Goal: Task Accomplishment & Management: Use online tool/utility

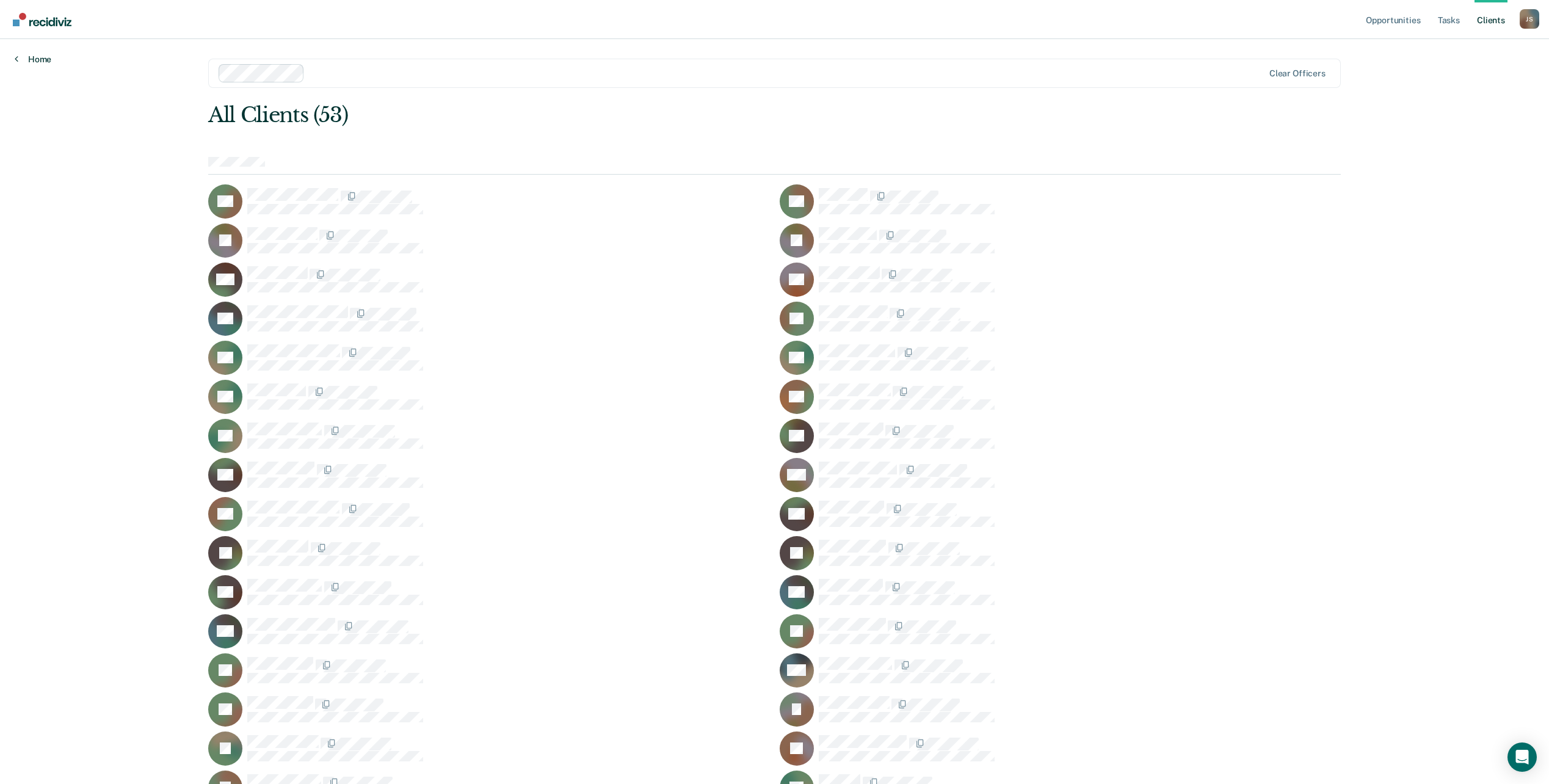
click at [45, 58] on link "Home" at bounding box center [33, 59] width 37 height 11
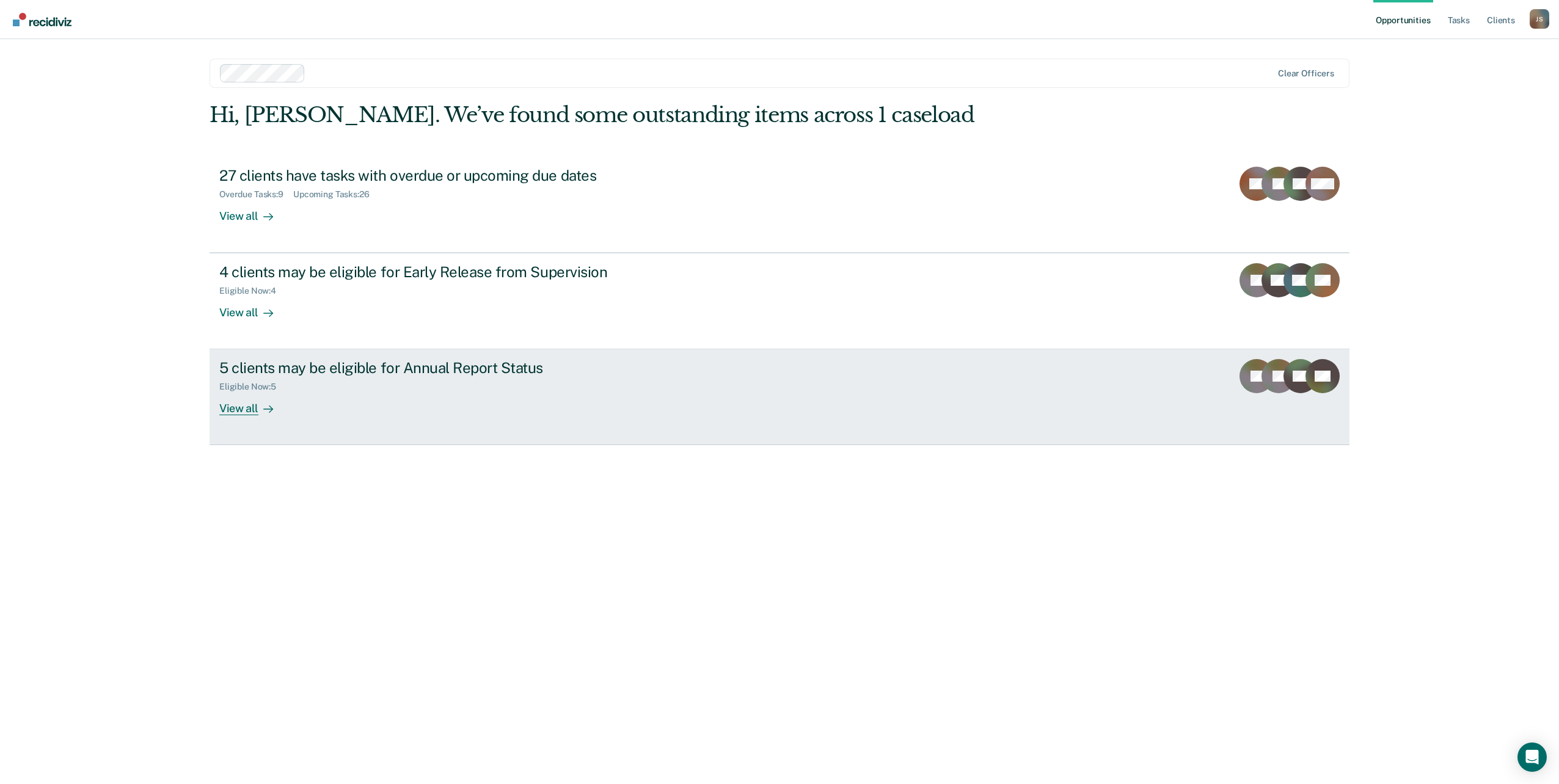
click at [251, 364] on div "5 clients may be eligible for Annual Report Status" at bounding box center [434, 368] width 429 height 18
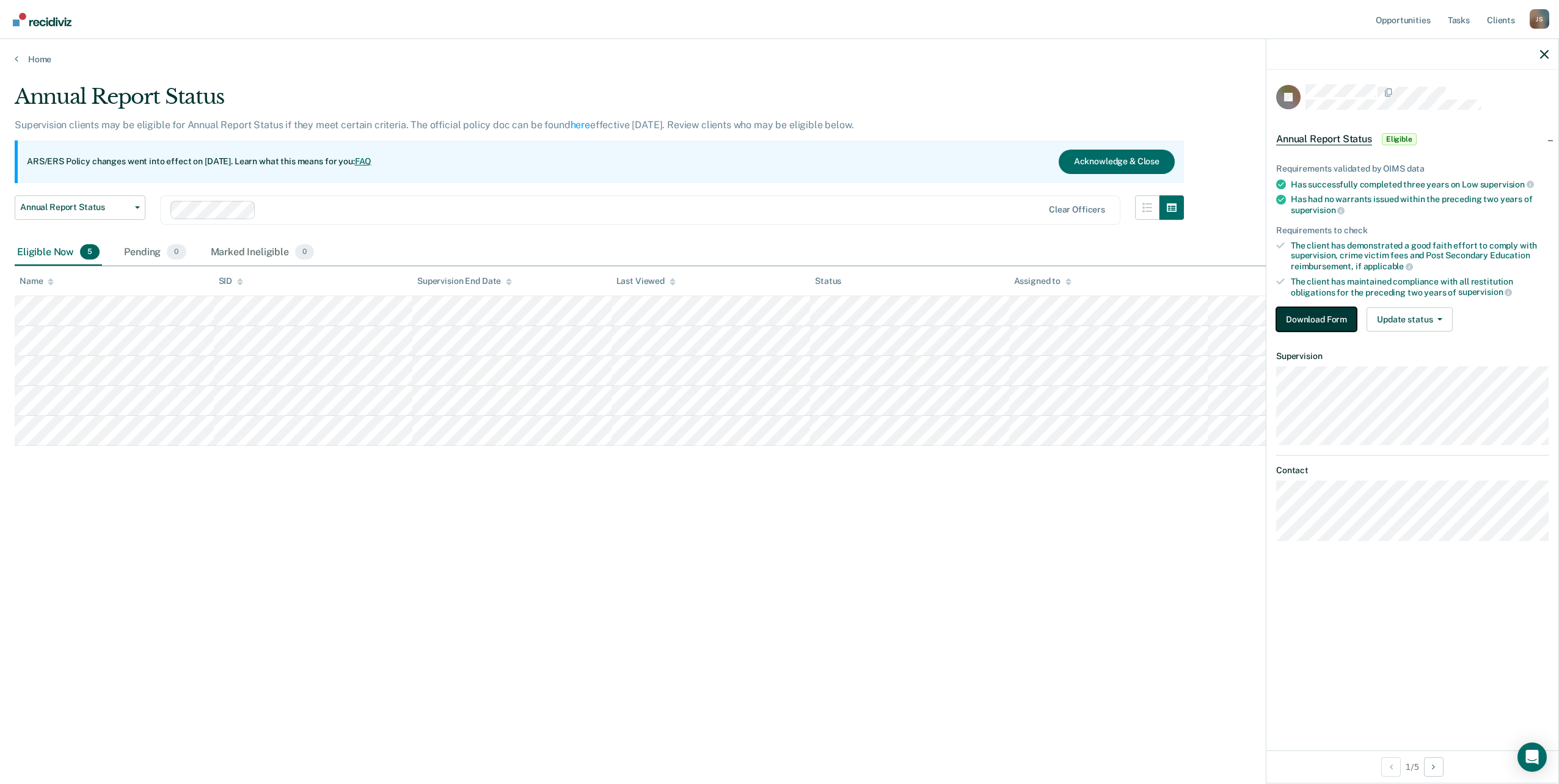
click at [1298, 313] on button "Download Form" at bounding box center [1316, 319] width 80 height 25
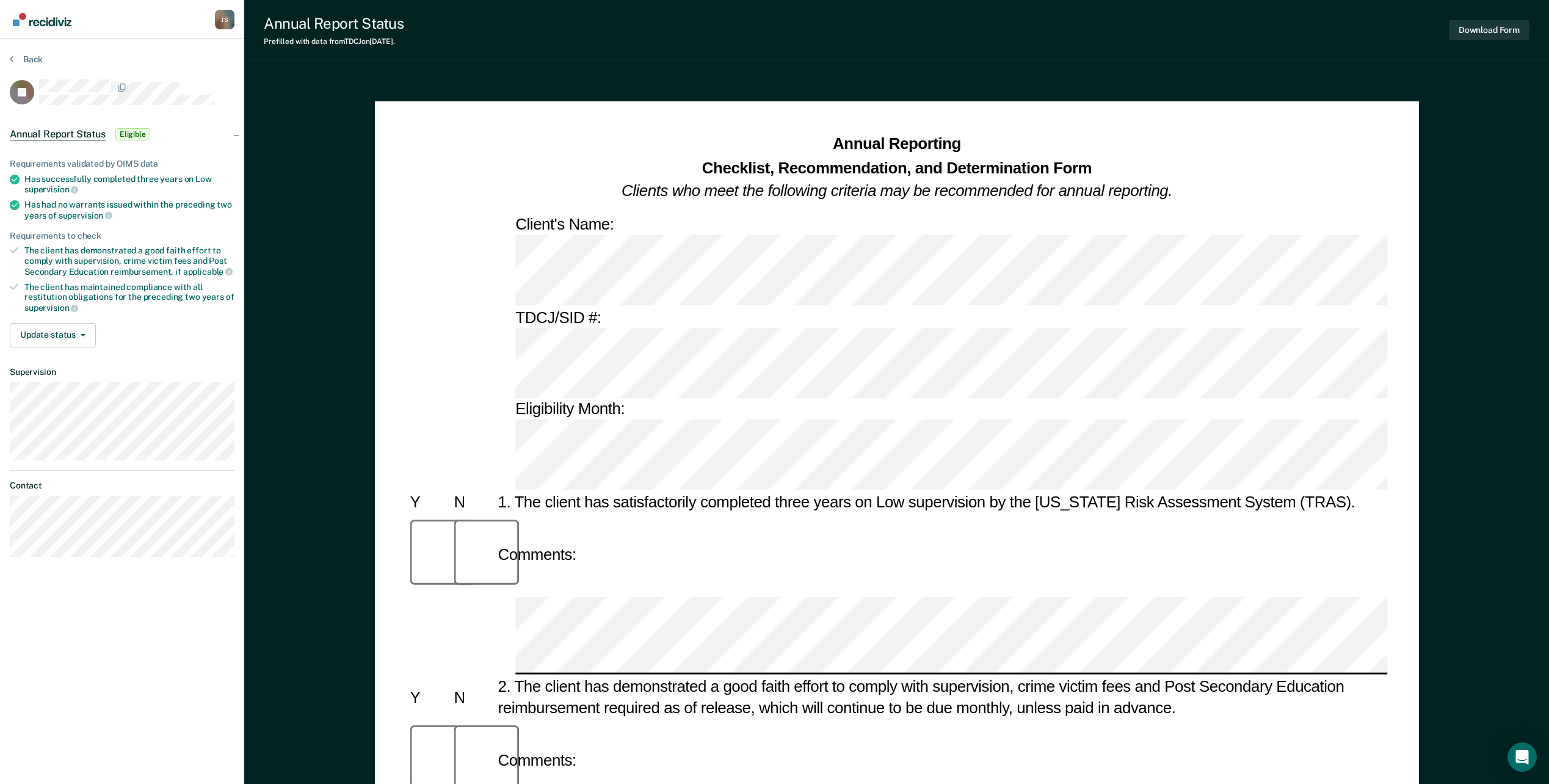
click at [1397, 227] on div "Annual Reporting Checklist, Recommendation, and Determination Form Clients who …" at bounding box center [897, 781] width 1044 height 1360
click at [1493, 23] on button "Download Form" at bounding box center [1489, 30] width 80 height 20
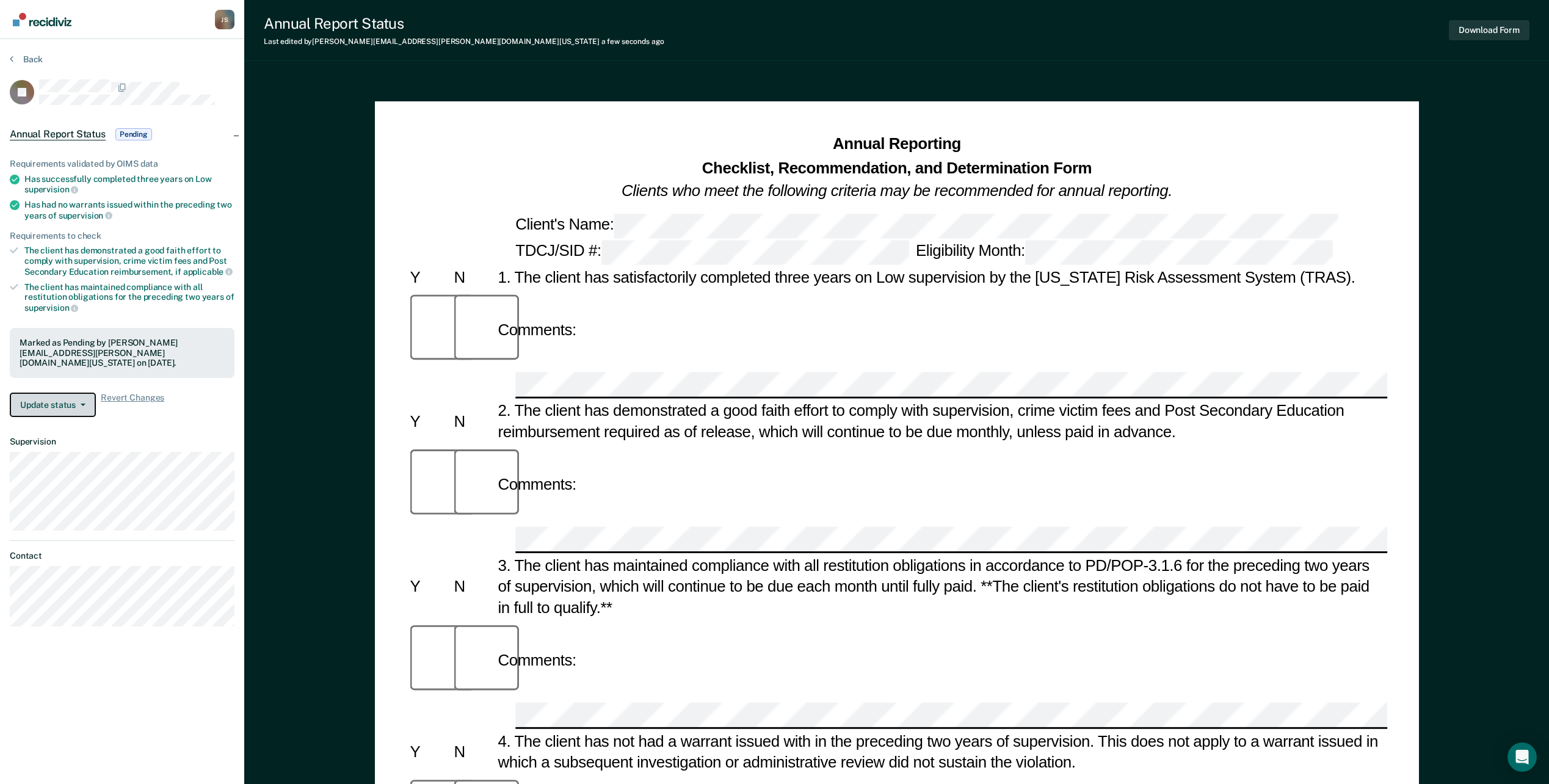
click at [58, 404] on button "Update status" at bounding box center [53, 405] width 86 height 25
click at [90, 435] on button "Revert from Pending" at bounding box center [69, 434] width 118 height 20
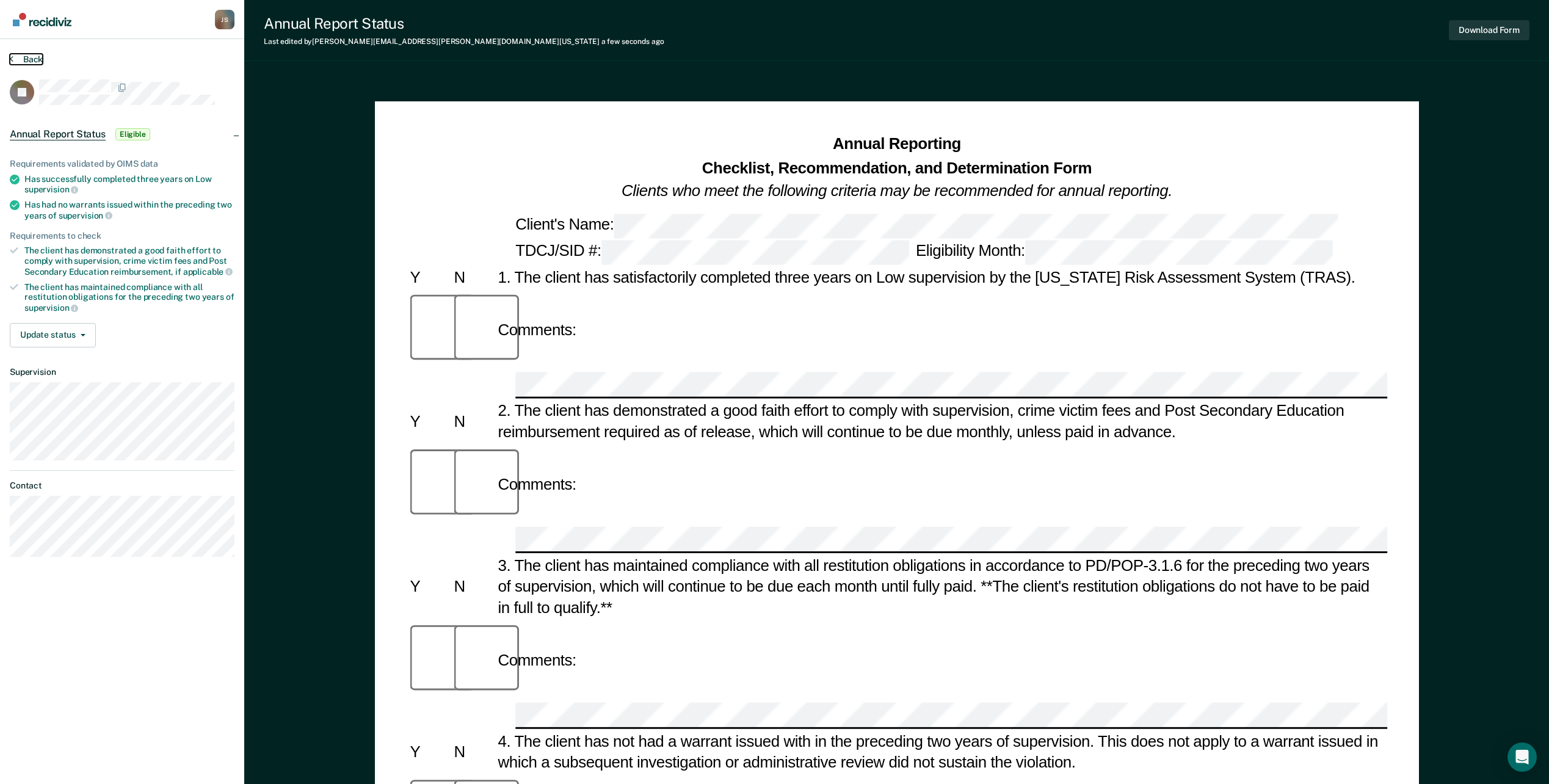
click at [17, 60] on button "Back" at bounding box center [26, 59] width 33 height 11
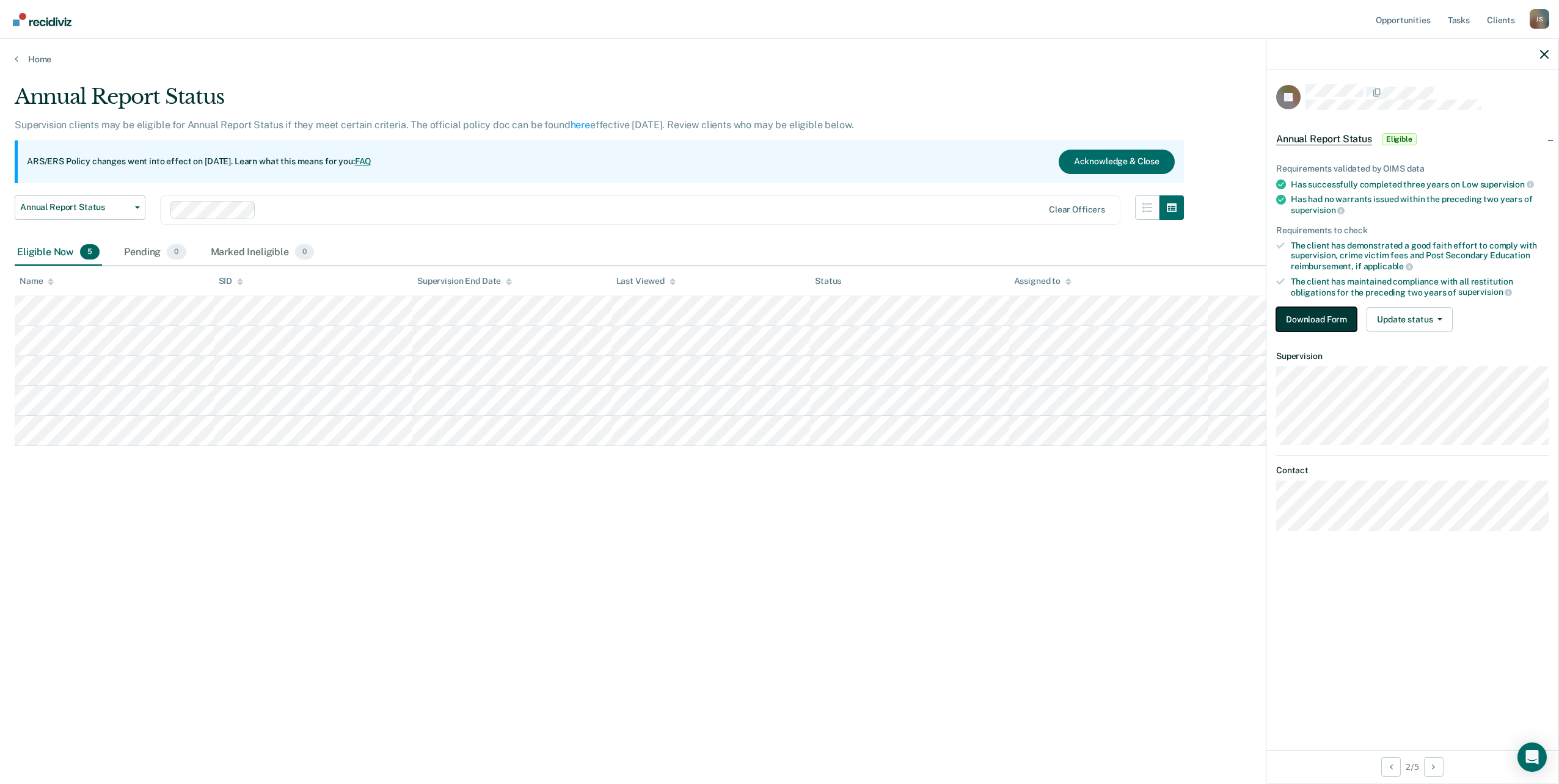
click at [1321, 314] on button "Download Form" at bounding box center [1316, 319] width 80 height 25
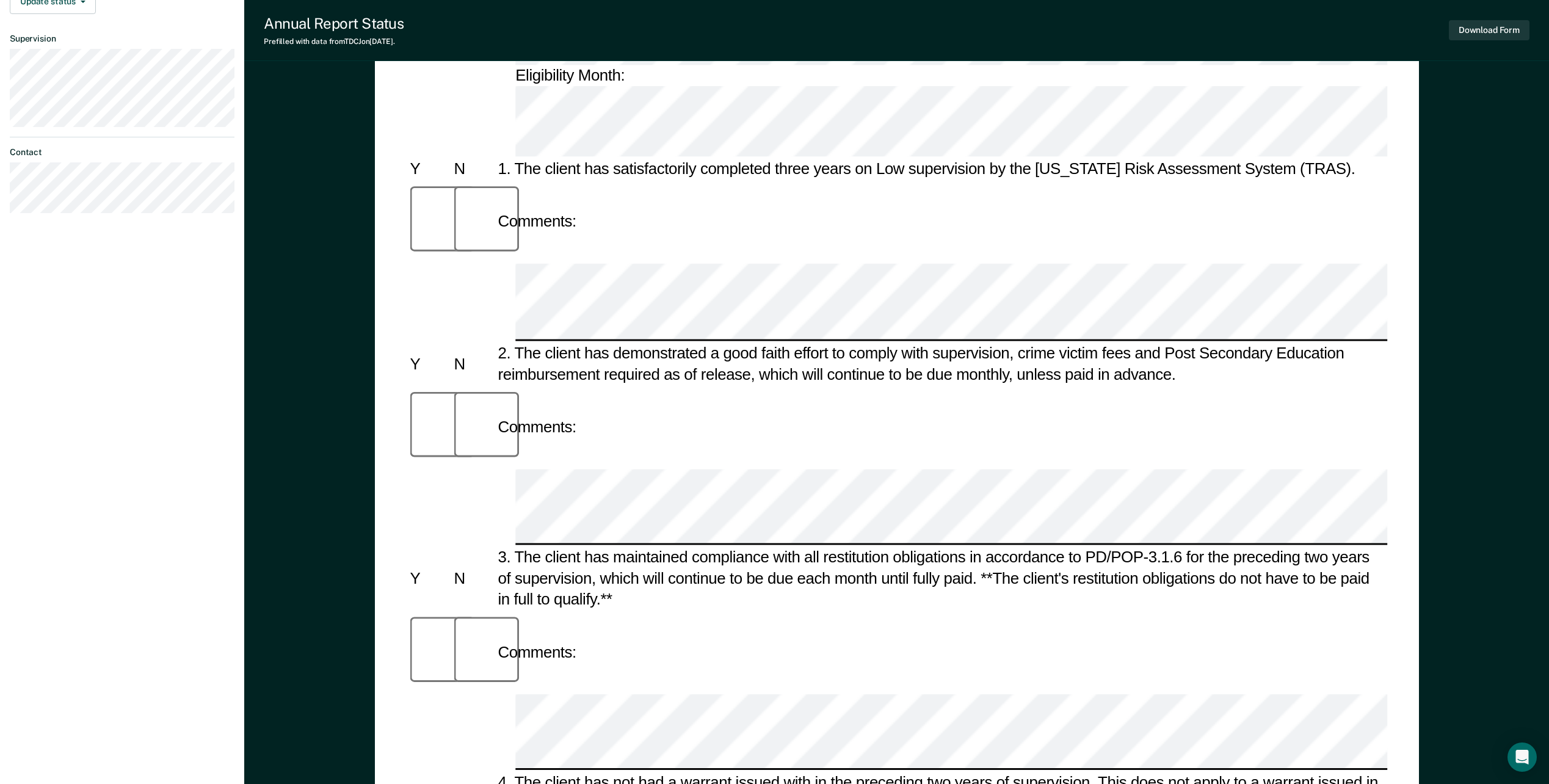
scroll to position [338, 0]
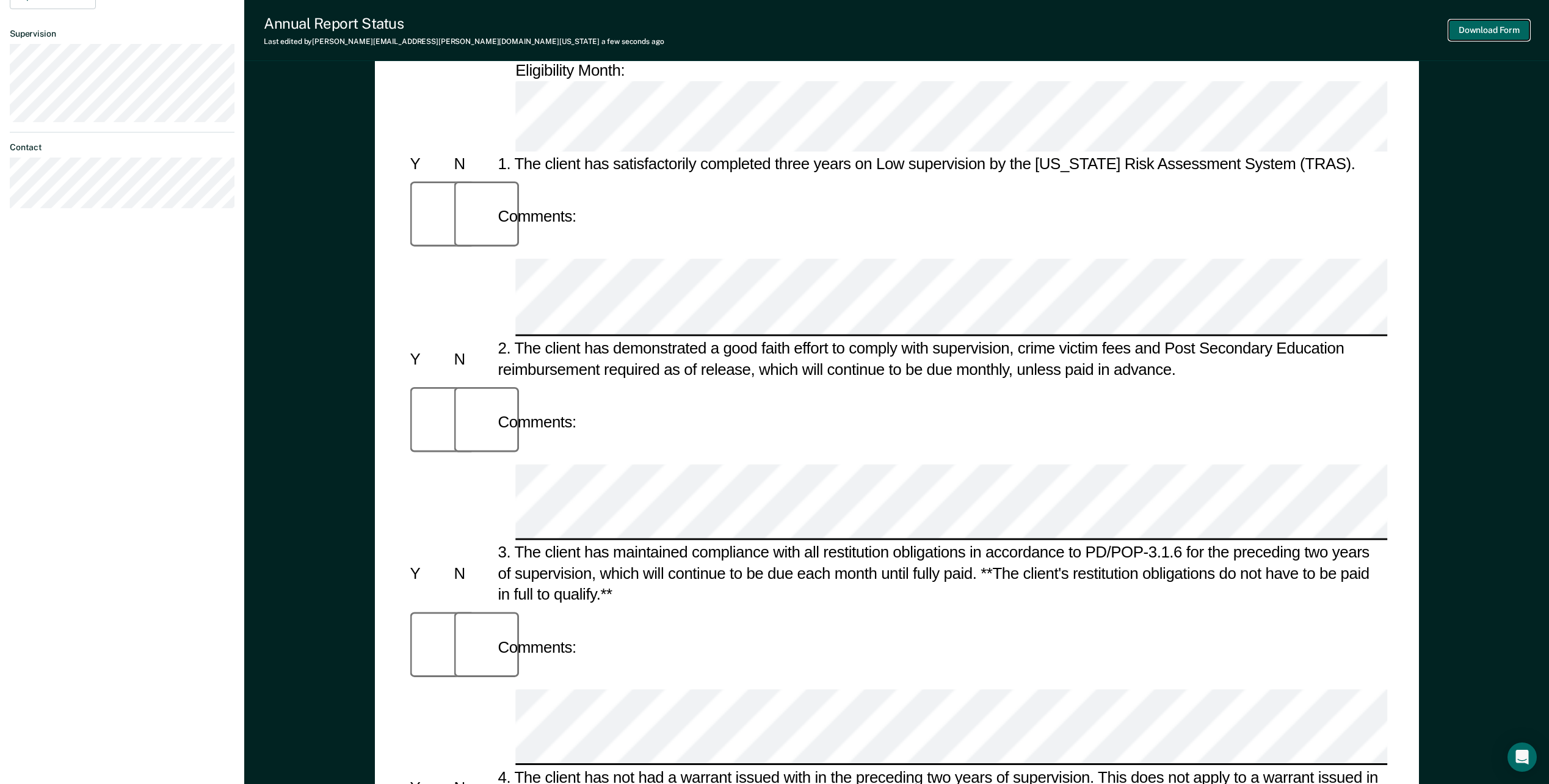
click at [1490, 32] on button "Download Form" at bounding box center [1489, 30] width 80 height 20
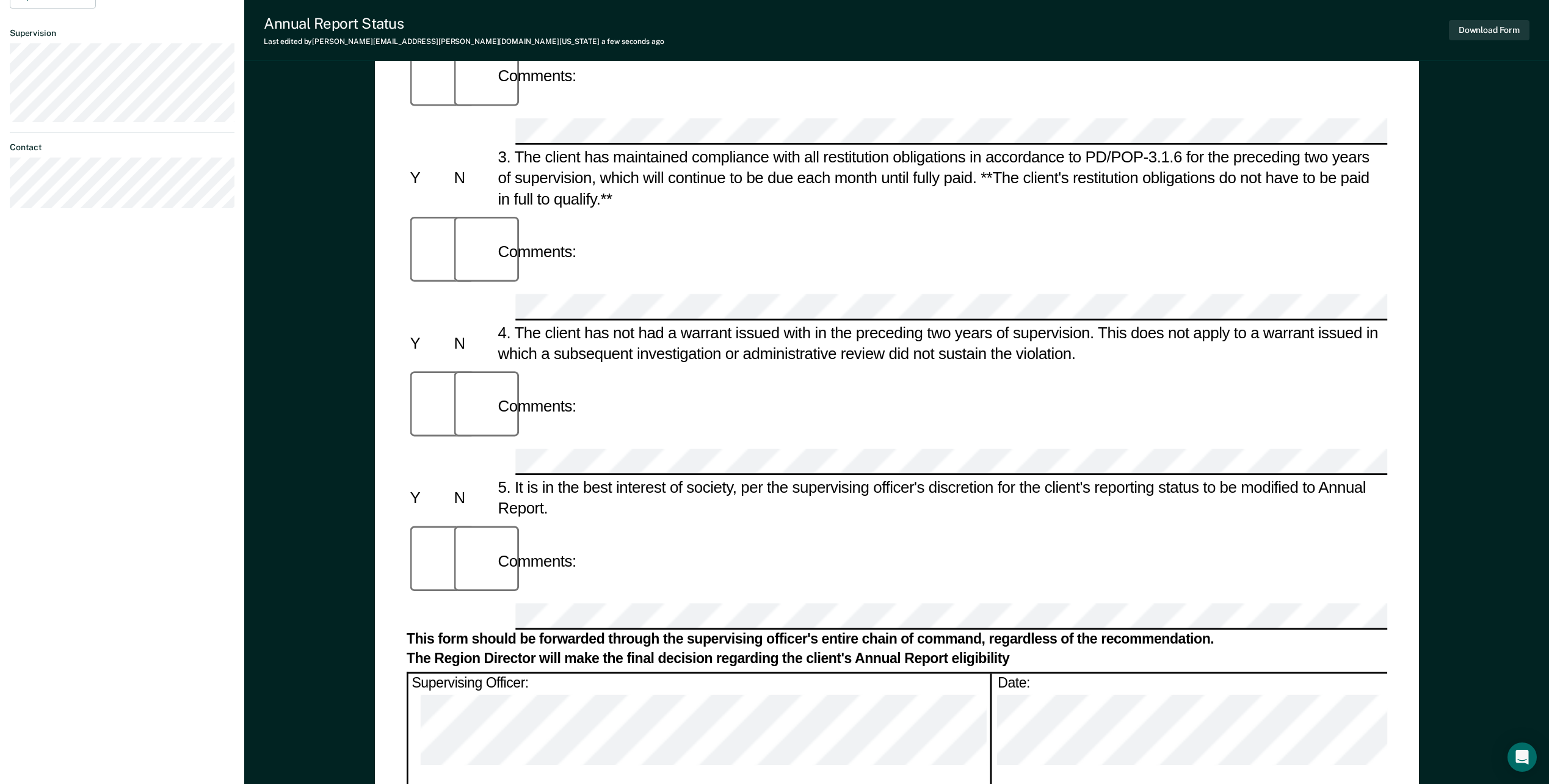
scroll to position [0, 0]
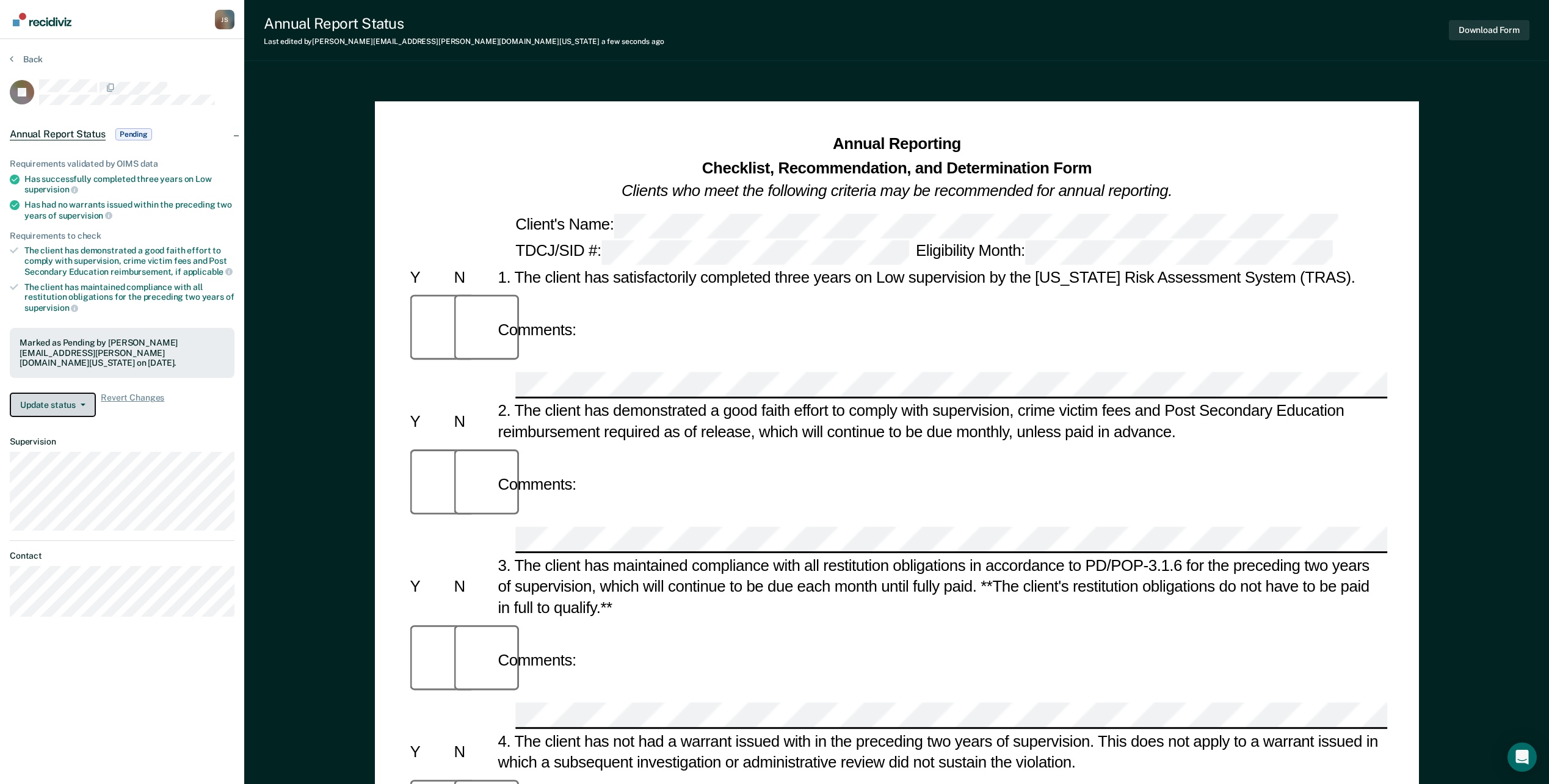
click at [83, 410] on button "Update status" at bounding box center [53, 405] width 86 height 25
click at [82, 435] on button "Revert from Pending" at bounding box center [69, 434] width 118 height 20
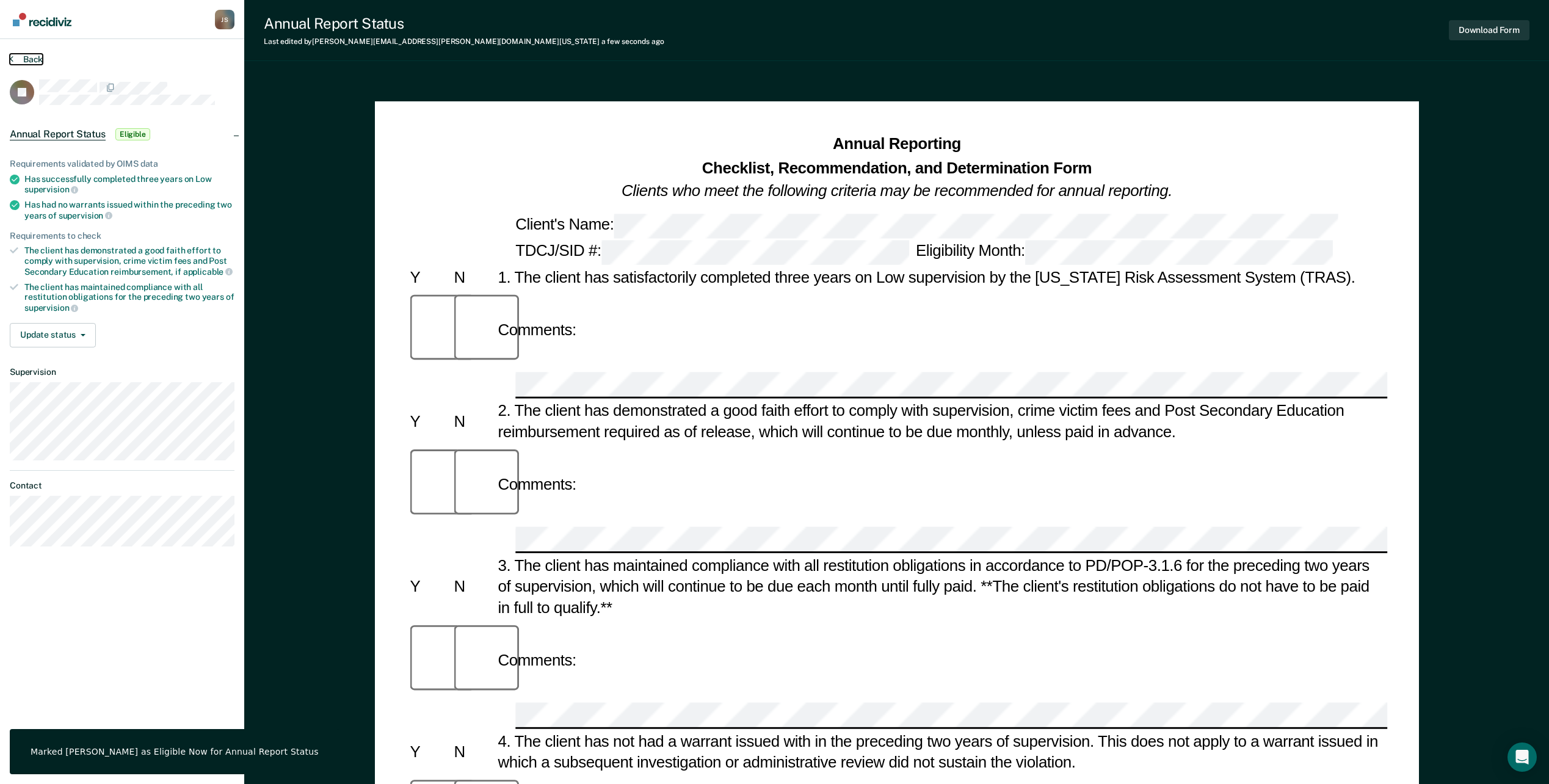
click at [26, 60] on button "Back" at bounding box center [26, 59] width 33 height 11
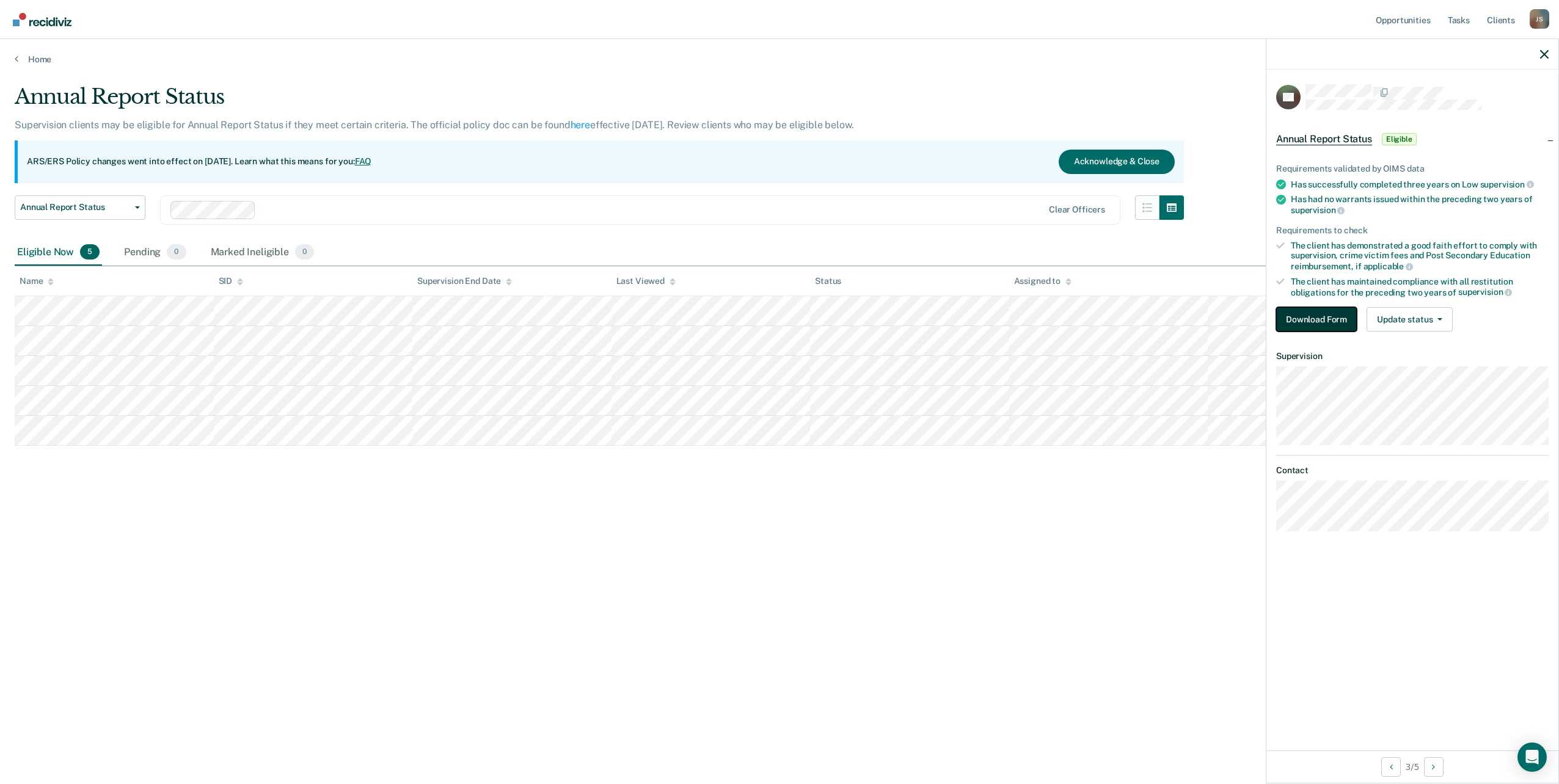
click at [1327, 314] on button "Download Form" at bounding box center [1316, 319] width 80 height 25
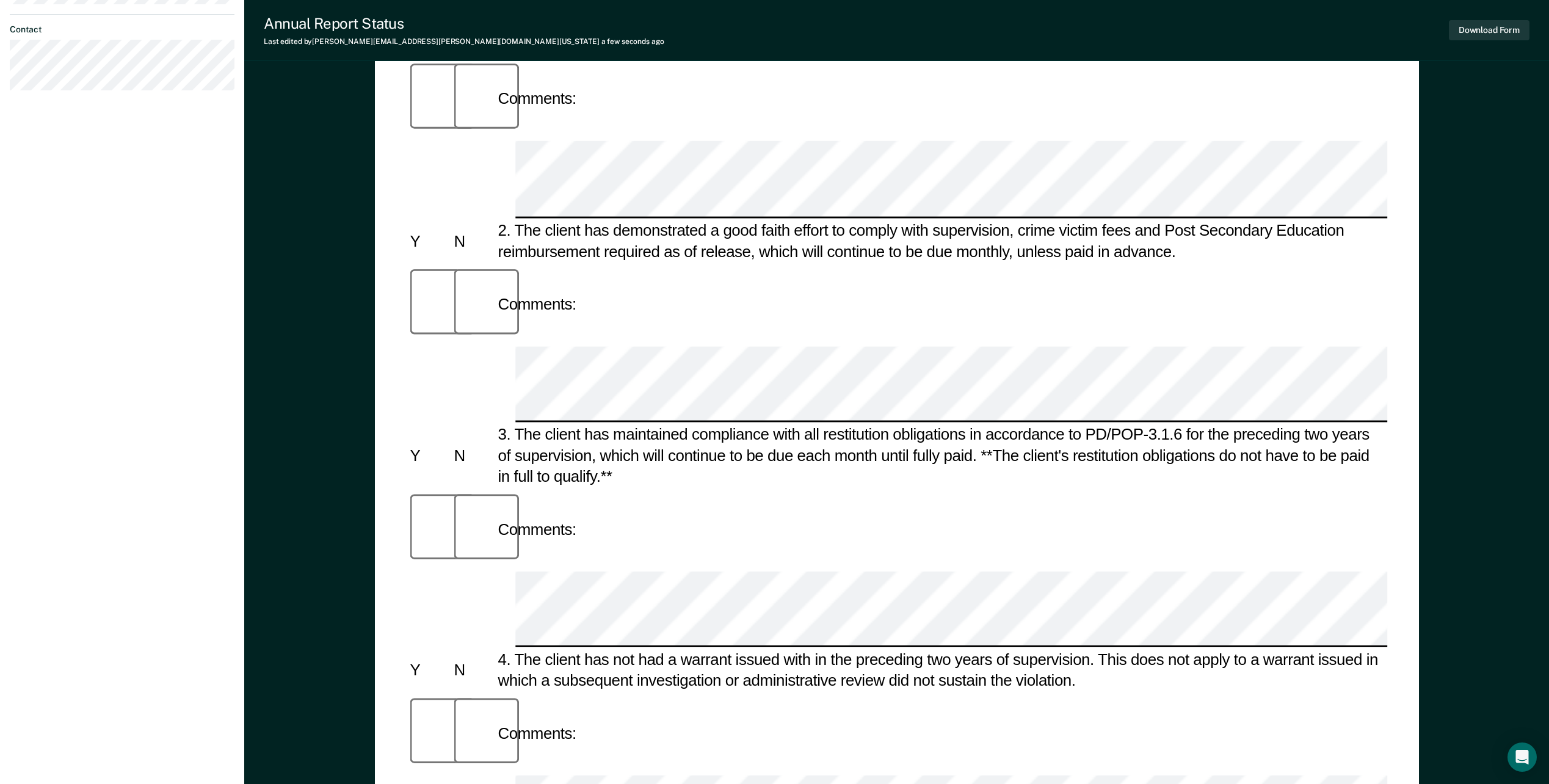
scroll to position [462, 0]
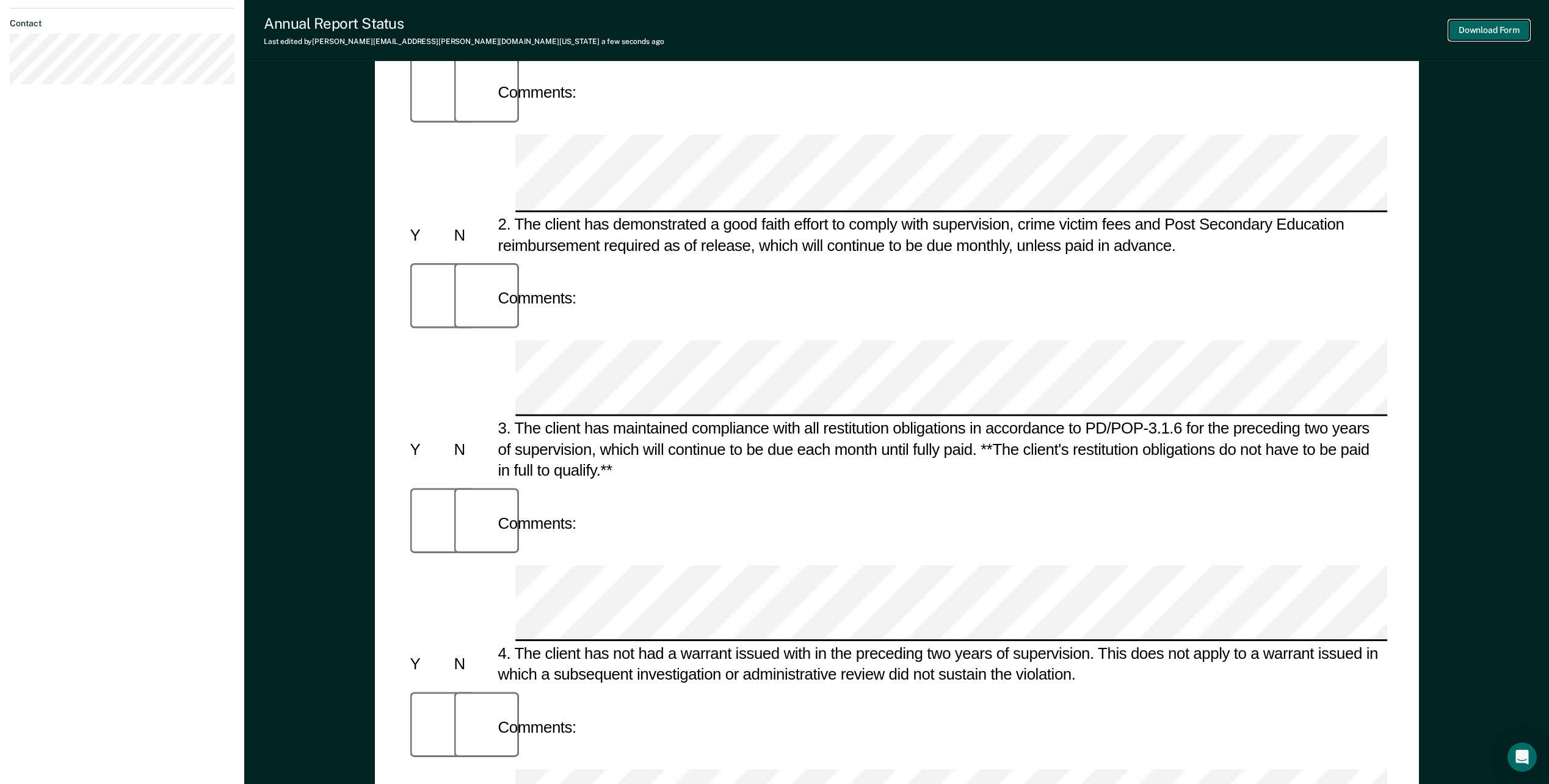
click at [1509, 31] on button "Download Form" at bounding box center [1489, 30] width 80 height 20
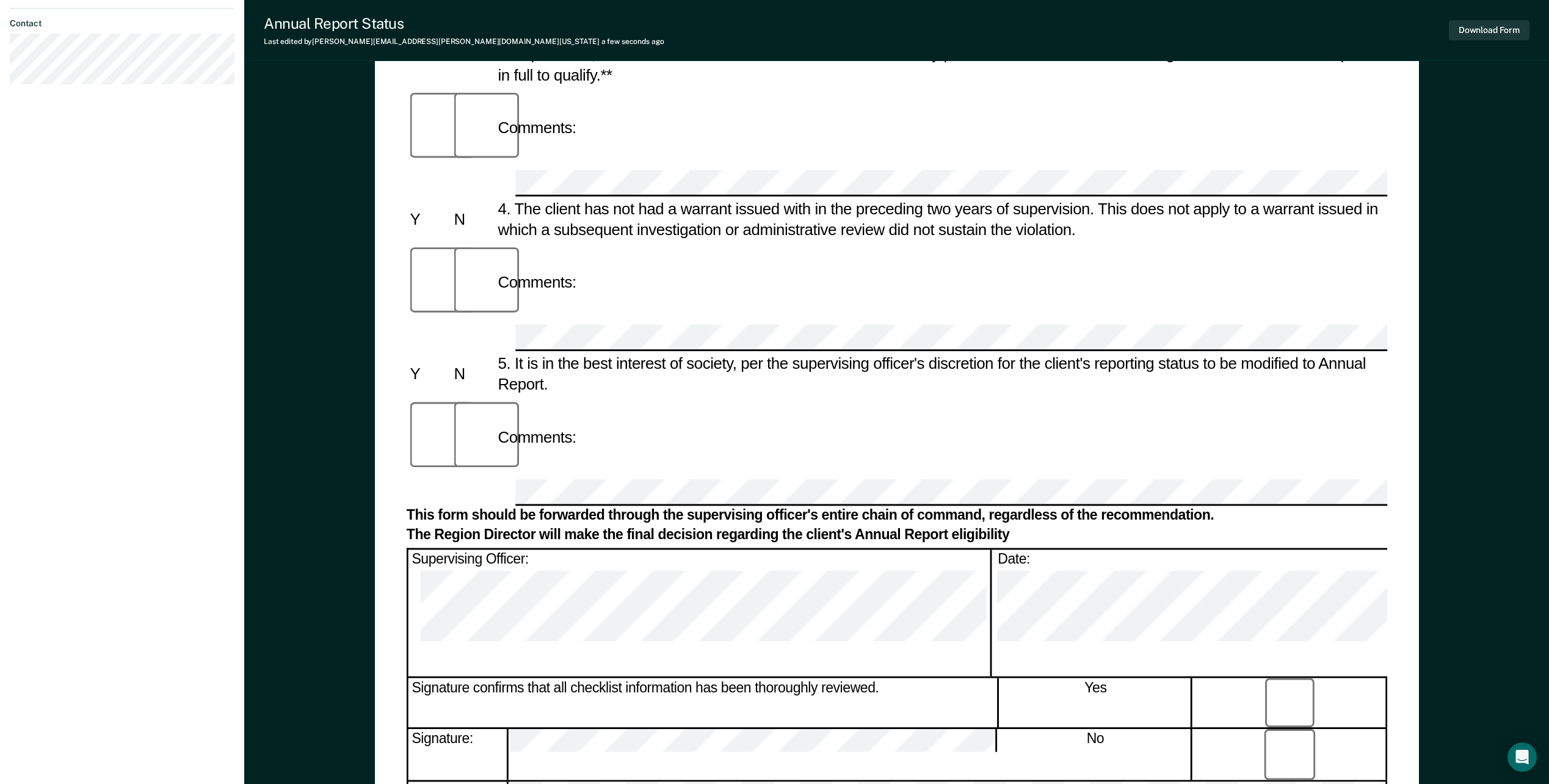
scroll to position [0, 0]
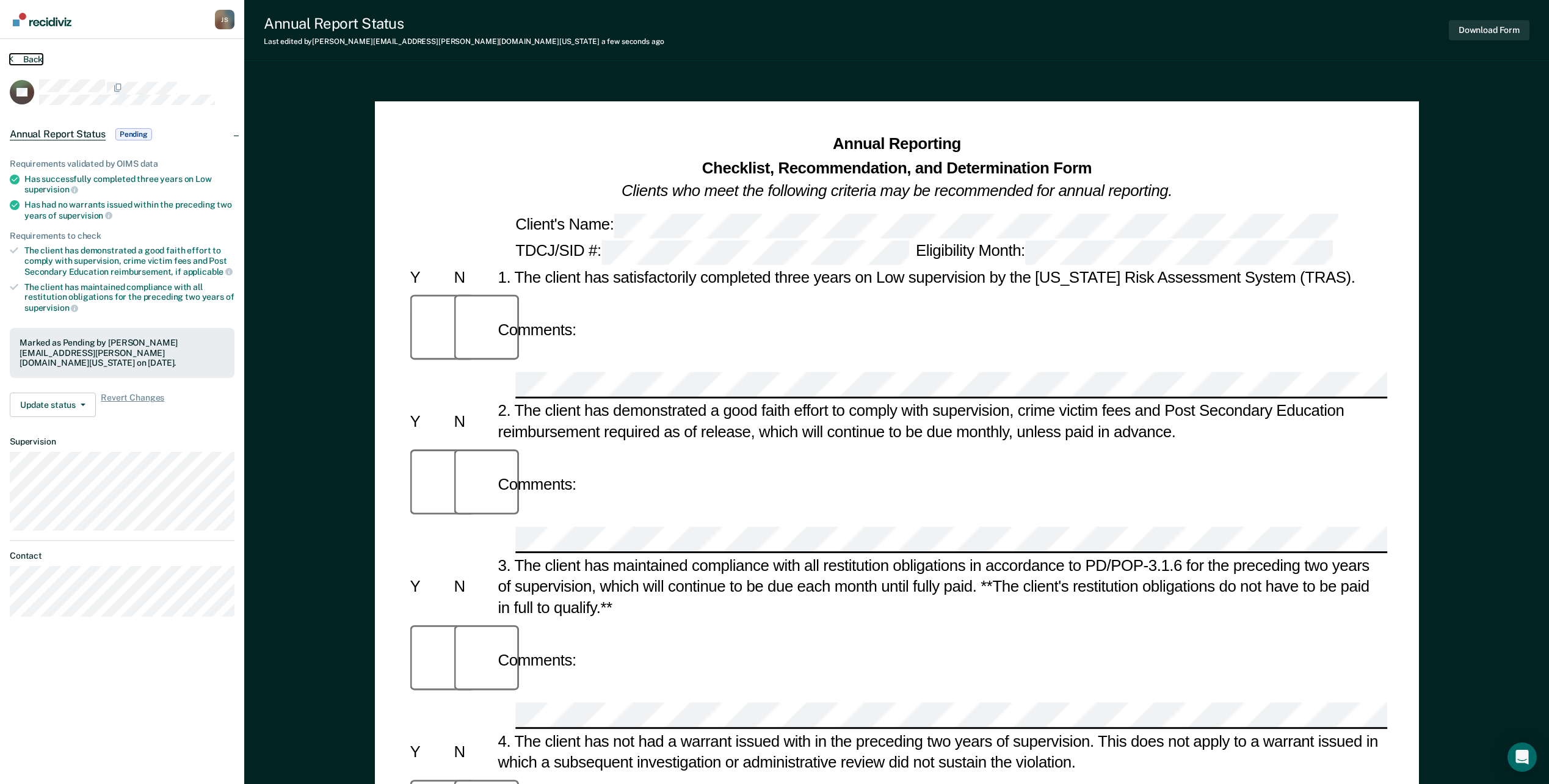
click at [40, 60] on button "Back" at bounding box center [26, 59] width 33 height 11
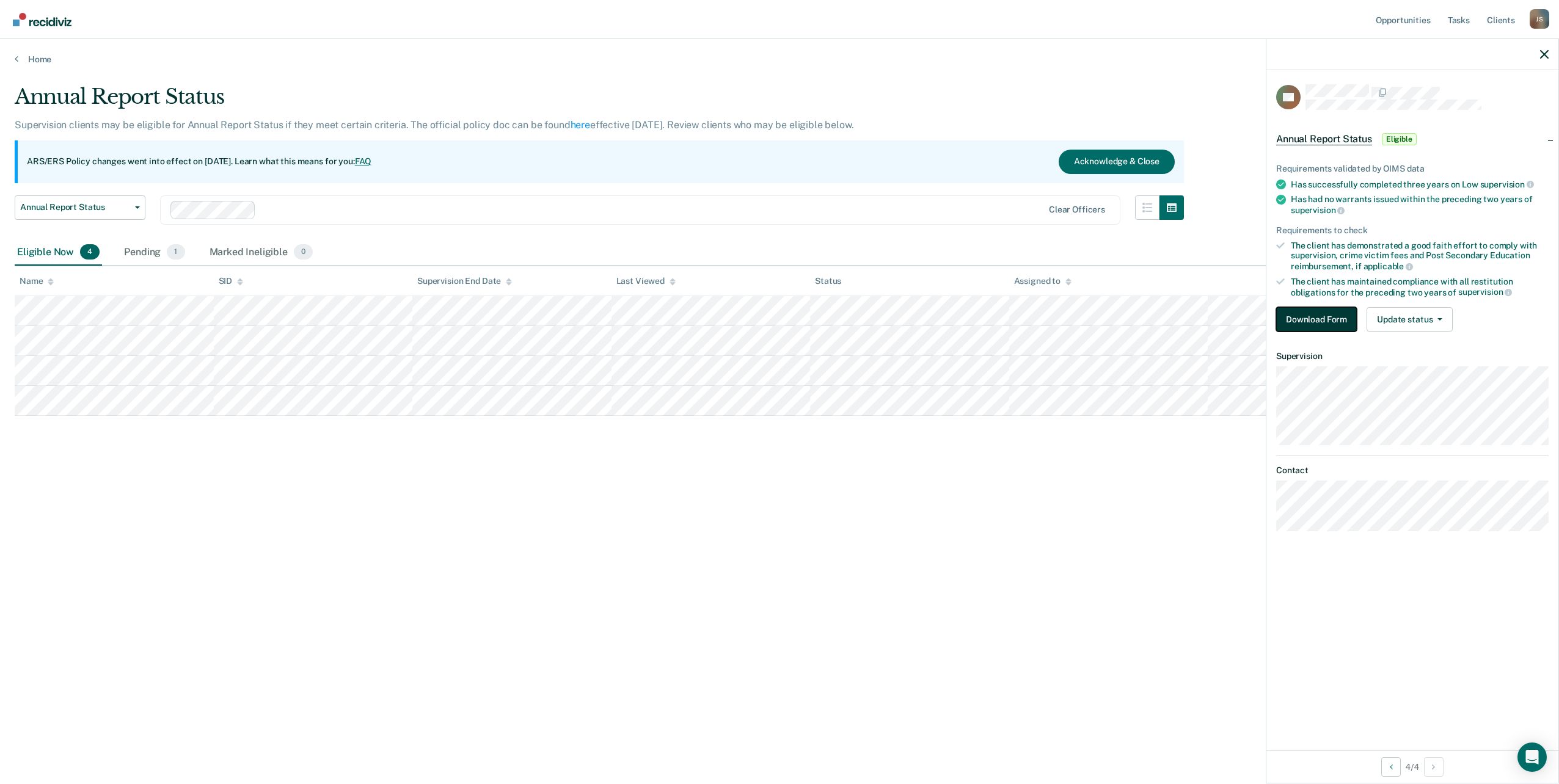
click at [1306, 327] on button "Download Form" at bounding box center [1316, 319] width 80 height 25
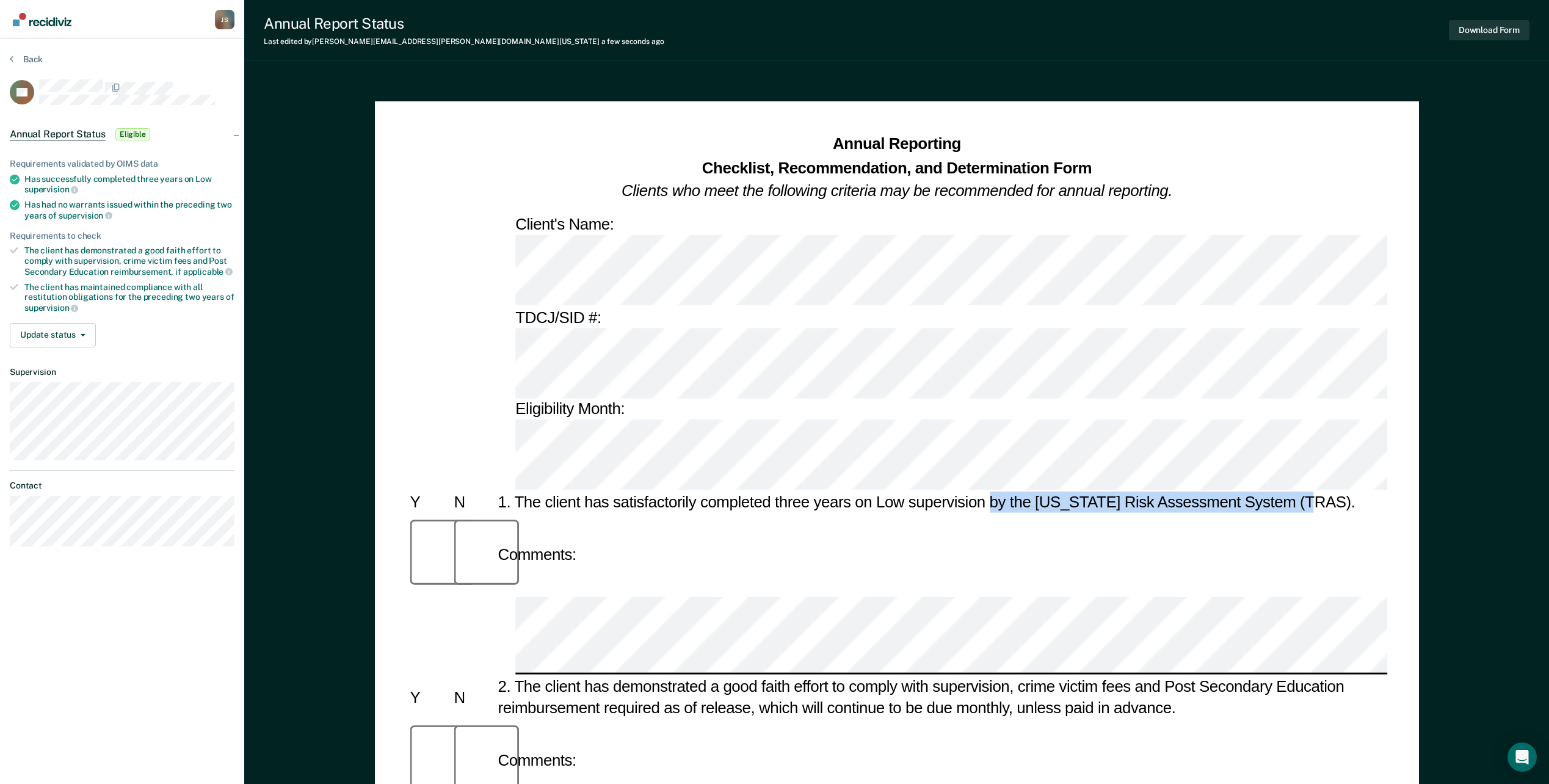
drag, startPoint x: 989, startPoint y: 275, endPoint x: 1308, endPoint y: 277, distance: 319.0
click at [1308, 492] on div "1. The client has satisfactorily completed three years on Low supervision by th…" at bounding box center [940, 503] width 892 height 21
copy div "by the Texas Risk Assessment System (TRAS)."
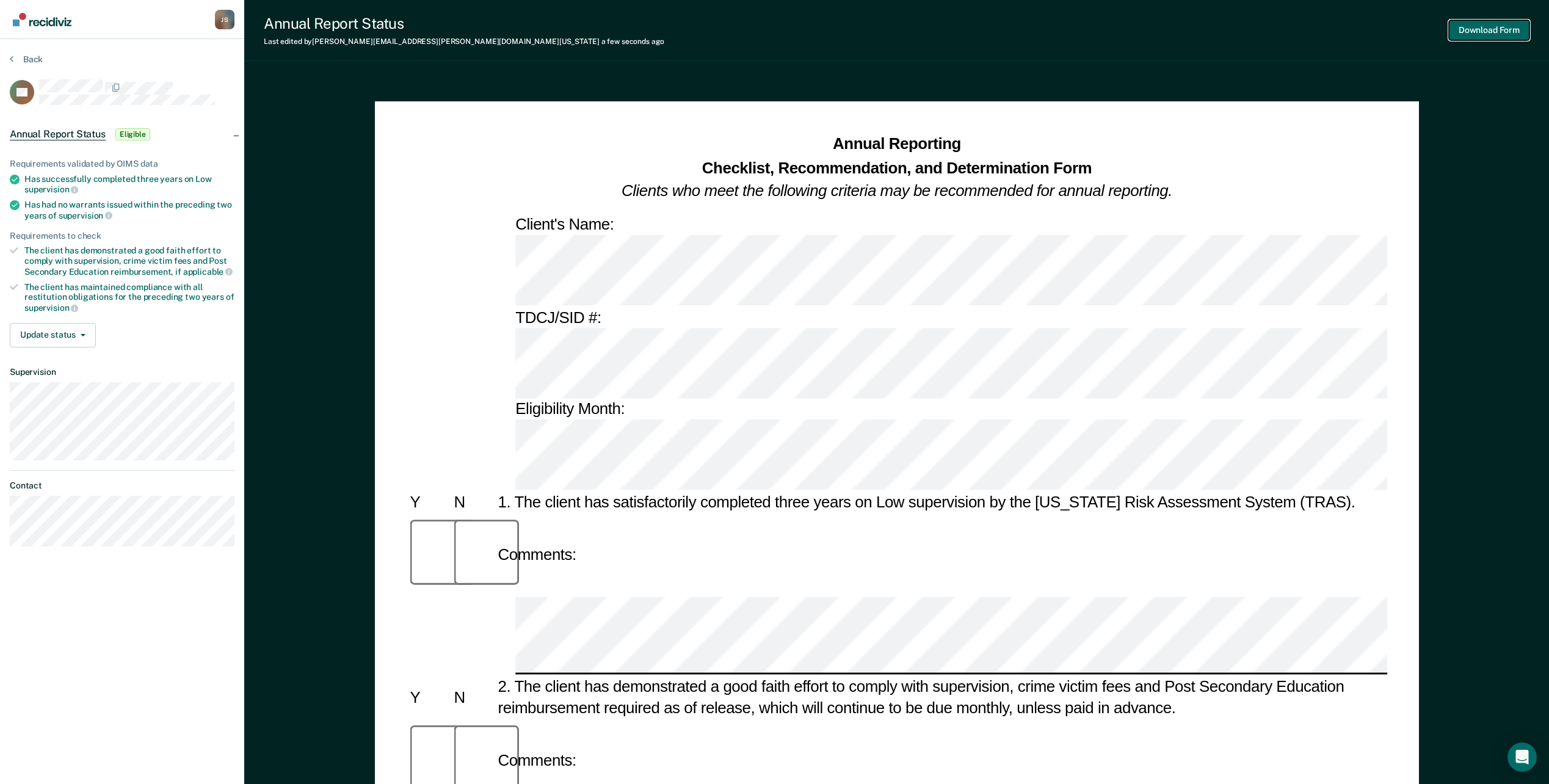
click at [1465, 37] on button "Download Form" at bounding box center [1489, 30] width 80 height 20
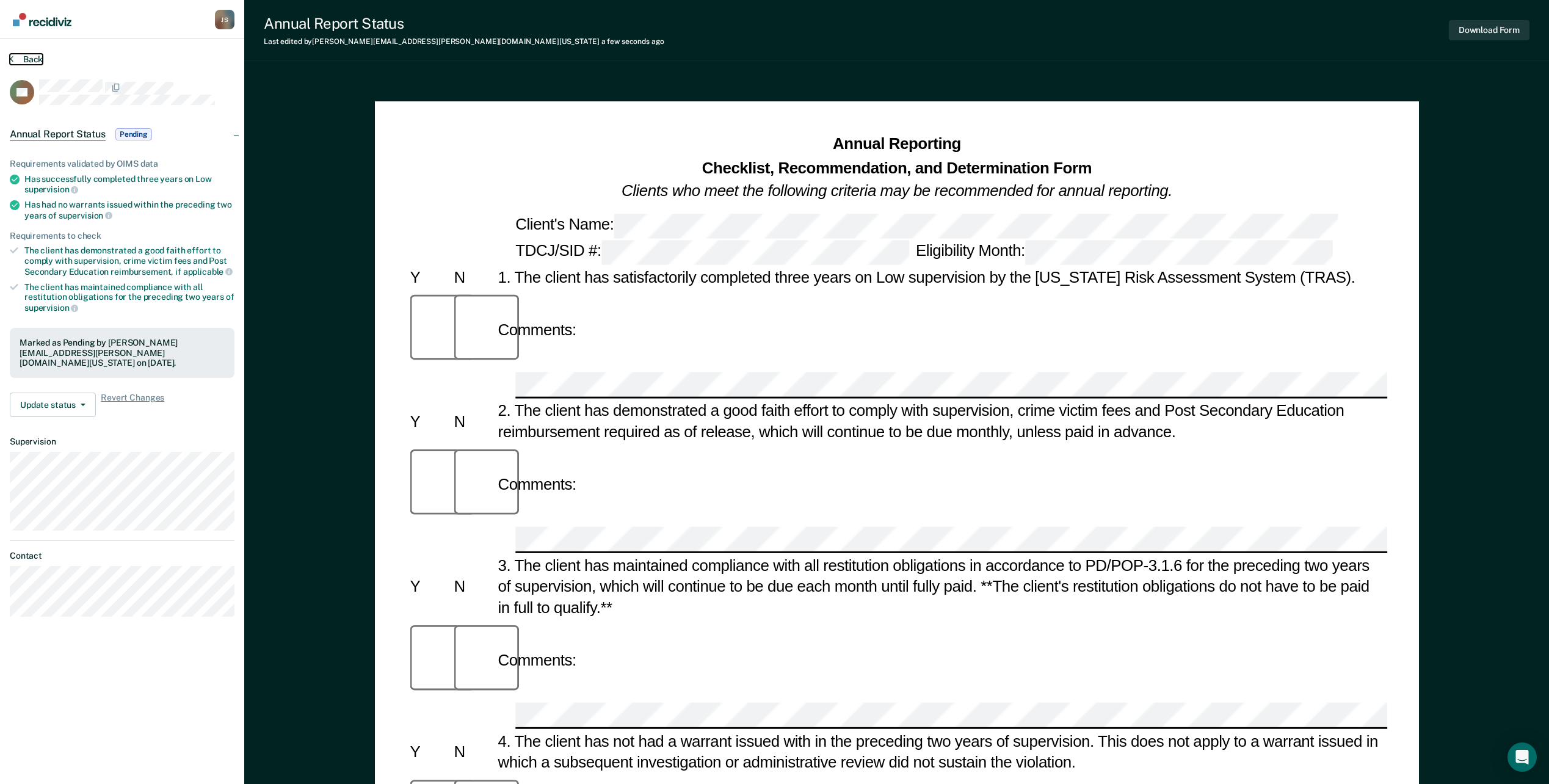
click at [12, 56] on icon at bounding box center [12, 59] width 4 height 10
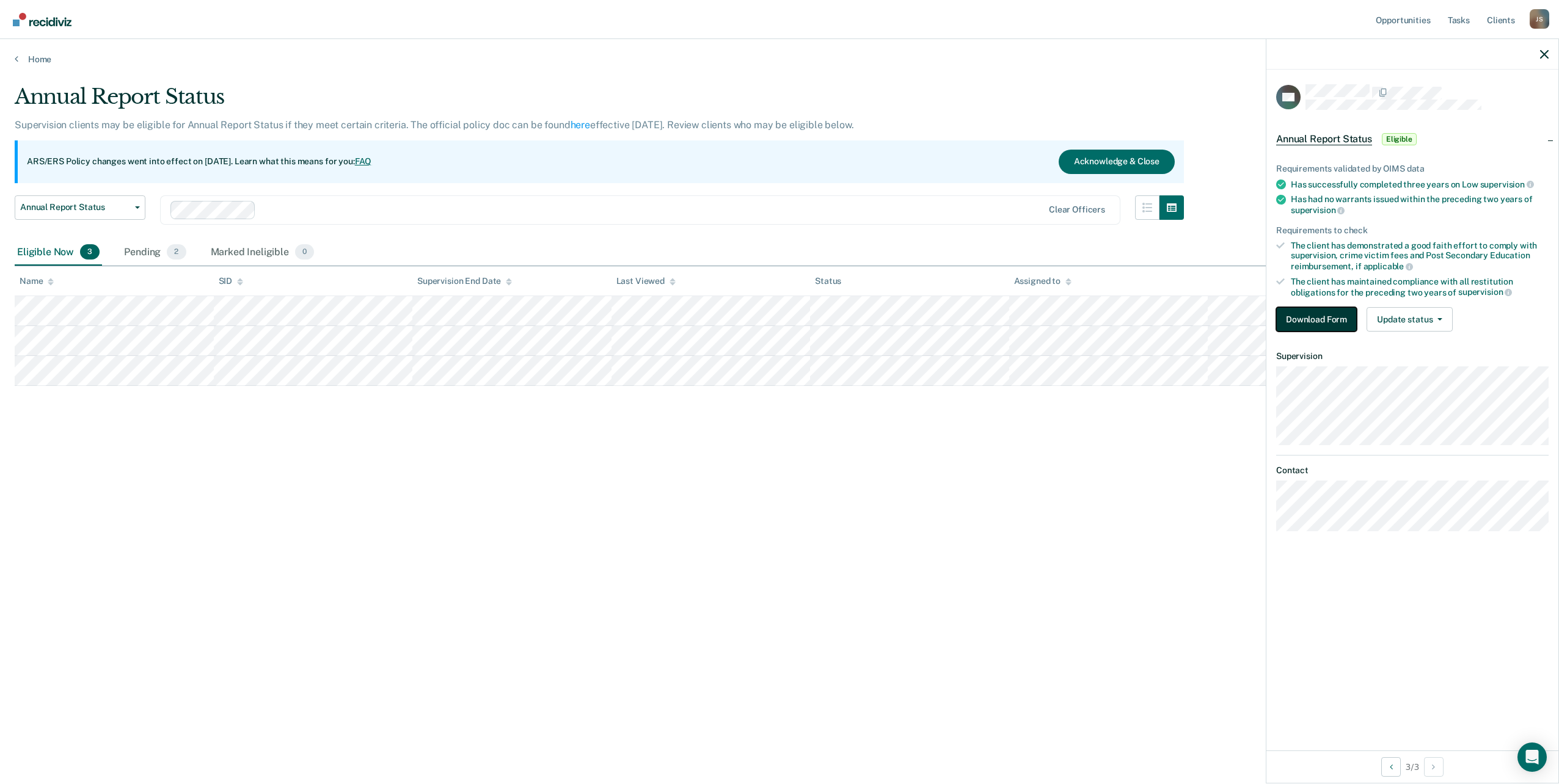
click at [1344, 317] on button "Download Form" at bounding box center [1316, 319] width 80 height 25
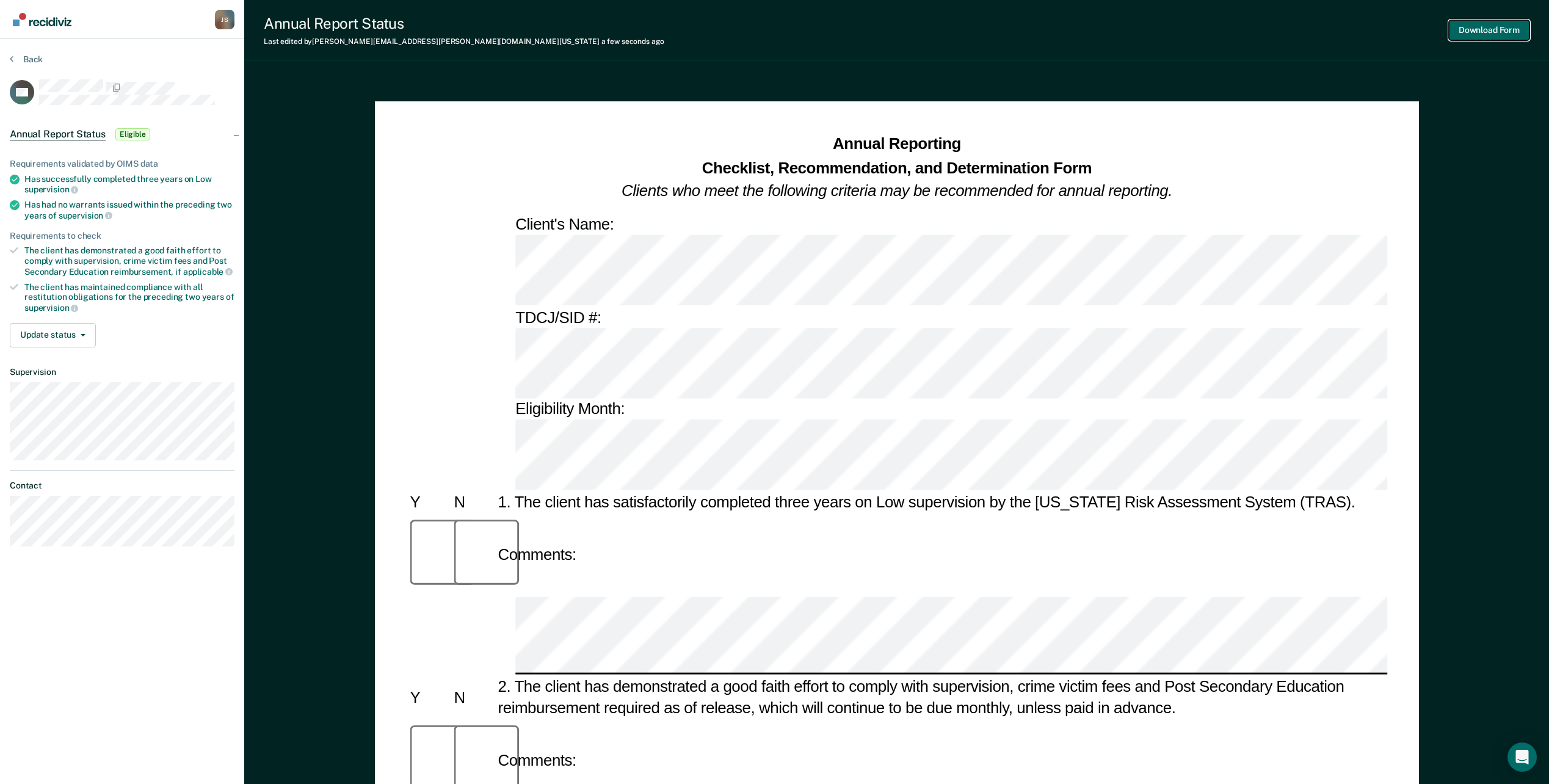
click at [1477, 25] on button "Download Form" at bounding box center [1489, 30] width 80 height 20
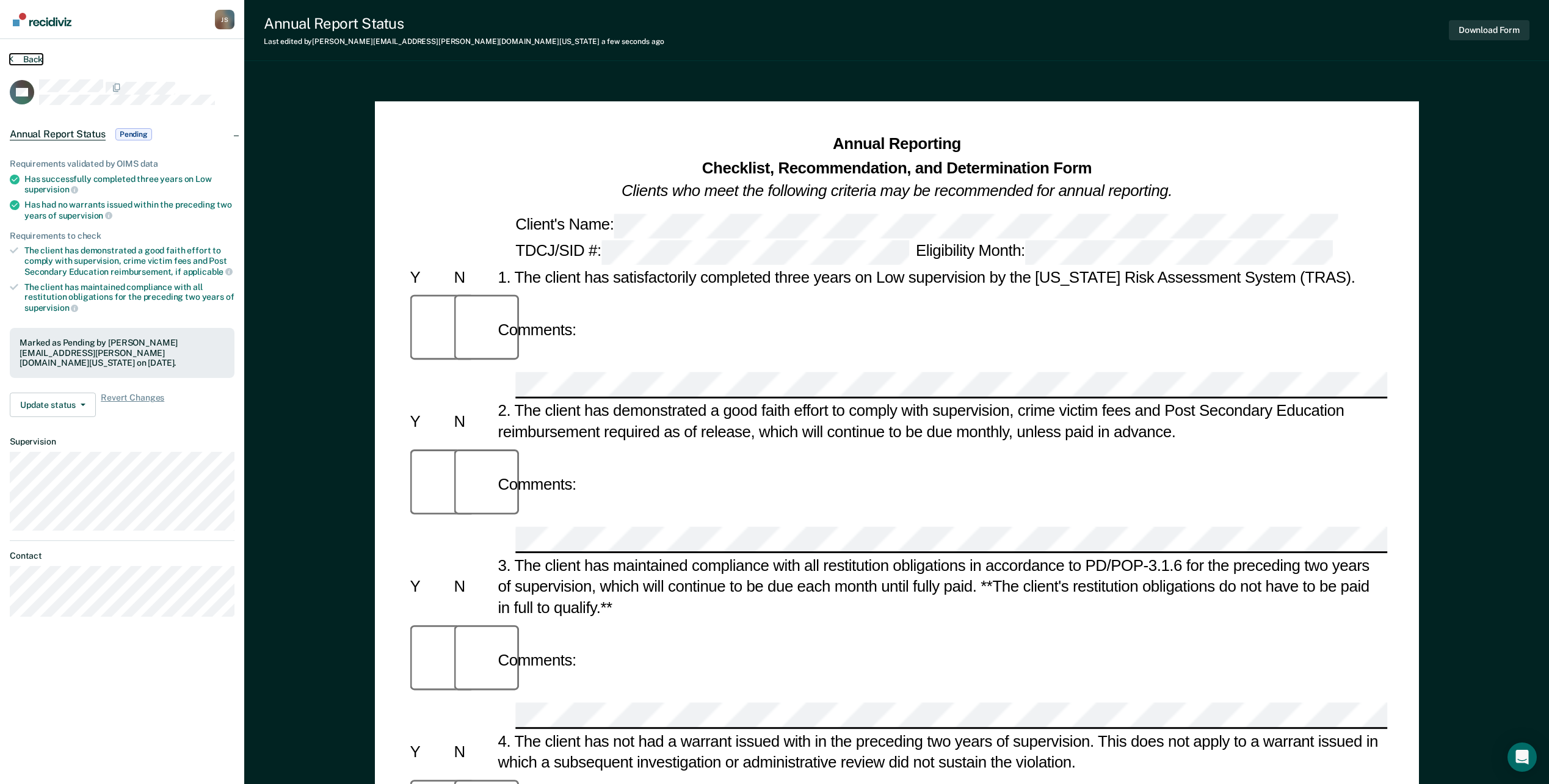
click at [23, 56] on button "Back" at bounding box center [26, 59] width 33 height 11
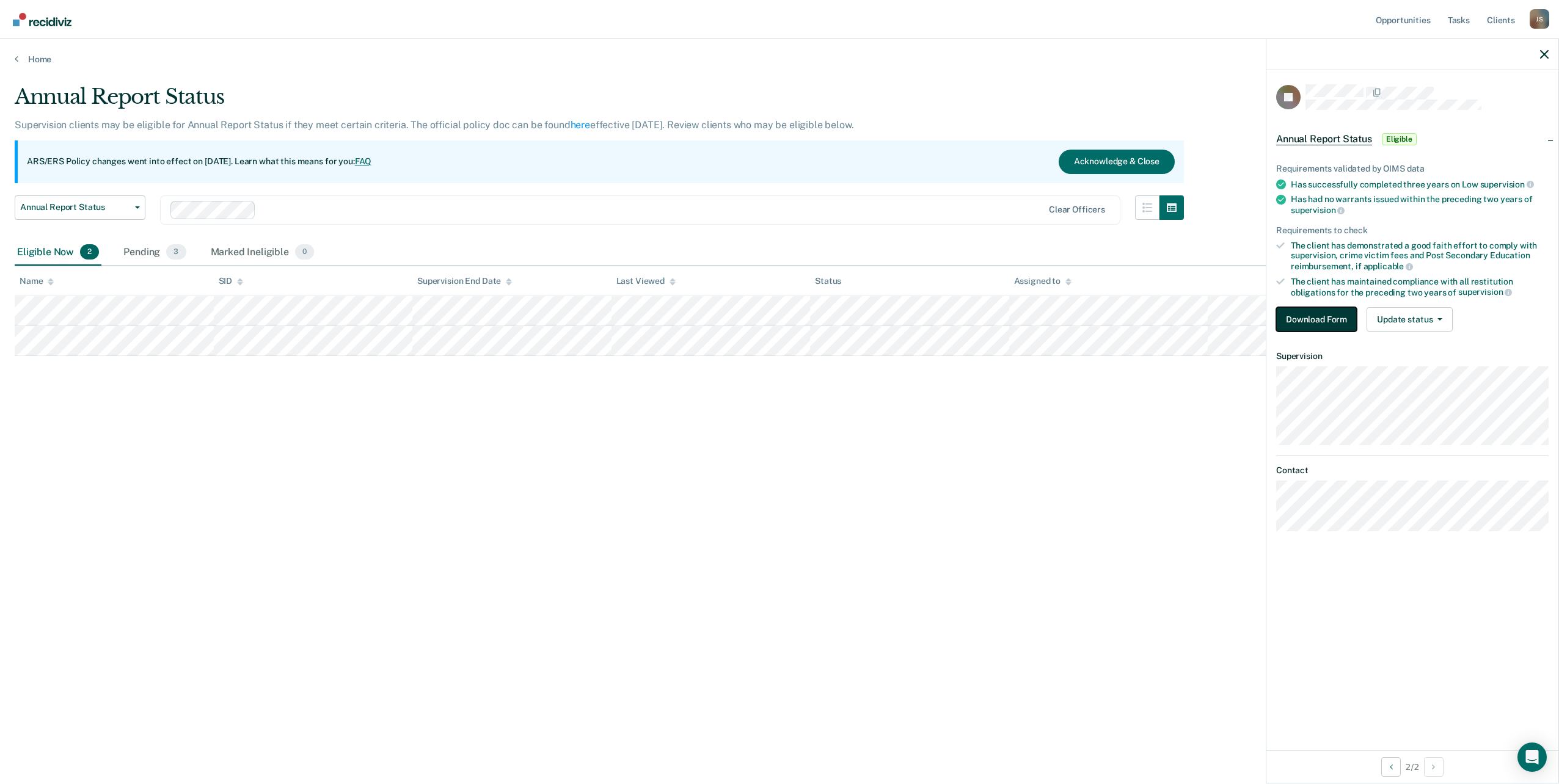
click at [1310, 321] on button "Download Form" at bounding box center [1316, 319] width 80 height 25
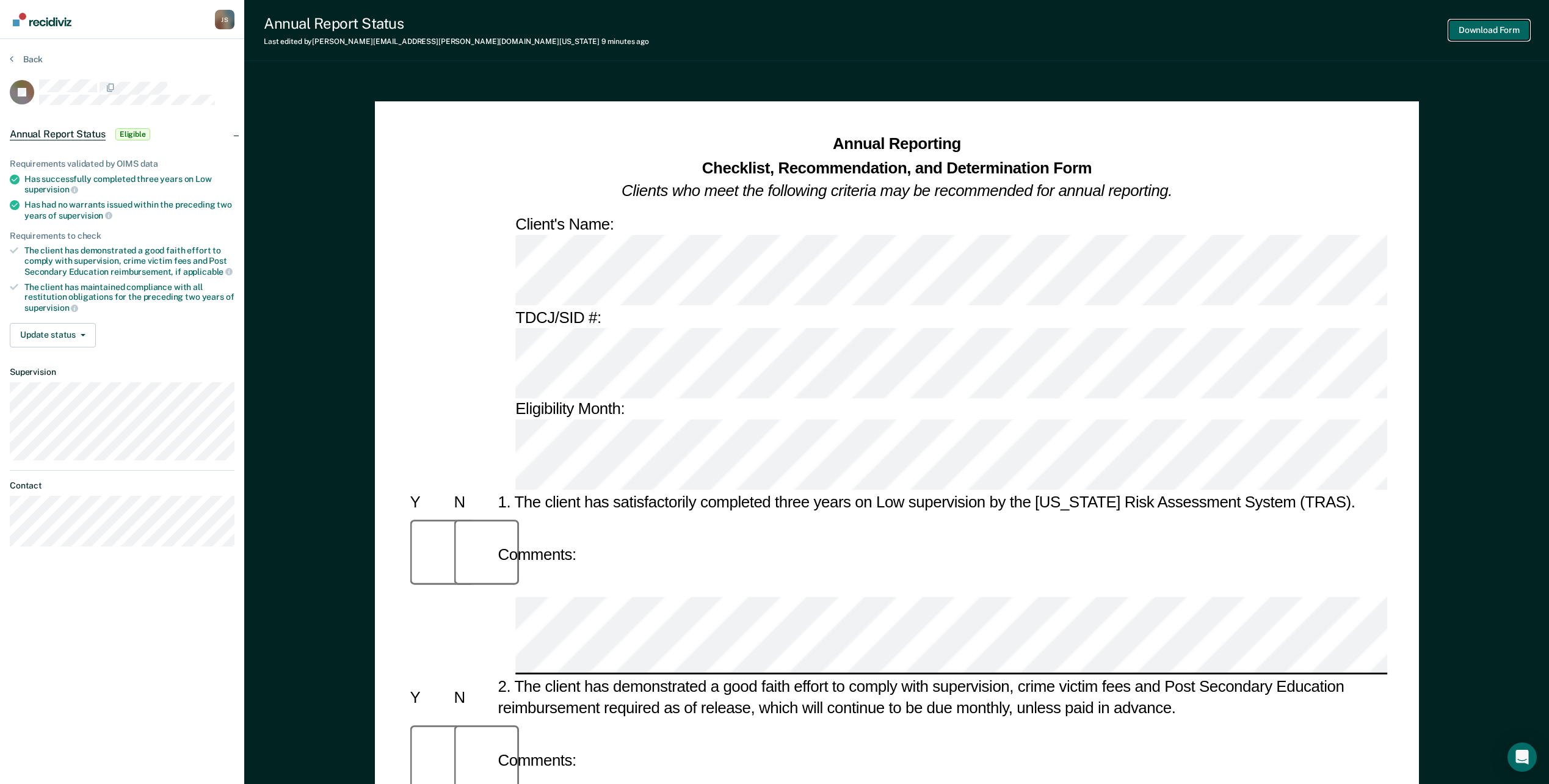
click at [1480, 32] on button "Download Form" at bounding box center [1489, 30] width 80 height 20
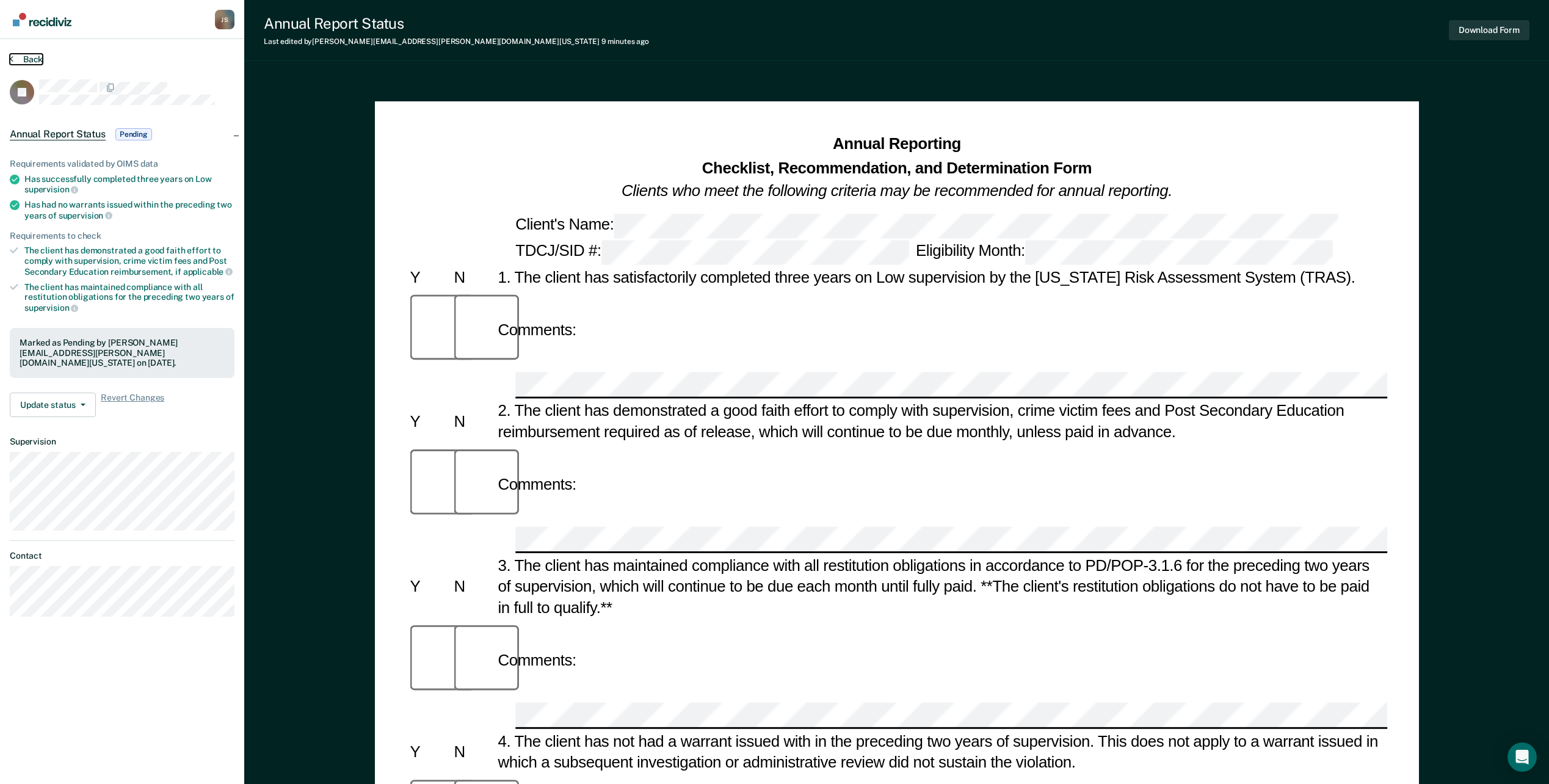
click at [32, 59] on button "Back" at bounding box center [26, 59] width 33 height 11
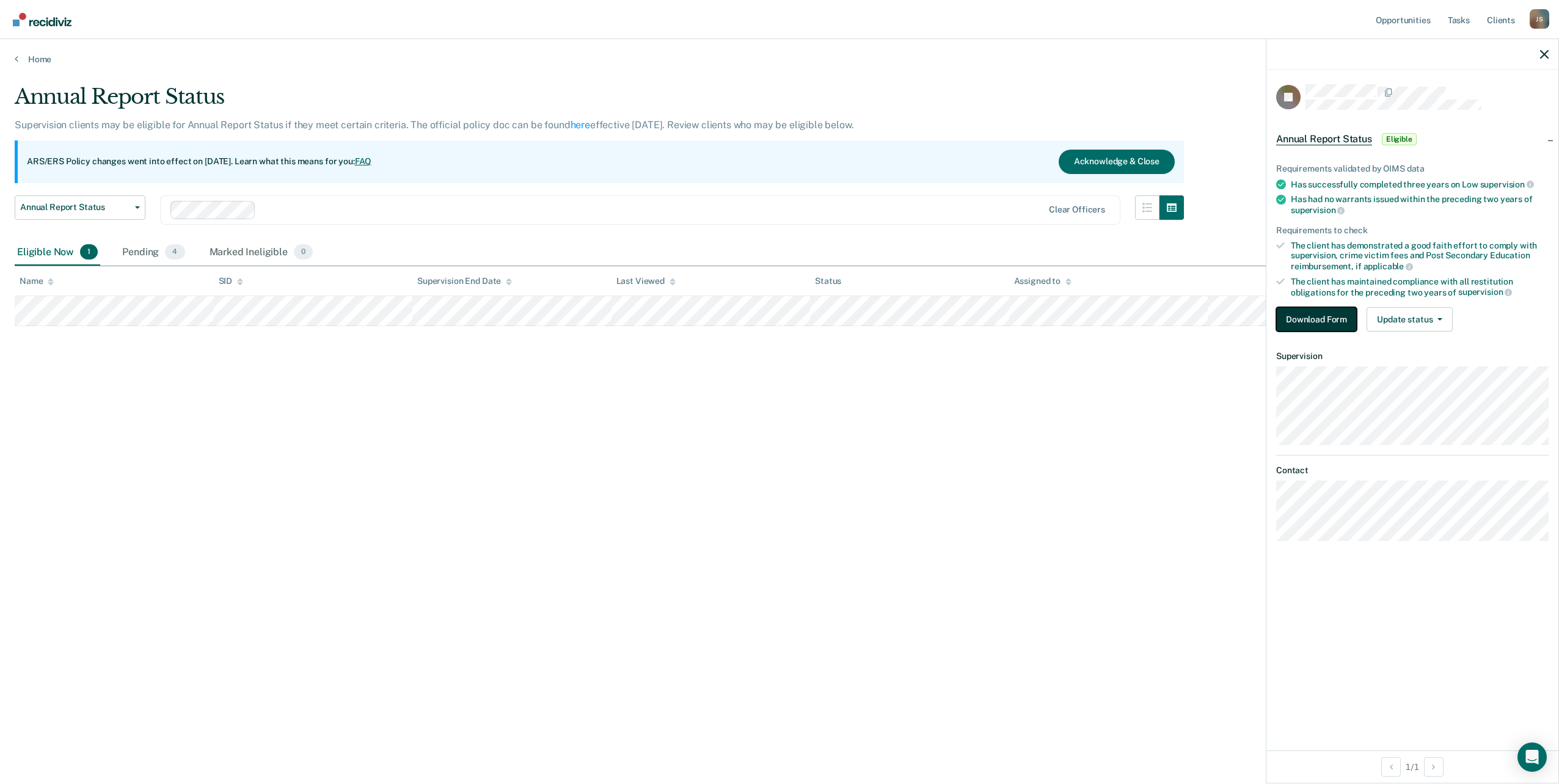
click at [1336, 321] on button "Download Form" at bounding box center [1316, 319] width 80 height 25
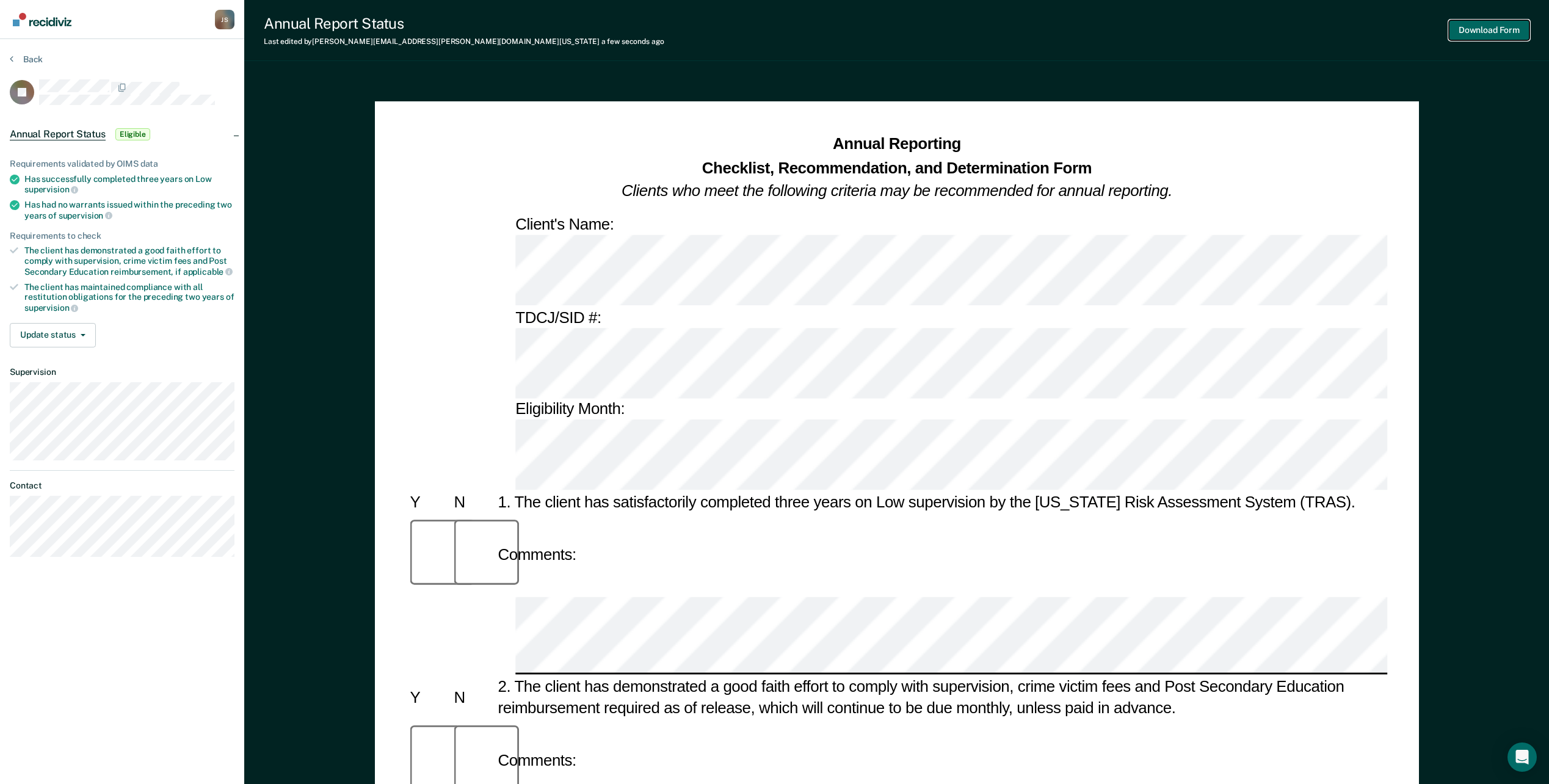
click at [1500, 25] on button "Download Form" at bounding box center [1489, 30] width 80 height 20
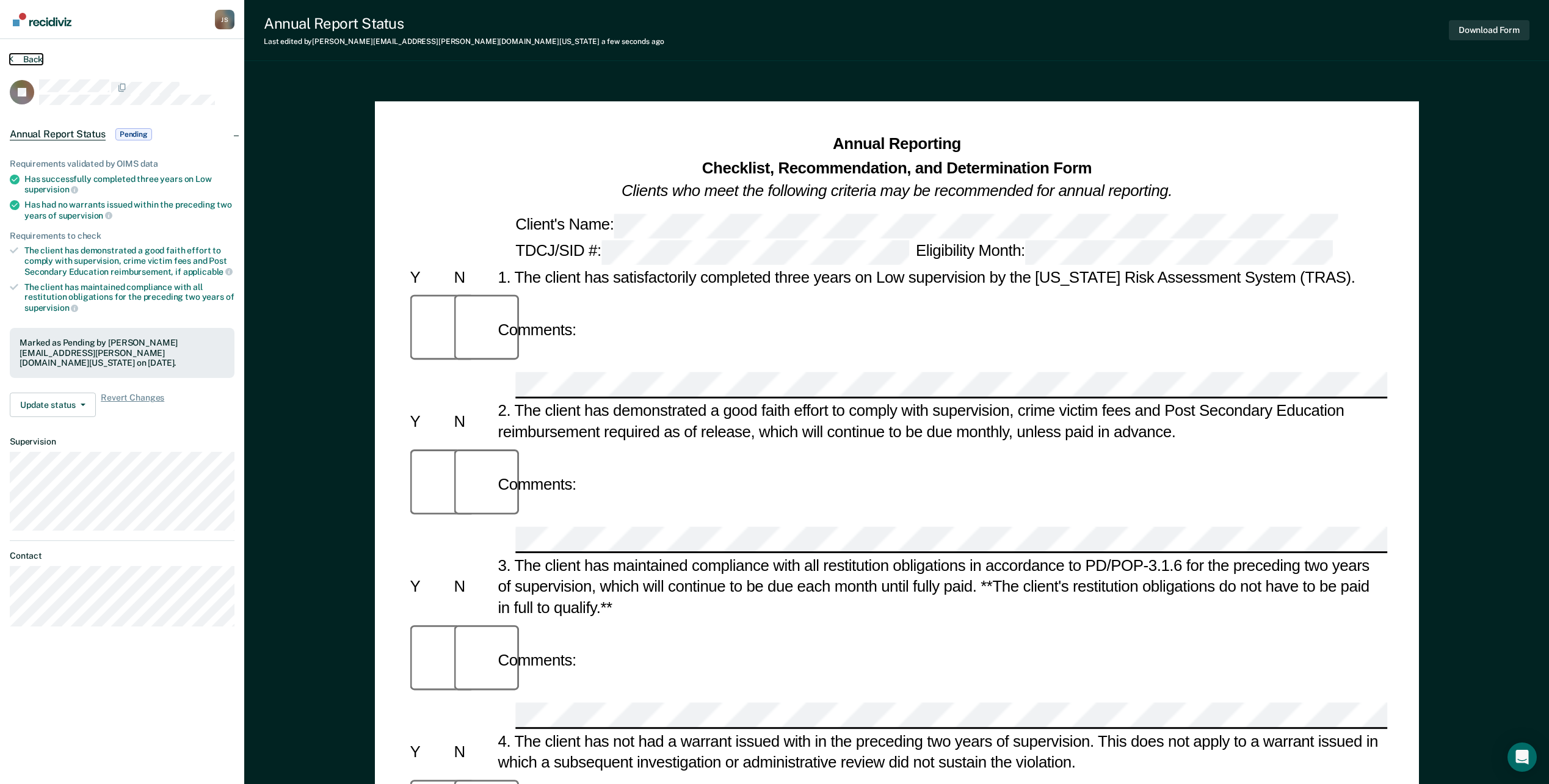
click at [20, 59] on button "Back" at bounding box center [26, 59] width 33 height 11
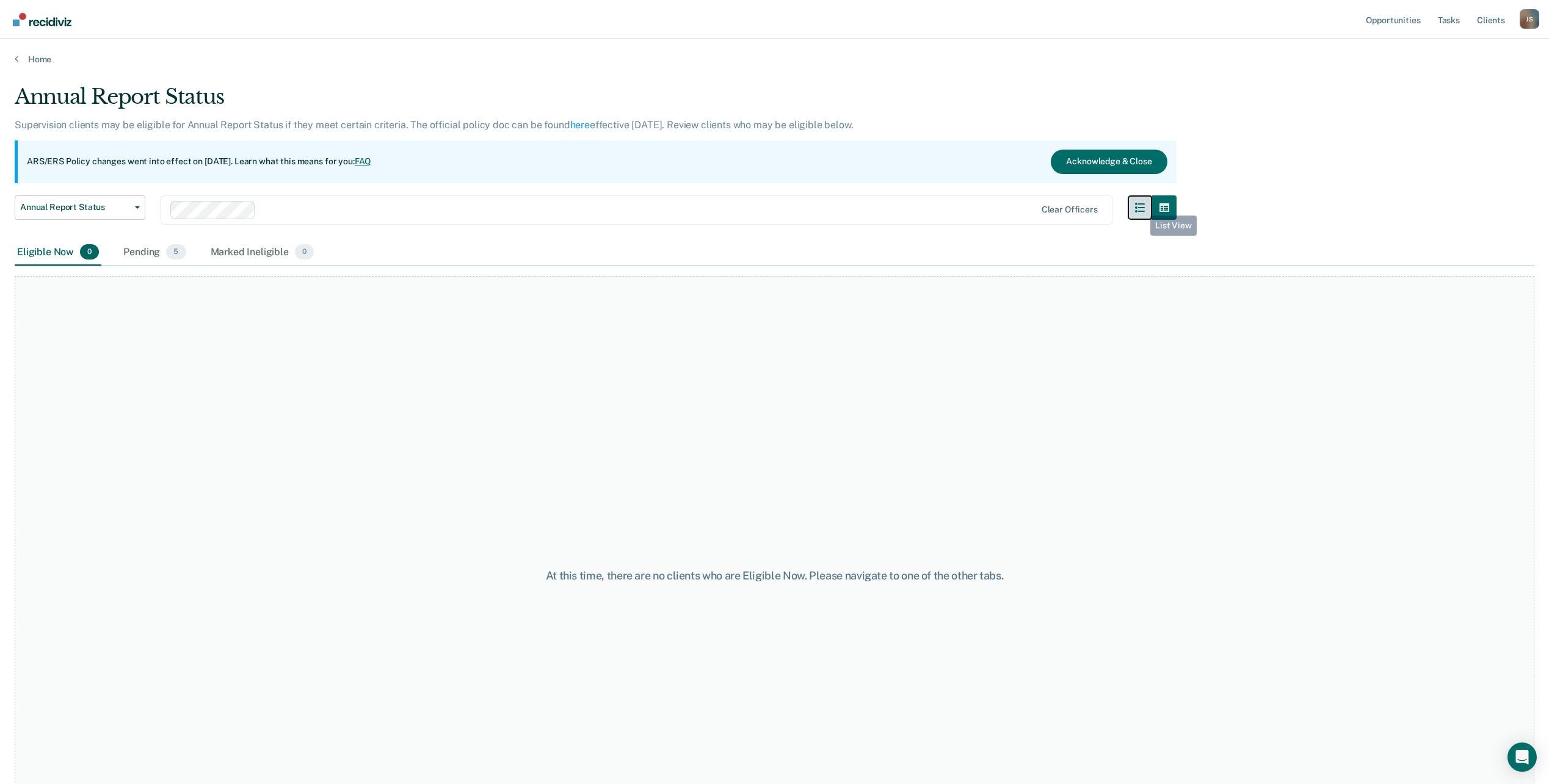
click at [1141, 207] on button "button" at bounding box center [1140, 208] width 25 height 25
click at [40, 63] on link "Home" at bounding box center [774, 59] width 1520 height 11
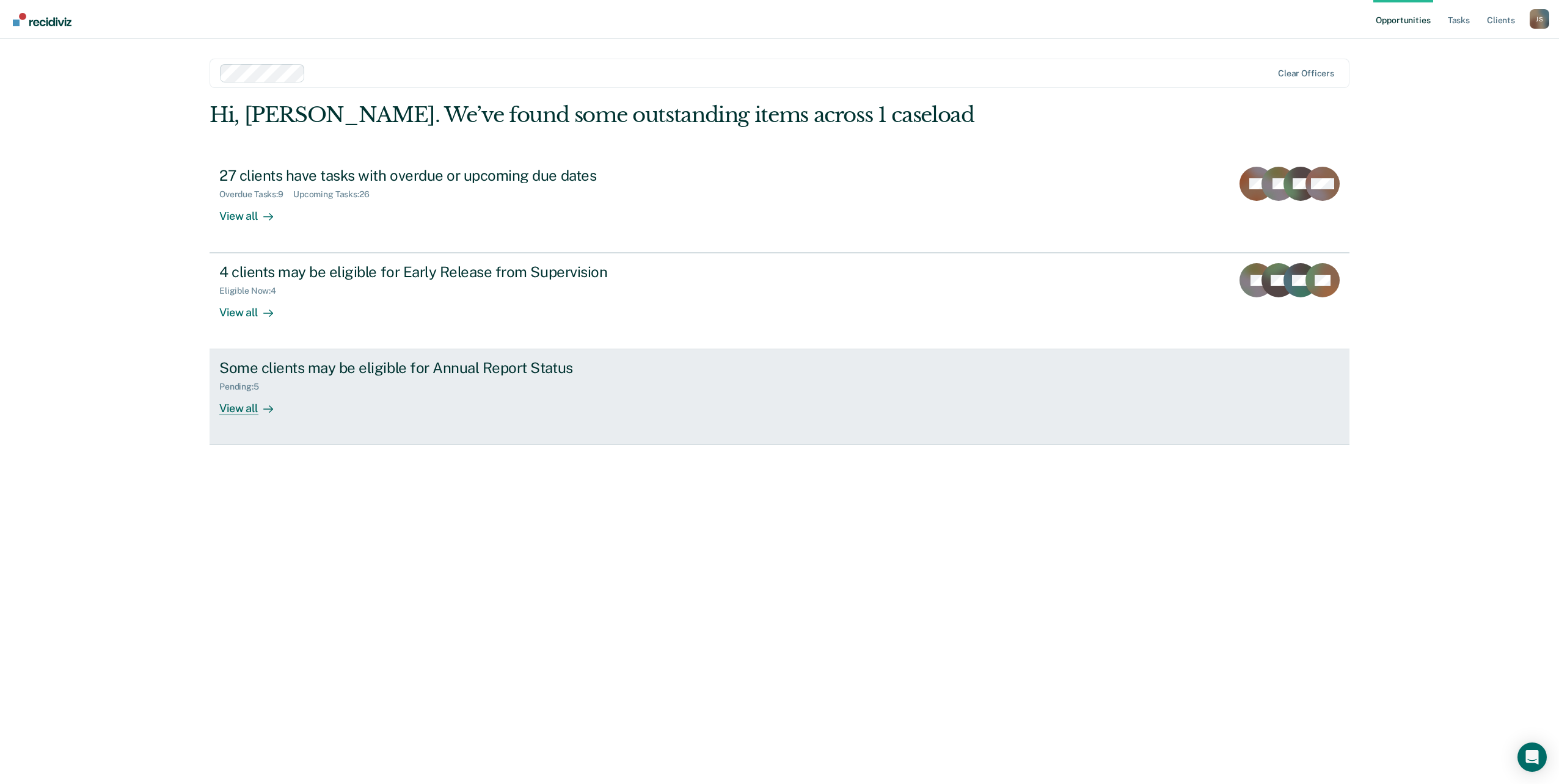
click at [478, 366] on div "Some clients may be eligible for Annual Report Status" at bounding box center [434, 368] width 429 height 18
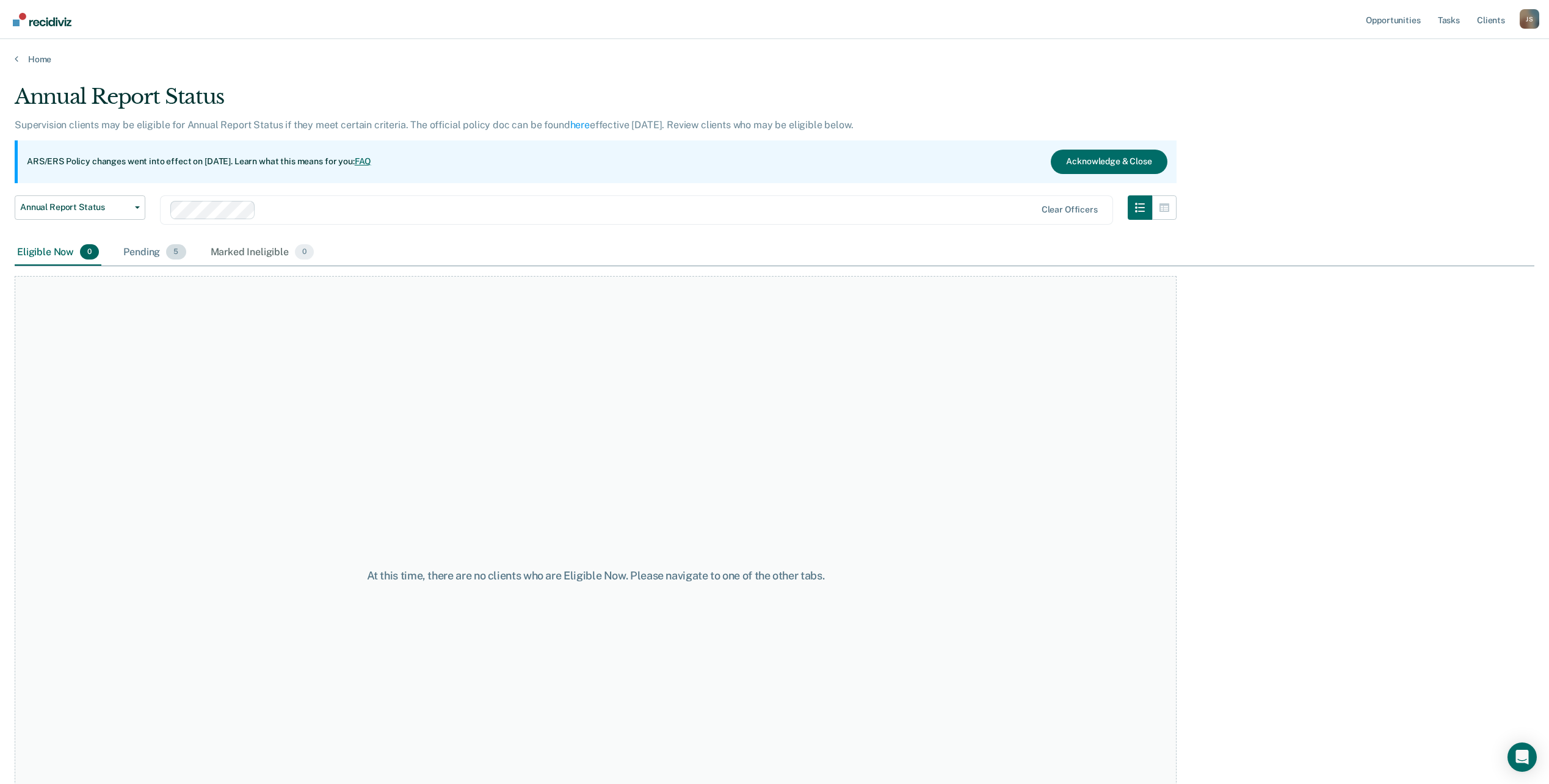
click at [158, 251] on div "Pending 5" at bounding box center [154, 253] width 67 height 27
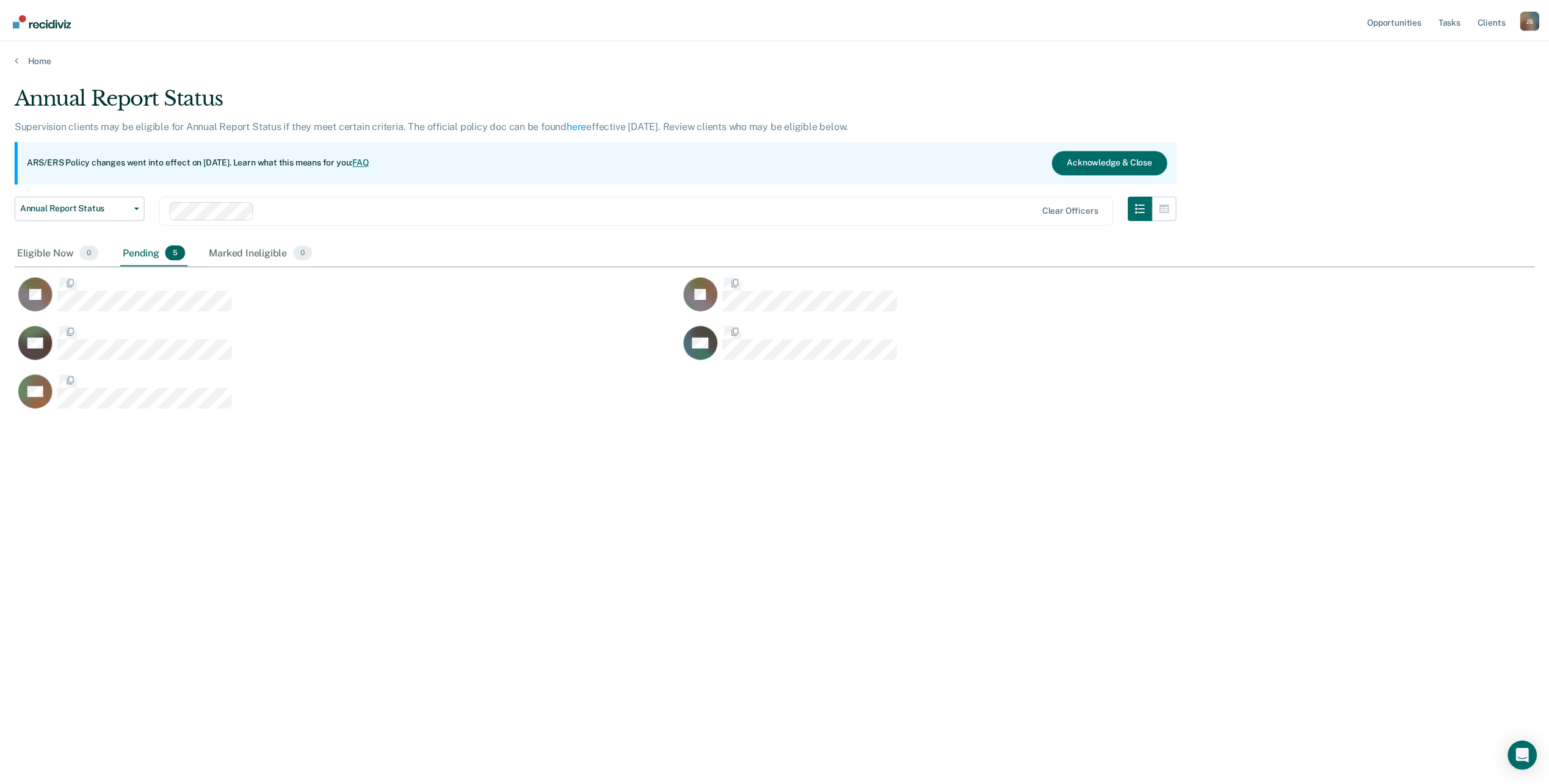
scroll to position [599, 1520]
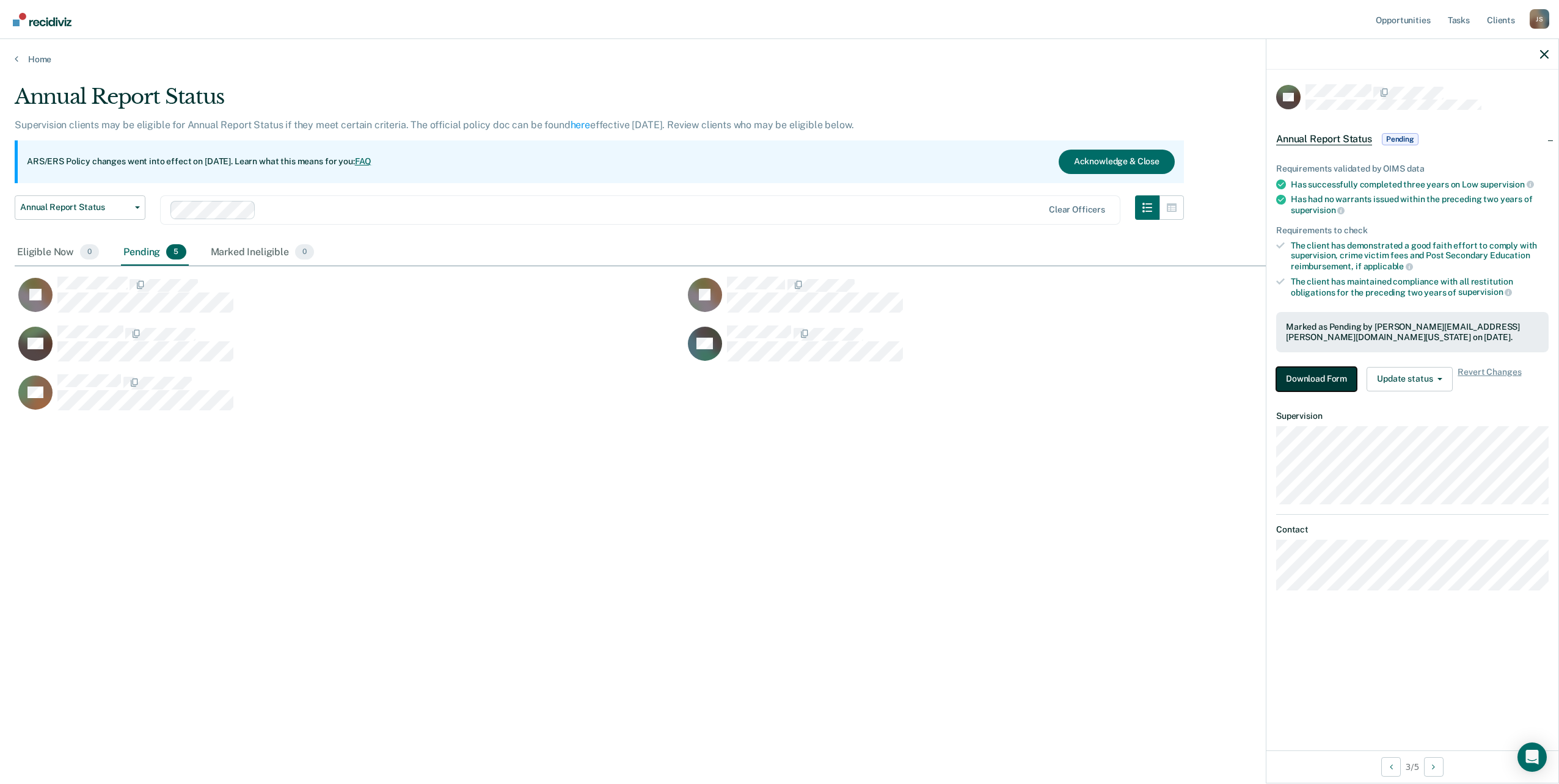
click at [1351, 371] on button "Download Form" at bounding box center [1316, 379] width 80 height 25
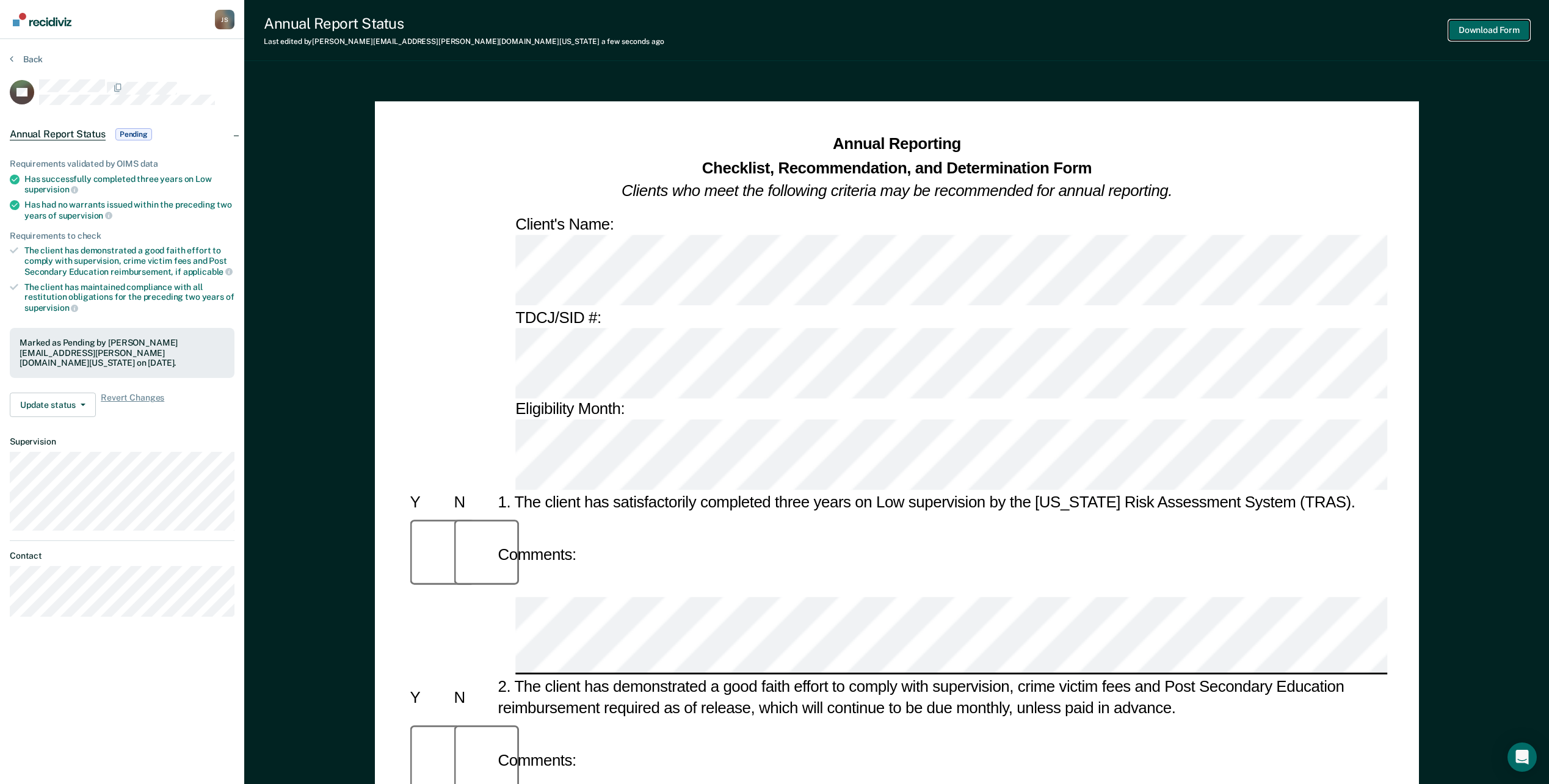
click at [1513, 26] on button "Download Form" at bounding box center [1489, 30] width 80 height 20
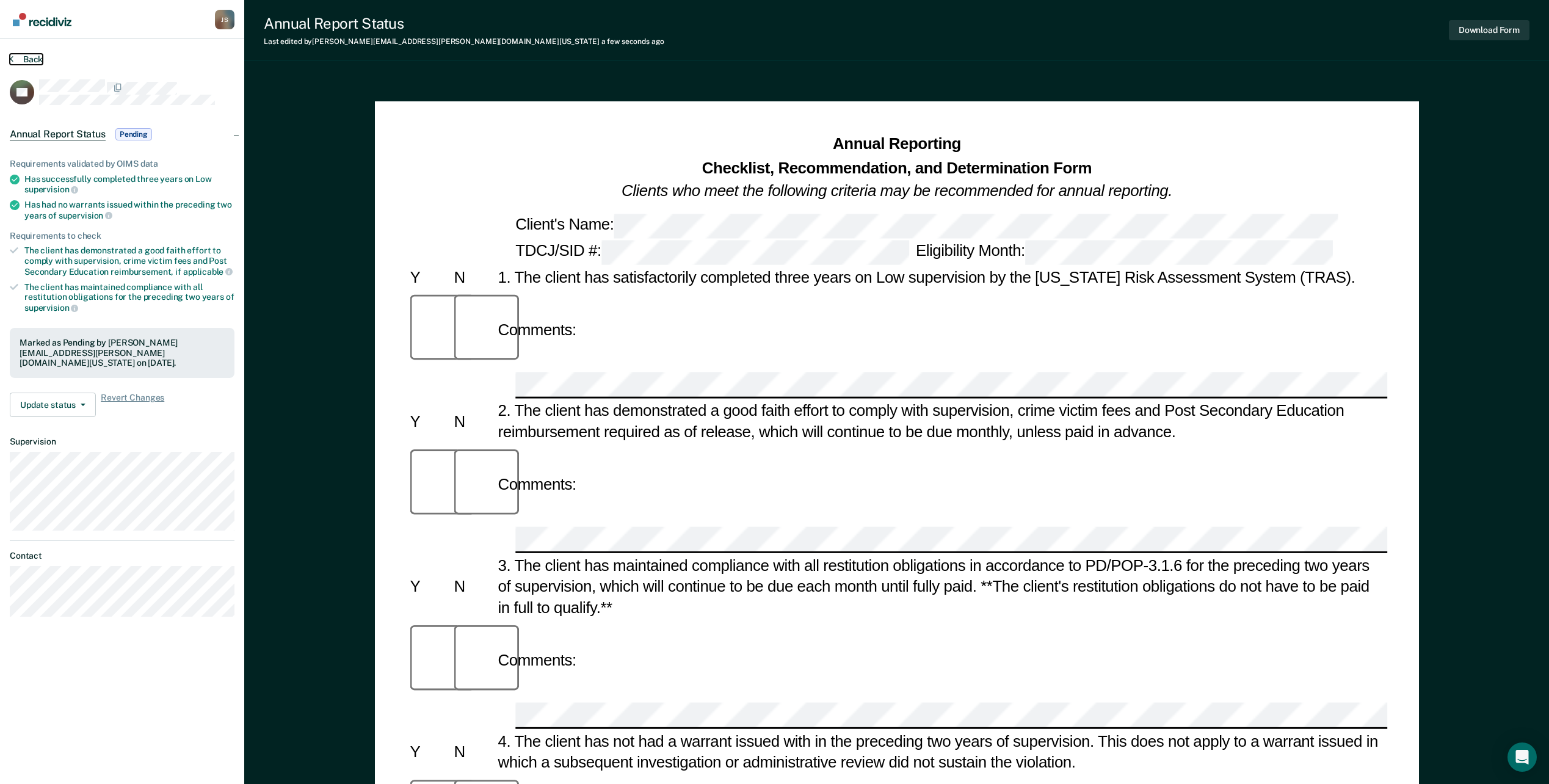
click at [27, 57] on button "Back" at bounding box center [26, 59] width 33 height 11
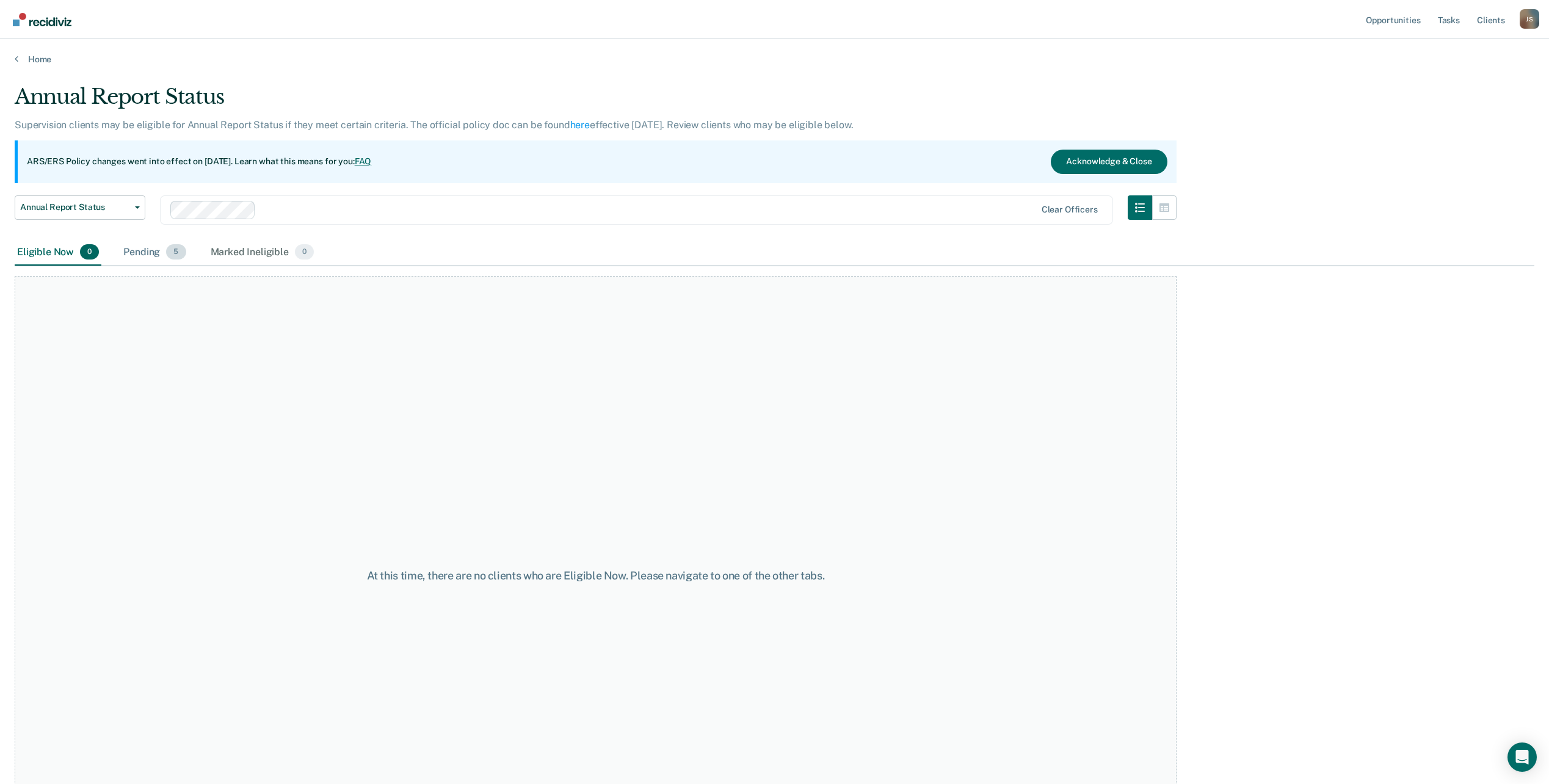
click at [127, 248] on div "Pending 5" at bounding box center [154, 253] width 67 height 27
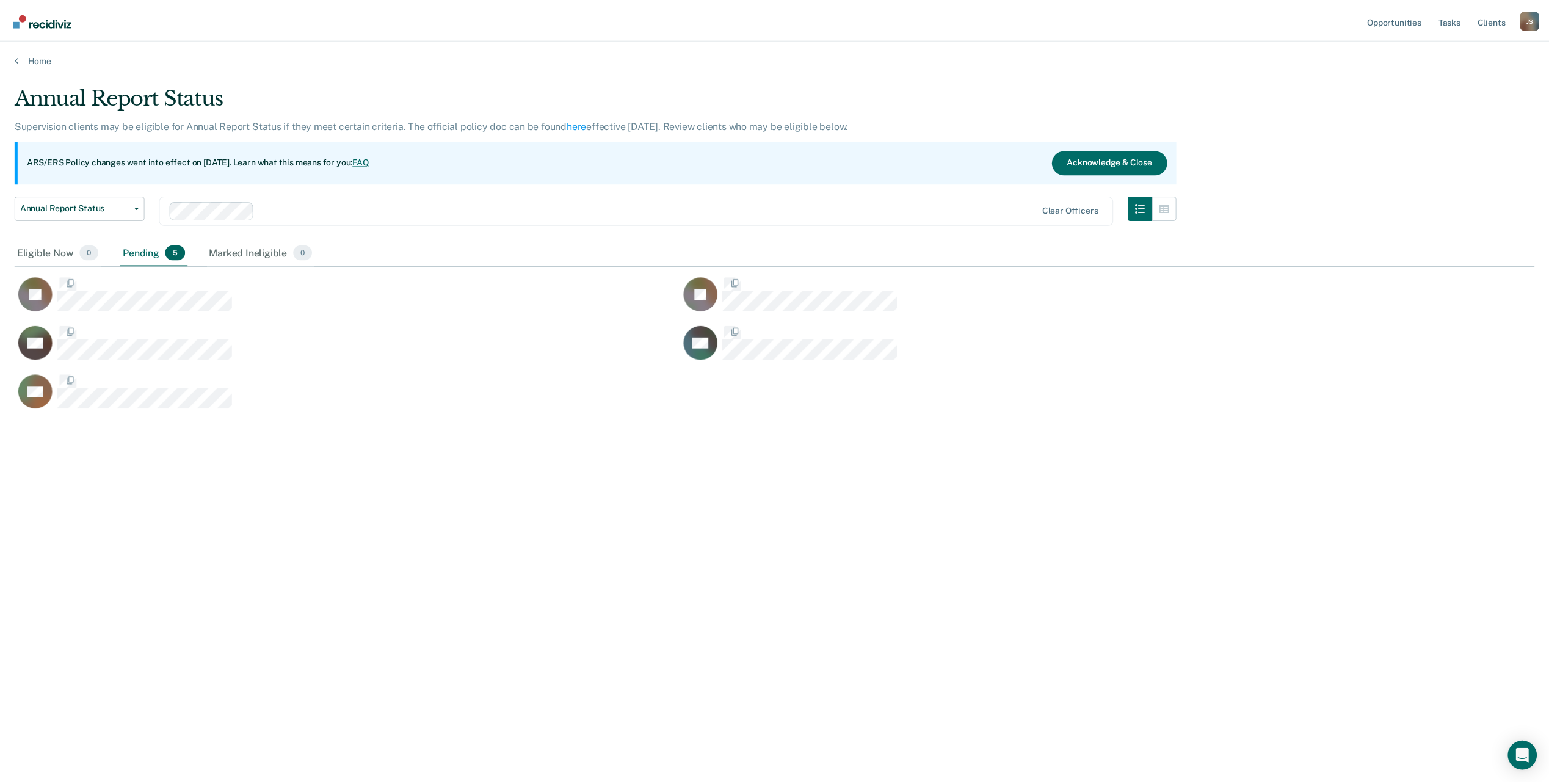
scroll to position [599, 1520]
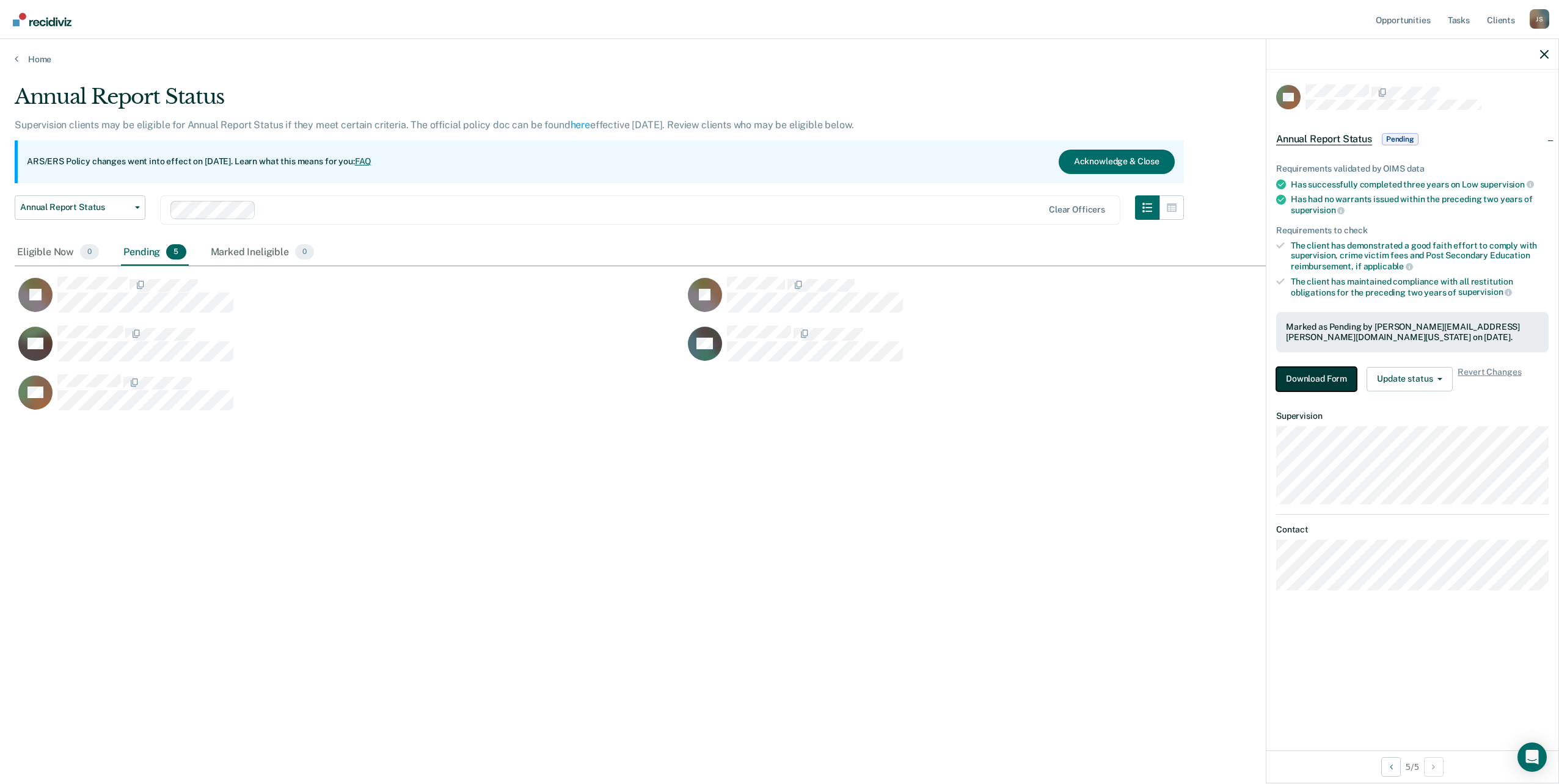
click at [1307, 383] on button "Download Form" at bounding box center [1316, 379] width 80 height 25
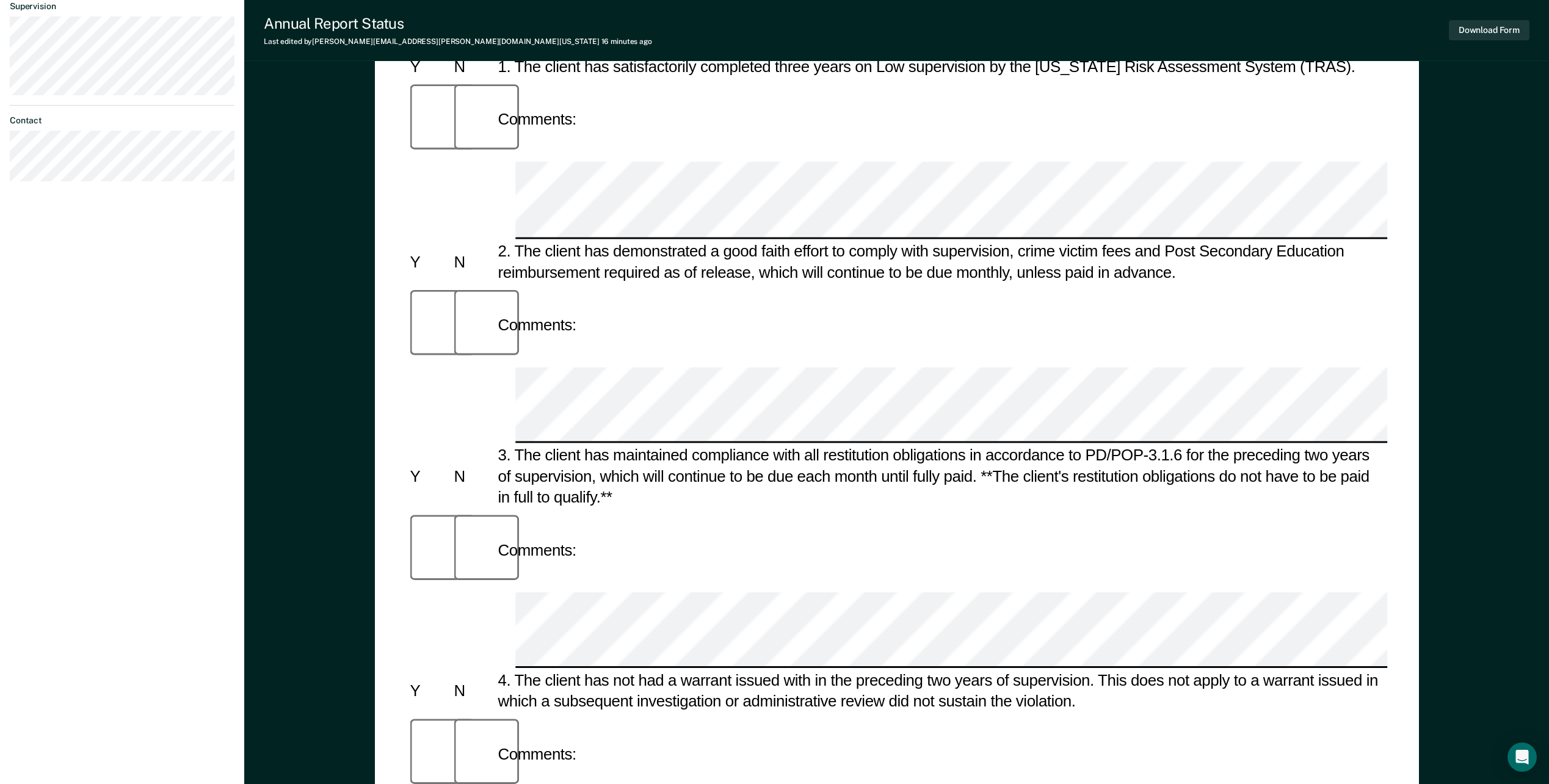
scroll to position [443, 0]
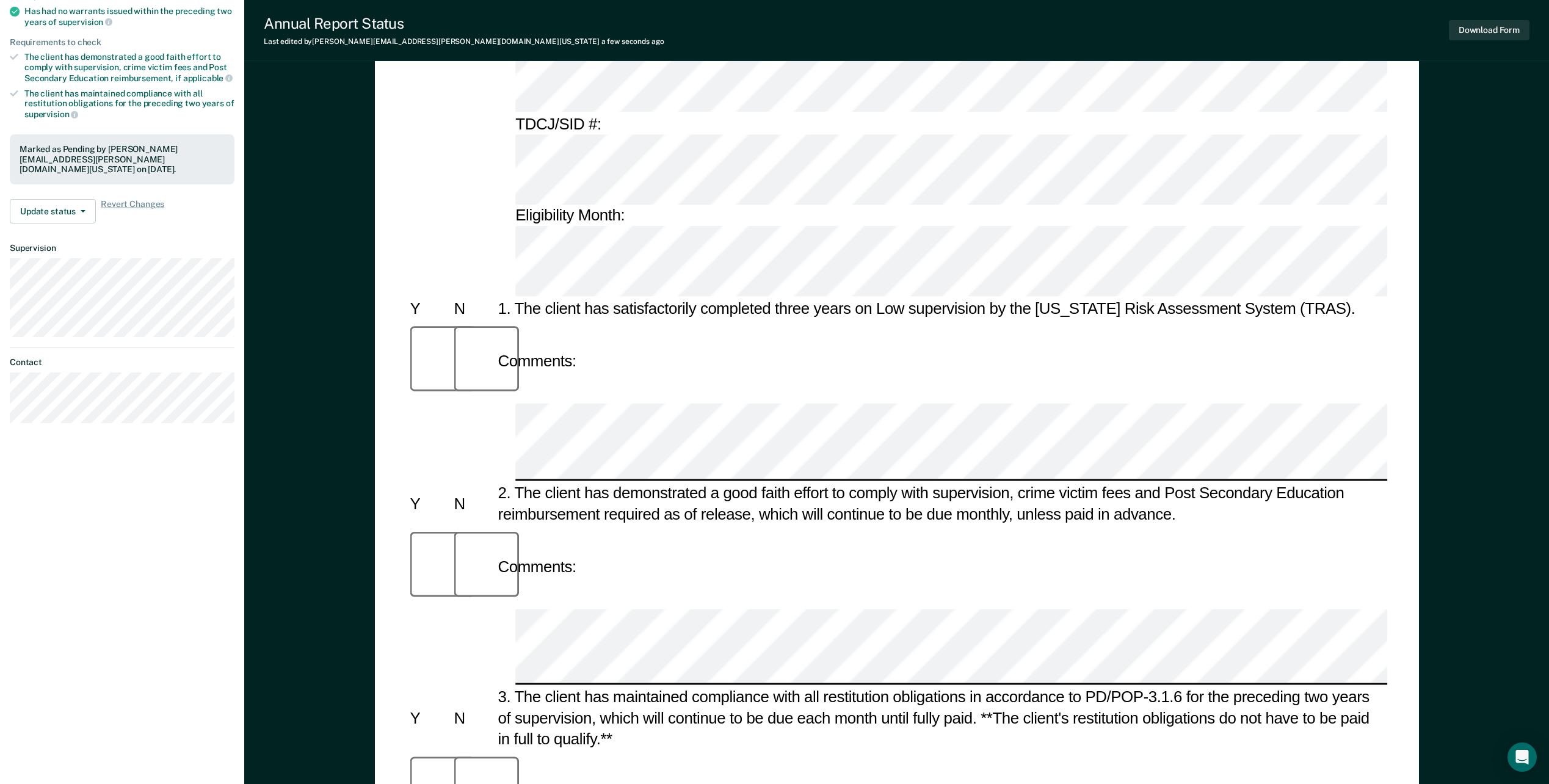
scroll to position [39, 0]
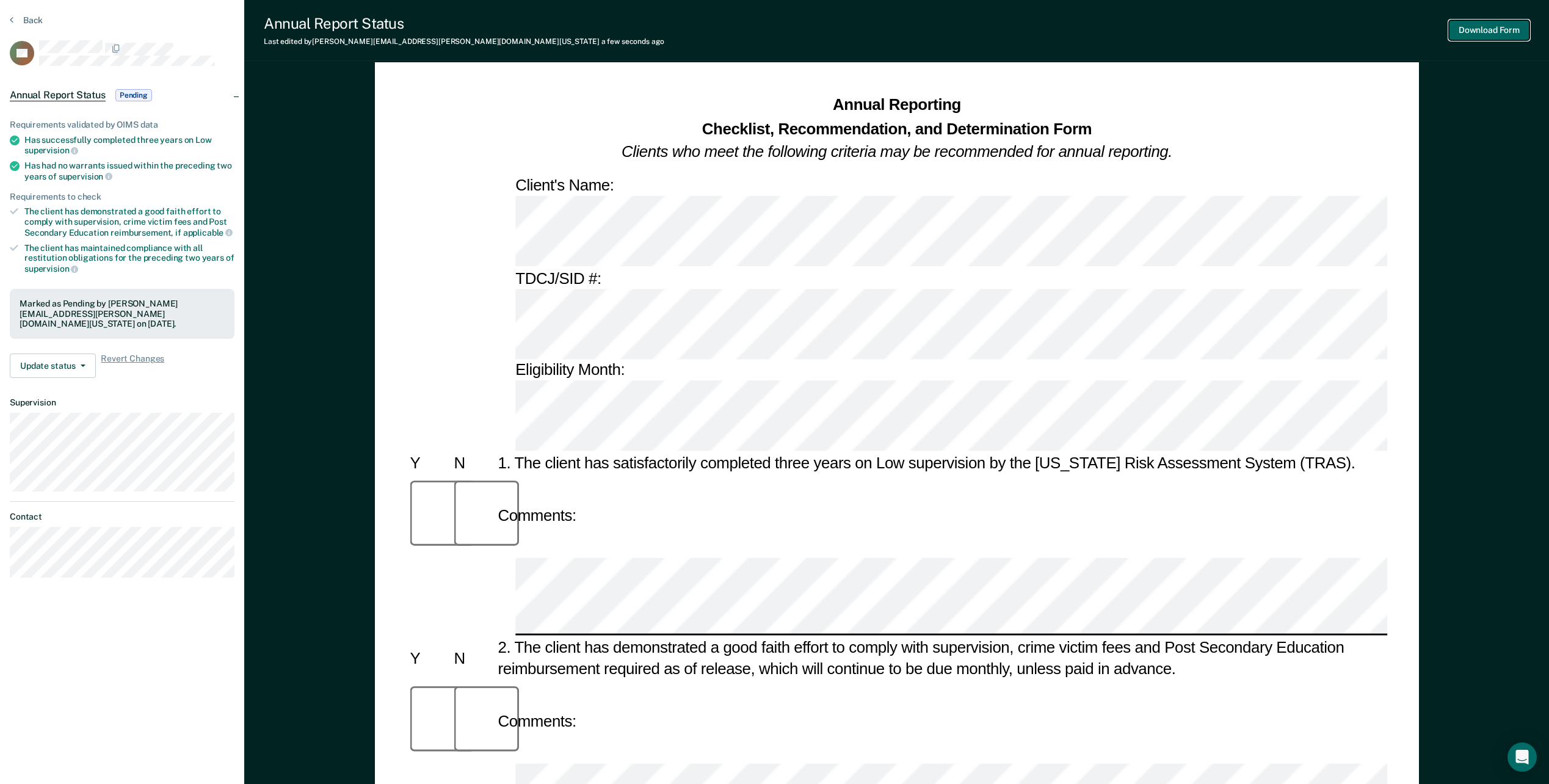
click at [1481, 35] on button "Download Form" at bounding box center [1489, 30] width 80 height 20
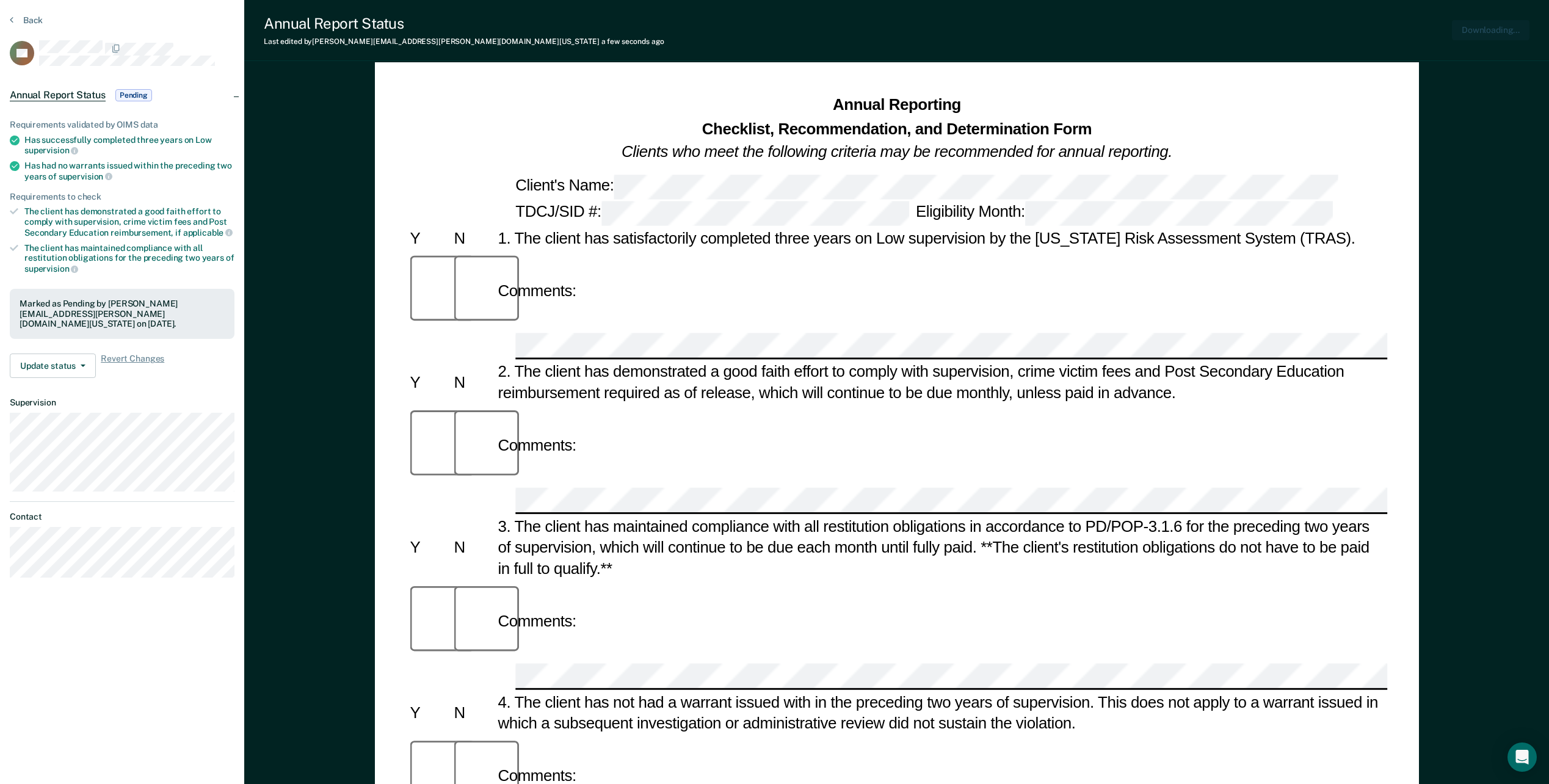
scroll to position [0, 0]
click at [23, 18] on button "Back" at bounding box center [26, 20] width 33 height 11
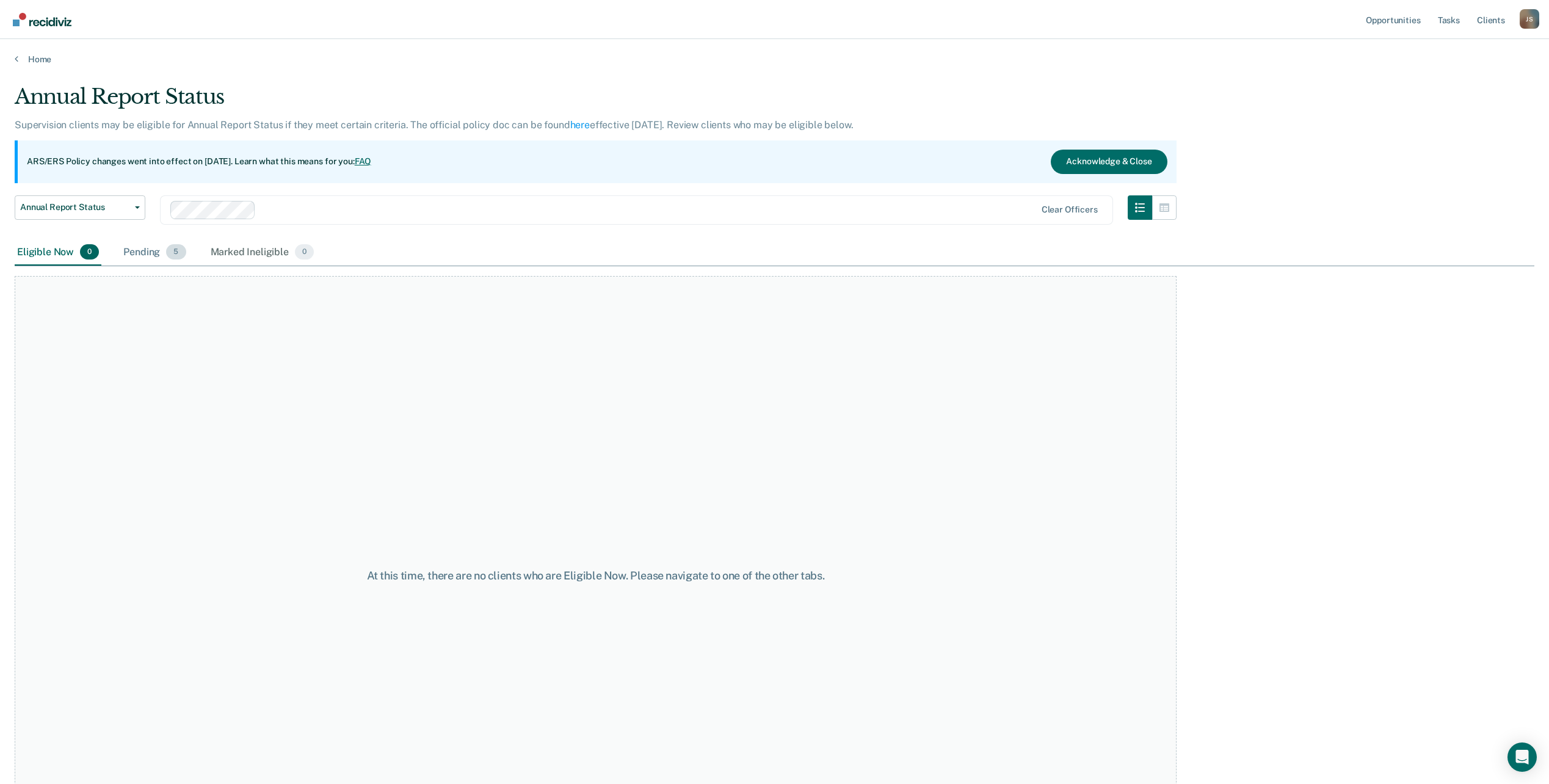
click at [139, 248] on div "Pending 5" at bounding box center [154, 253] width 67 height 27
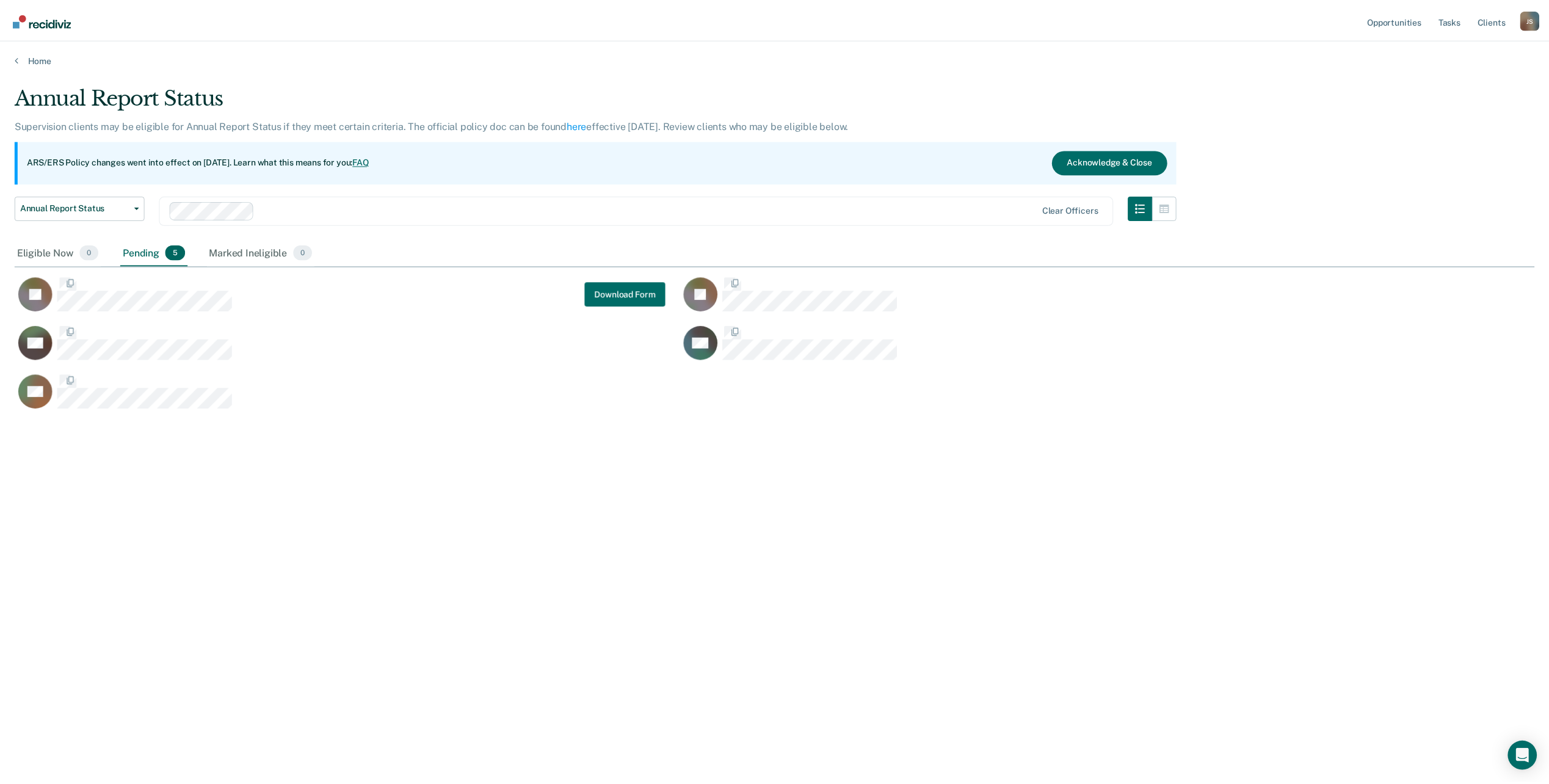
scroll to position [599, 1520]
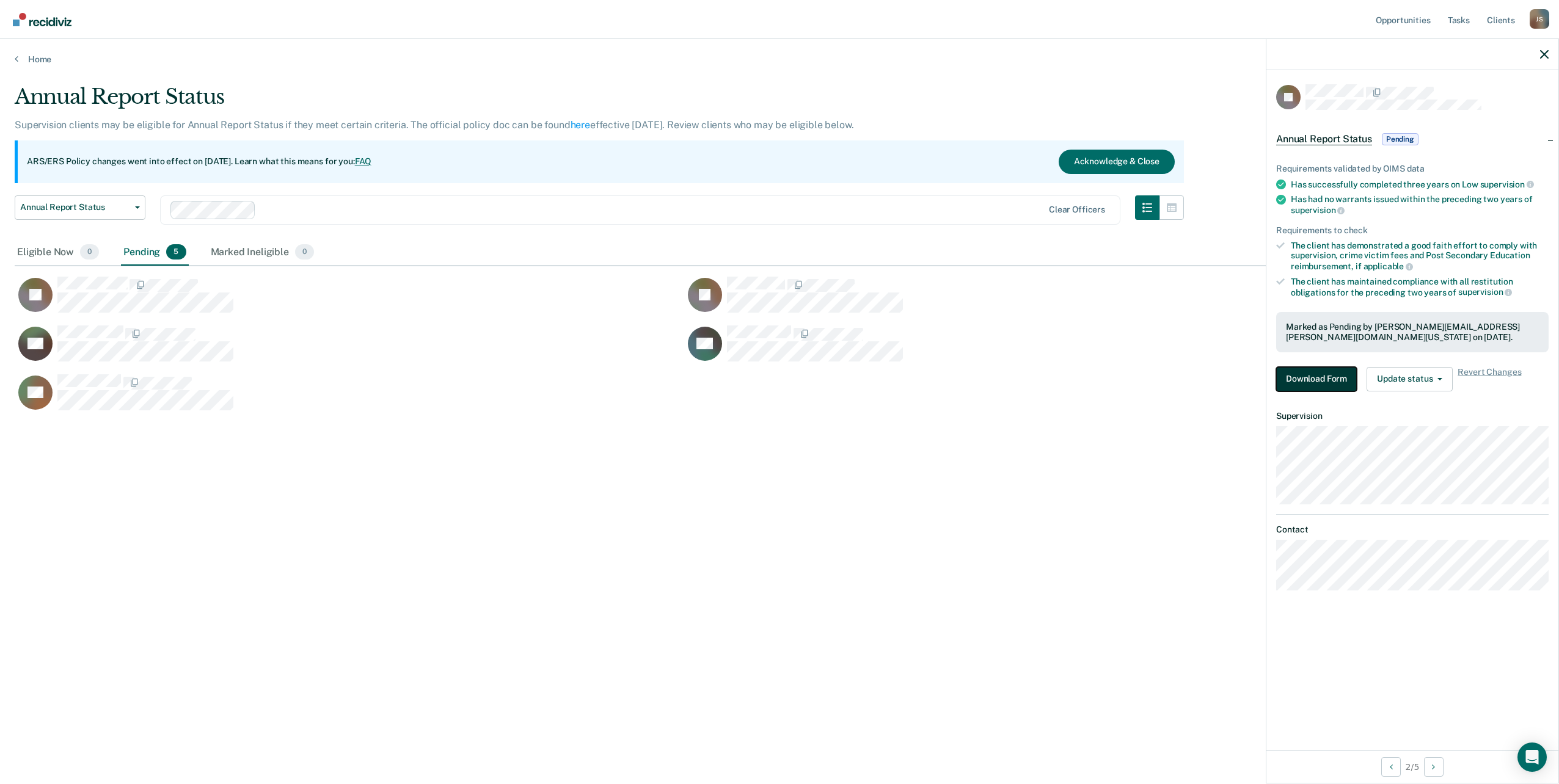
click at [1322, 375] on button "Download Form" at bounding box center [1316, 379] width 80 height 25
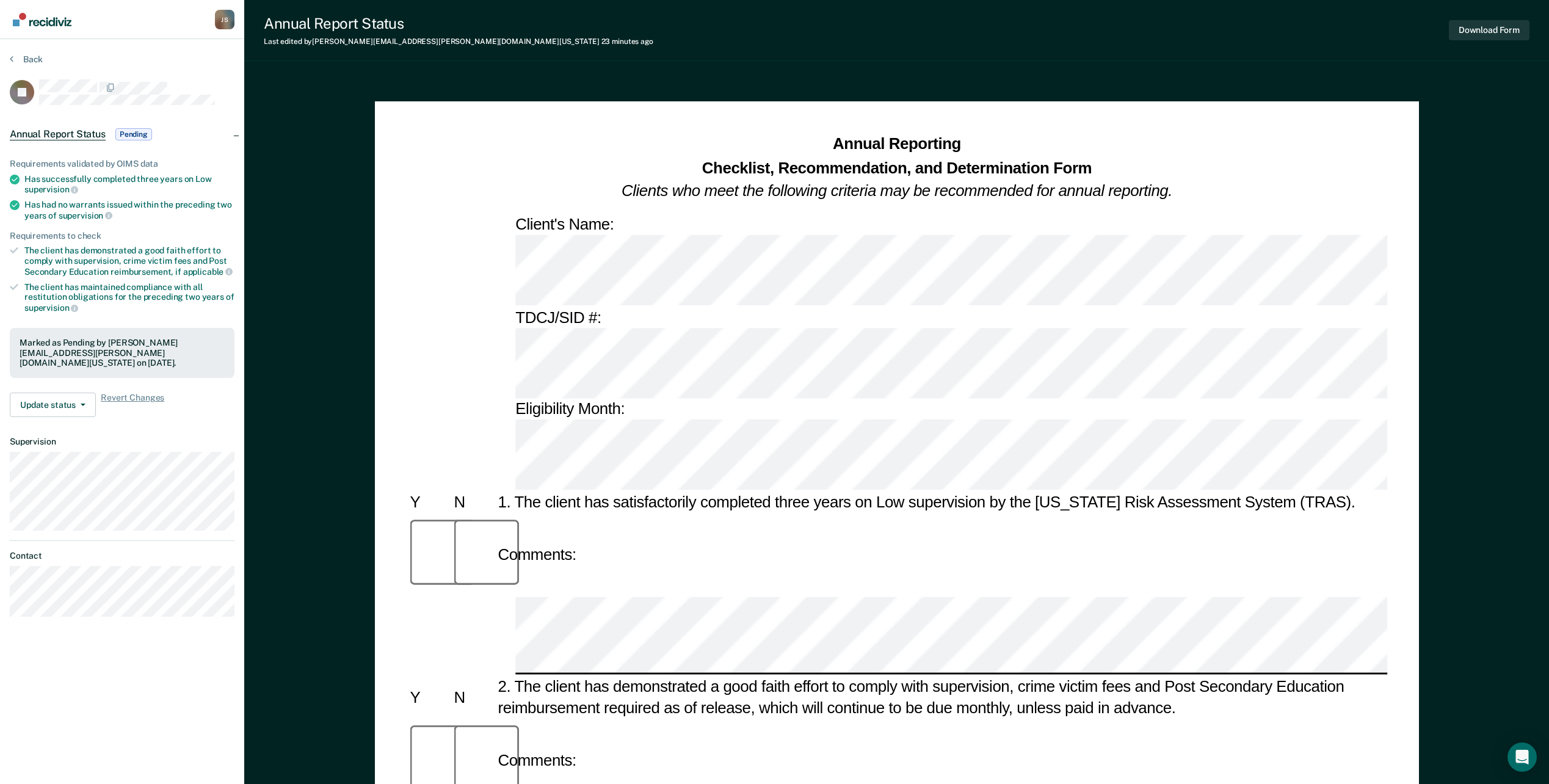
scroll to position [774, 0]
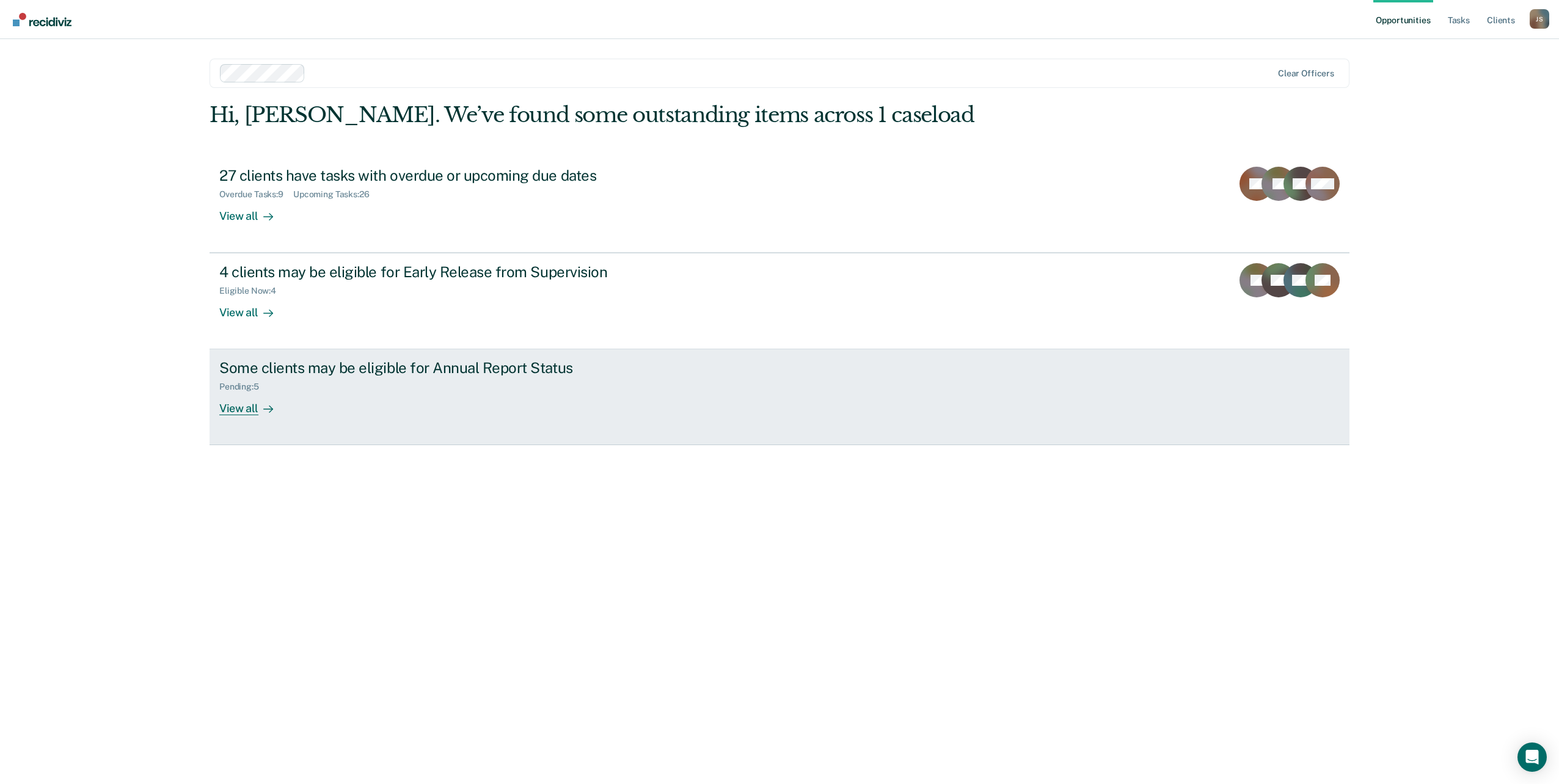
click at [362, 371] on div "Some clients may be eligible for Annual Report Status" at bounding box center [434, 368] width 429 height 18
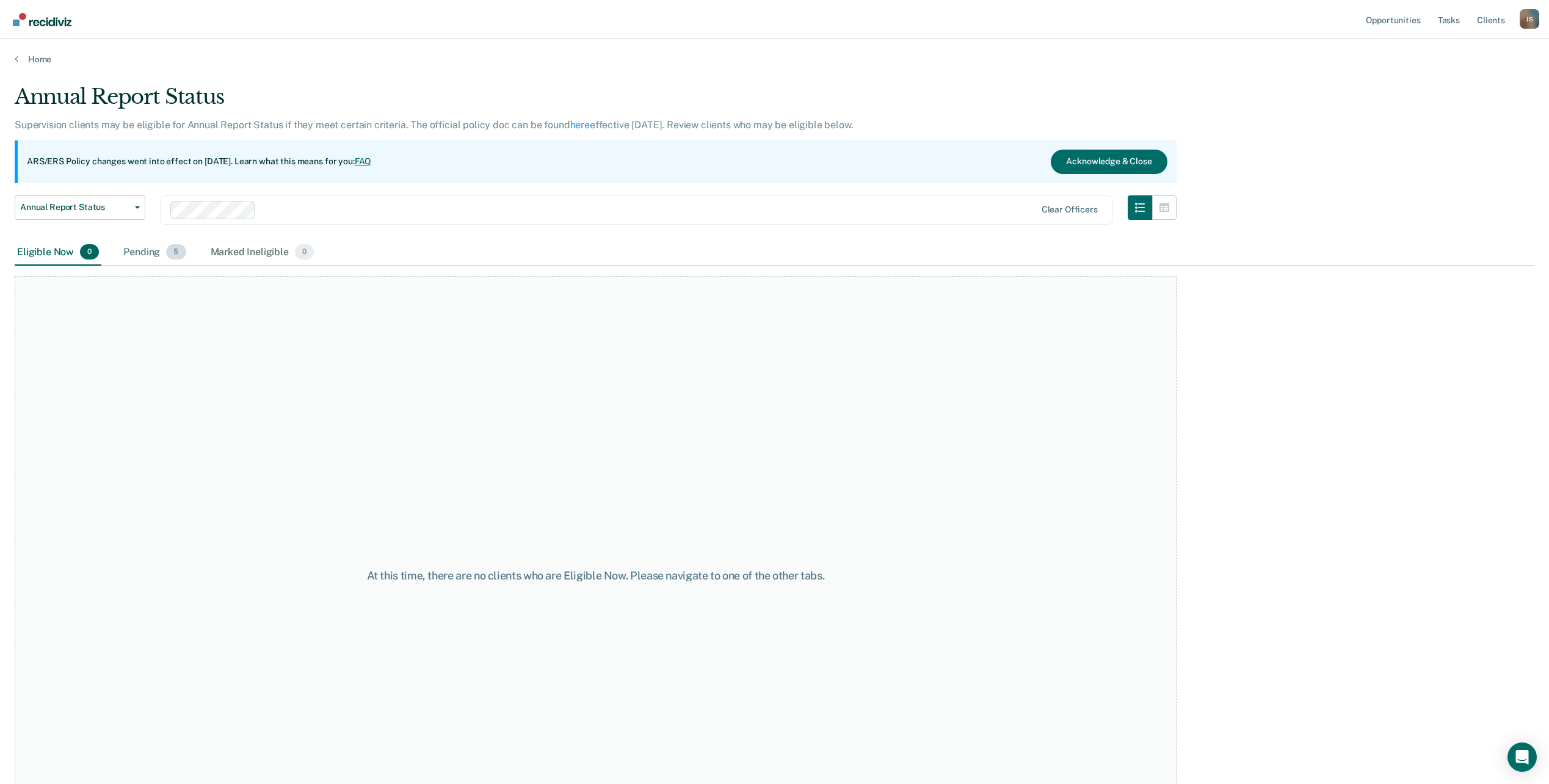
click at [137, 247] on div "Pending 5" at bounding box center [154, 253] width 67 height 27
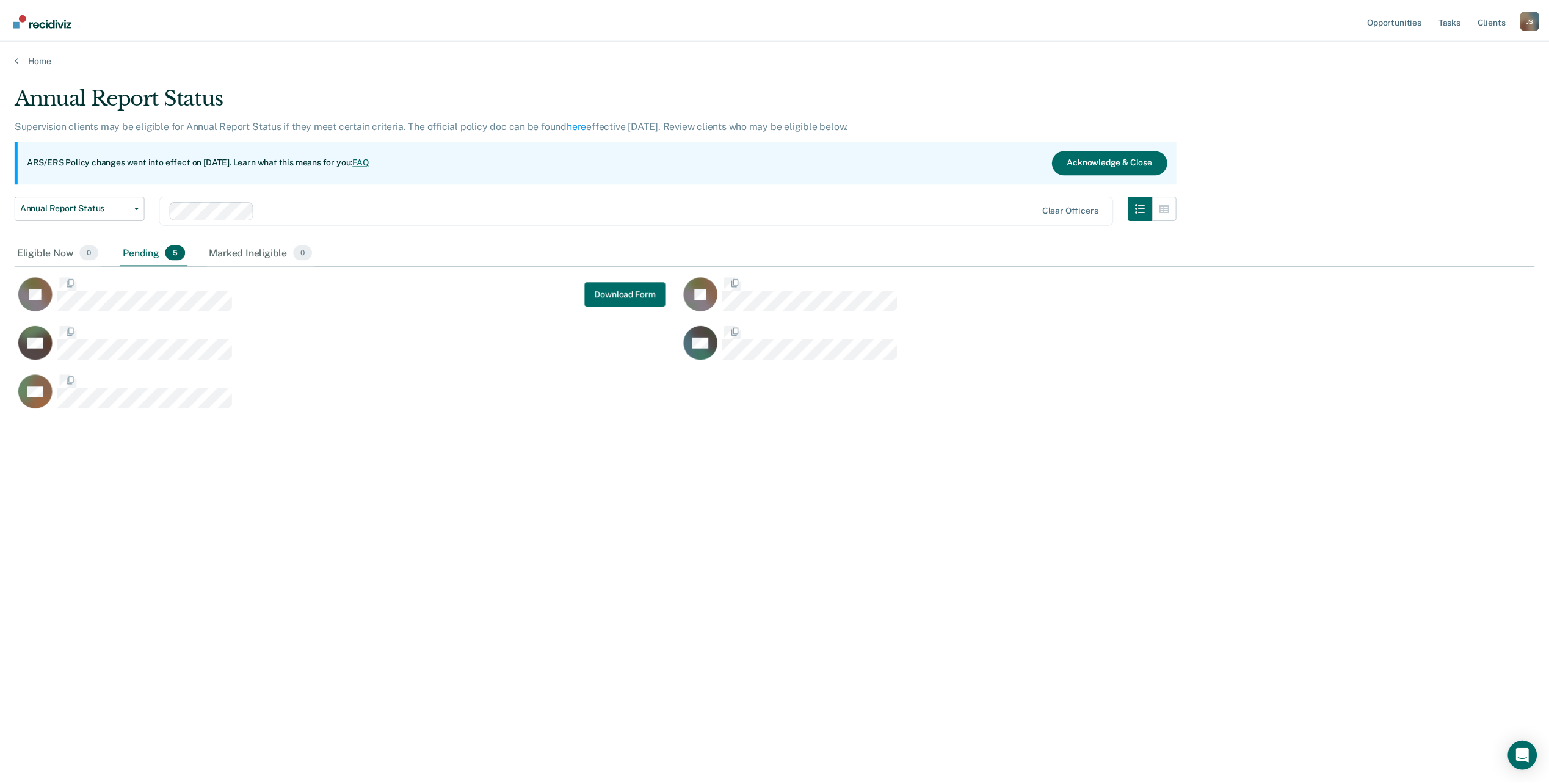
scroll to position [599, 1520]
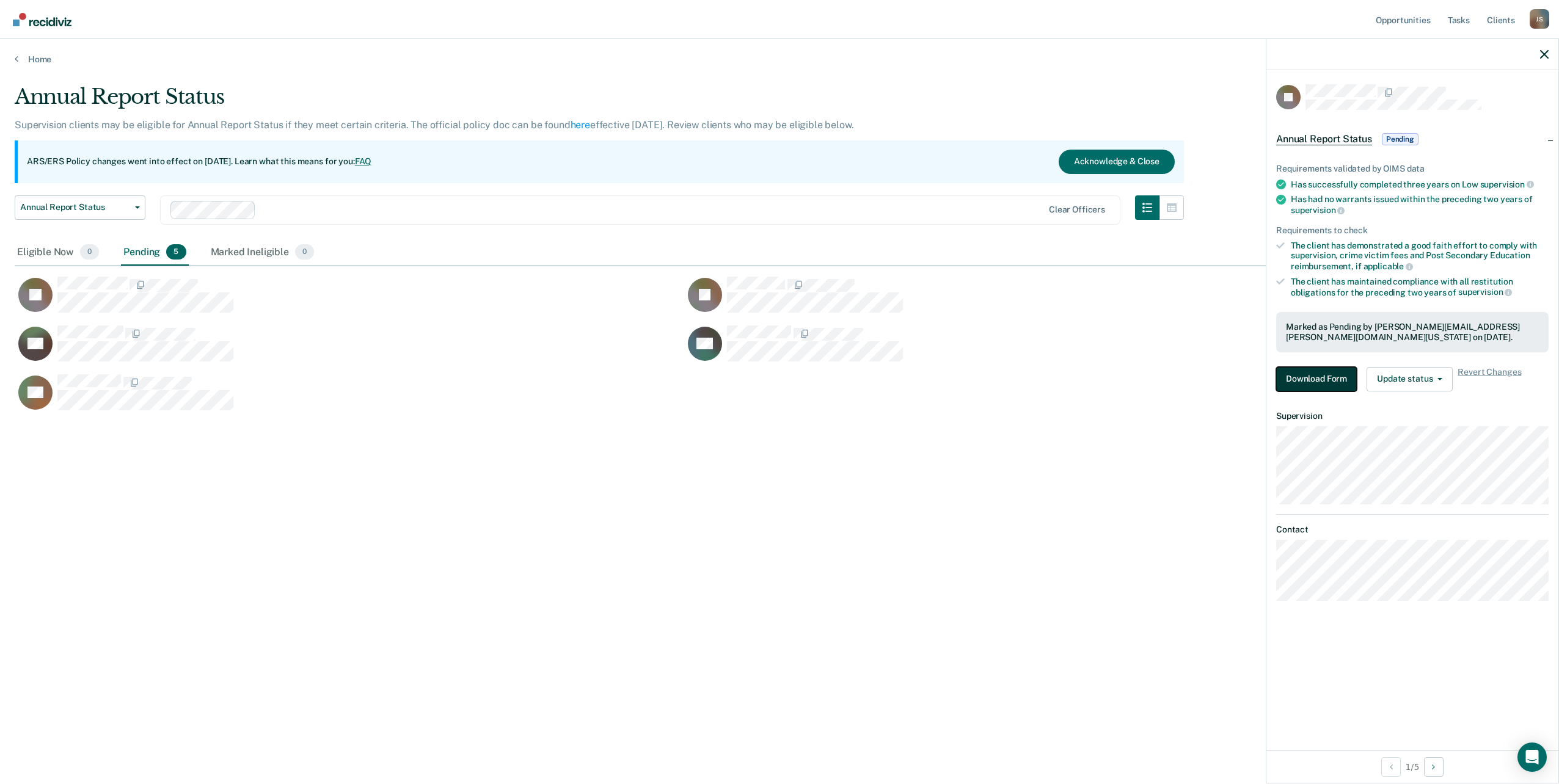
click at [1335, 383] on button "Download Form" at bounding box center [1316, 379] width 80 height 25
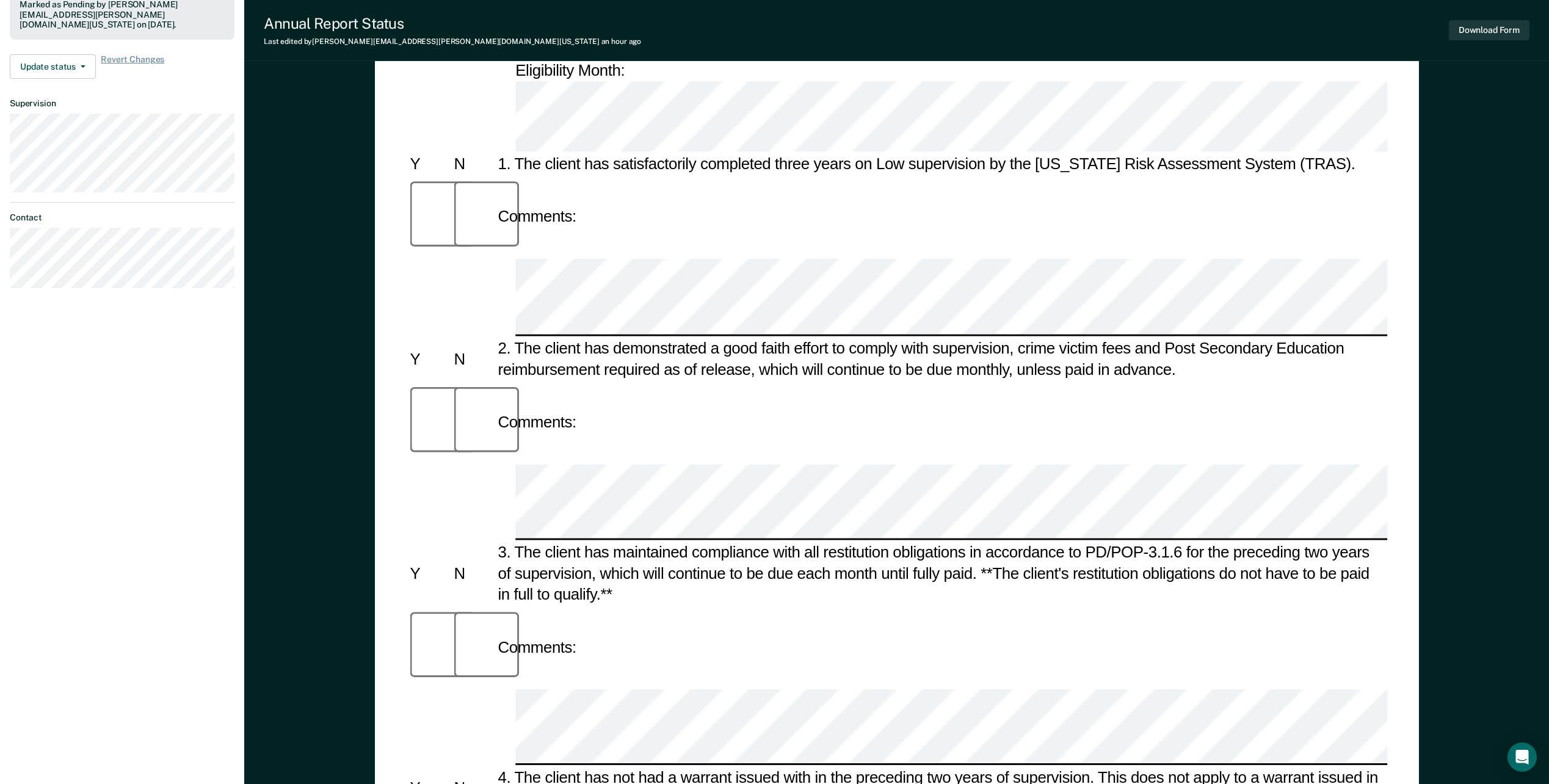
scroll to position [386, 0]
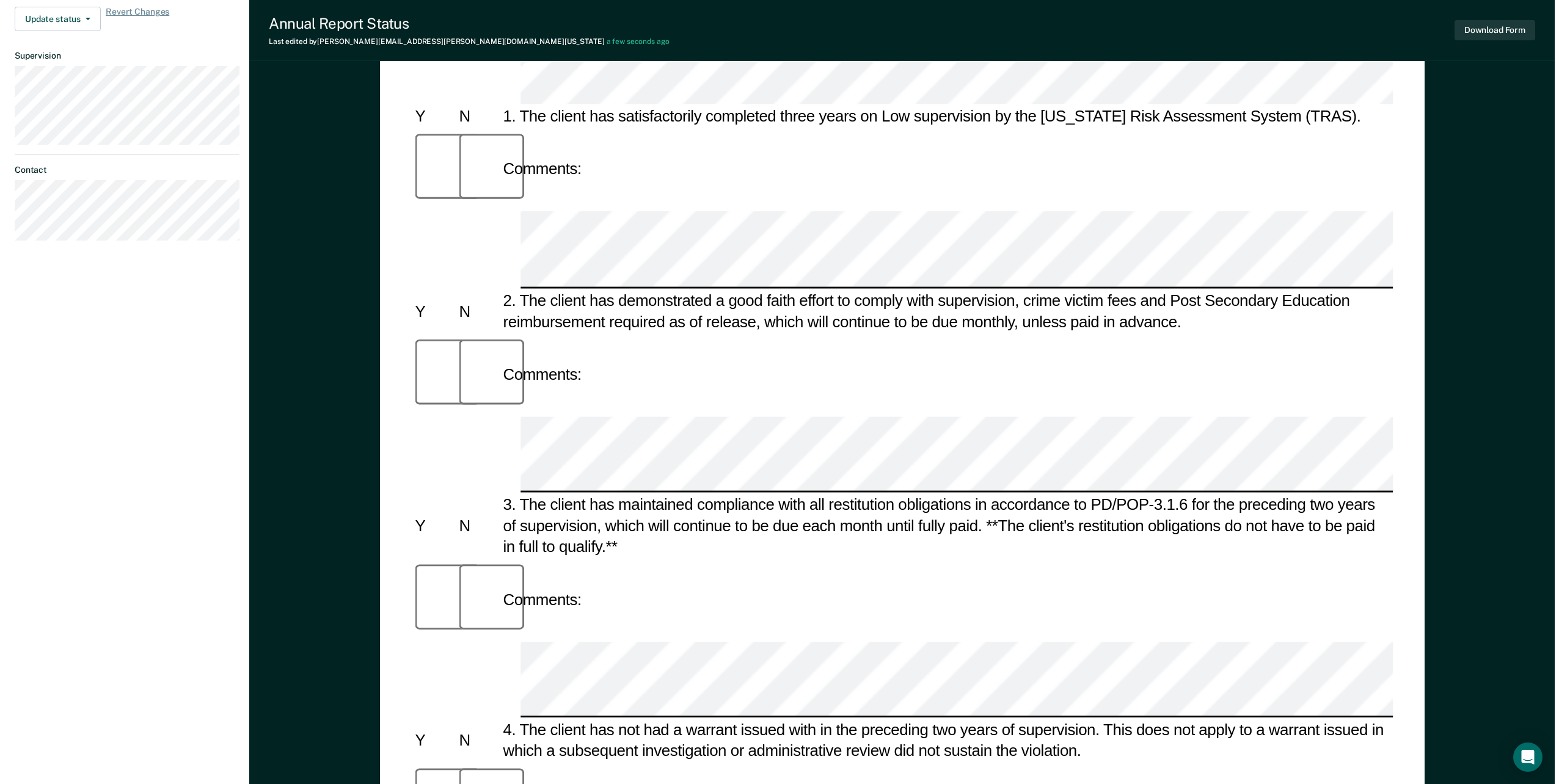
scroll to position [0, 0]
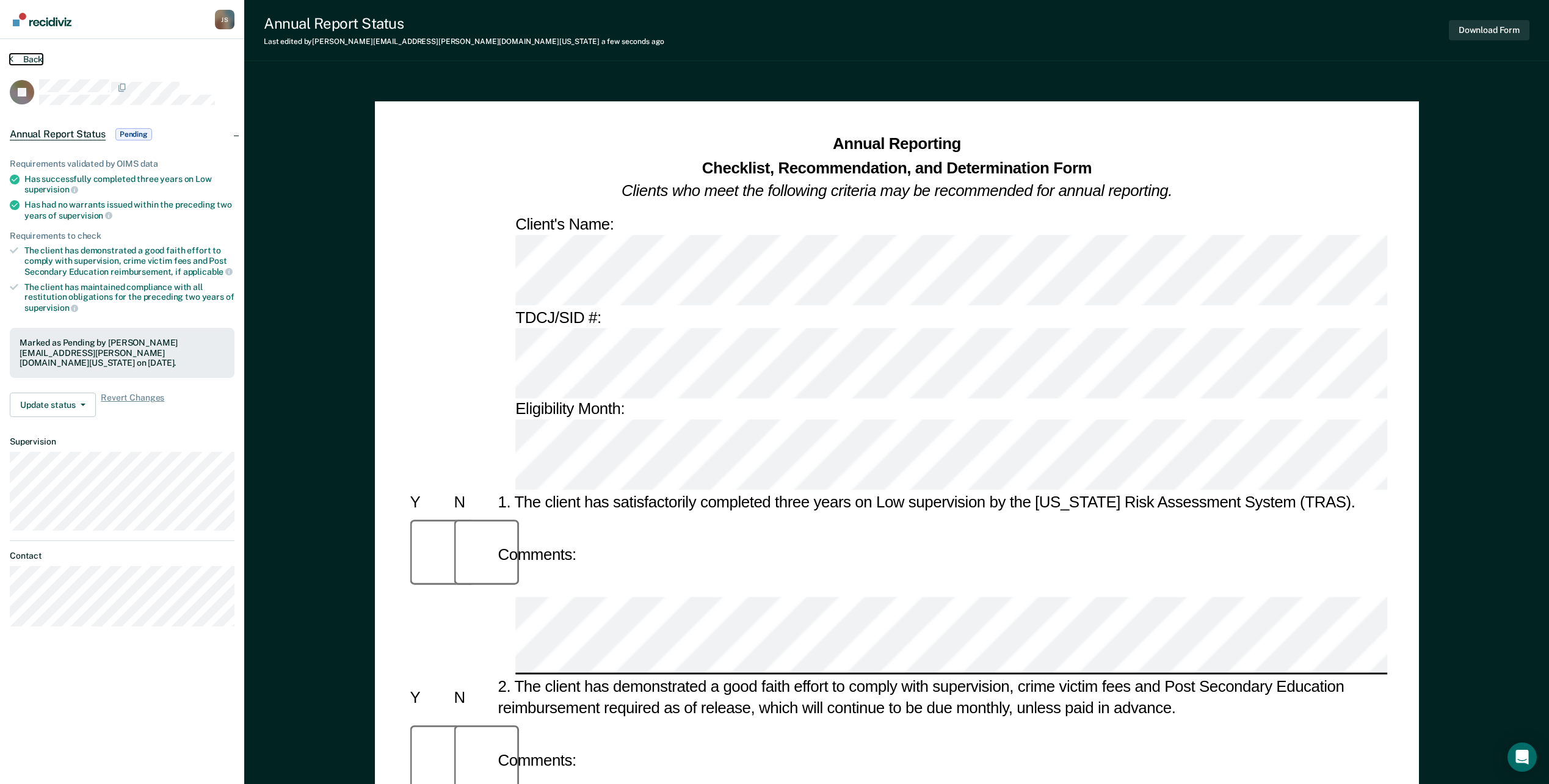
click at [17, 59] on button "Back" at bounding box center [26, 59] width 33 height 11
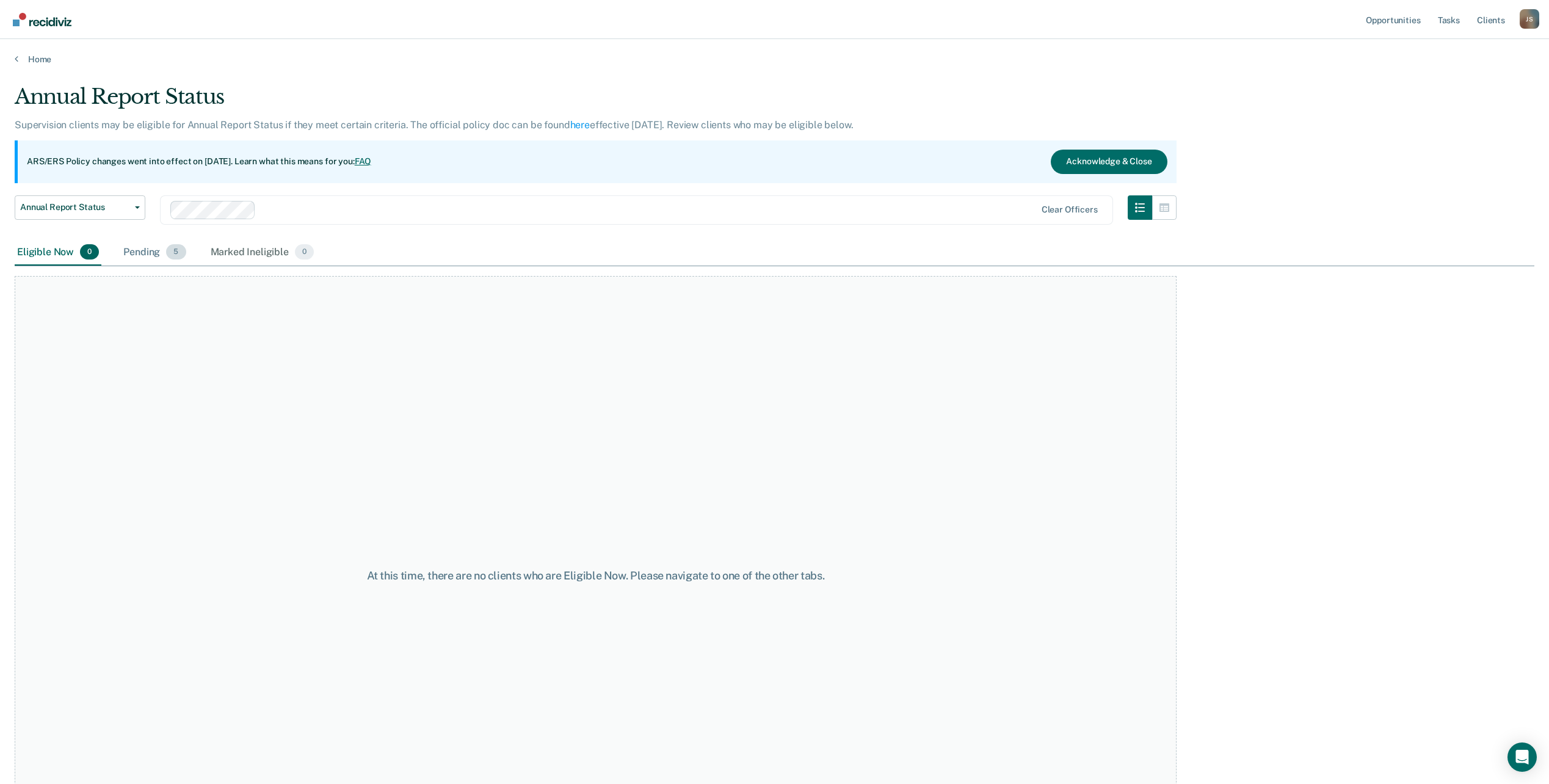
click at [154, 255] on div "Pending 5" at bounding box center [154, 253] width 67 height 27
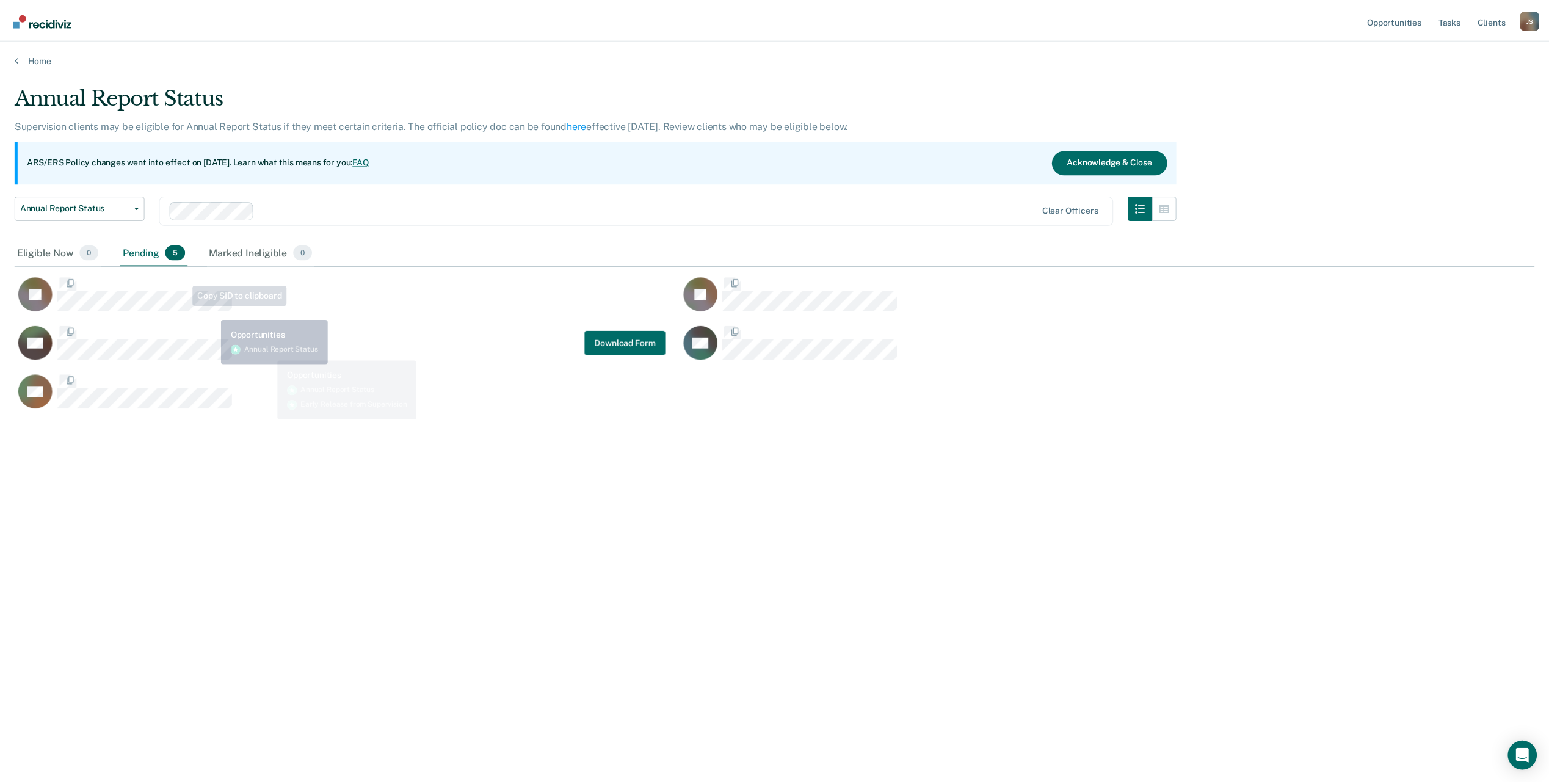
scroll to position [599, 1520]
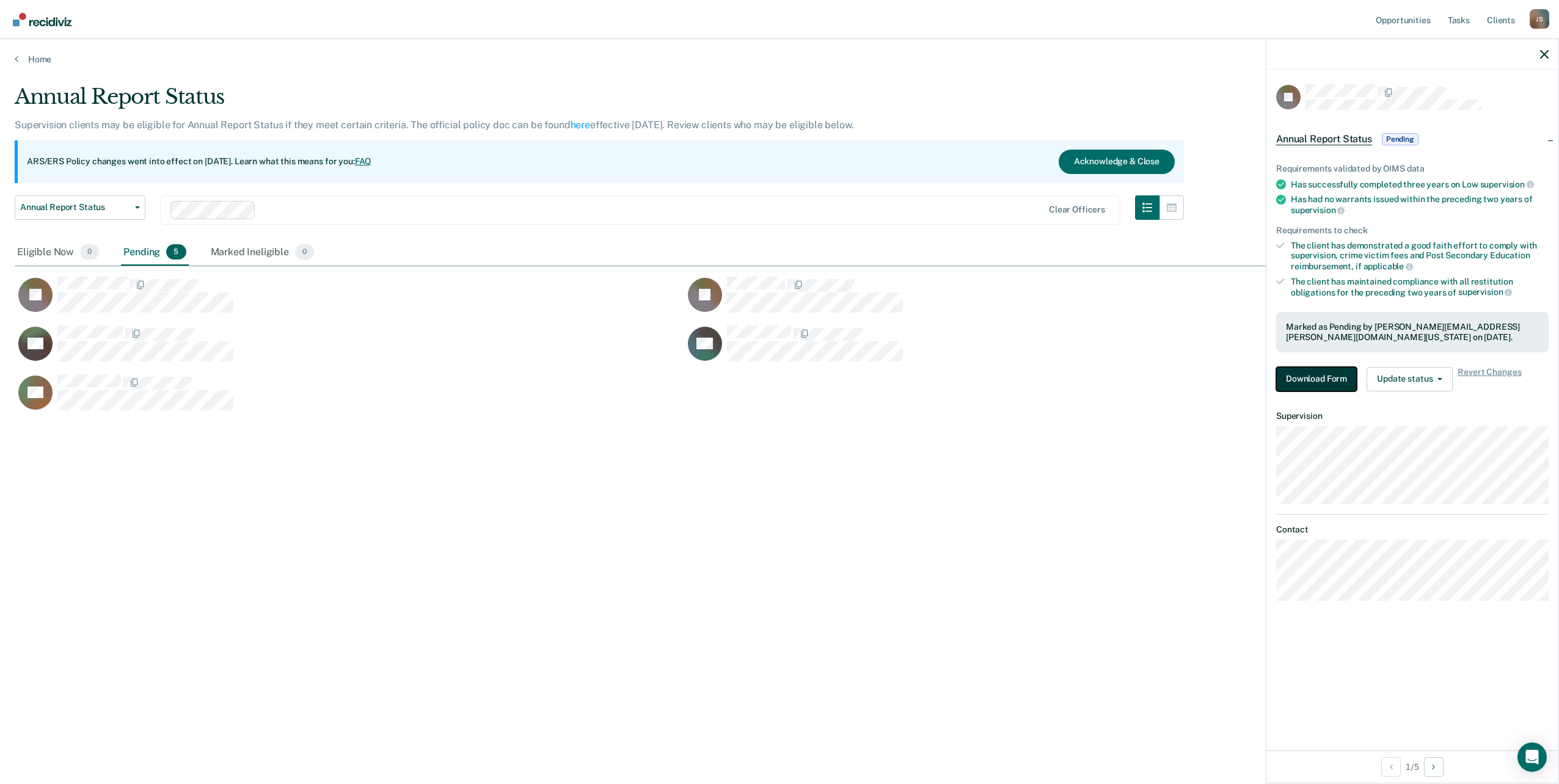
click at [1329, 384] on button "Download Form" at bounding box center [1316, 379] width 80 height 25
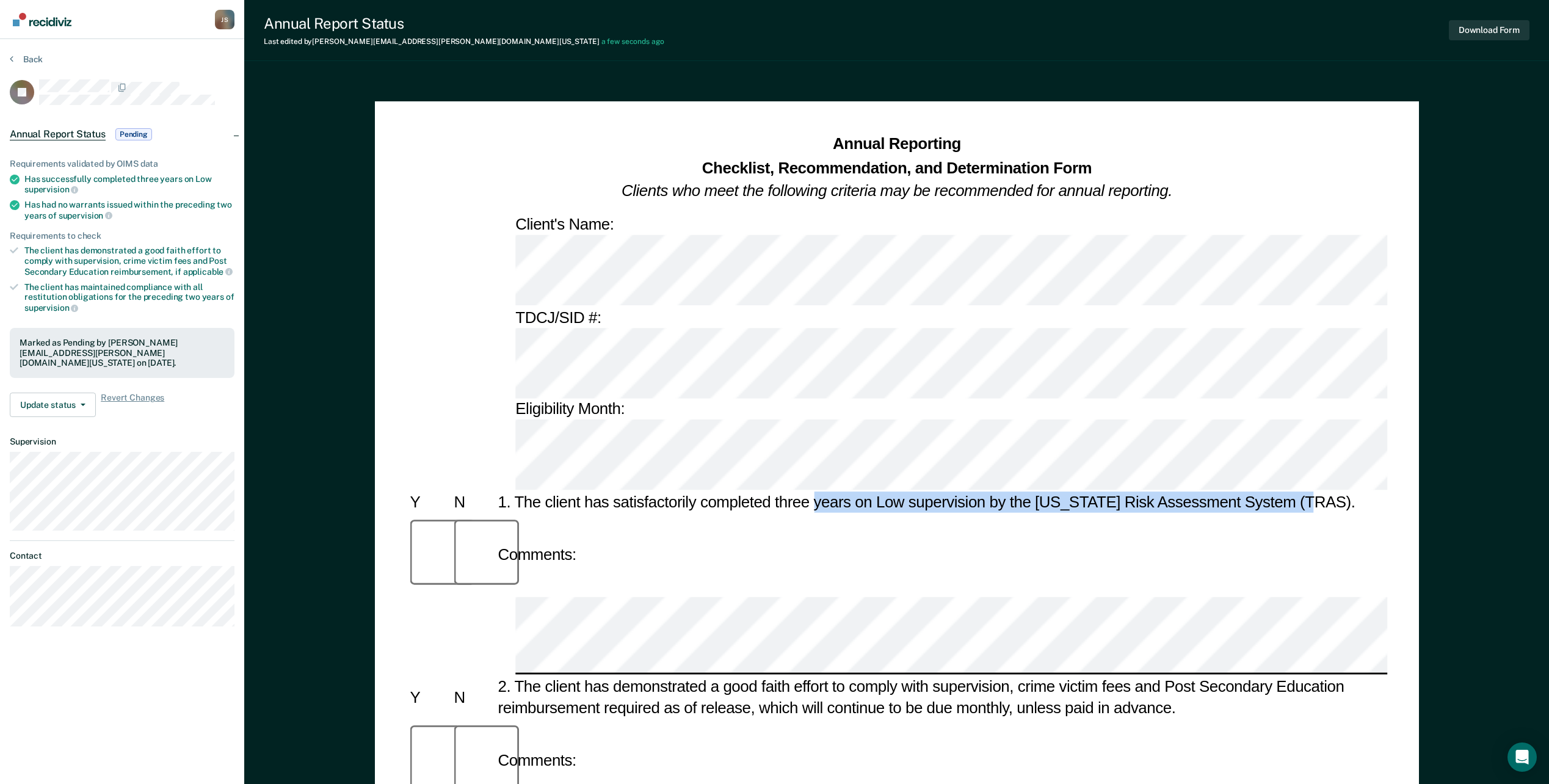
drag, startPoint x: 815, startPoint y: 279, endPoint x: 1312, endPoint y: 282, distance: 497.0
click at [1312, 492] on div "1. The client has satisfactorily completed three years on Low supervision by th…" at bounding box center [940, 503] width 892 height 21
copy div "years on Low supervision by the [US_STATE] Risk Assessment System (TRAS)."
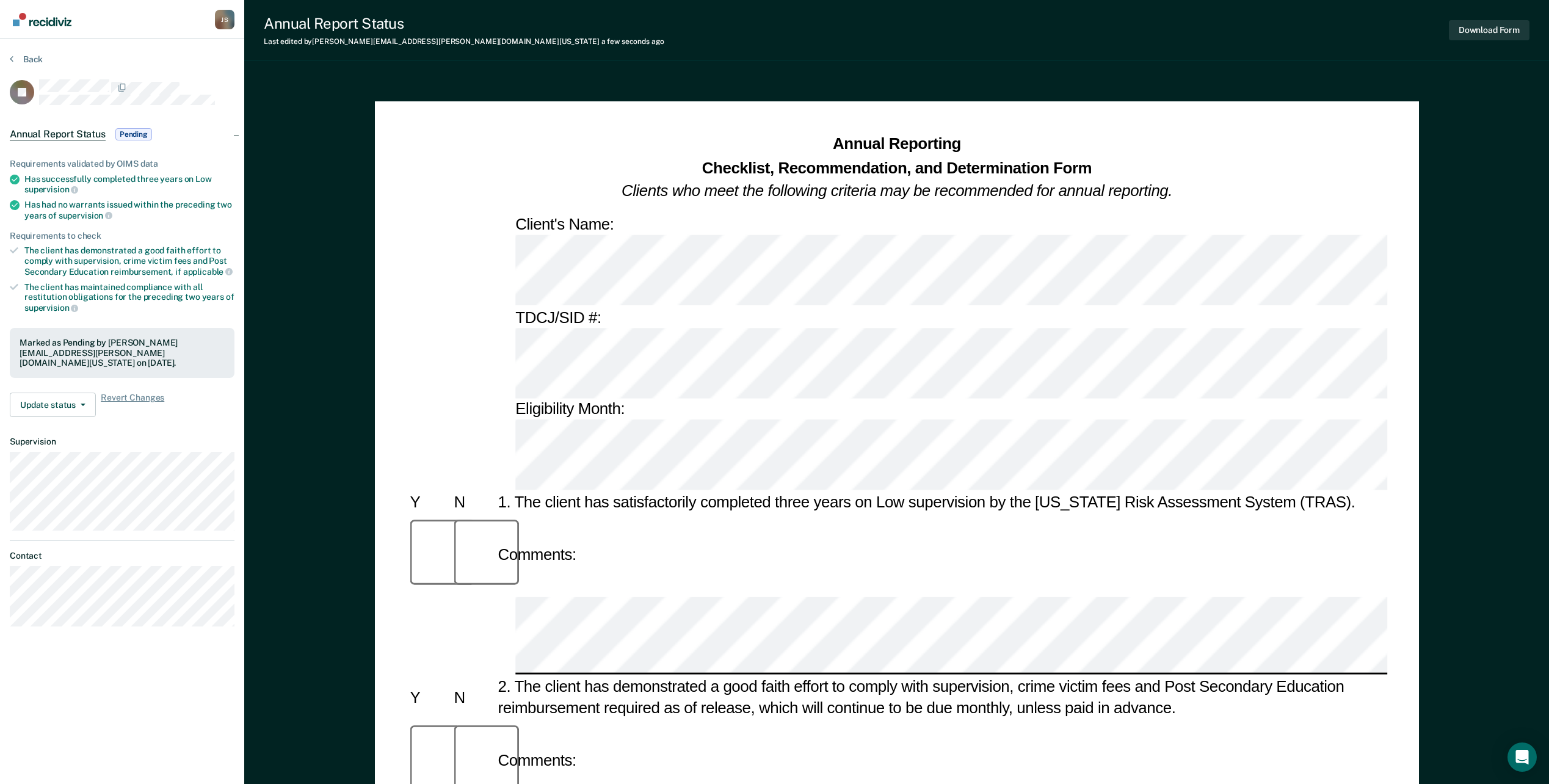
click at [500, 598] on div at bounding box center [897, 636] width 981 height 76
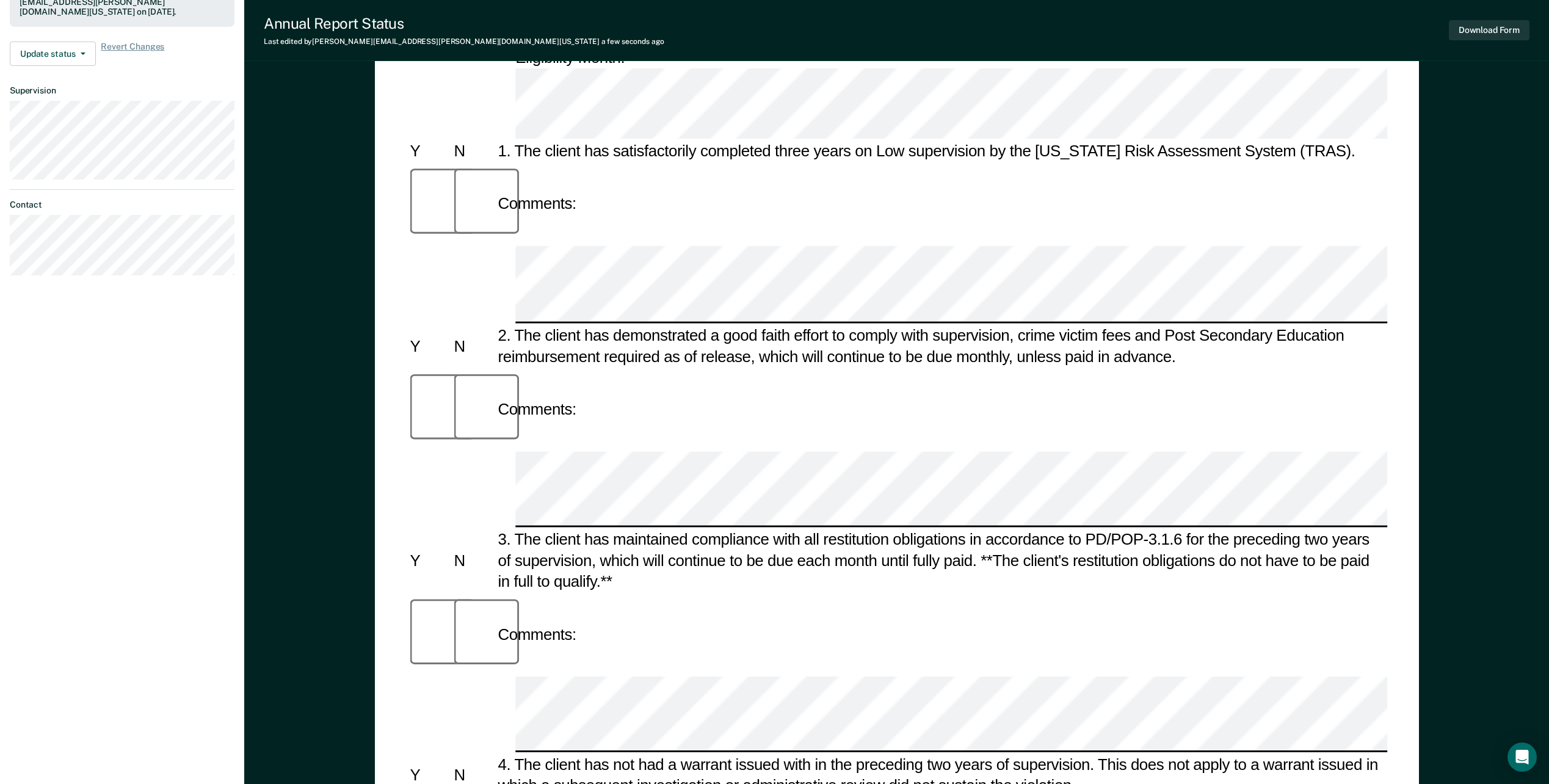
scroll to position [443, 0]
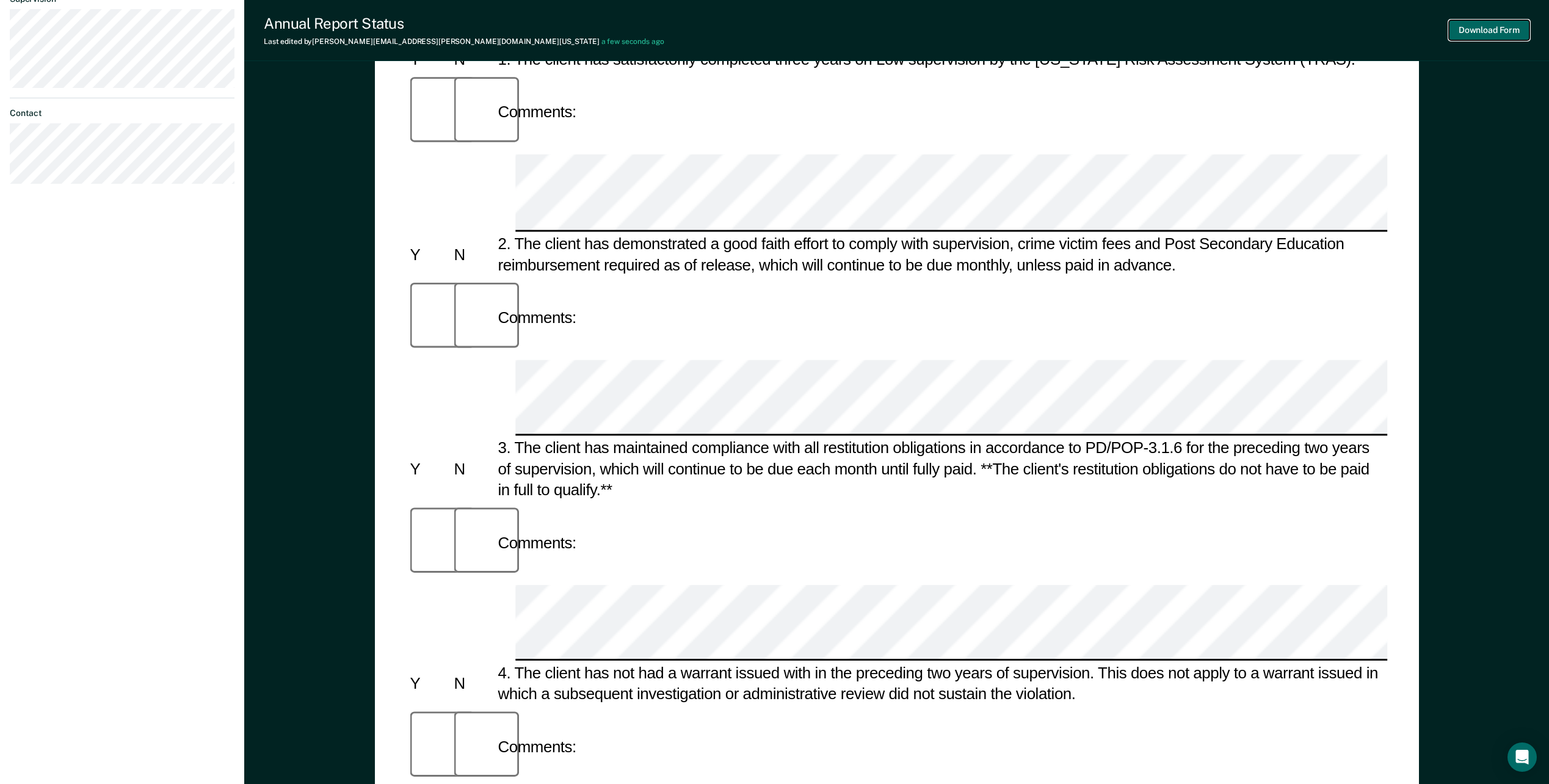
click at [1515, 25] on button "Download Form" at bounding box center [1489, 30] width 80 height 20
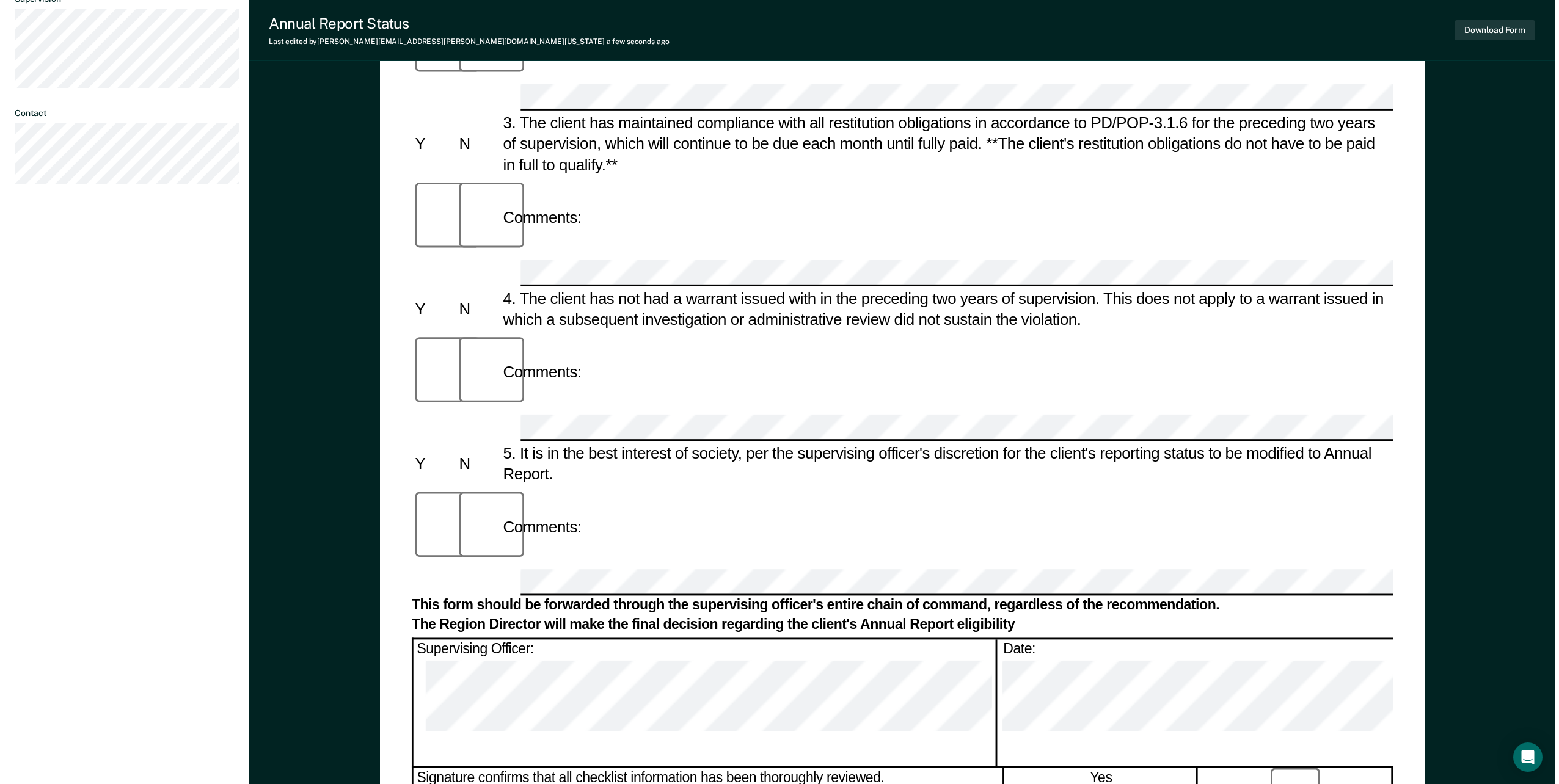
scroll to position [0, 0]
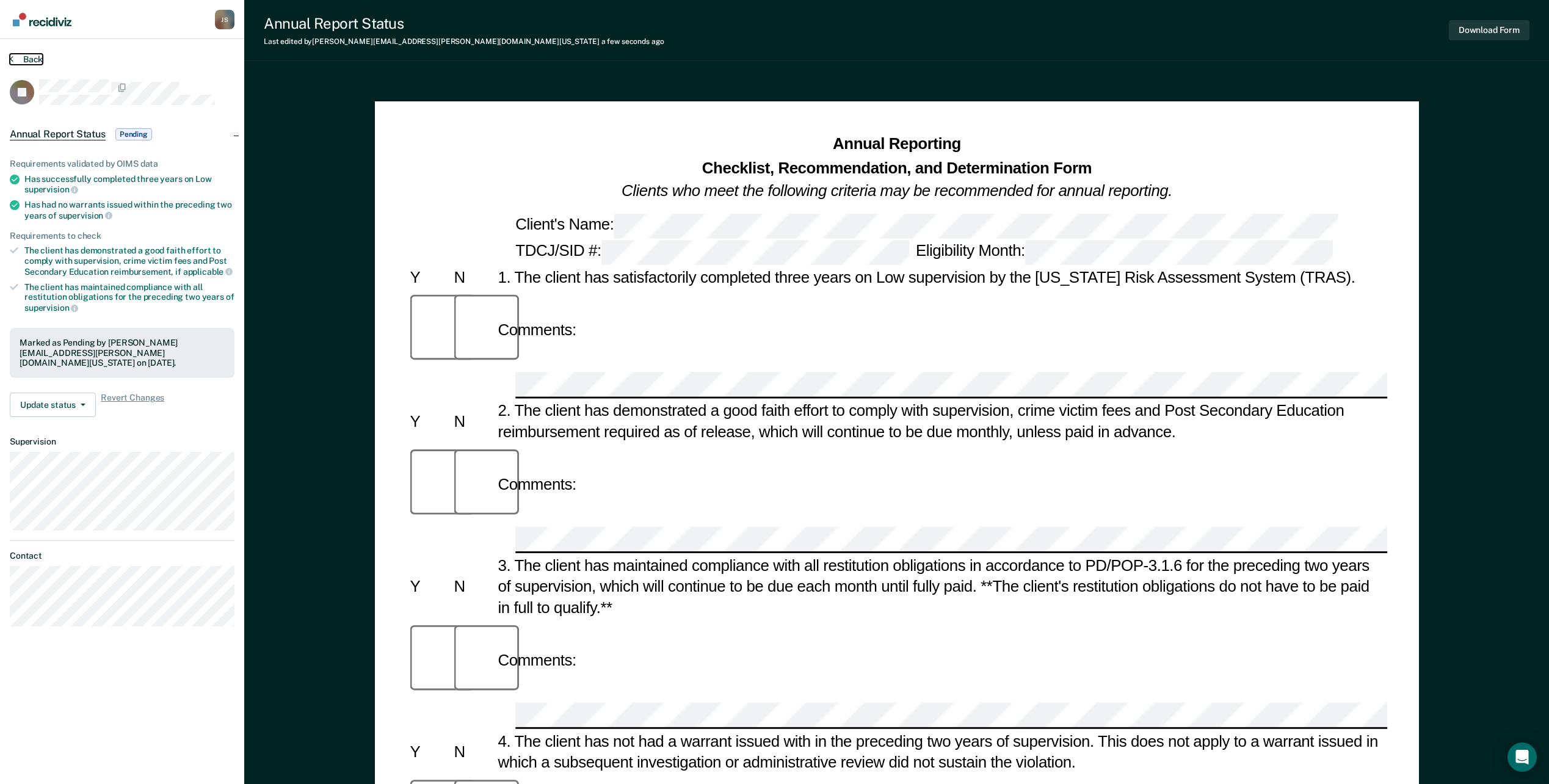
click at [11, 62] on icon at bounding box center [12, 59] width 4 height 10
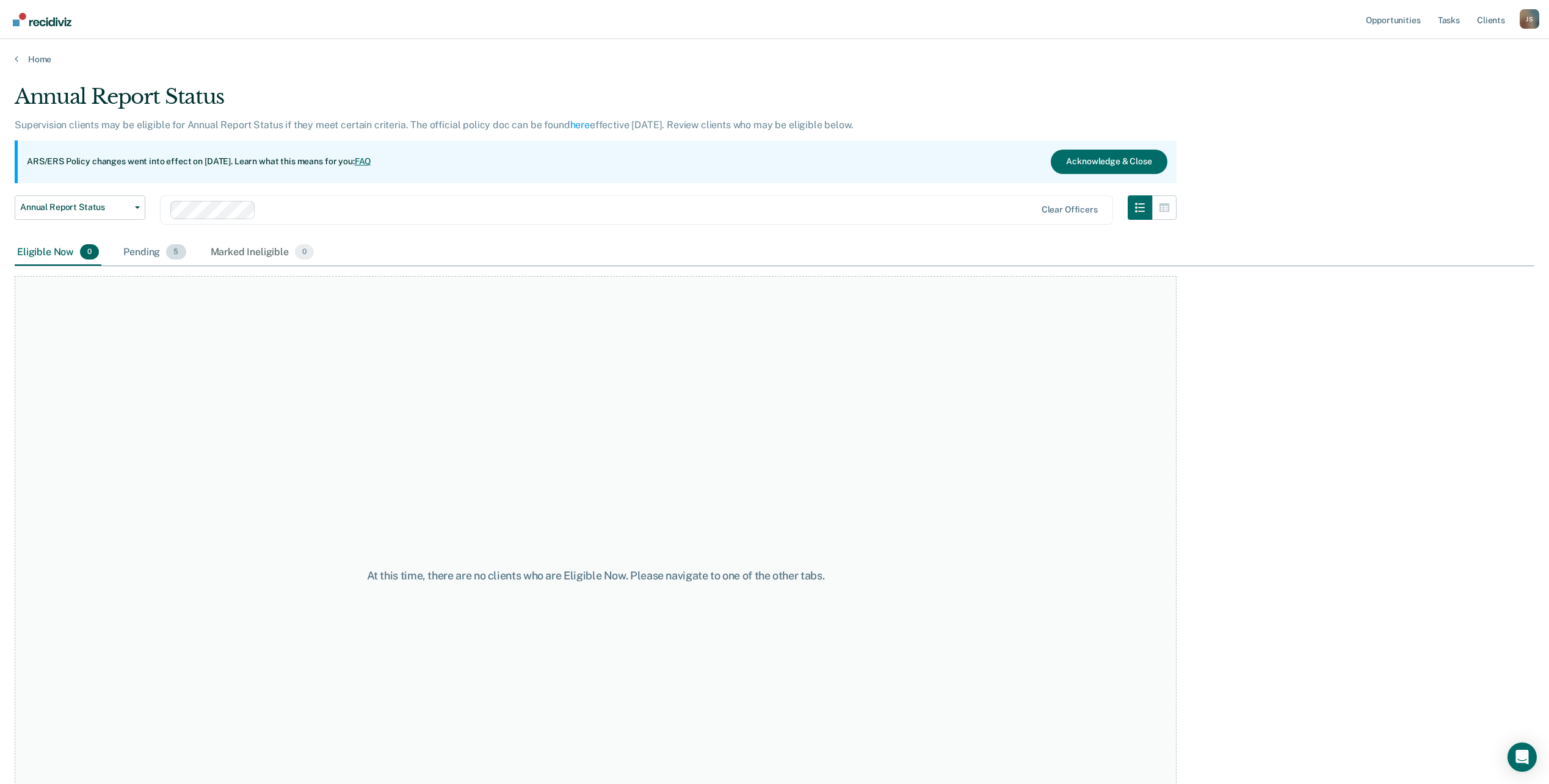
click at [153, 253] on div "Pending 5" at bounding box center [154, 253] width 67 height 27
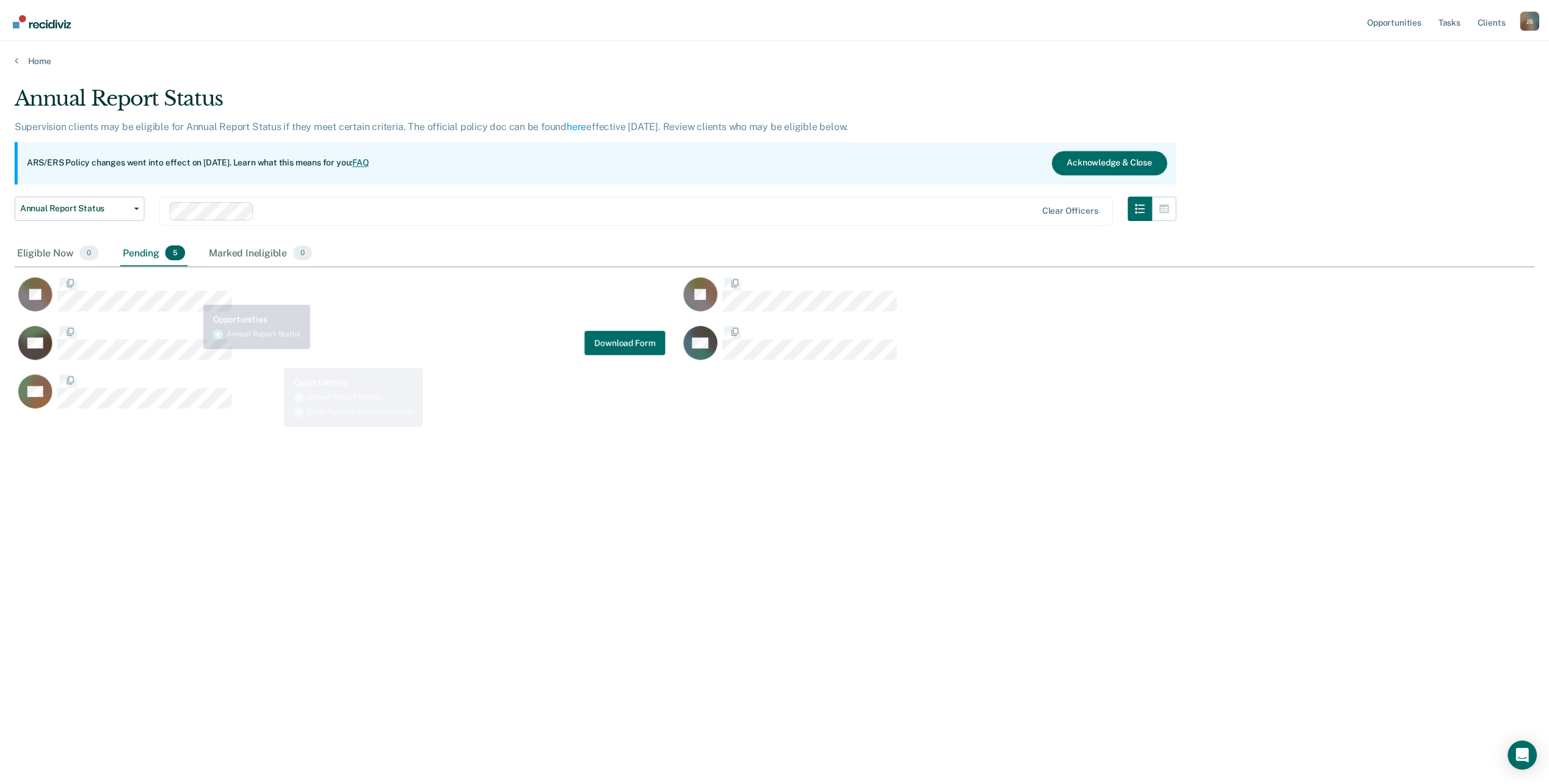
scroll to position [599, 1520]
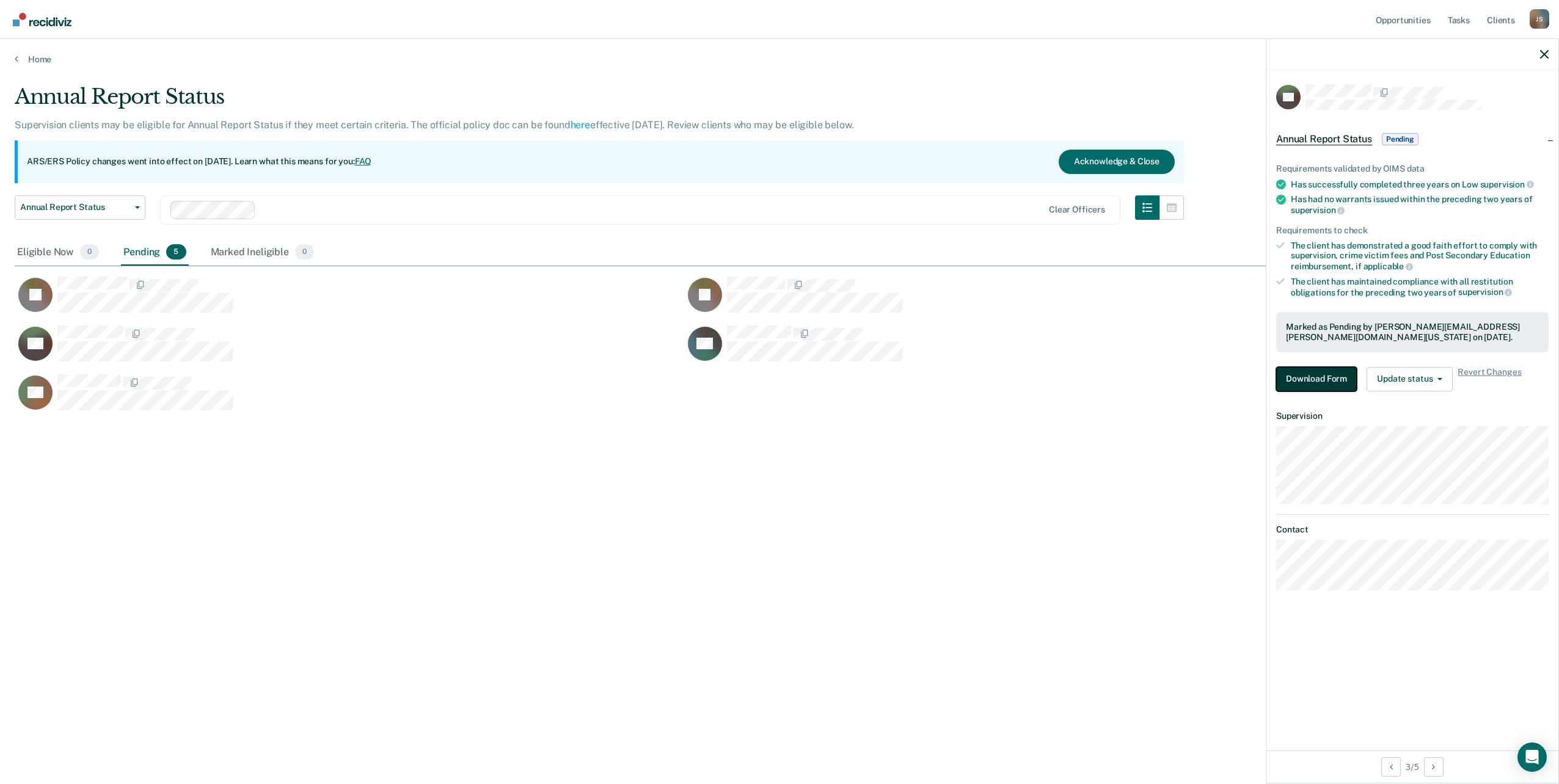
click at [1292, 376] on button "Download Form" at bounding box center [1316, 379] width 80 height 25
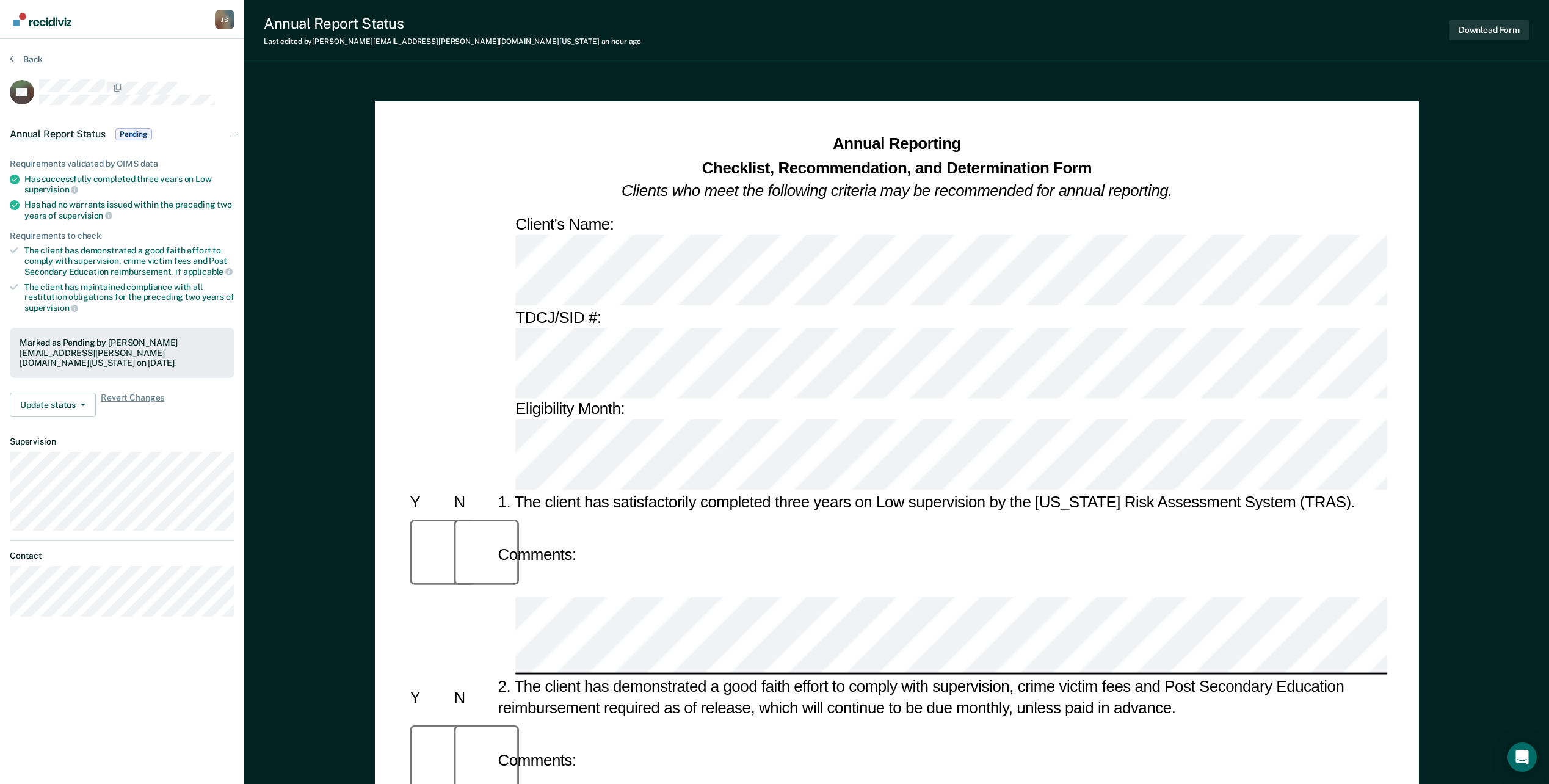
scroll to position [687, 0]
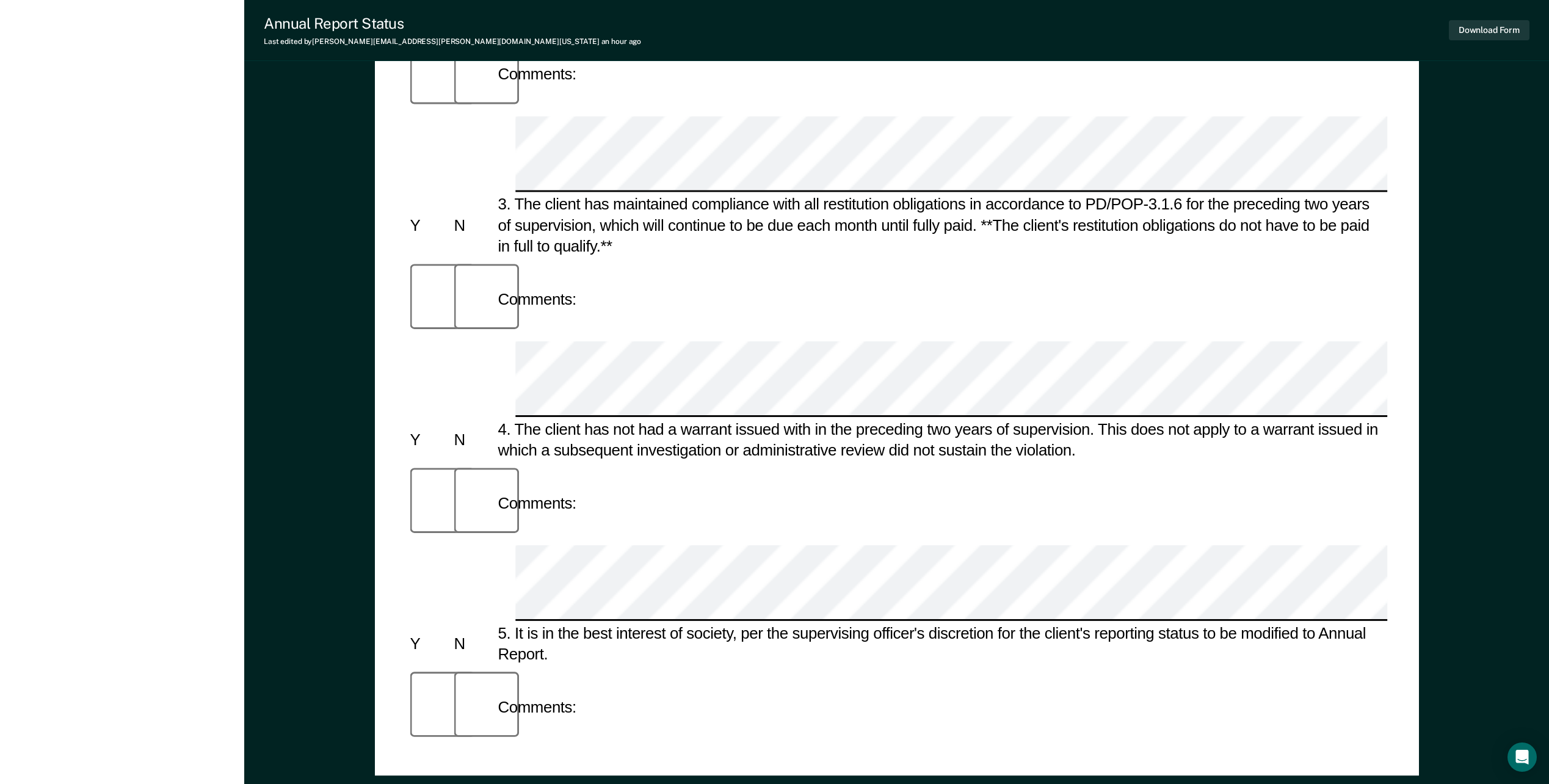
click at [332, 204] on div "Annual Reporting Checklist, Recommendation, and Determination Form Clients who …" at bounding box center [896, 130] width 1305 height 1482
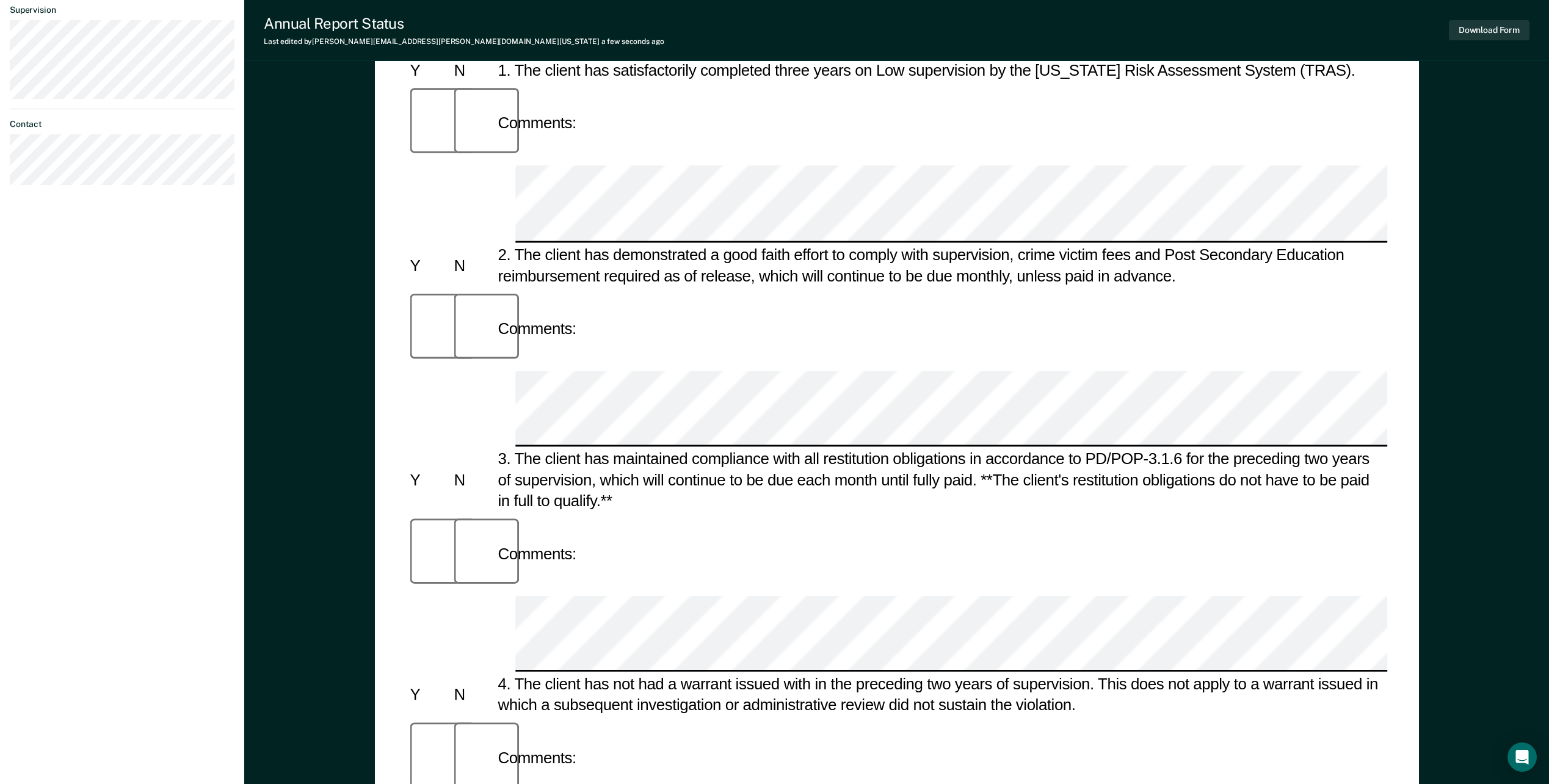
scroll to position [452, 0]
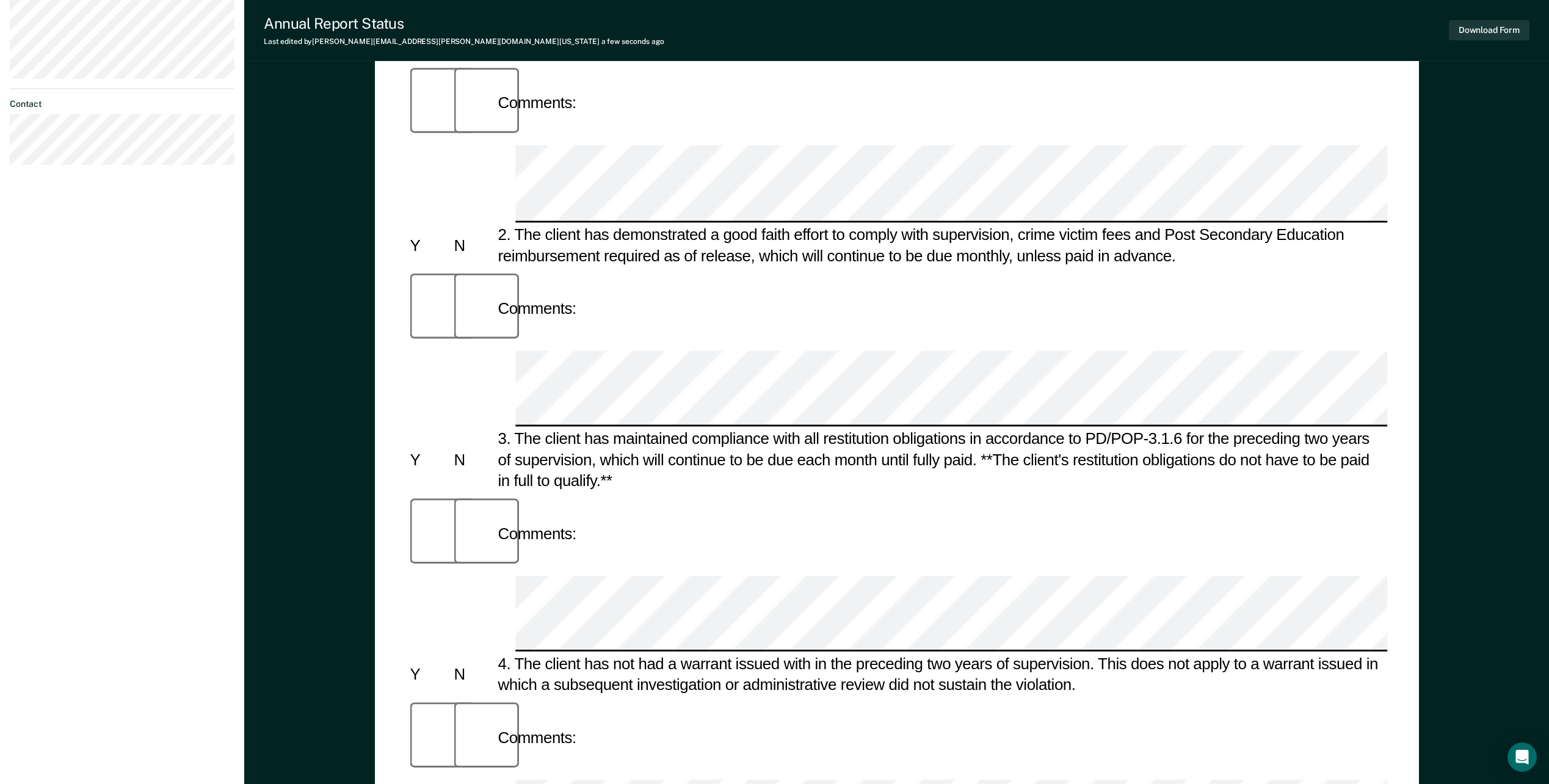
click at [310, 471] on div "Annual Reporting Checklist, Recommendation, and Determination Form Clients who …" at bounding box center [896, 364] width 1305 height 1482
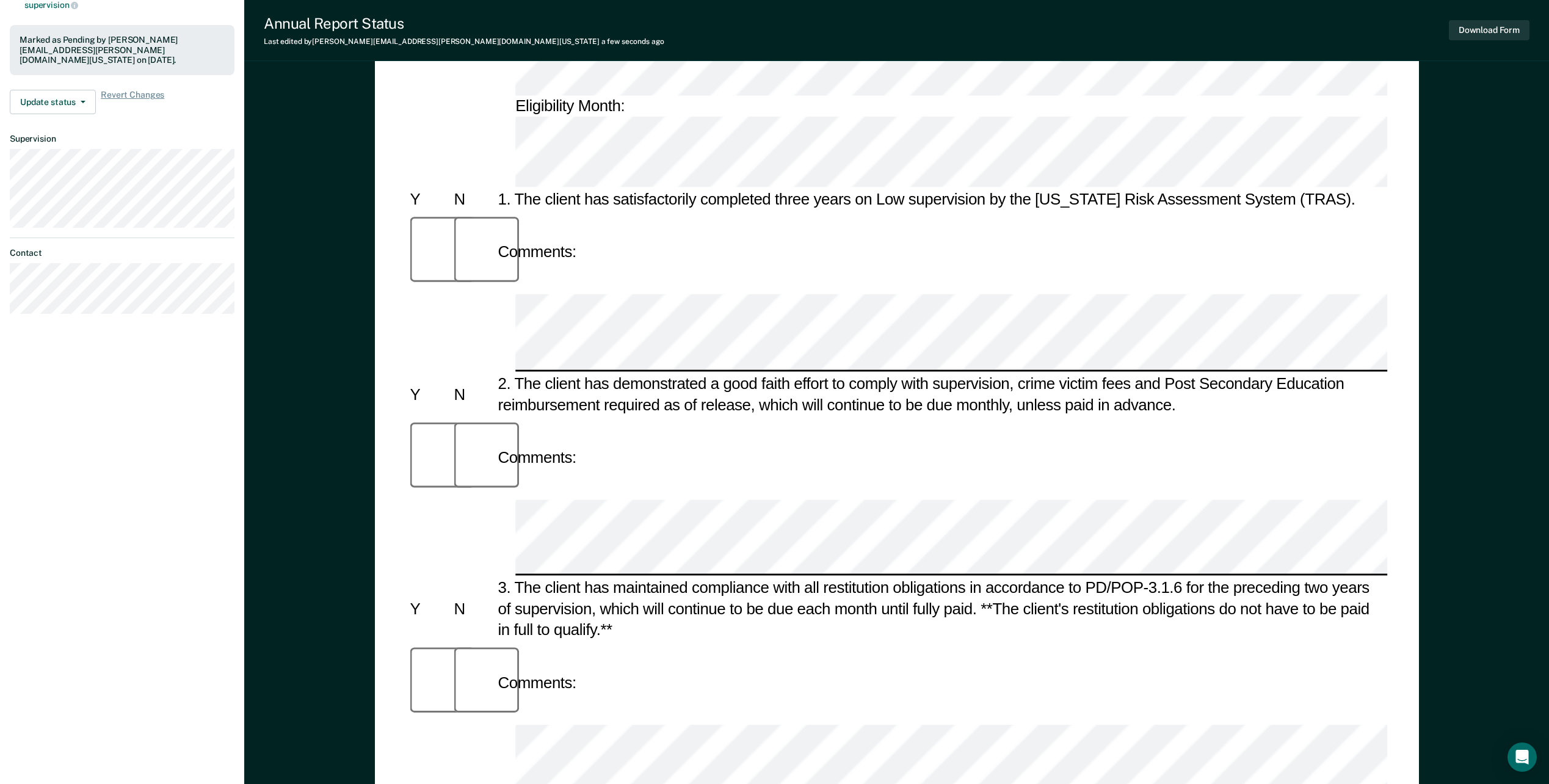
scroll to position [321, 0]
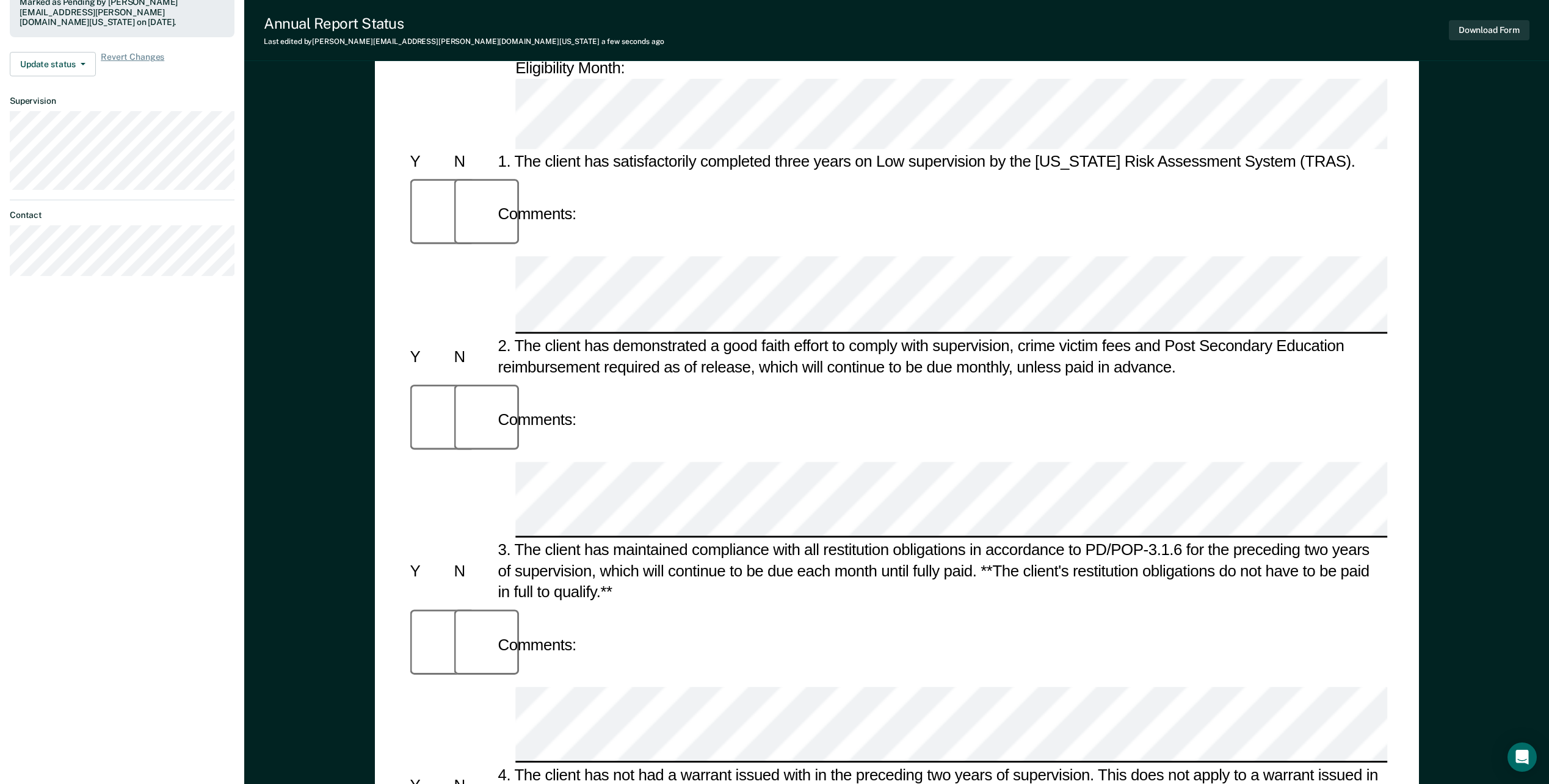
scroll to position [348, 0]
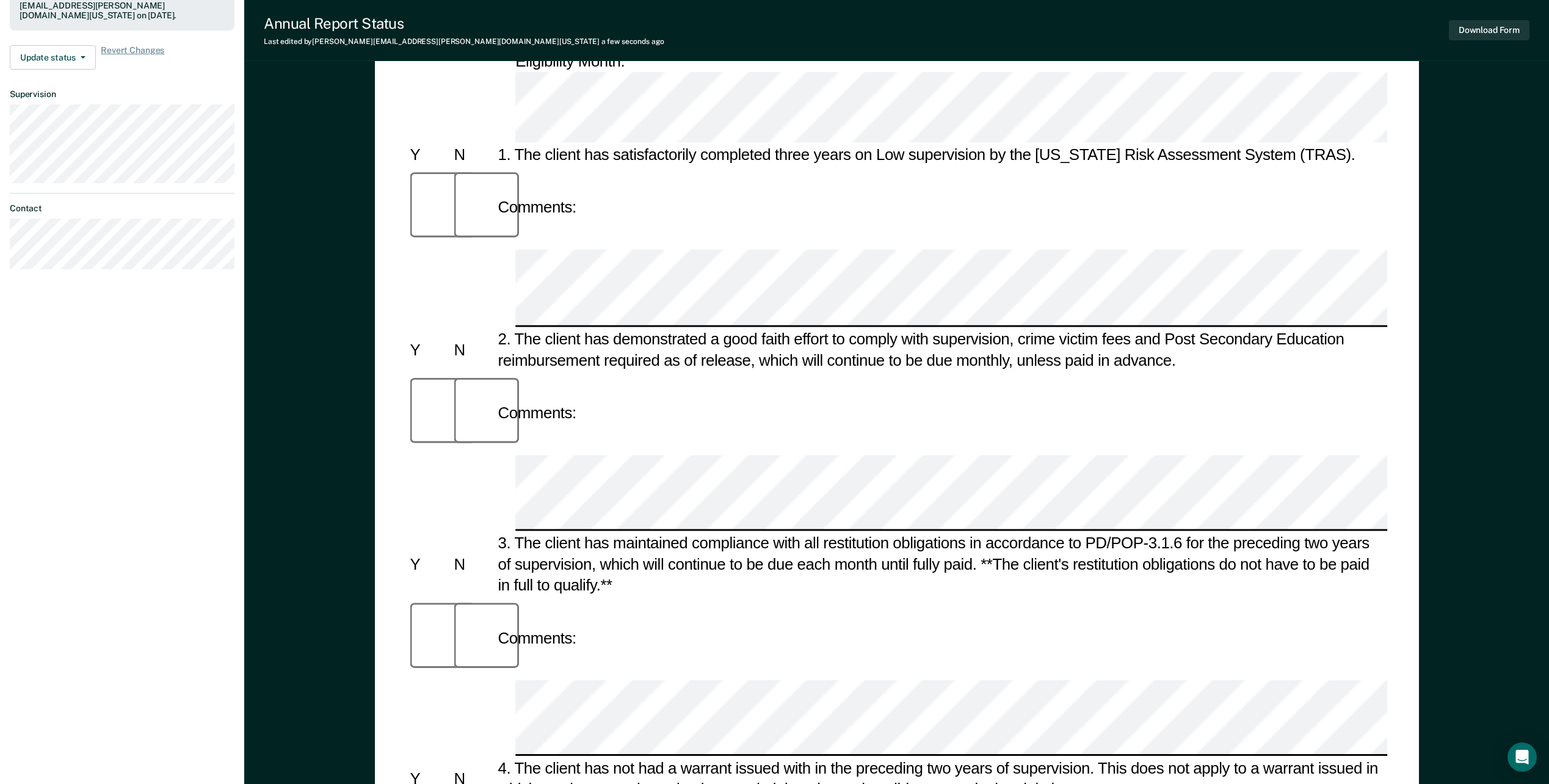
click at [384, 540] on div "Annual Reporting Checklist, Recommendation, and Determination Form Clients who …" at bounding box center [897, 434] width 1044 height 1360
click at [350, 569] on div "Annual Reporting Checklist, Recommendation, and Determination Form Clients who …" at bounding box center [896, 469] width 1305 height 1482
click at [337, 568] on div "Annual Reporting Checklist, Recommendation, and Determination Form Clients who …" at bounding box center [896, 469] width 1305 height 1482
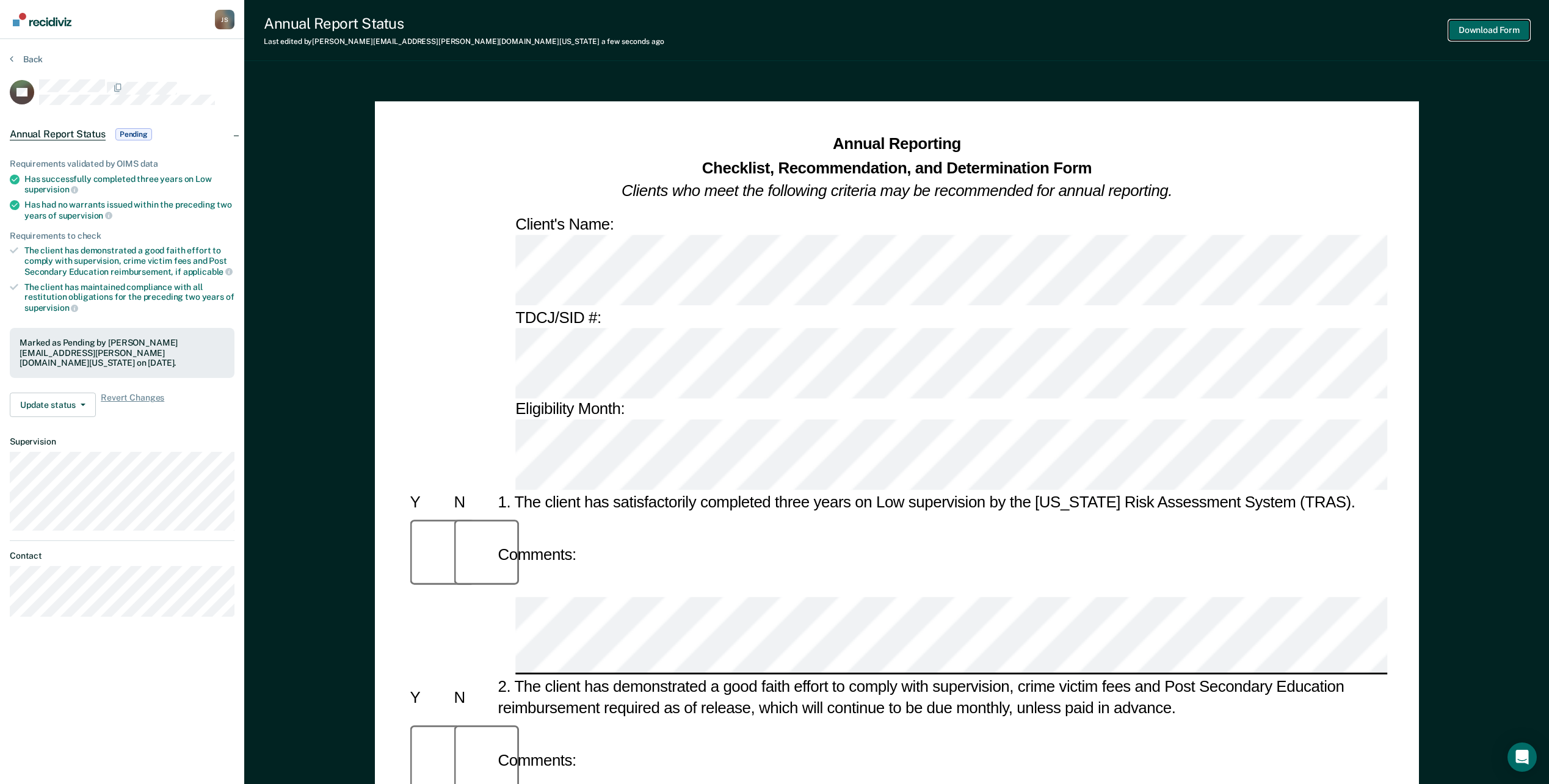
click at [1467, 32] on button "Download Form" at bounding box center [1489, 30] width 80 height 20
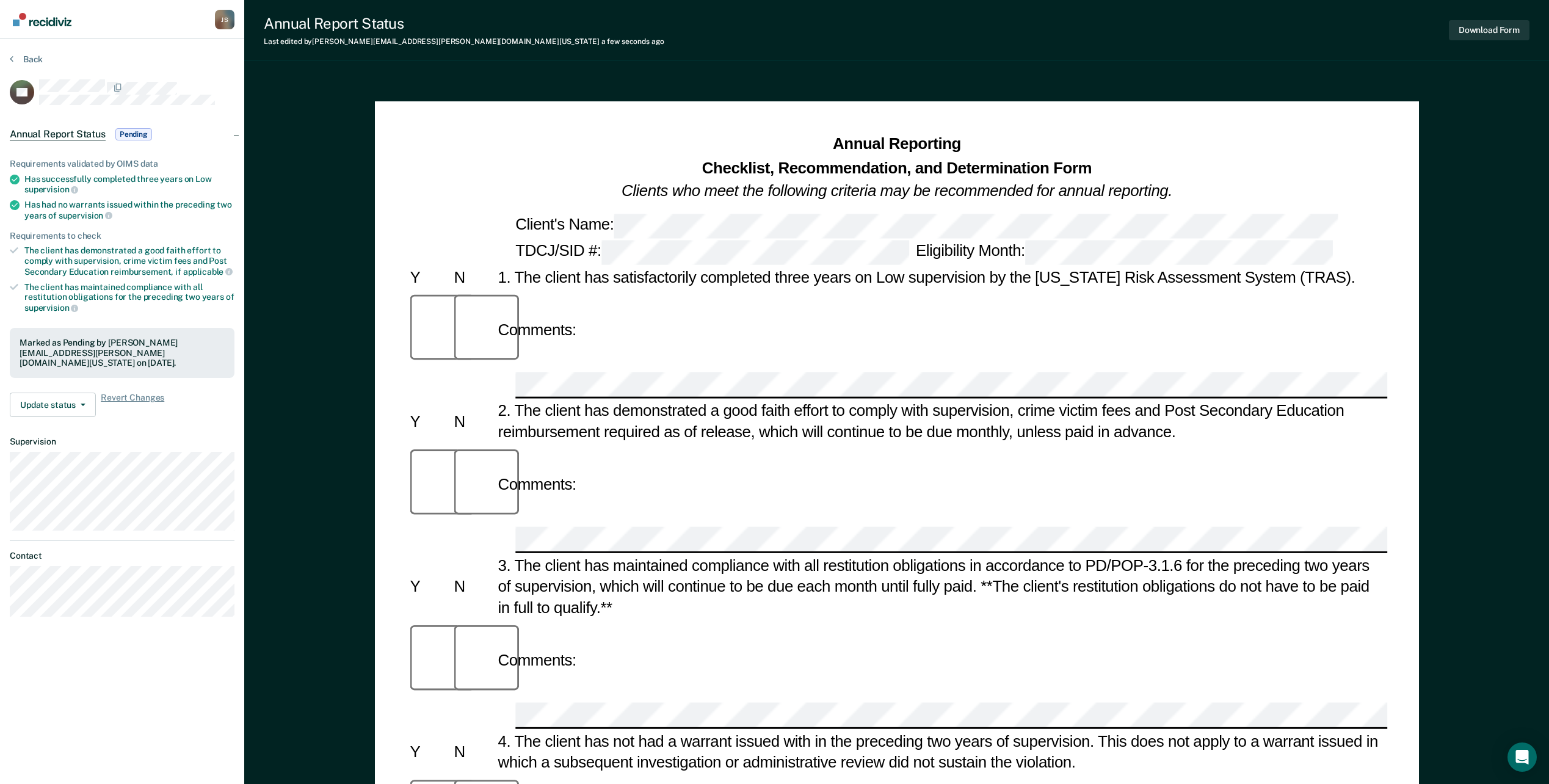
click at [1187, 64] on div "Annual Report Status Last edited by [PERSON_NAME][EMAIL_ADDRESS][PERSON_NAME][D…" at bounding box center [896, 750] width 1305 height 1501
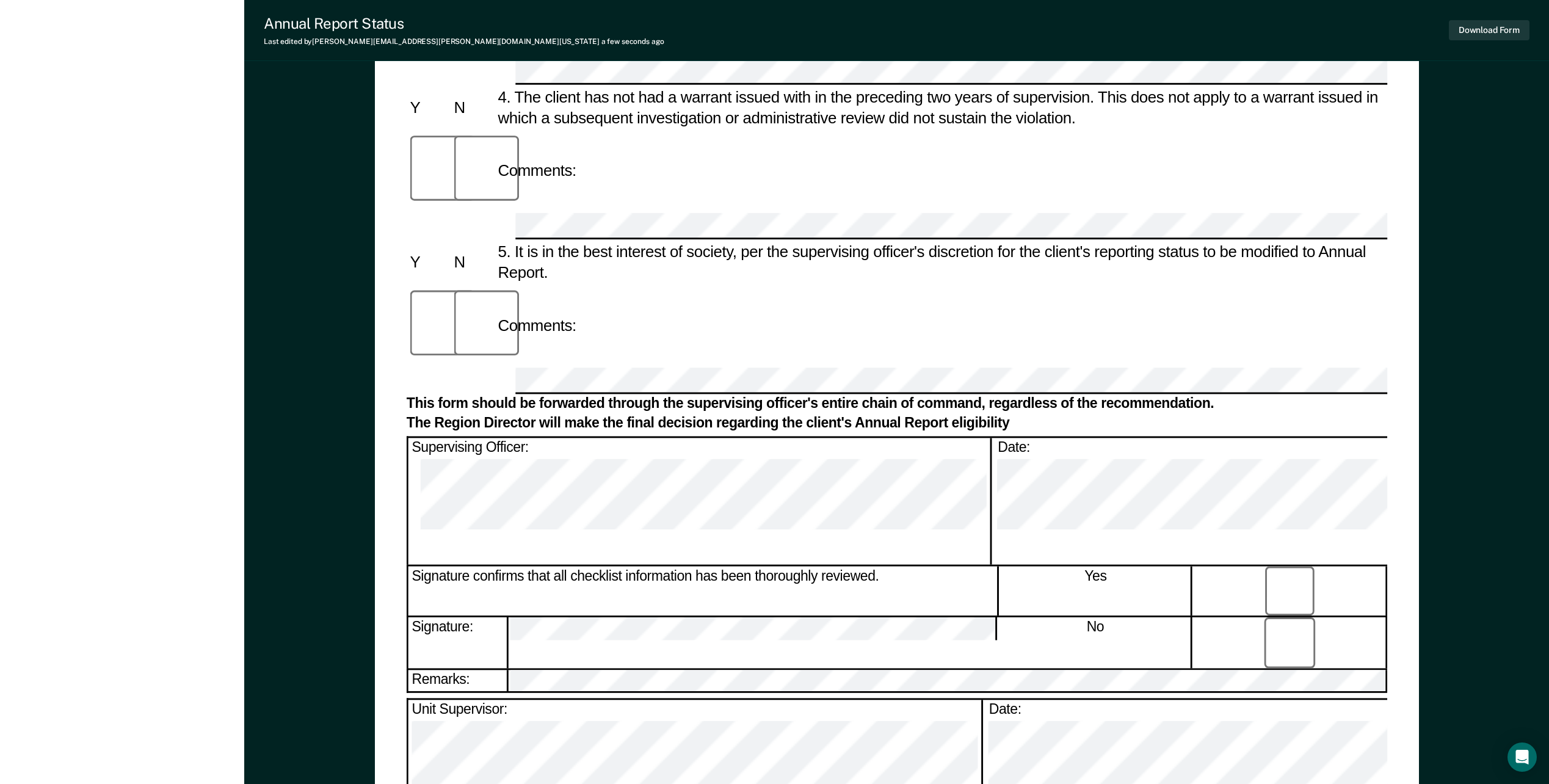
scroll to position [633, 0]
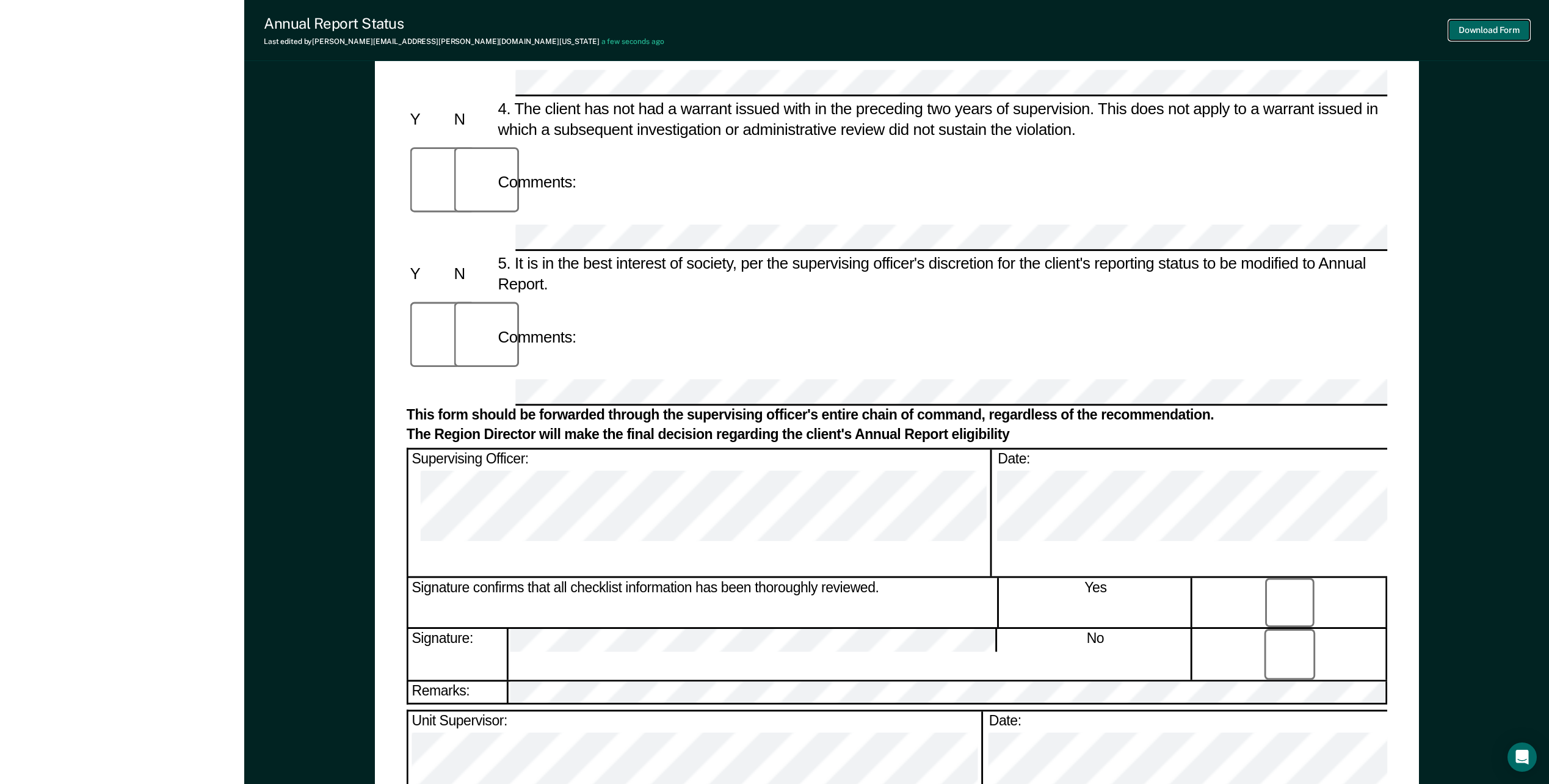
click at [1474, 29] on button "Download Form" at bounding box center [1489, 30] width 80 height 20
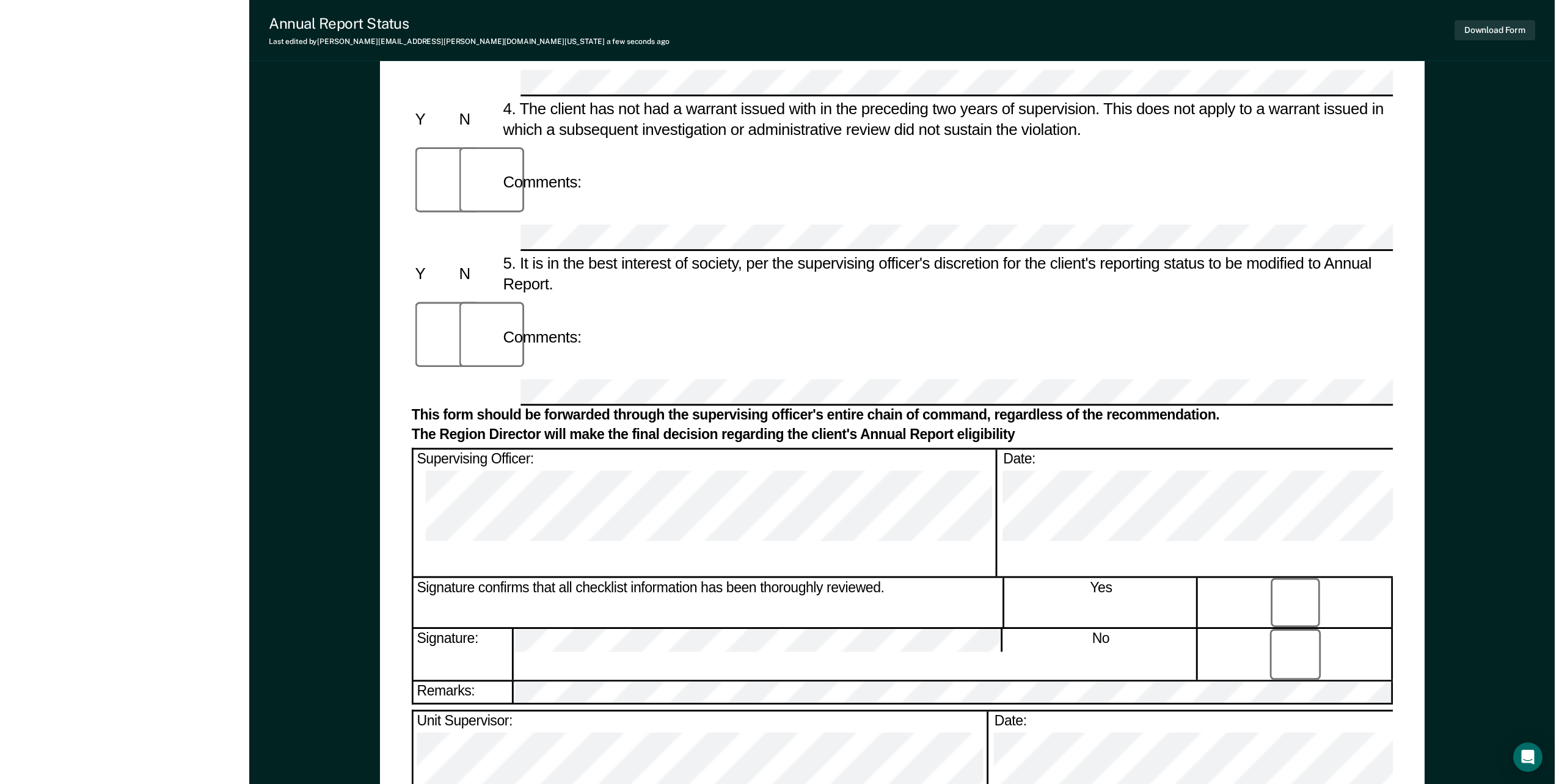
scroll to position [0, 0]
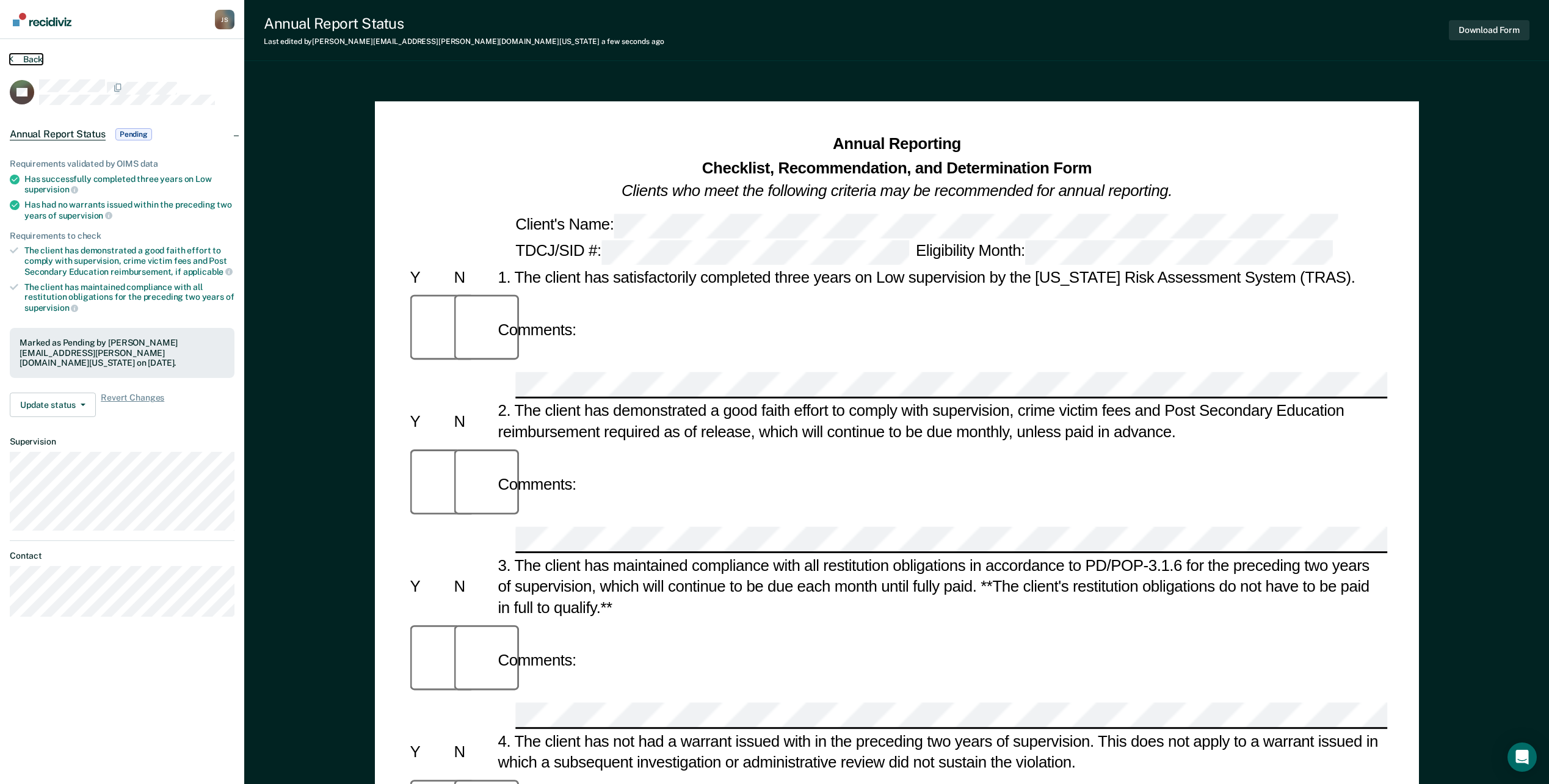
click at [15, 56] on button "Back" at bounding box center [26, 59] width 33 height 11
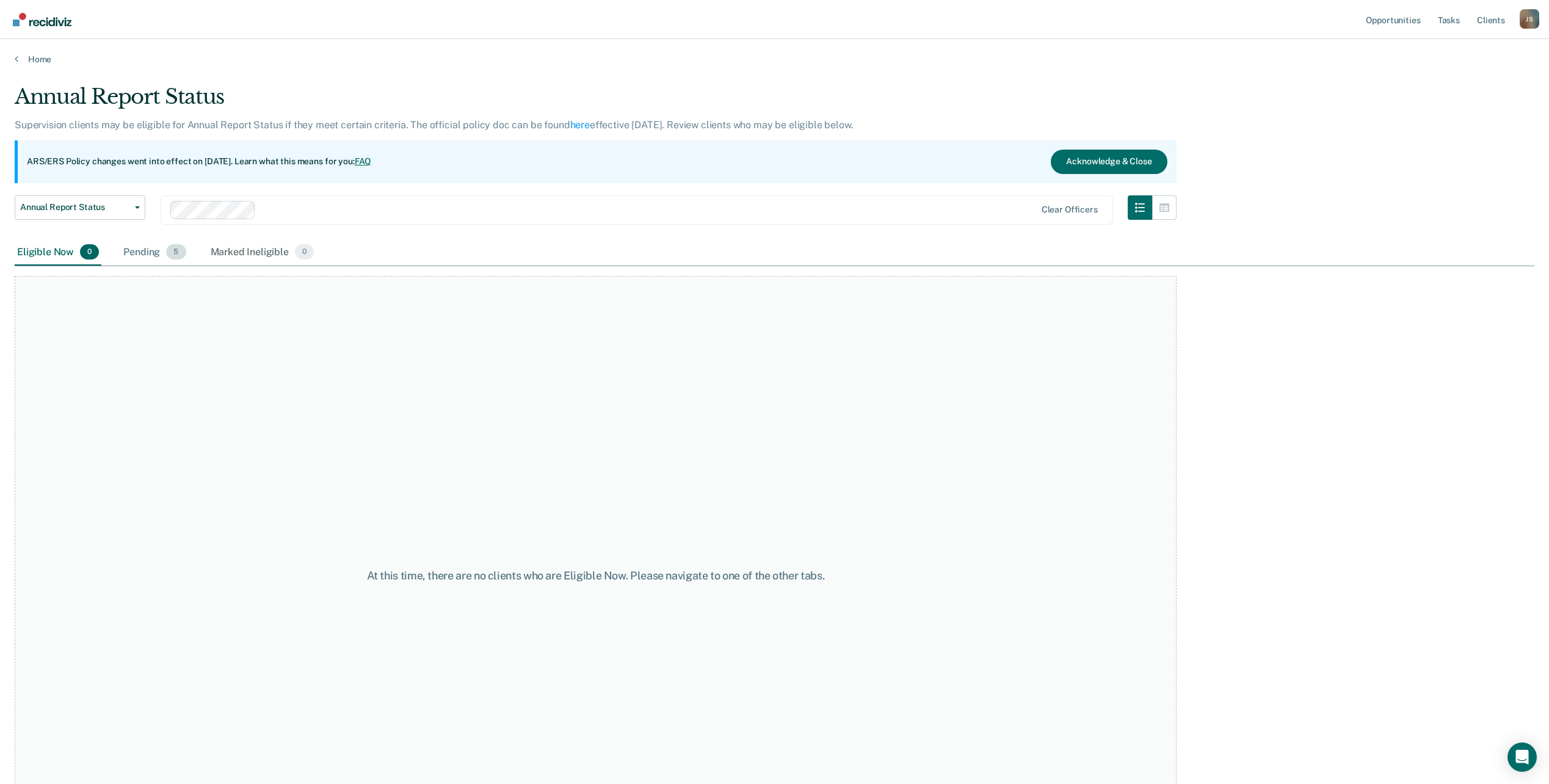
click at [144, 254] on div "Pending 5" at bounding box center [154, 253] width 67 height 27
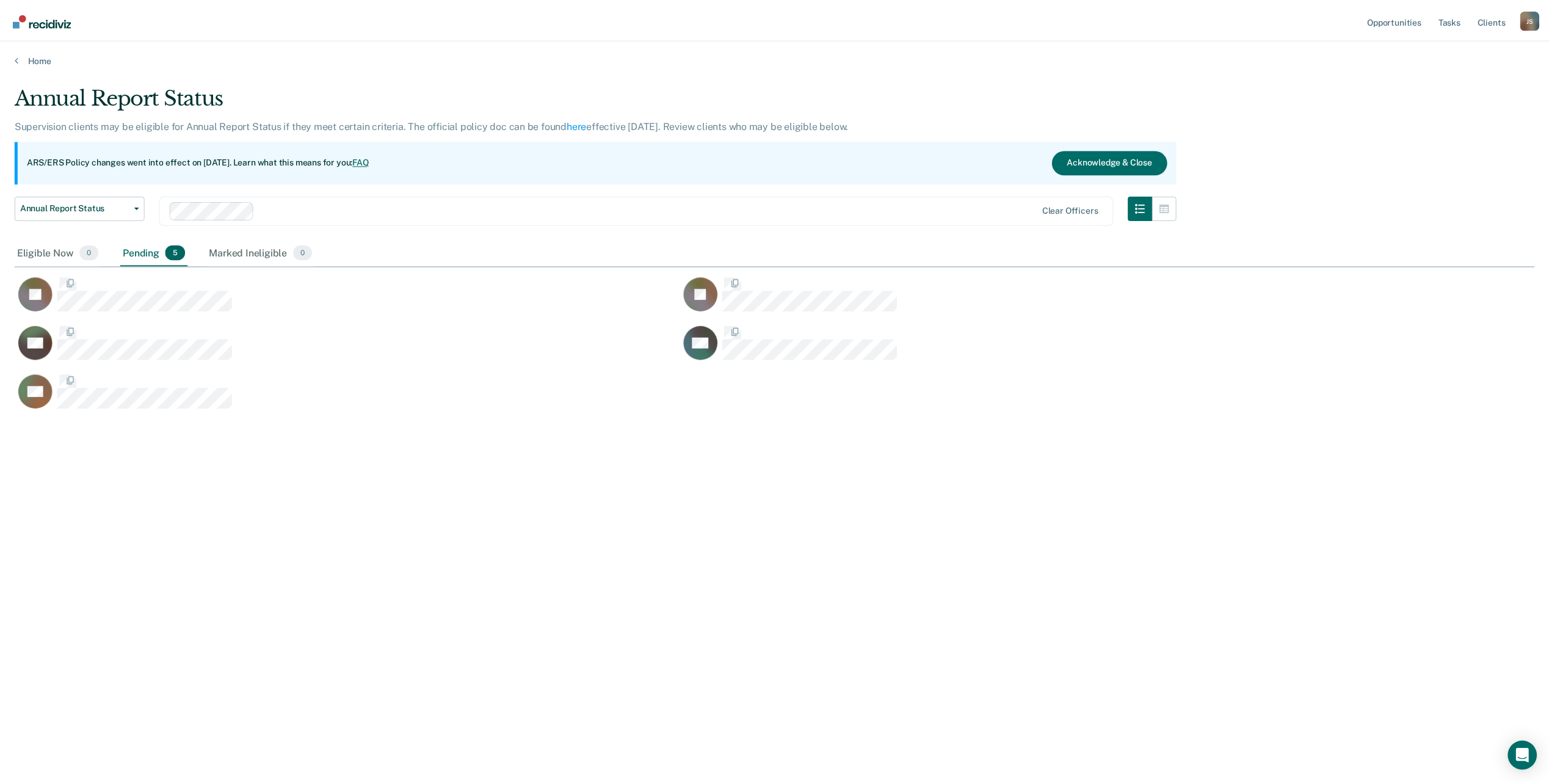
scroll to position [599, 1520]
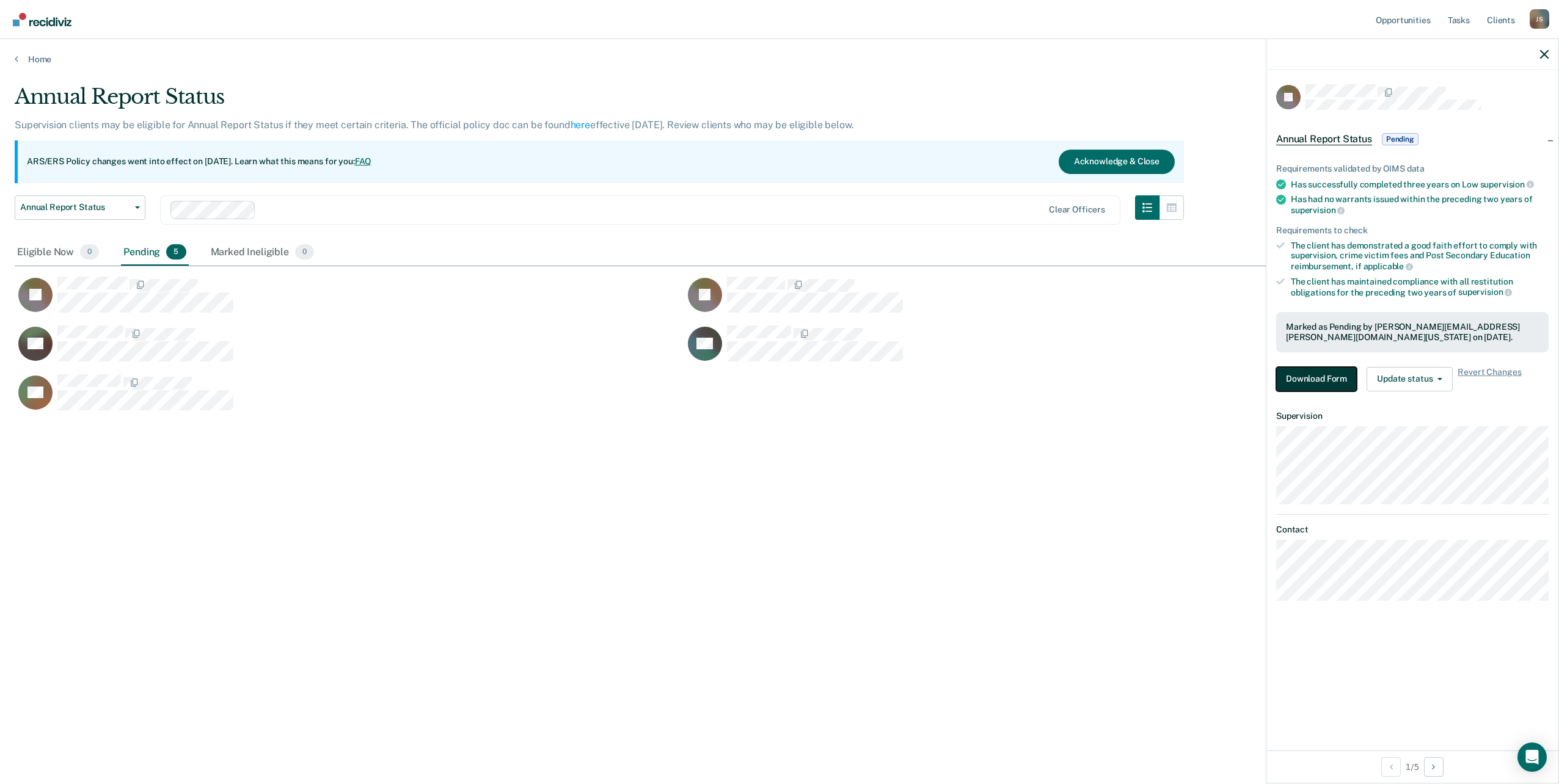
click at [1324, 379] on button "Download Form" at bounding box center [1316, 379] width 80 height 25
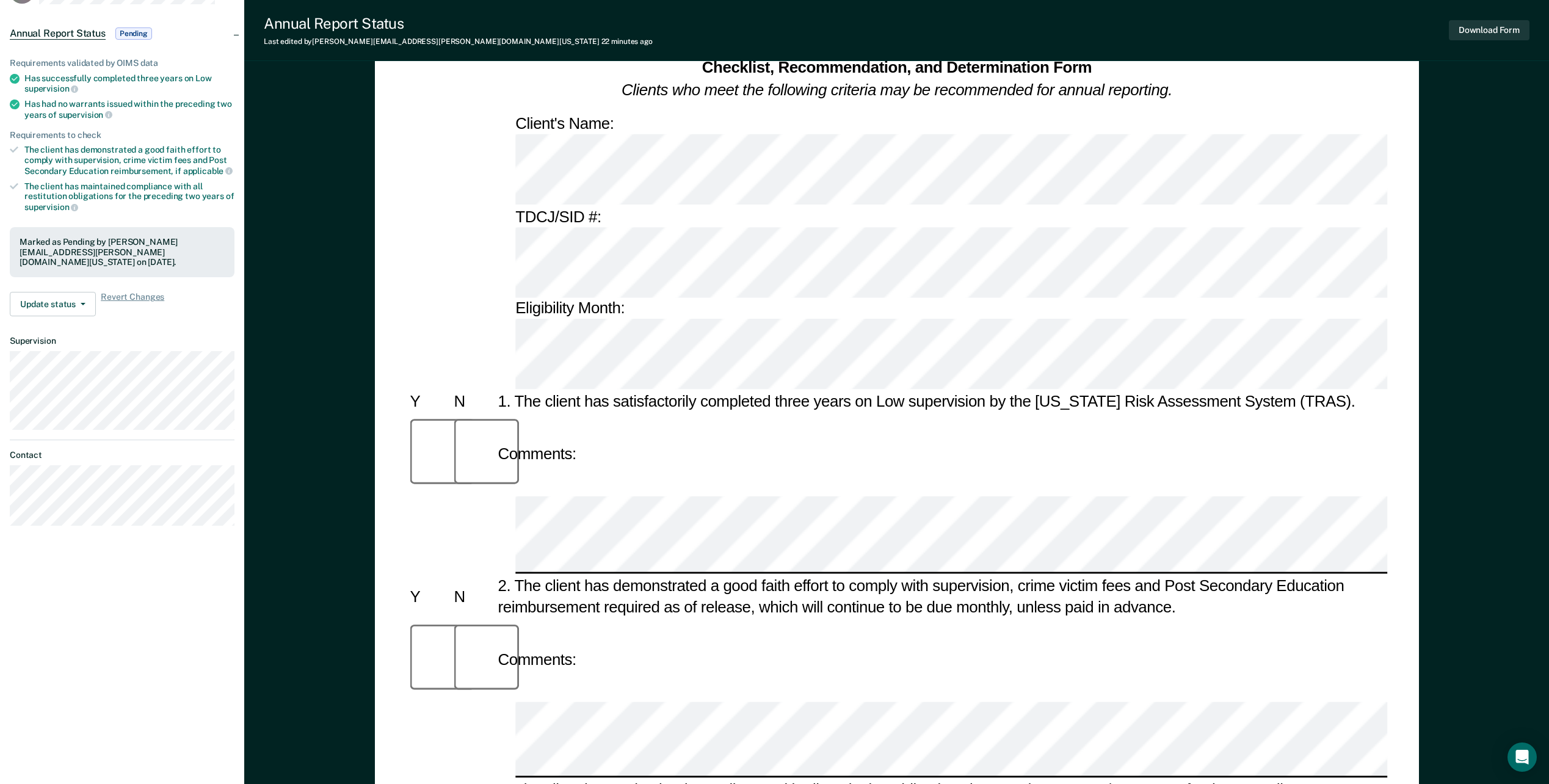
scroll to position [61, 0]
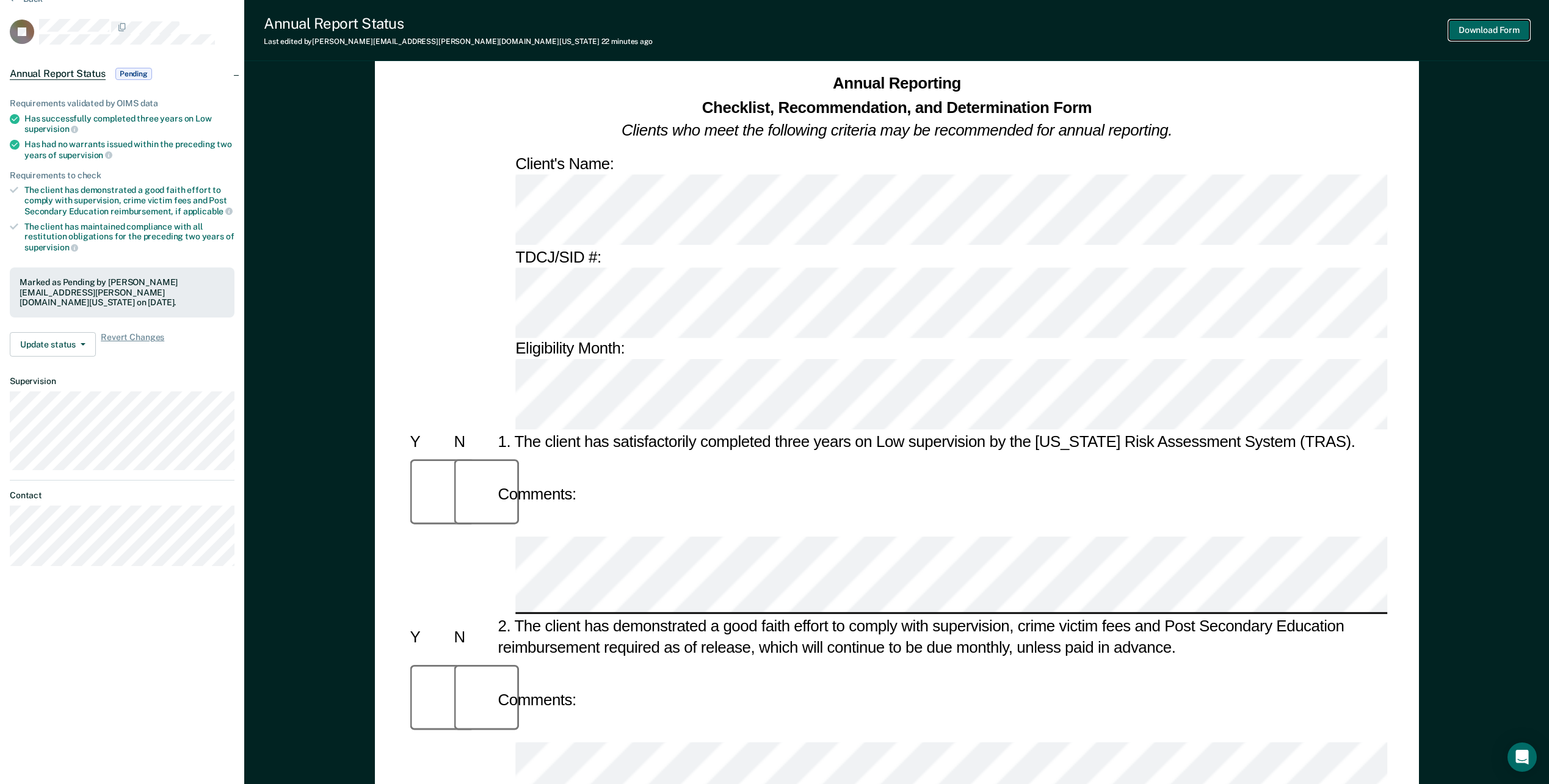
click at [1476, 32] on button "Download Form" at bounding box center [1489, 30] width 80 height 20
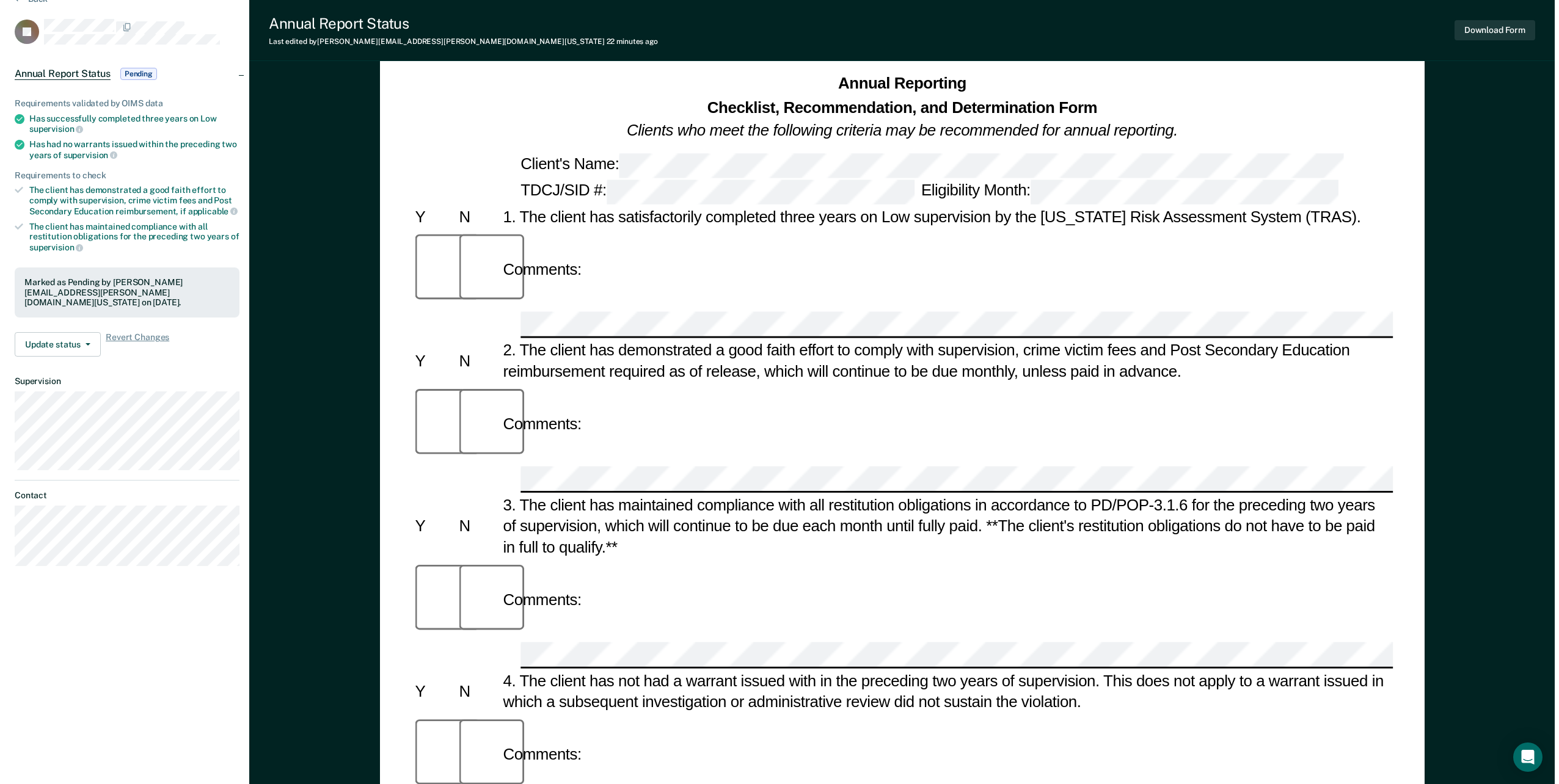
scroll to position [0, 0]
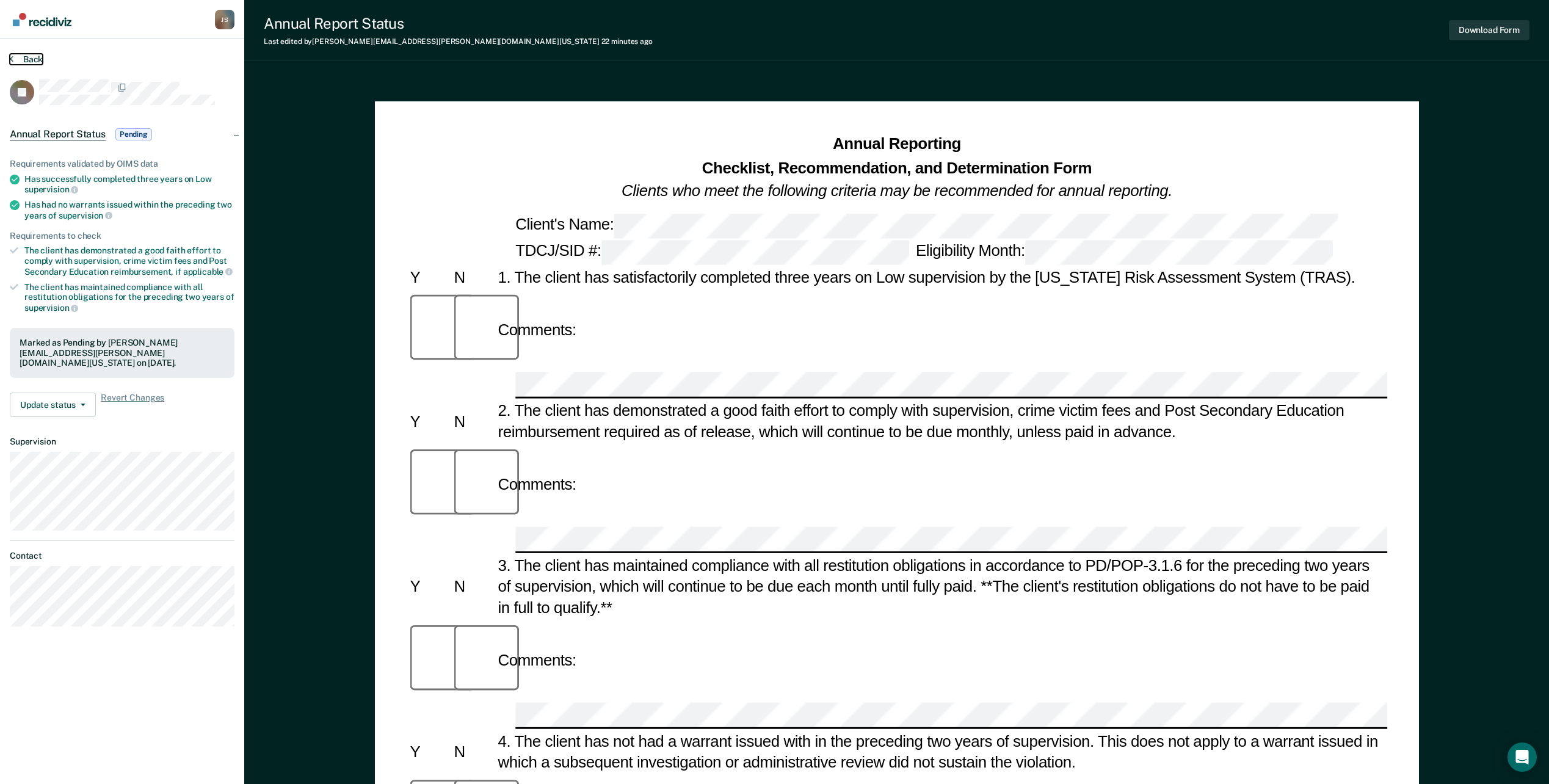
click at [21, 56] on button "Back" at bounding box center [26, 59] width 33 height 11
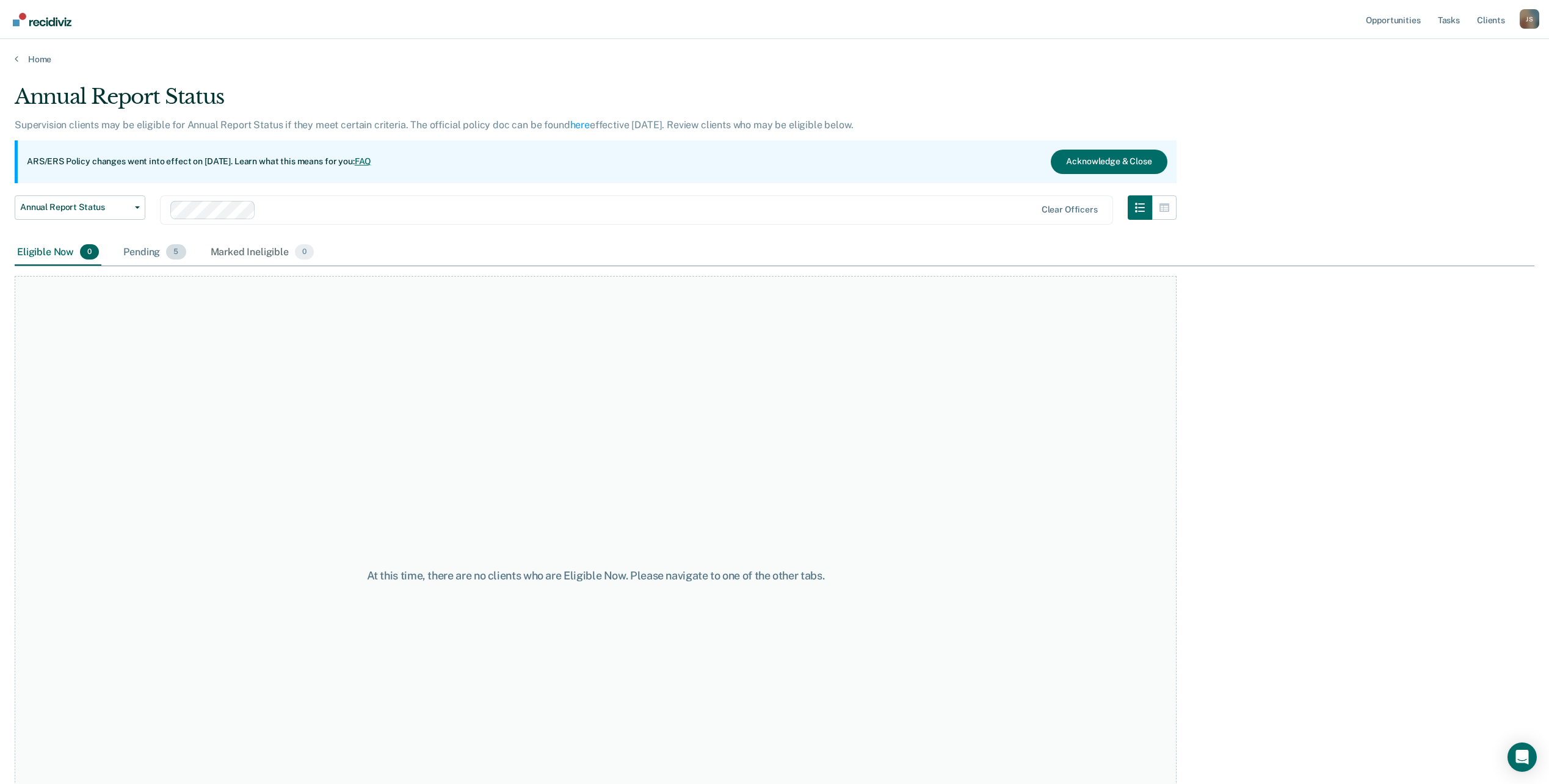
click at [151, 251] on div "Pending 5" at bounding box center [154, 253] width 67 height 27
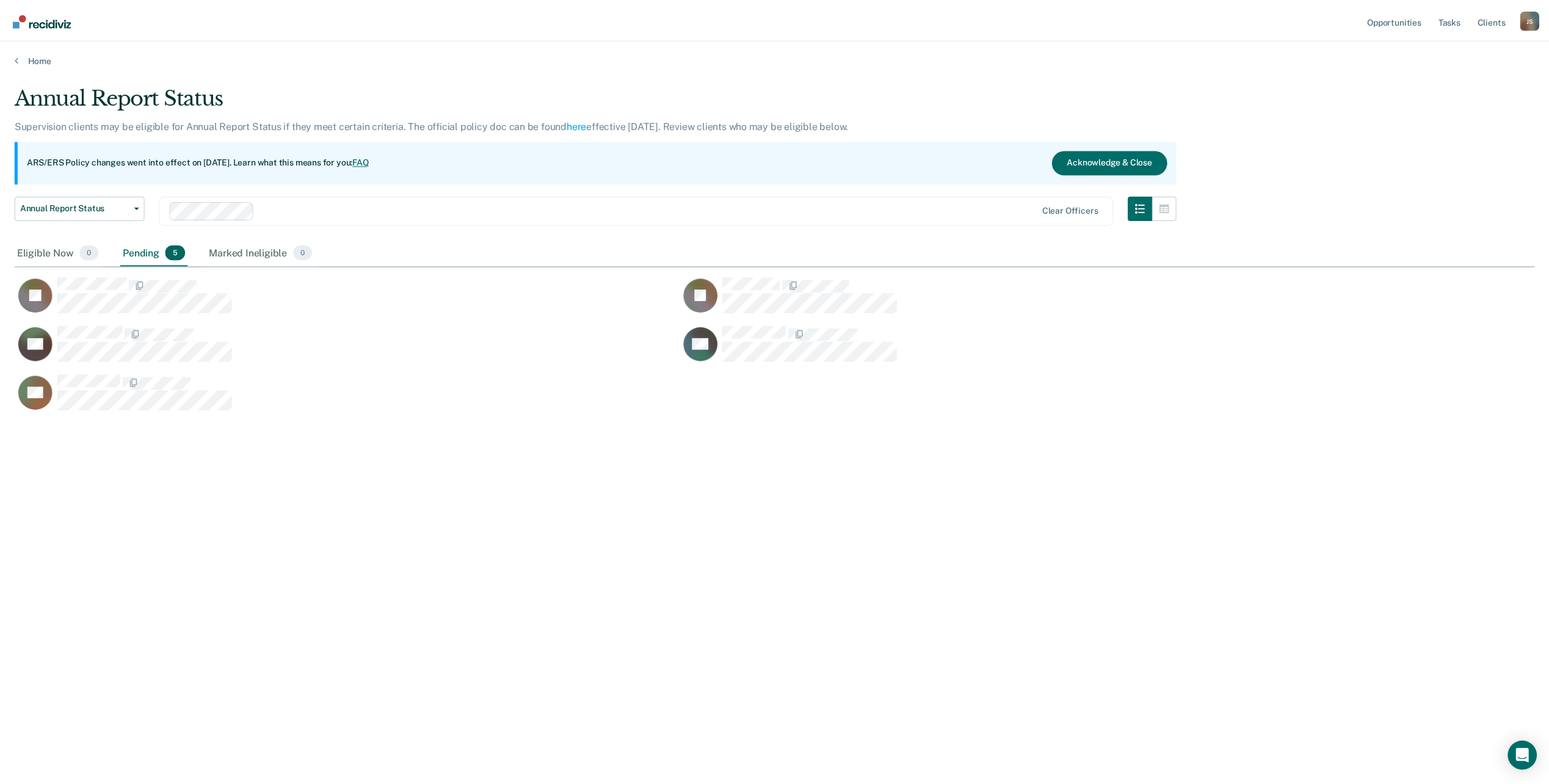
scroll to position [599, 1520]
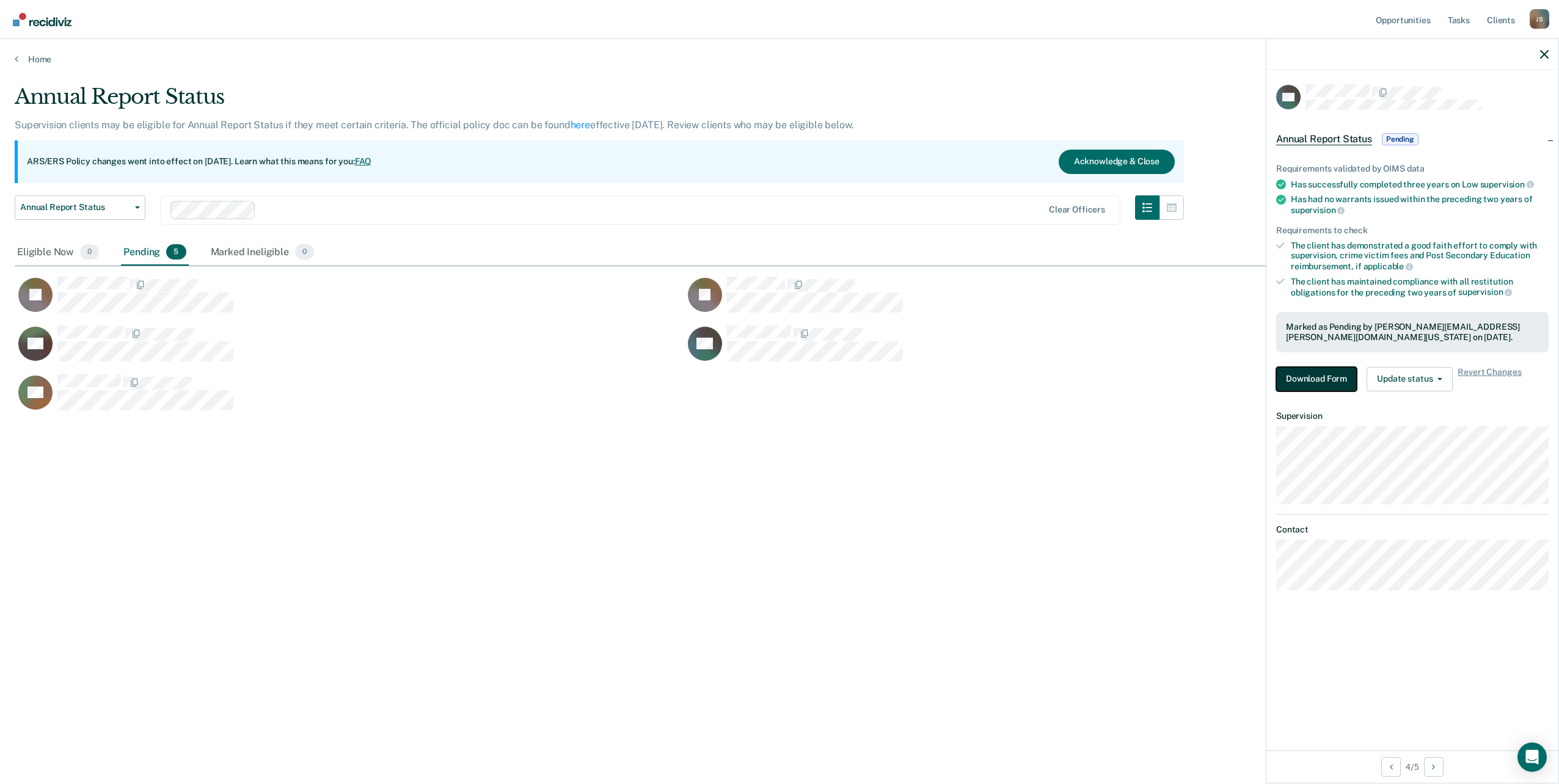
click at [1316, 386] on button "Download Form" at bounding box center [1316, 379] width 80 height 25
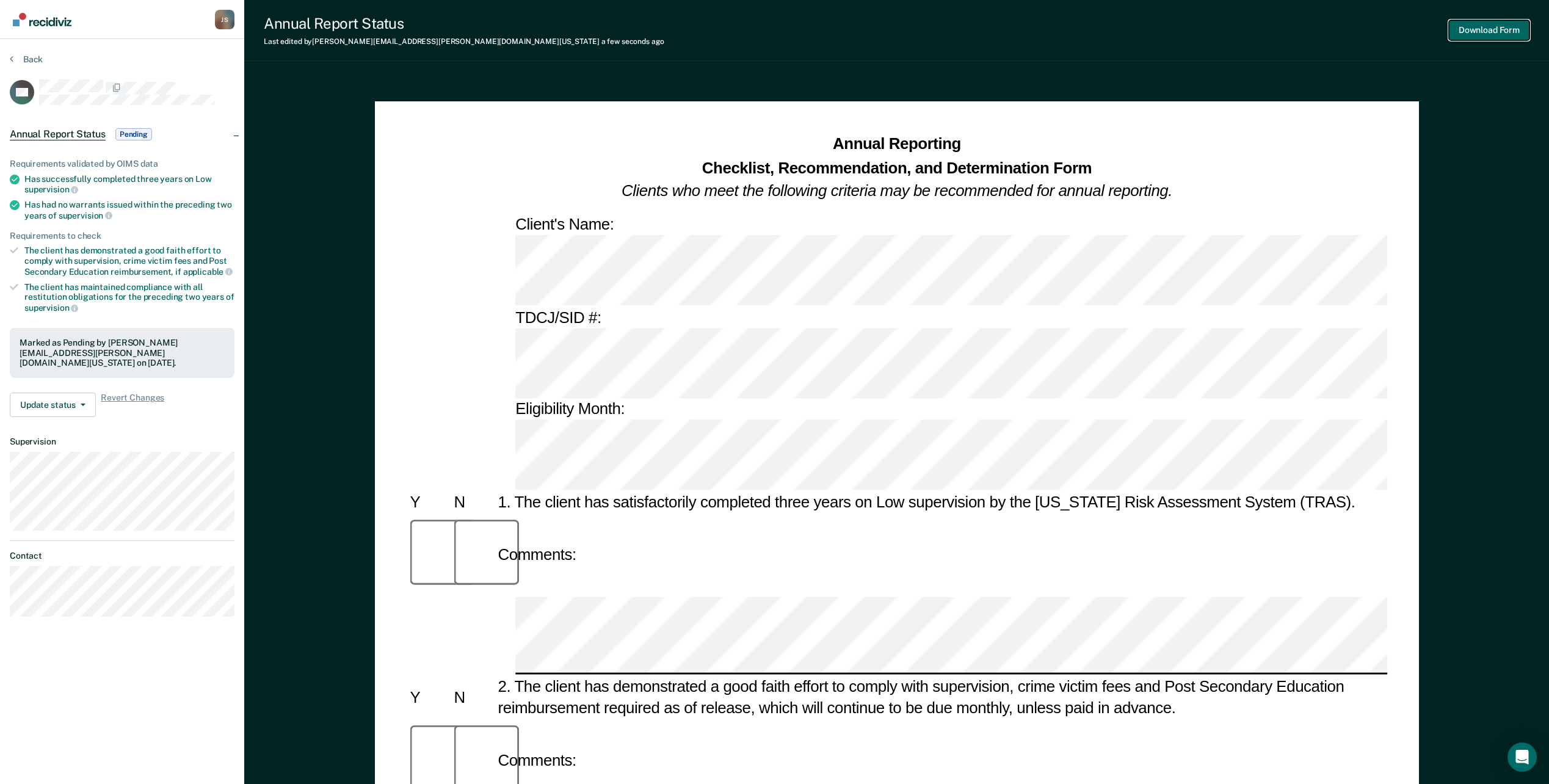
click at [1482, 32] on button "Download Form" at bounding box center [1489, 30] width 80 height 20
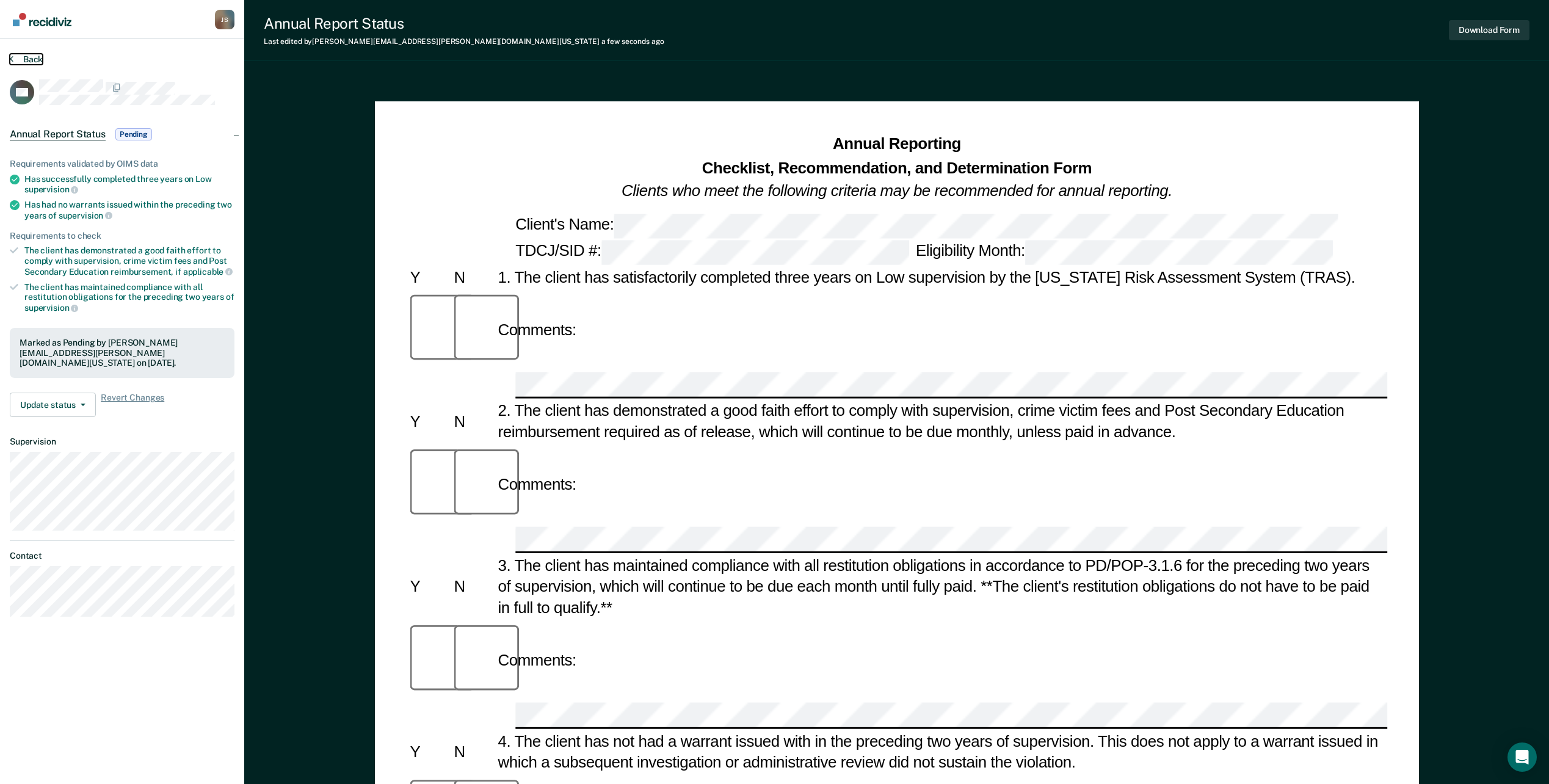
click at [34, 58] on button "Back" at bounding box center [26, 59] width 33 height 11
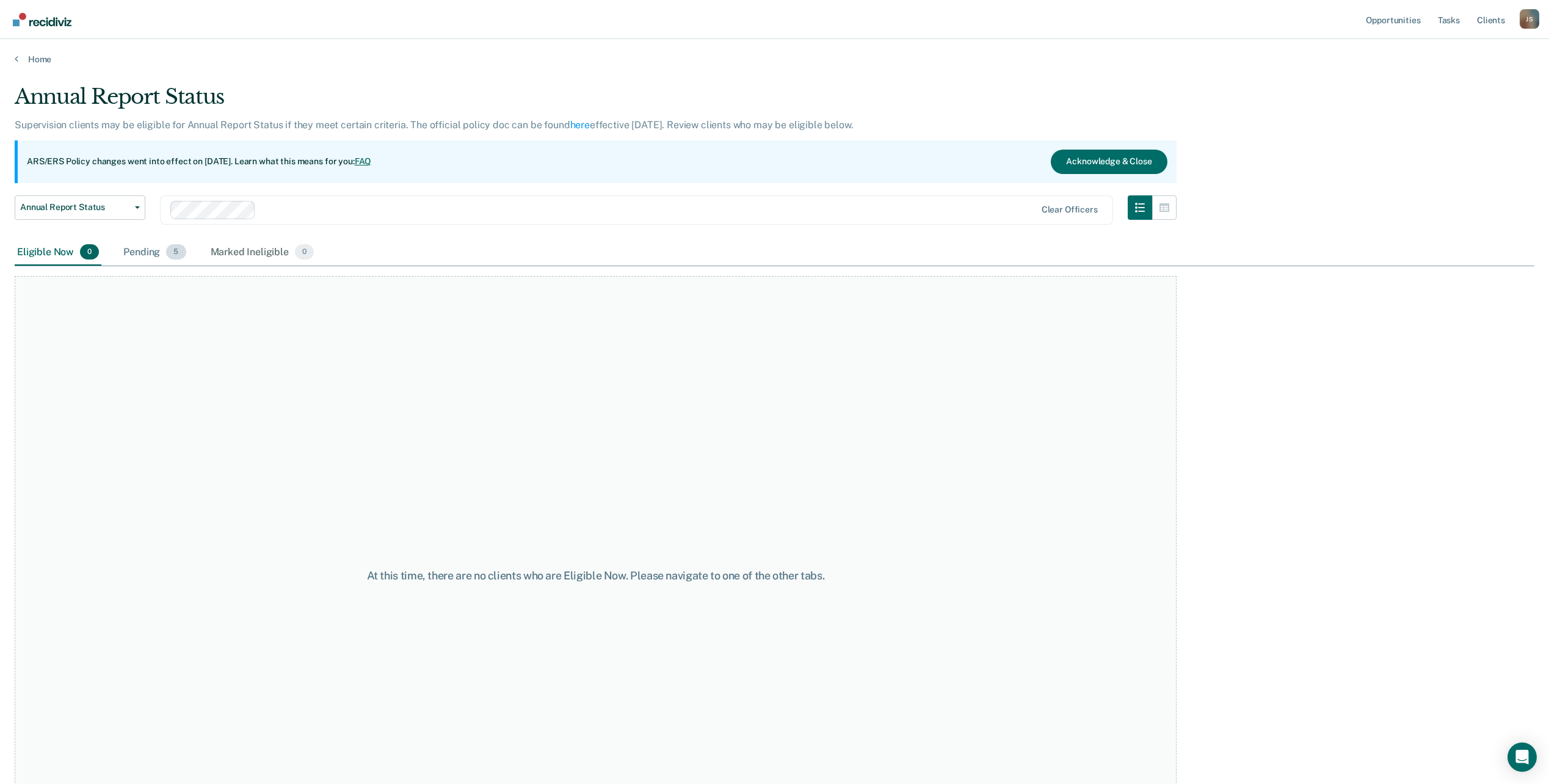
click at [128, 254] on div "Pending 5" at bounding box center [154, 253] width 67 height 27
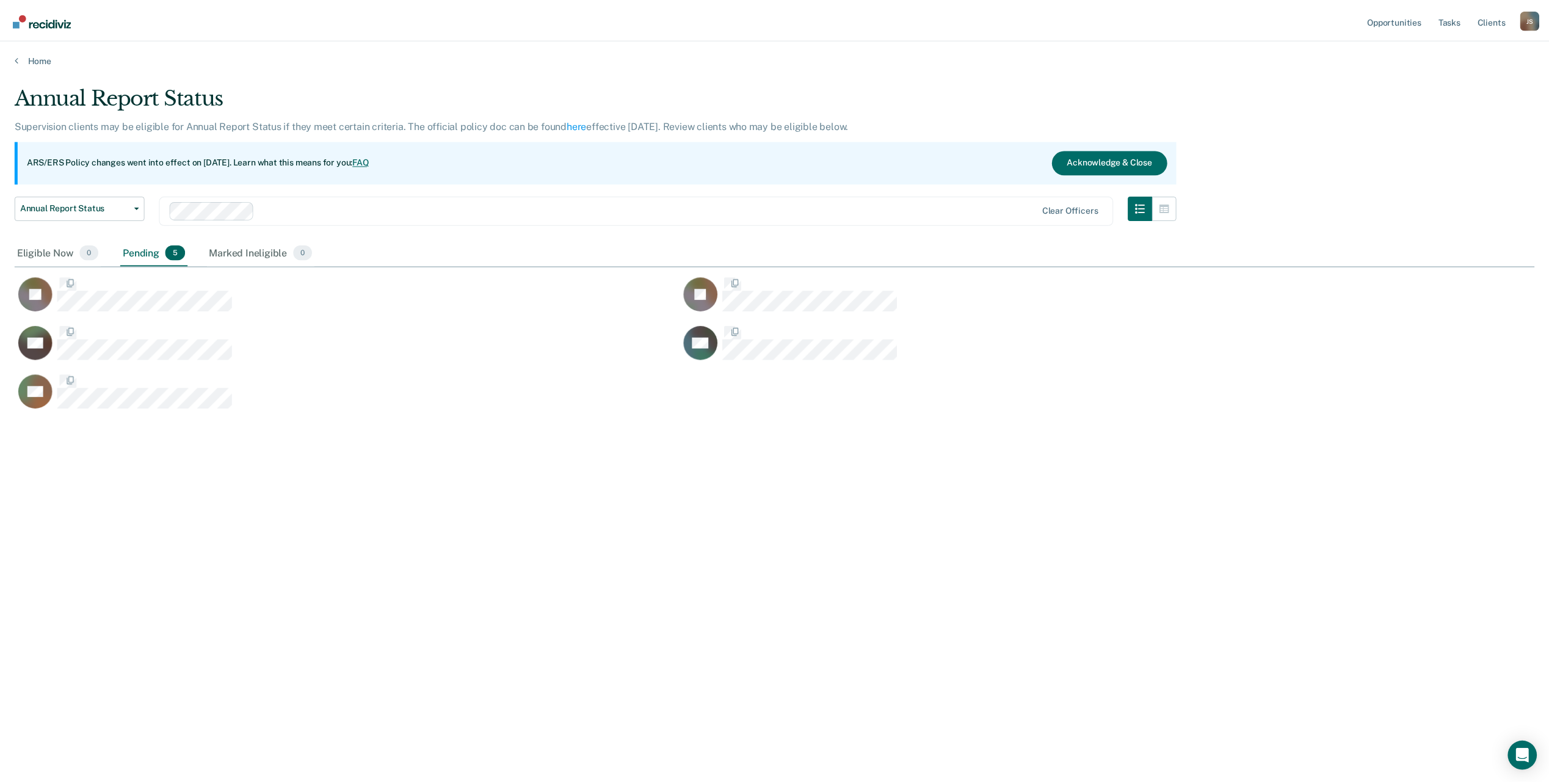
scroll to position [599, 1520]
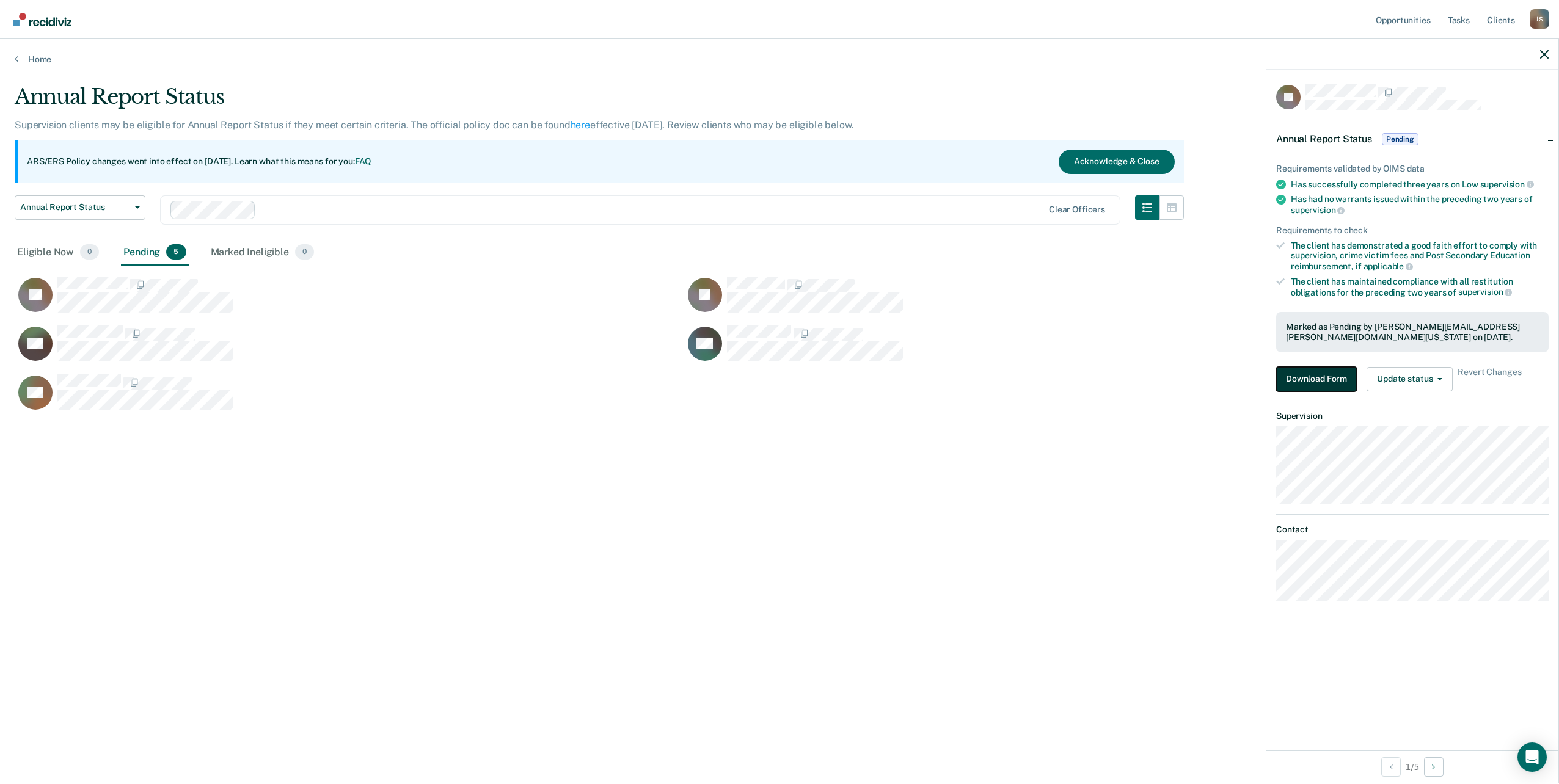
click at [1300, 375] on button "Download Form" at bounding box center [1316, 379] width 80 height 25
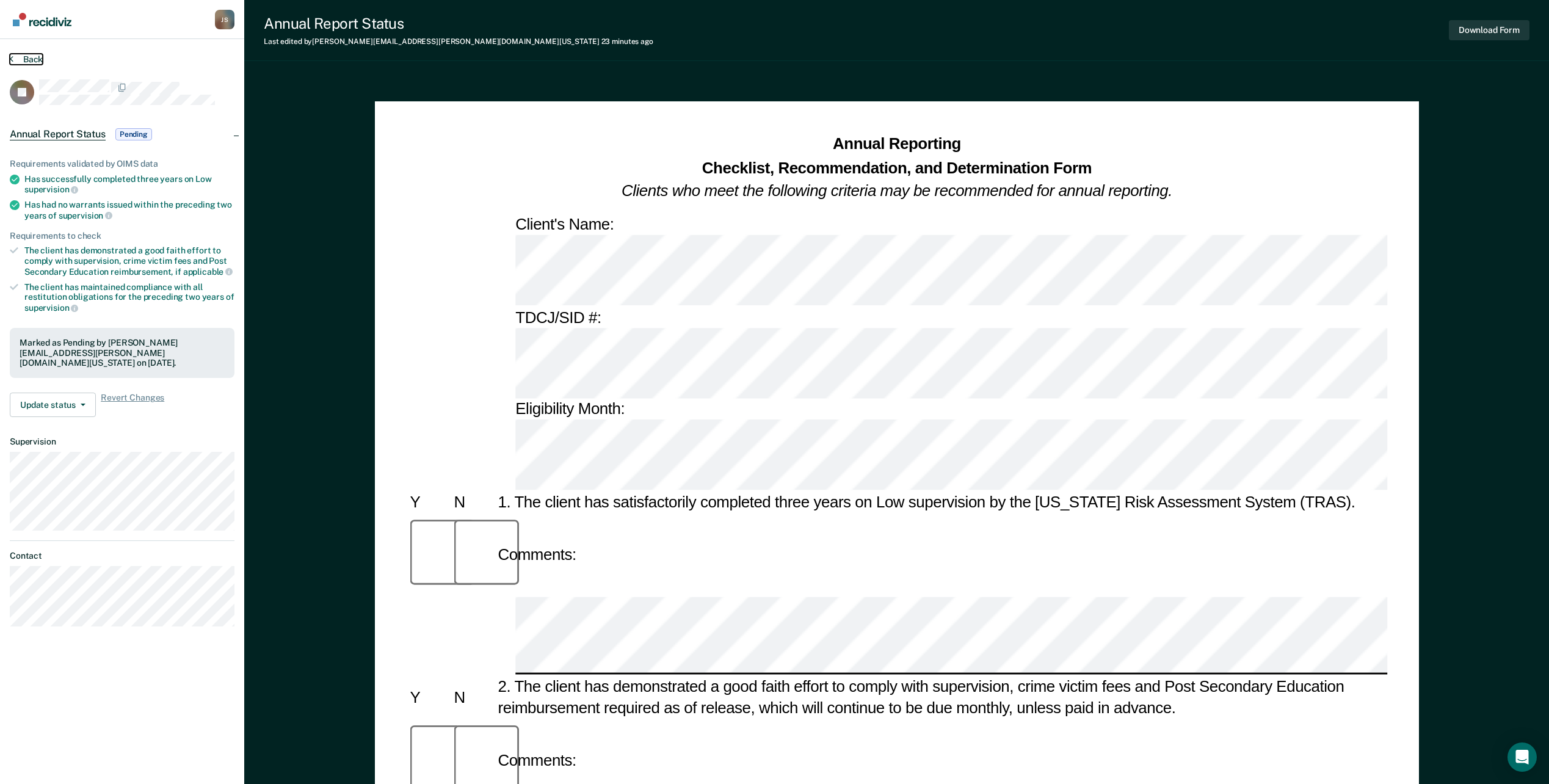
click at [37, 58] on button "Back" at bounding box center [26, 59] width 33 height 11
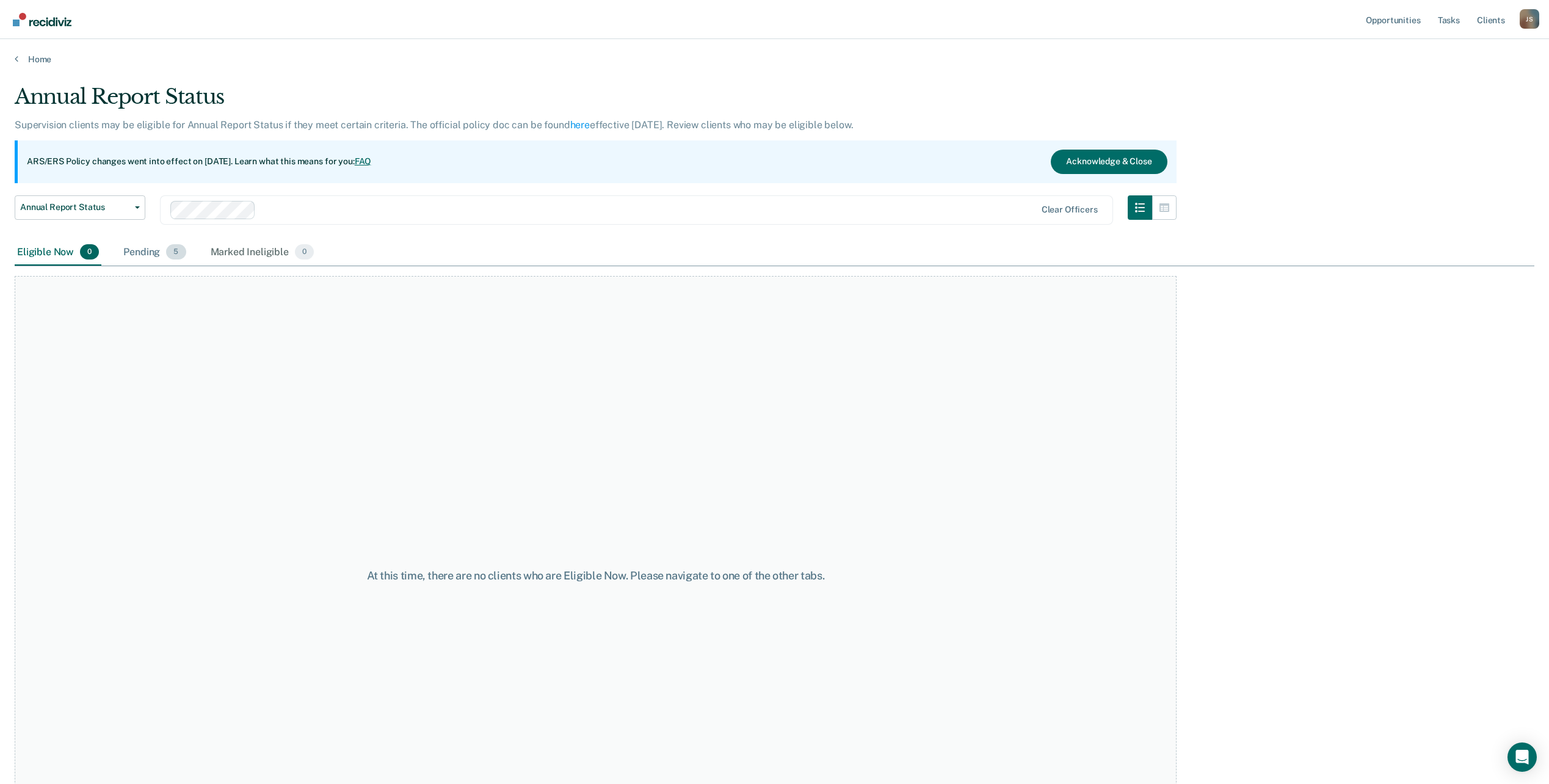
click at [154, 242] on div "Pending 5" at bounding box center [154, 253] width 67 height 27
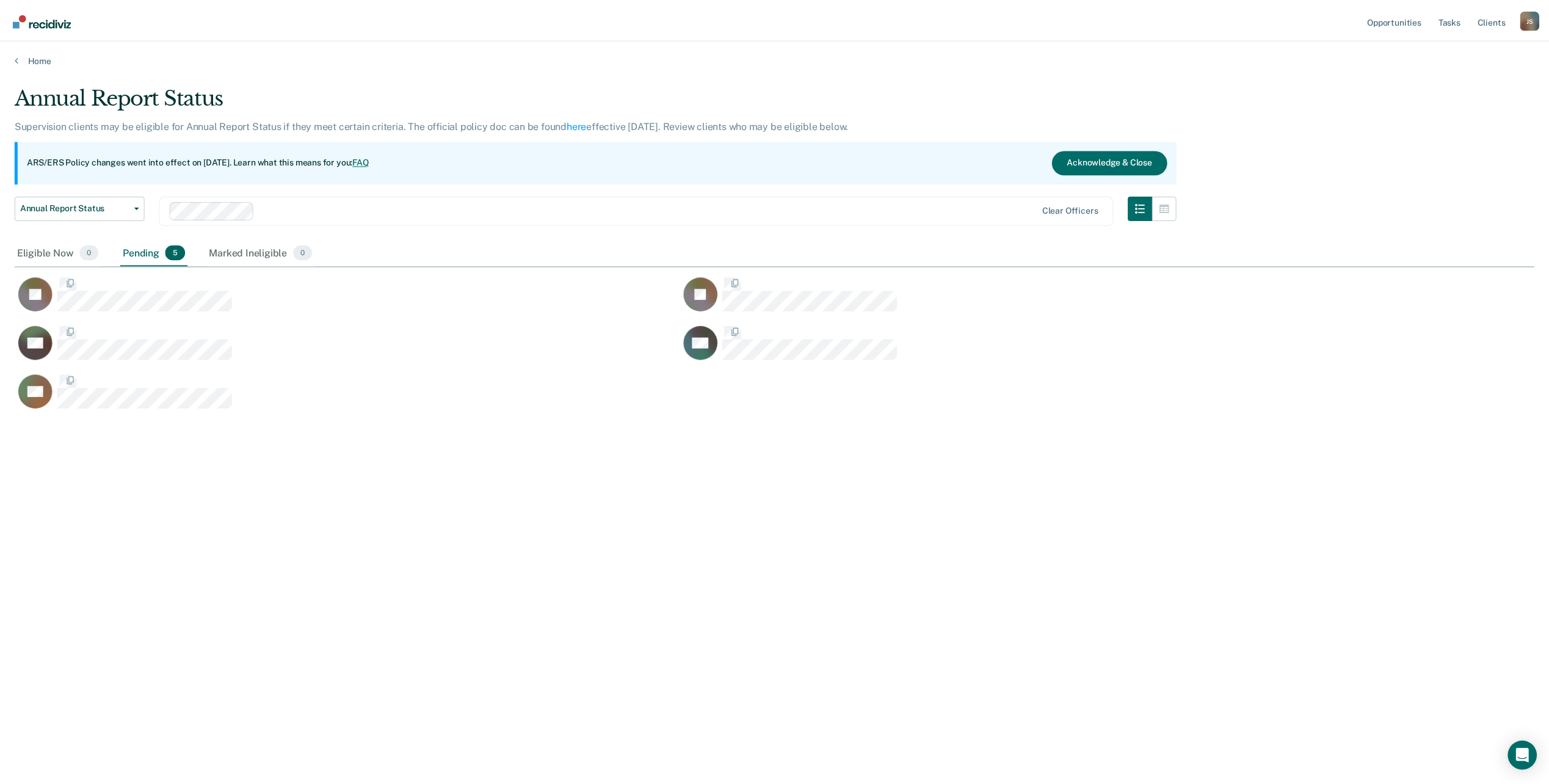
scroll to position [599, 1520]
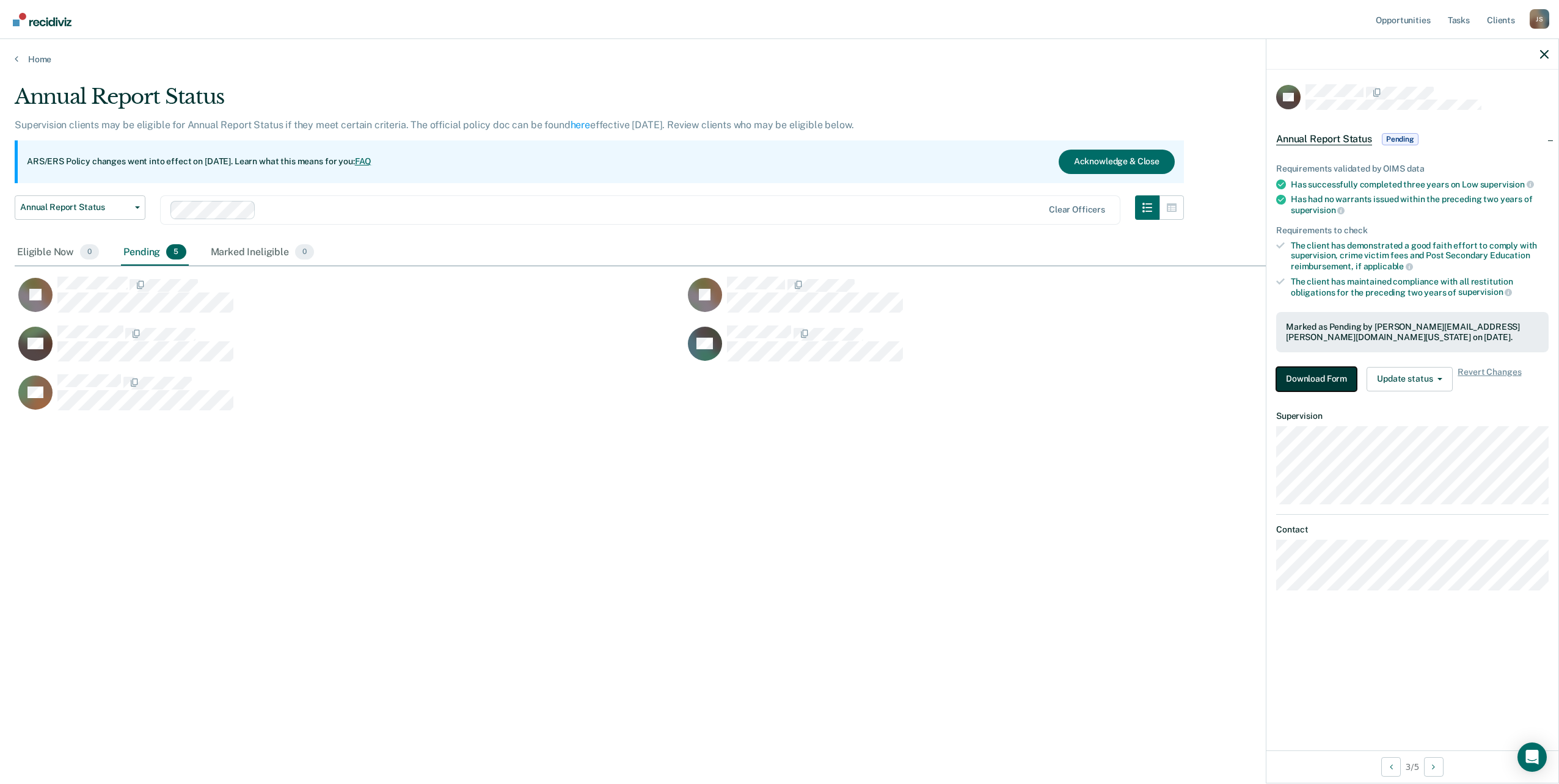
click at [1321, 383] on button "Download Form" at bounding box center [1316, 379] width 80 height 25
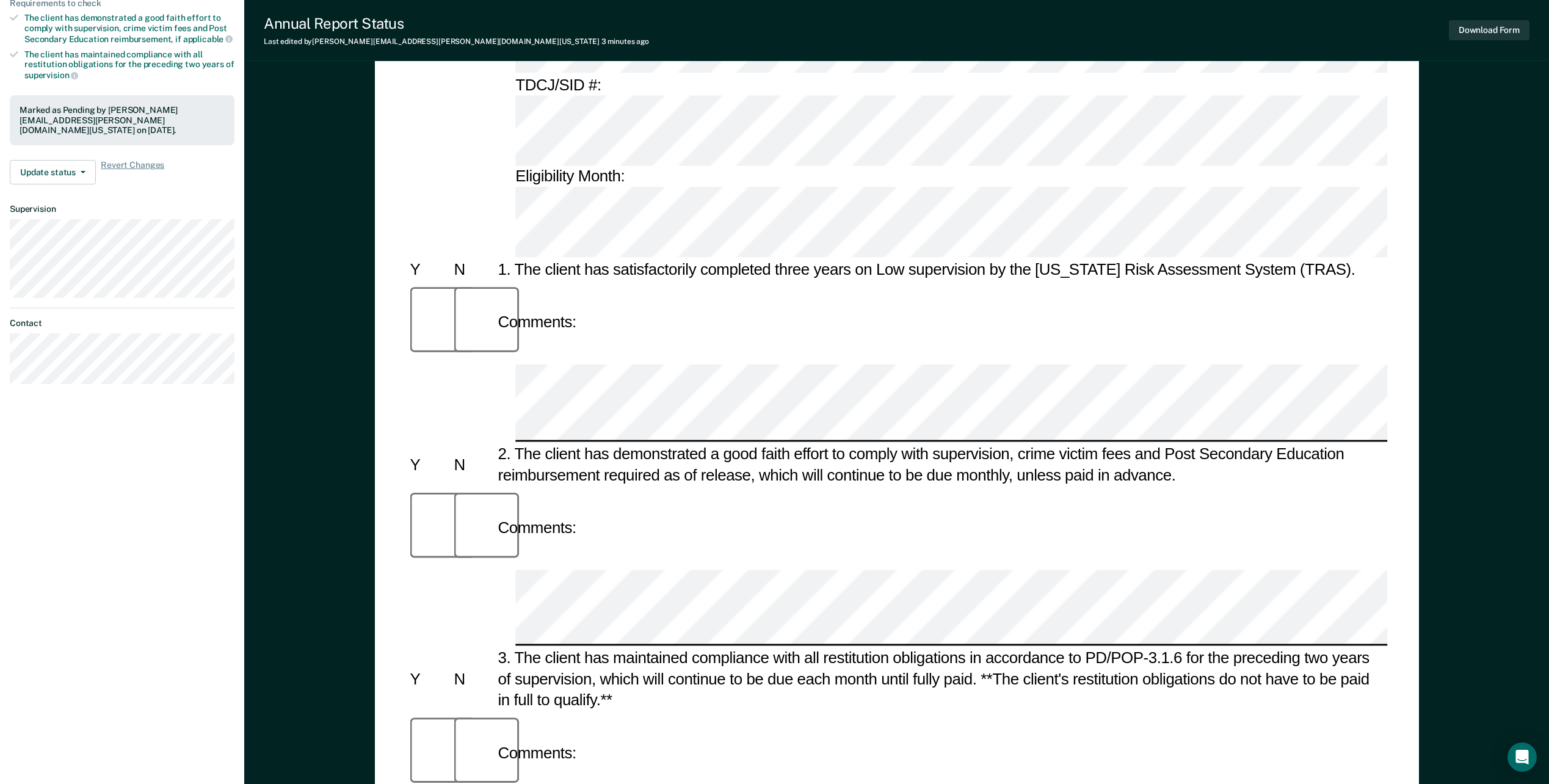
scroll to position [368, 0]
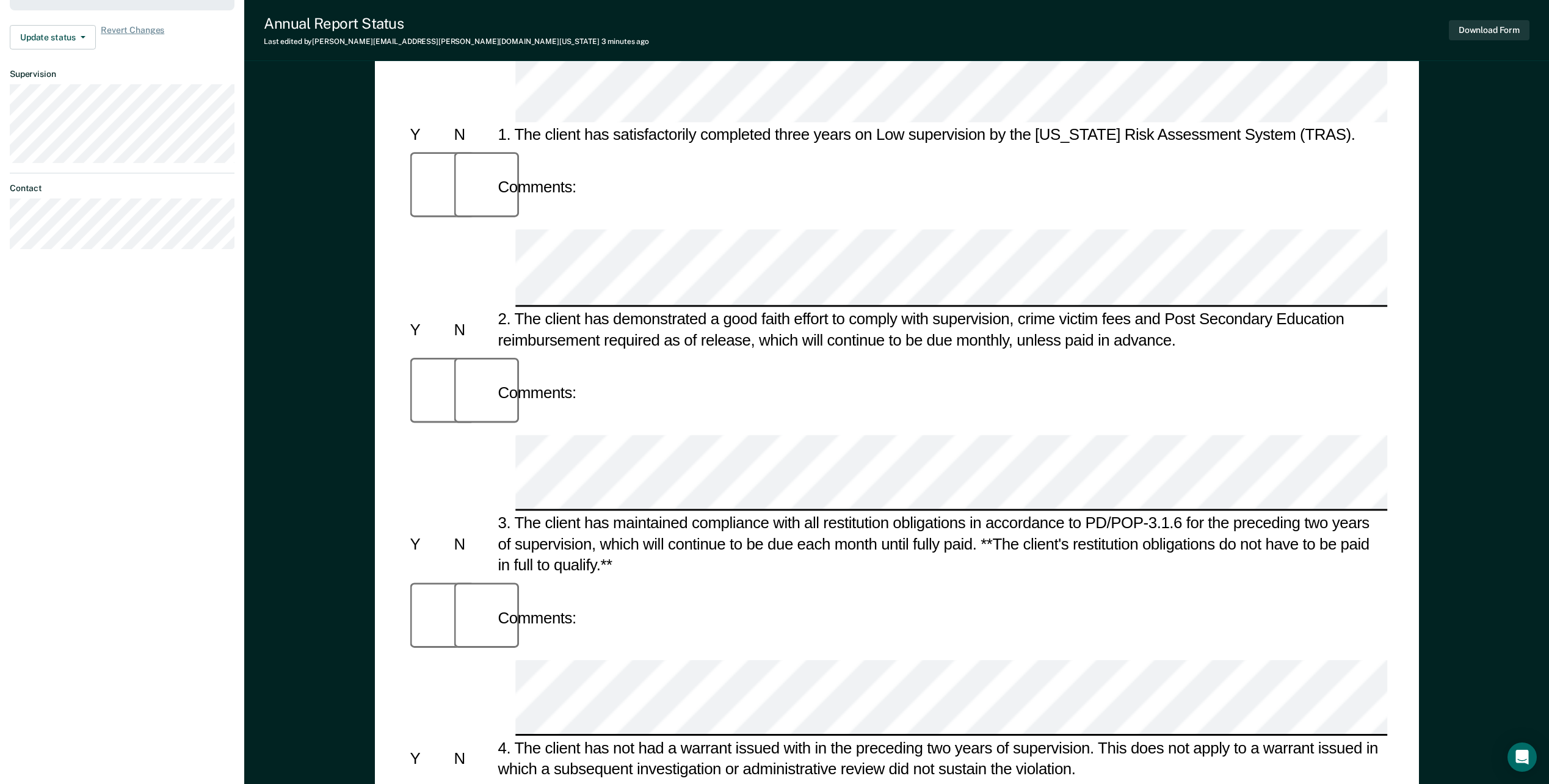
click at [398, 545] on div "Annual Reporting Checklist, Recommendation, and Determination Form Clients who …" at bounding box center [897, 414] width 1044 height 1360
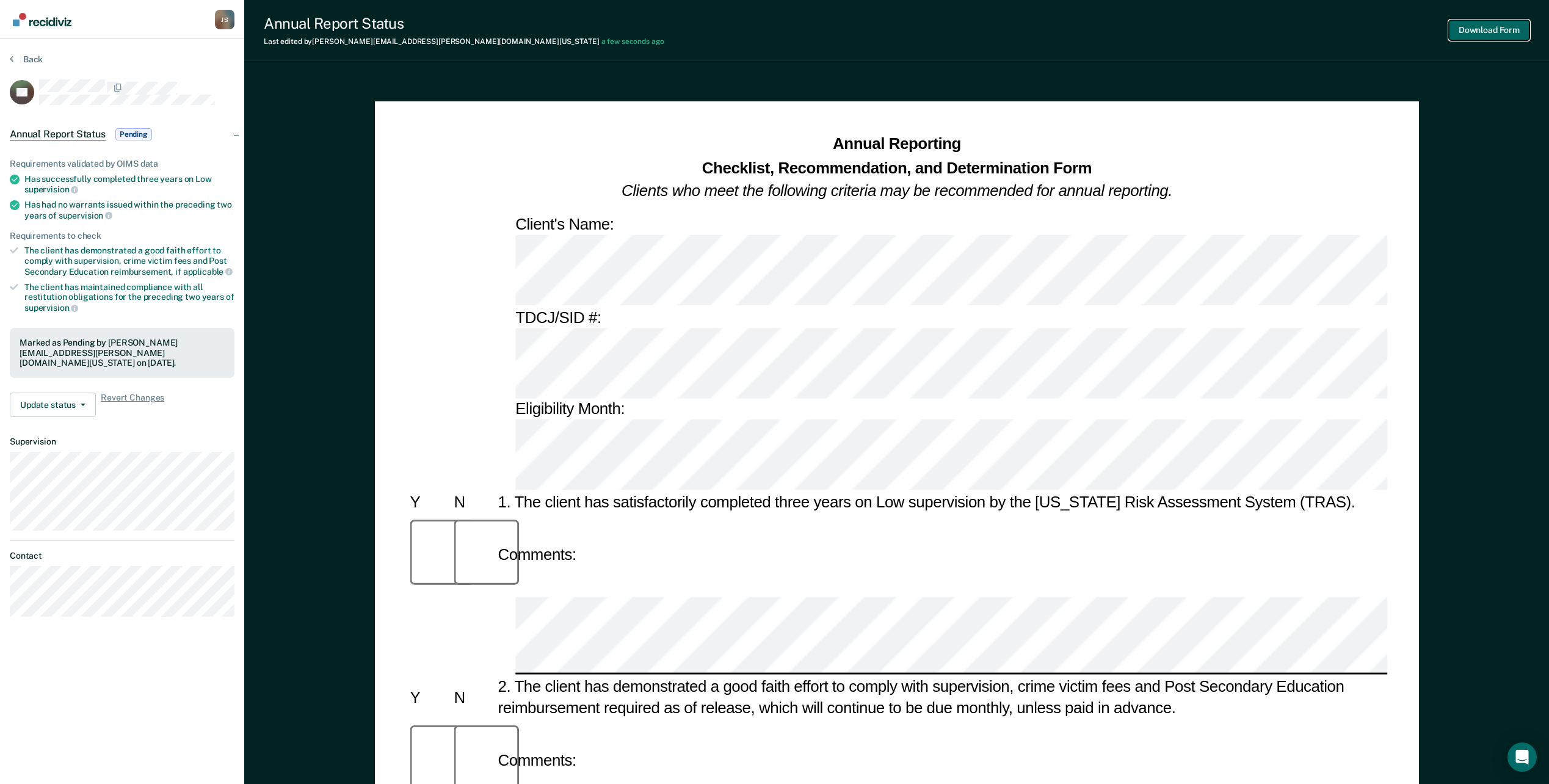
click at [1493, 22] on button "Download Form" at bounding box center [1489, 30] width 80 height 20
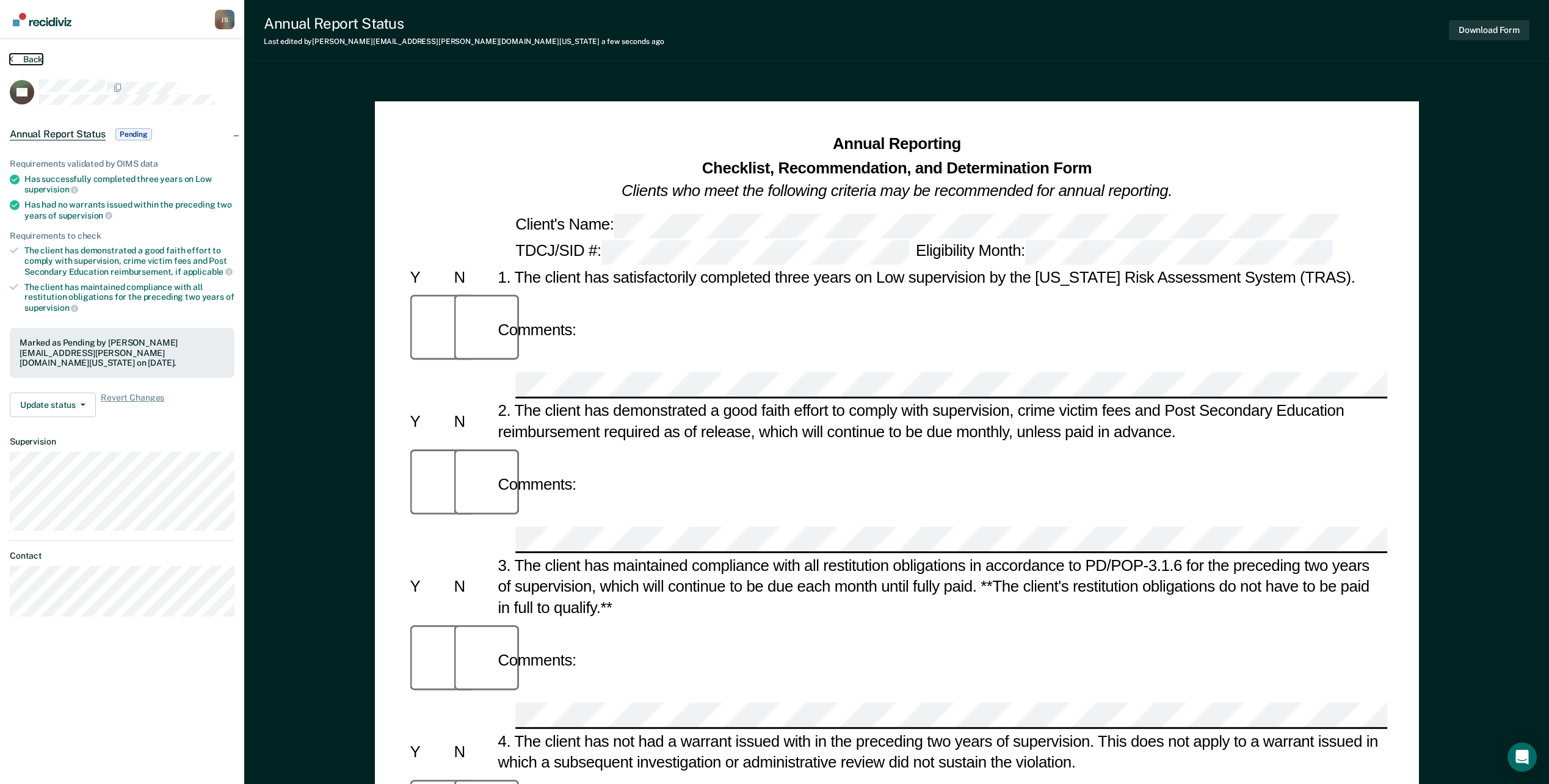
click at [18, 56] on button "Back" at bounding box center [26, 59] width 33 height 11
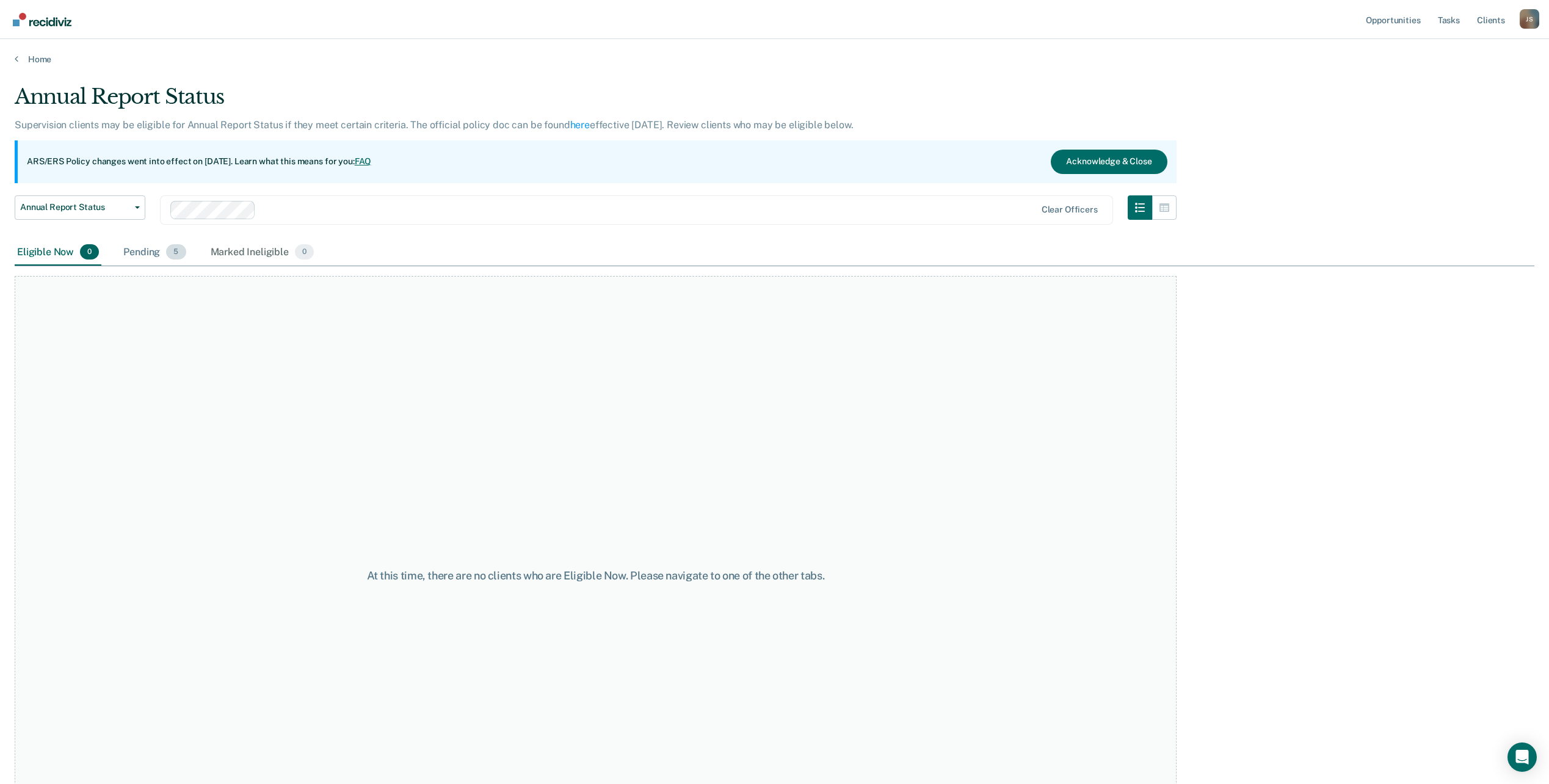
click at [151, 251] on div "Pending 5" at bounding box center [154, 253] width 67 height 27
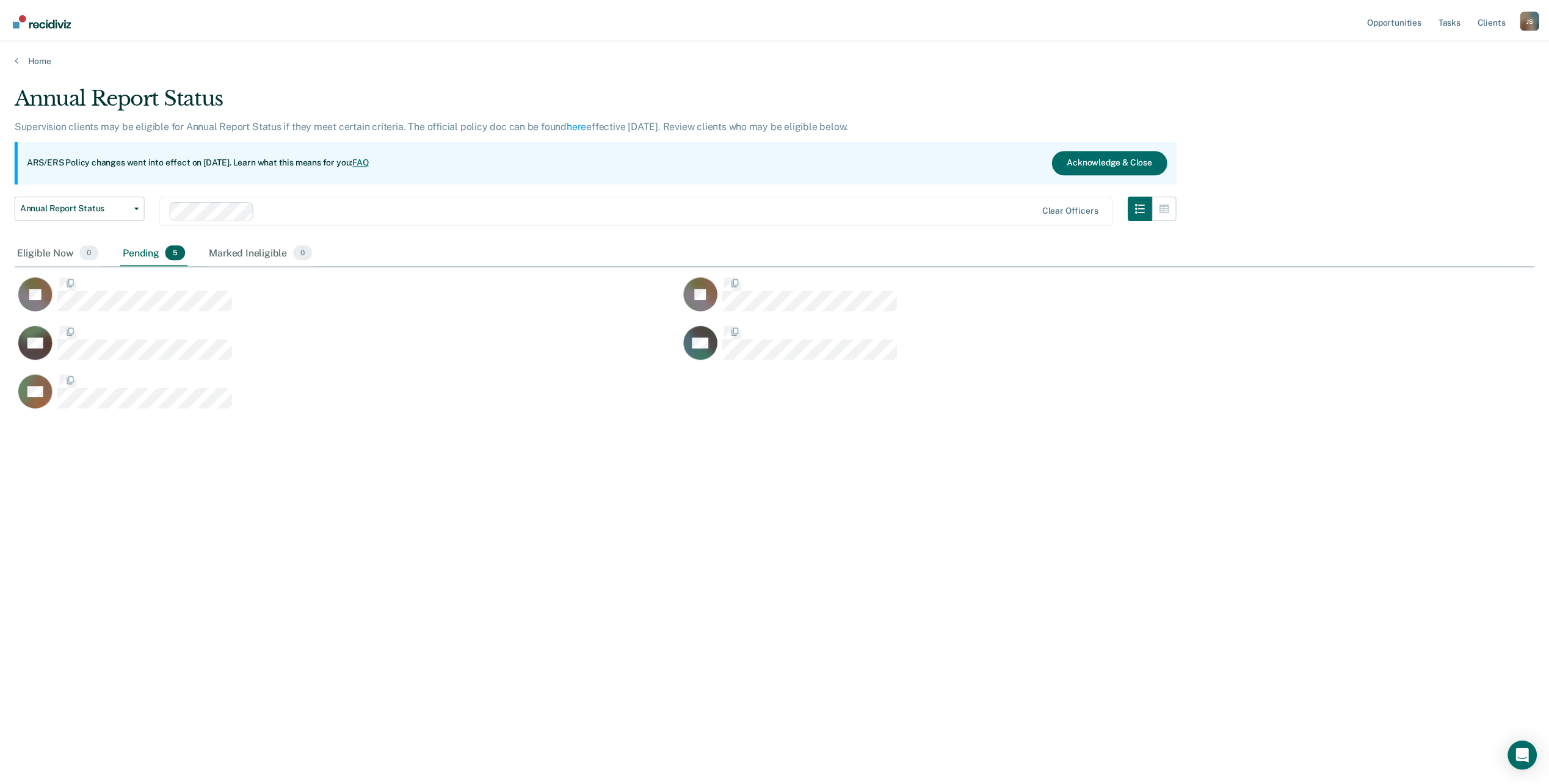
scroll to position [599, 1520]
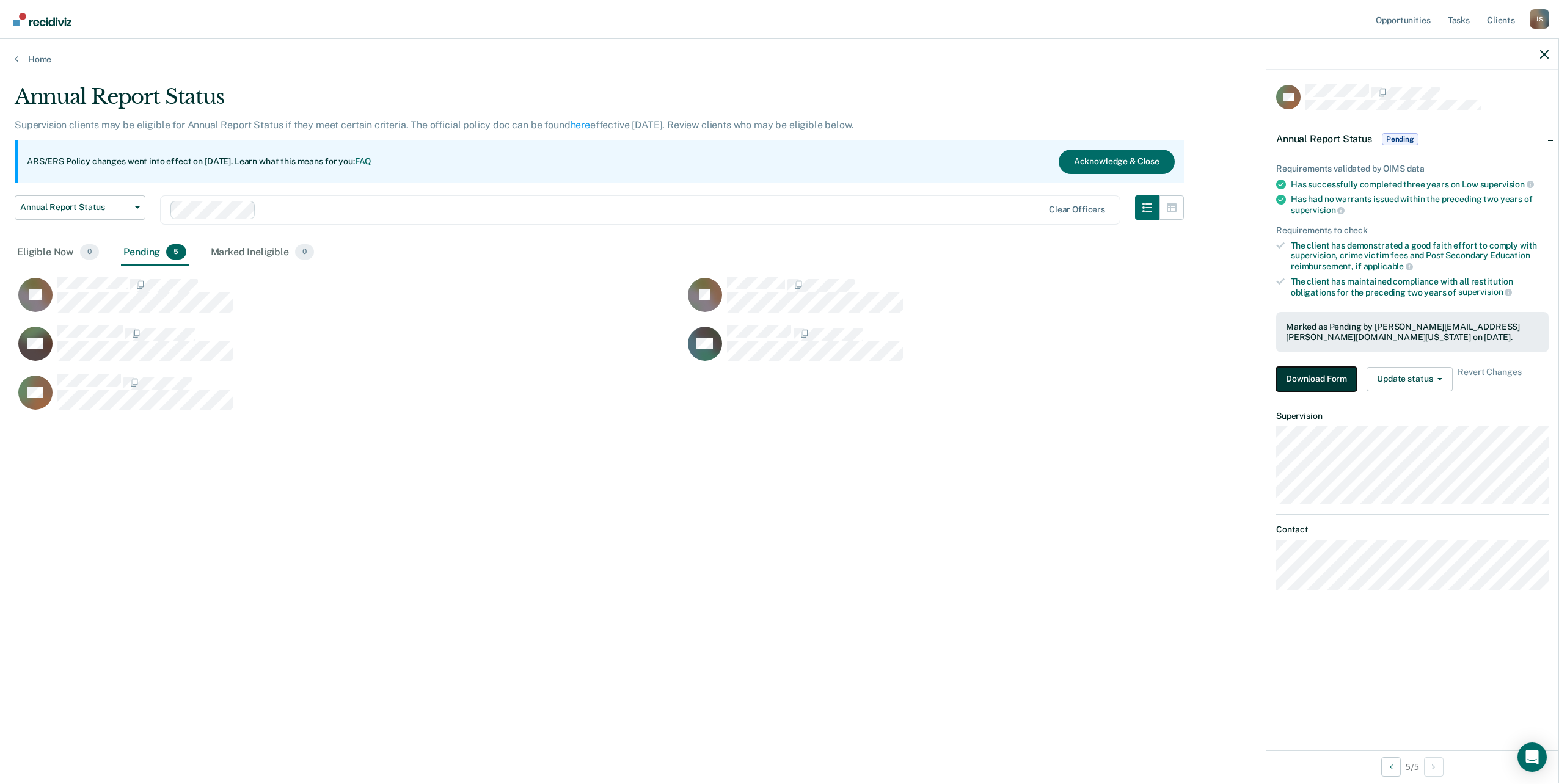
click at [1320, 385] on button "Download Form" at bounding box center [1316, 379] width 80 height 25
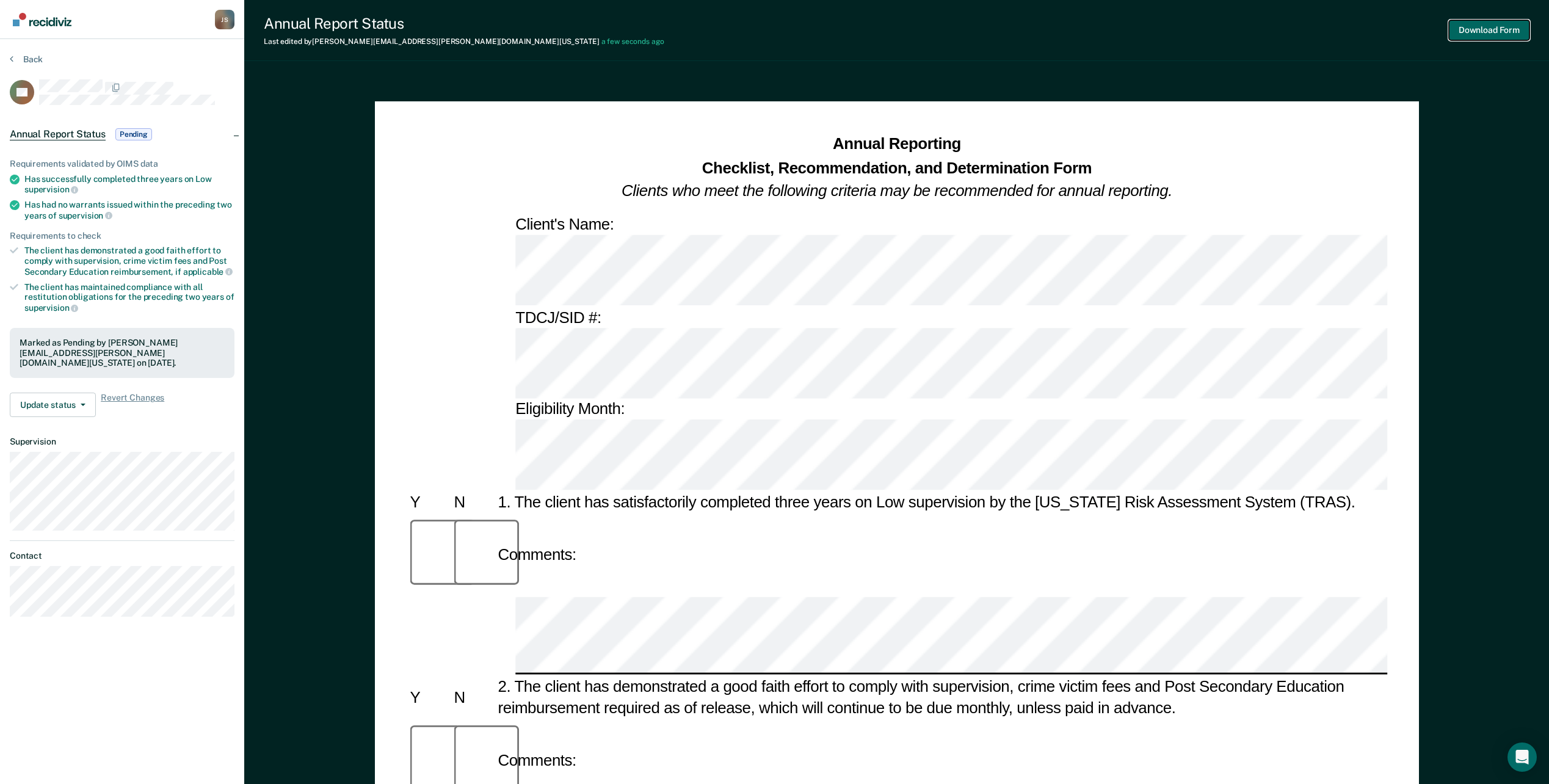
click at [1474, 28] on button "Download Form" at bounding box center [1489, 30] width 80 height 20
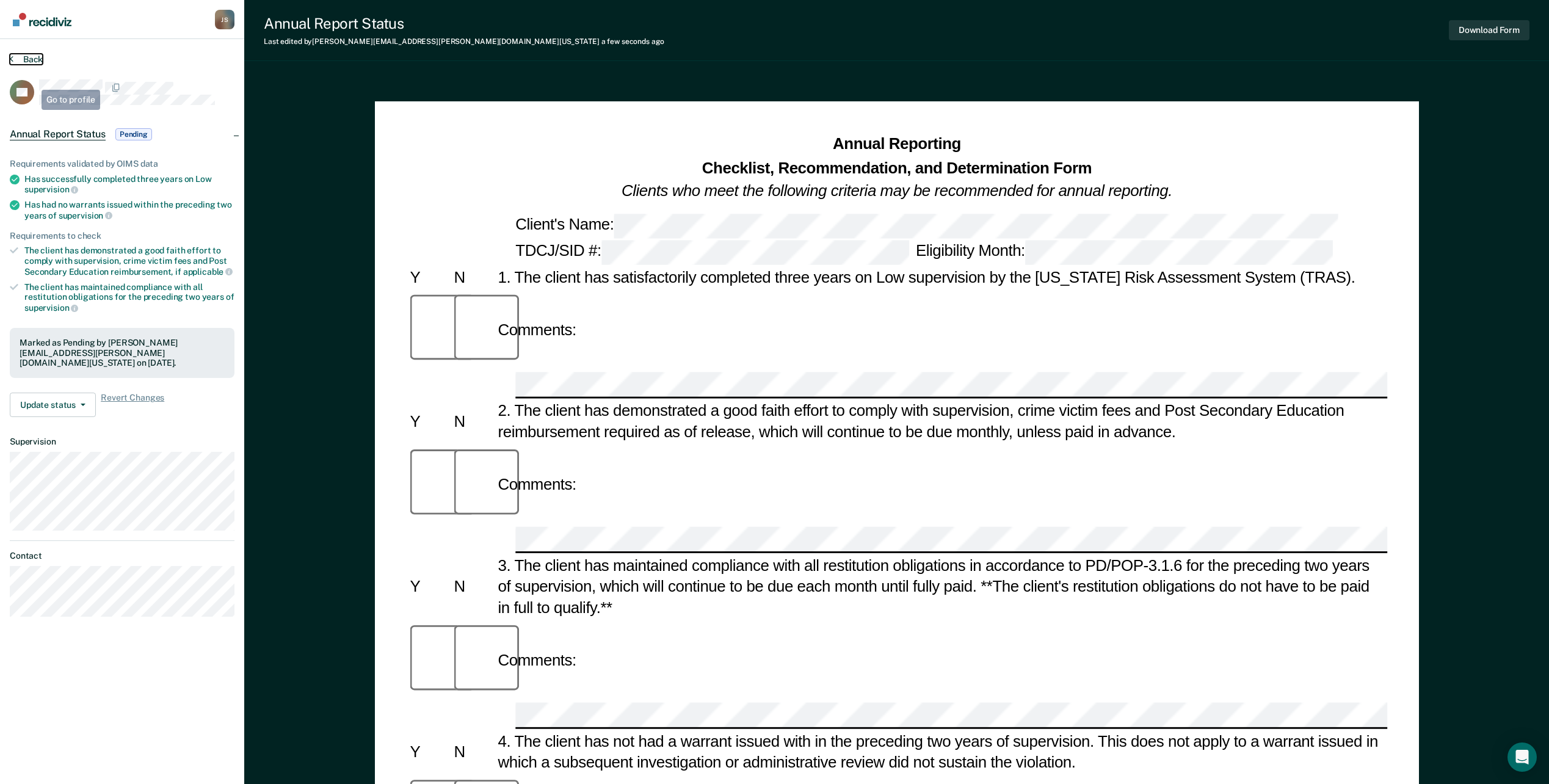
click at [23, 61] on button "Back" at bounding box center [26, 59] width 33 height 11
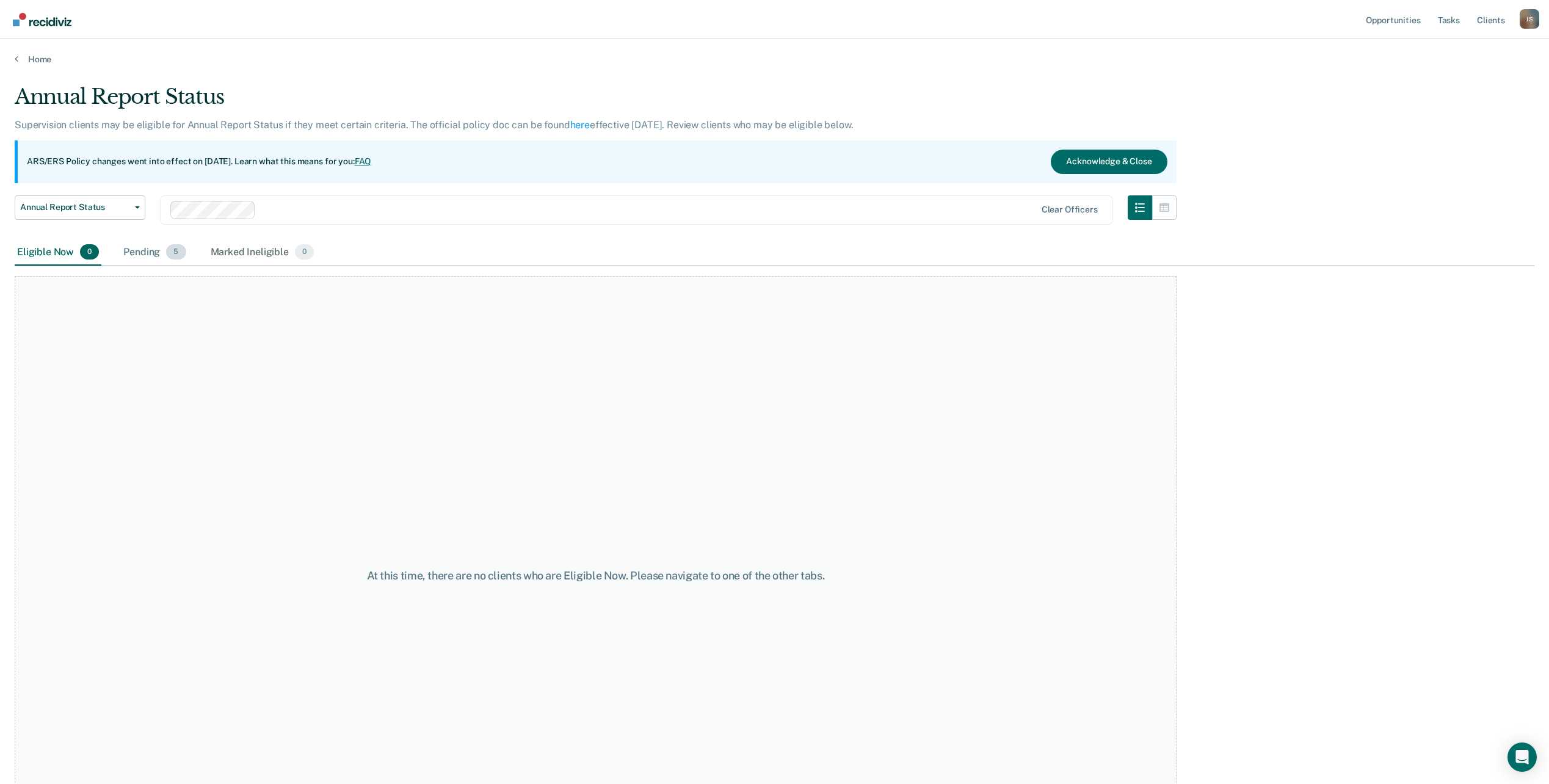
click at [156, 249] on div "Pending 5" at bounding box center [154, 253] width 67 height 27
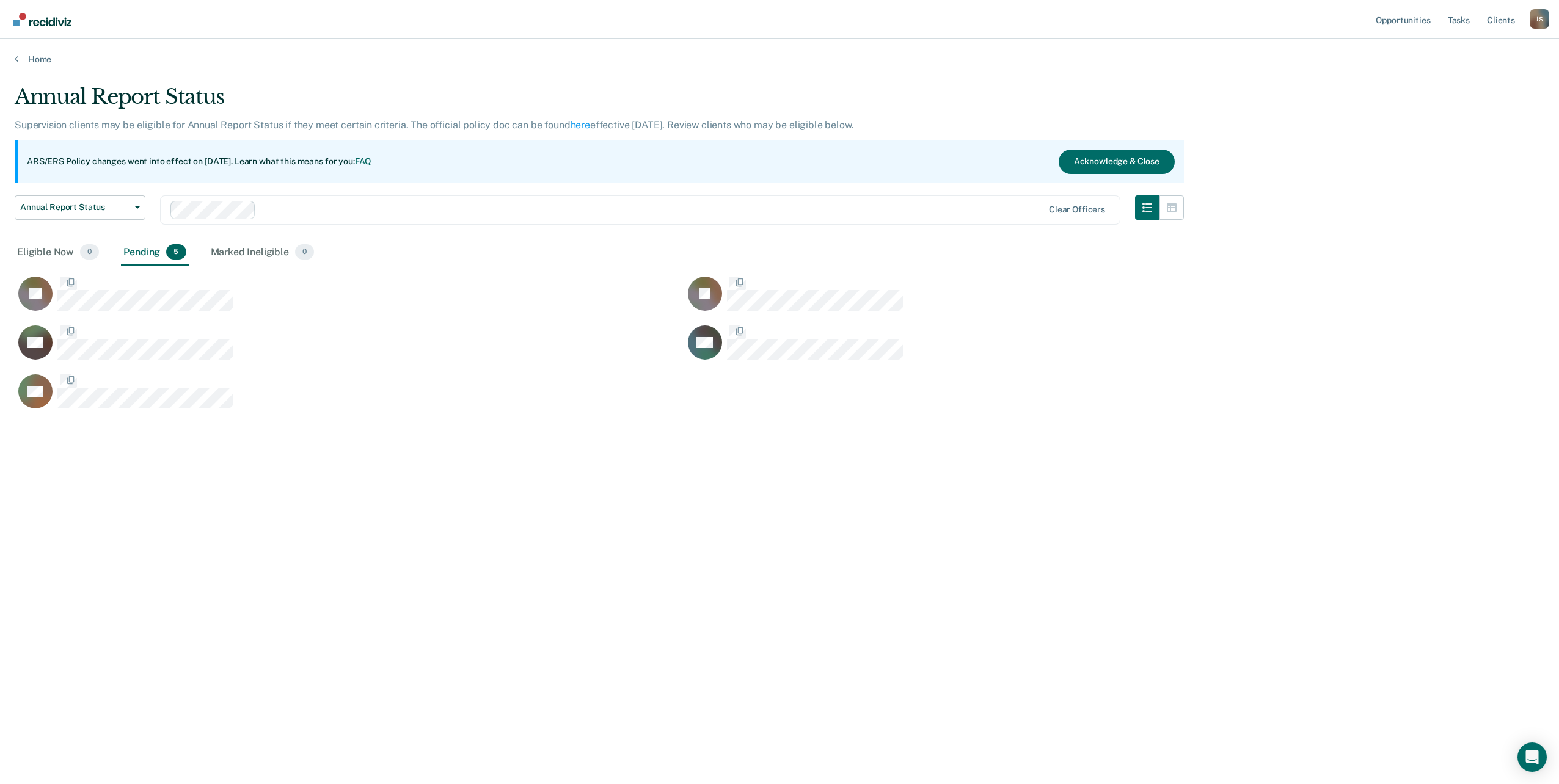
scroll to position [599, 1520]
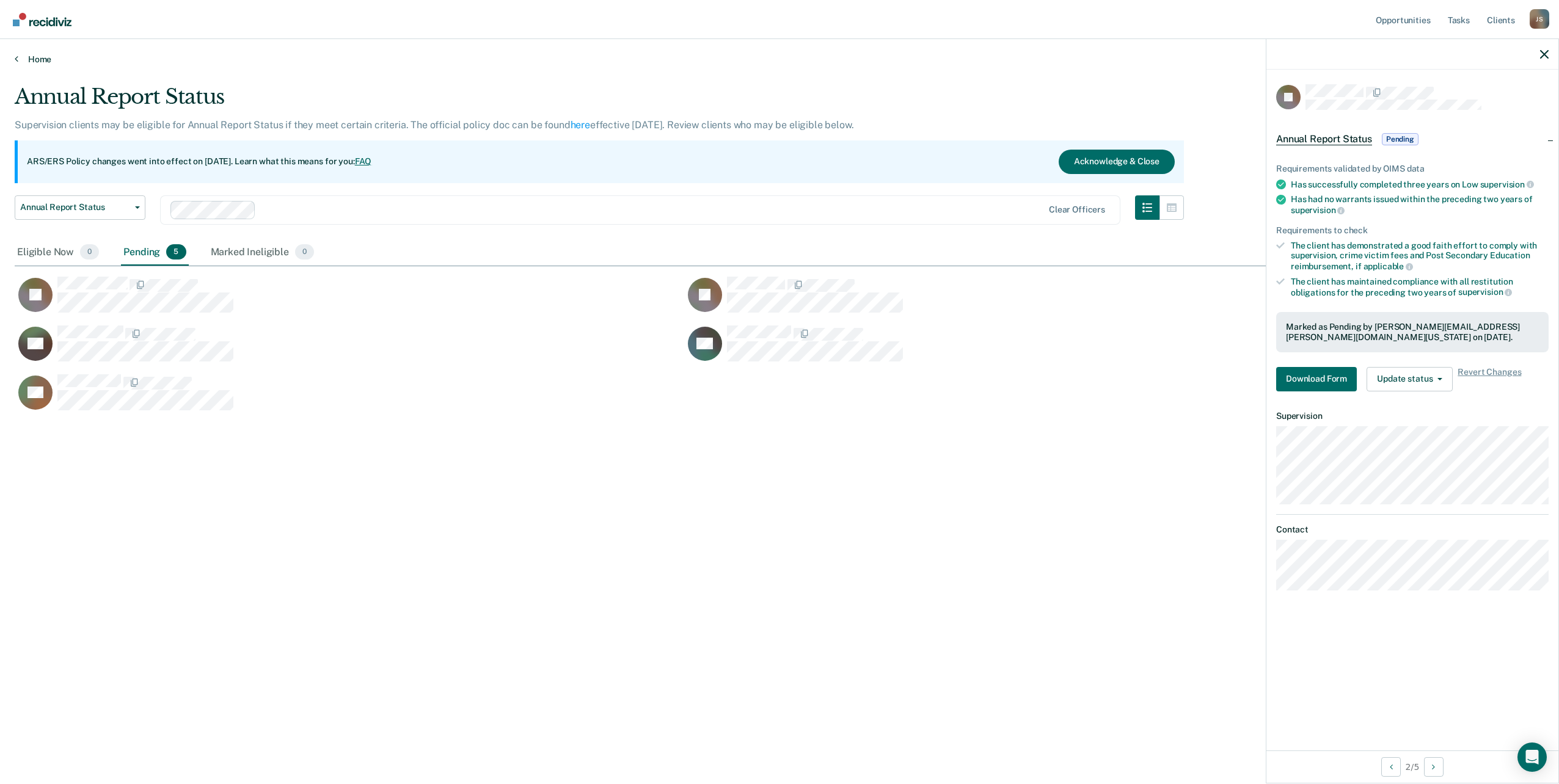
click at [21, 57] on link "Home" at bounding box center [780, 59] width 1530 height 11
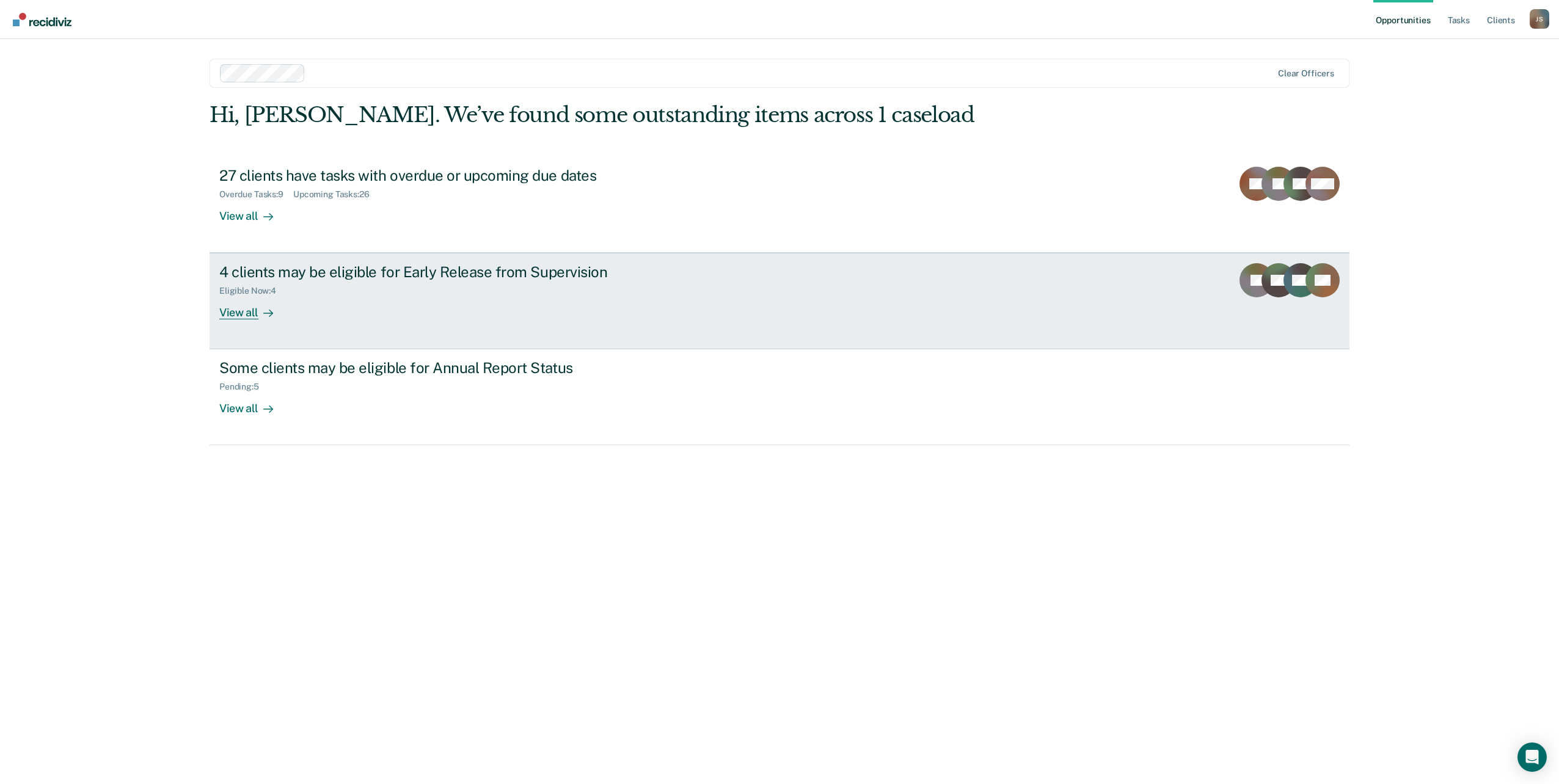
click at [305, 278] on div "4 clients may be eligible for Early Release from Supervision" at bounding box center [434, 272] width 429 height 18
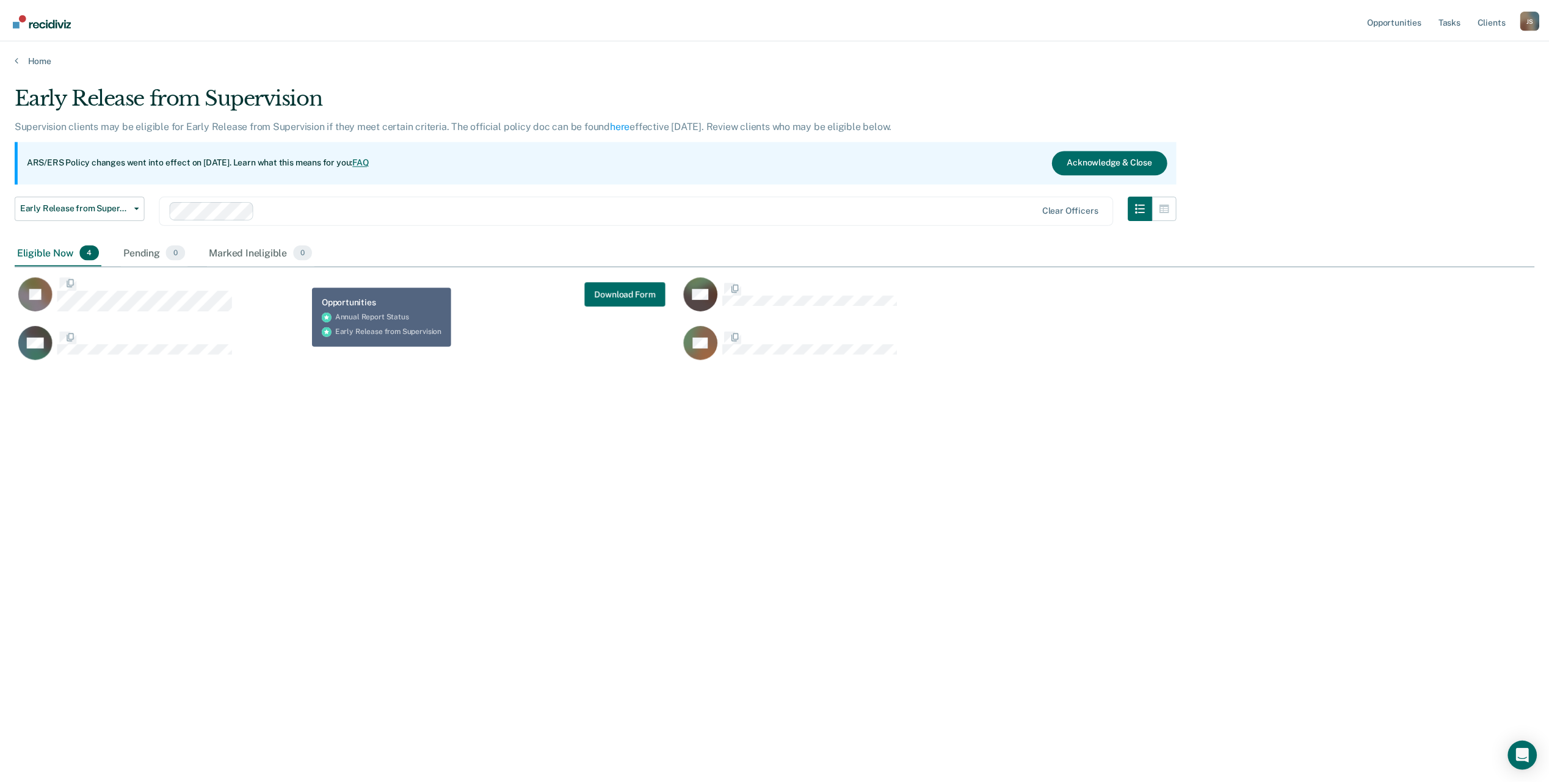
scroll to position [599, 1520]
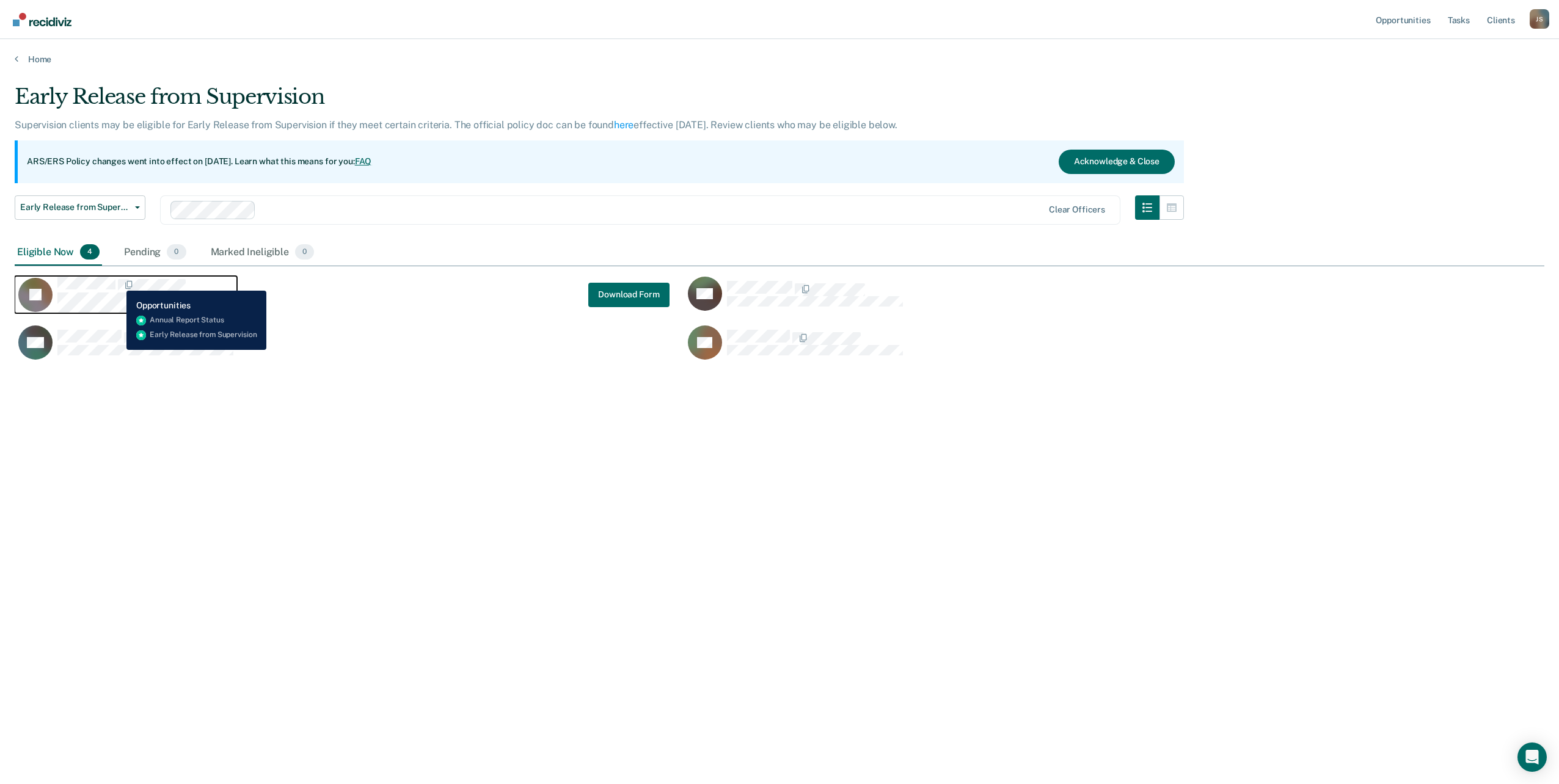
click at [117, 281] on span "CaseloadOpportunityCell-02392781" at bounding box center [117, 285] width 2 height 13
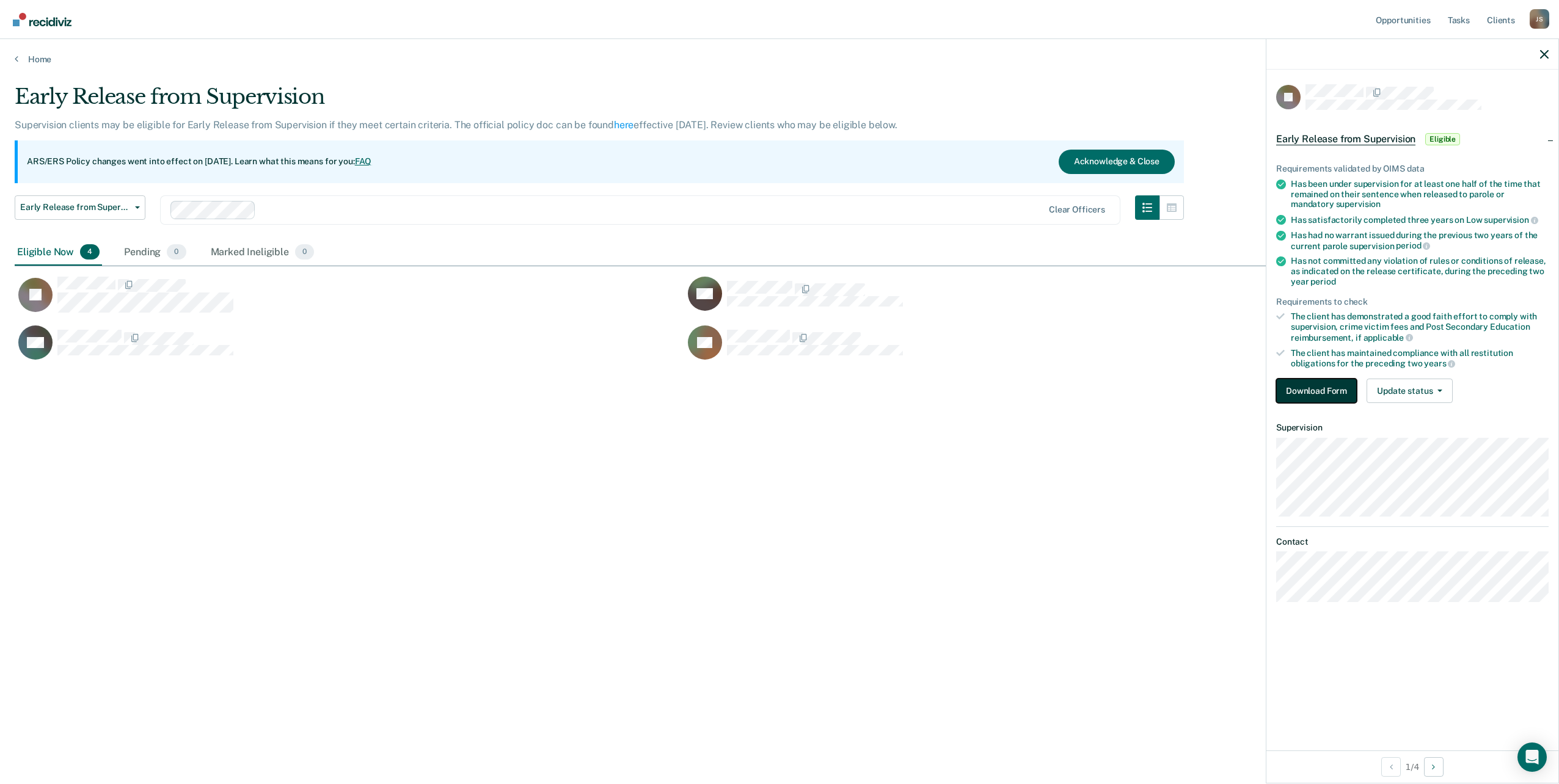
click at [1300, 392] on button "Download Form" at bounding box center [1316, 391] width 80 height 25
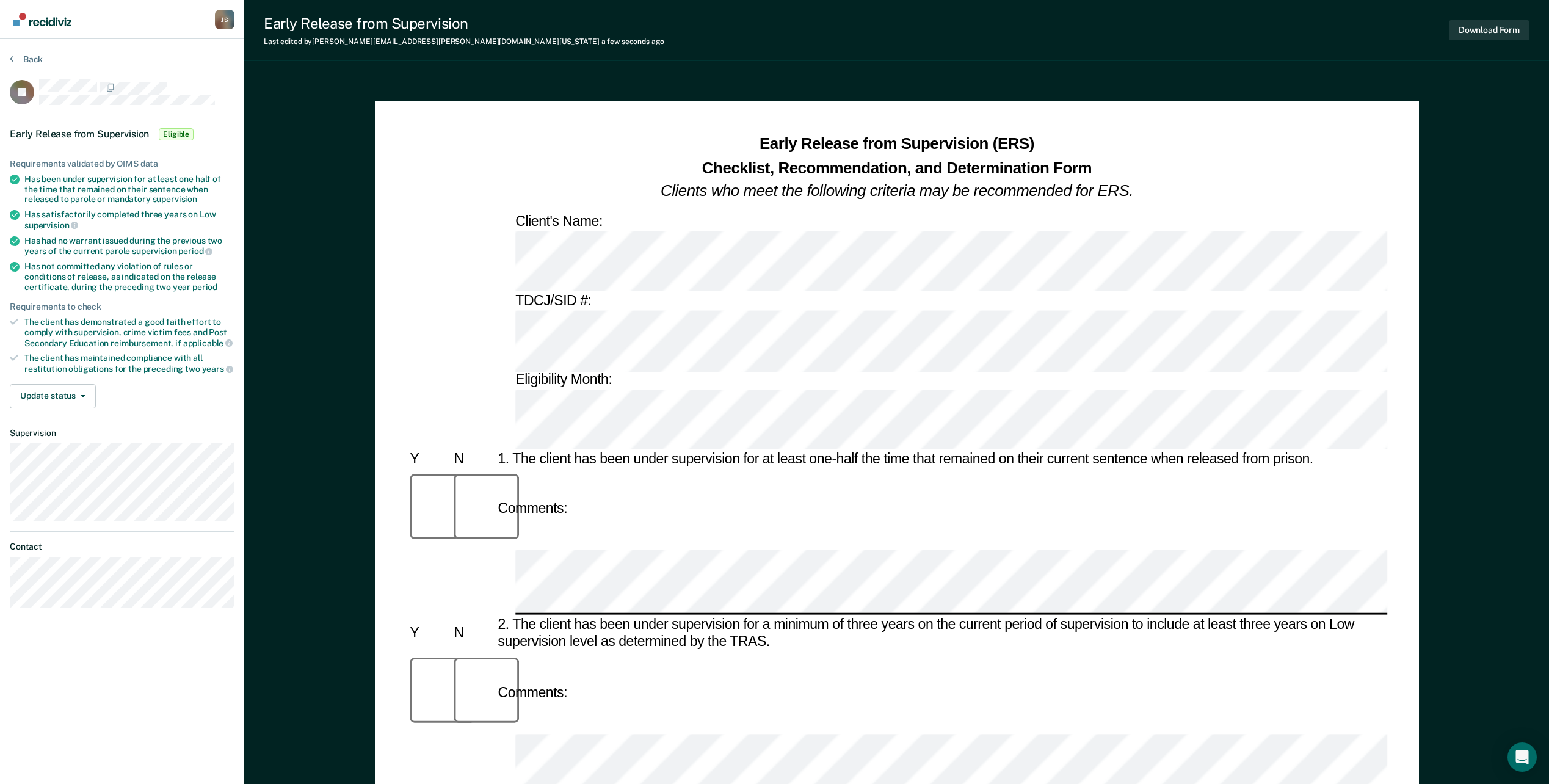
click at [1474, 20] on div "Download Form" at bounding box center [1489, 30] width 80 height 31
click at [1475, 21] on button "Download Form" at bounding box center [1489, 30] width 80 height 20
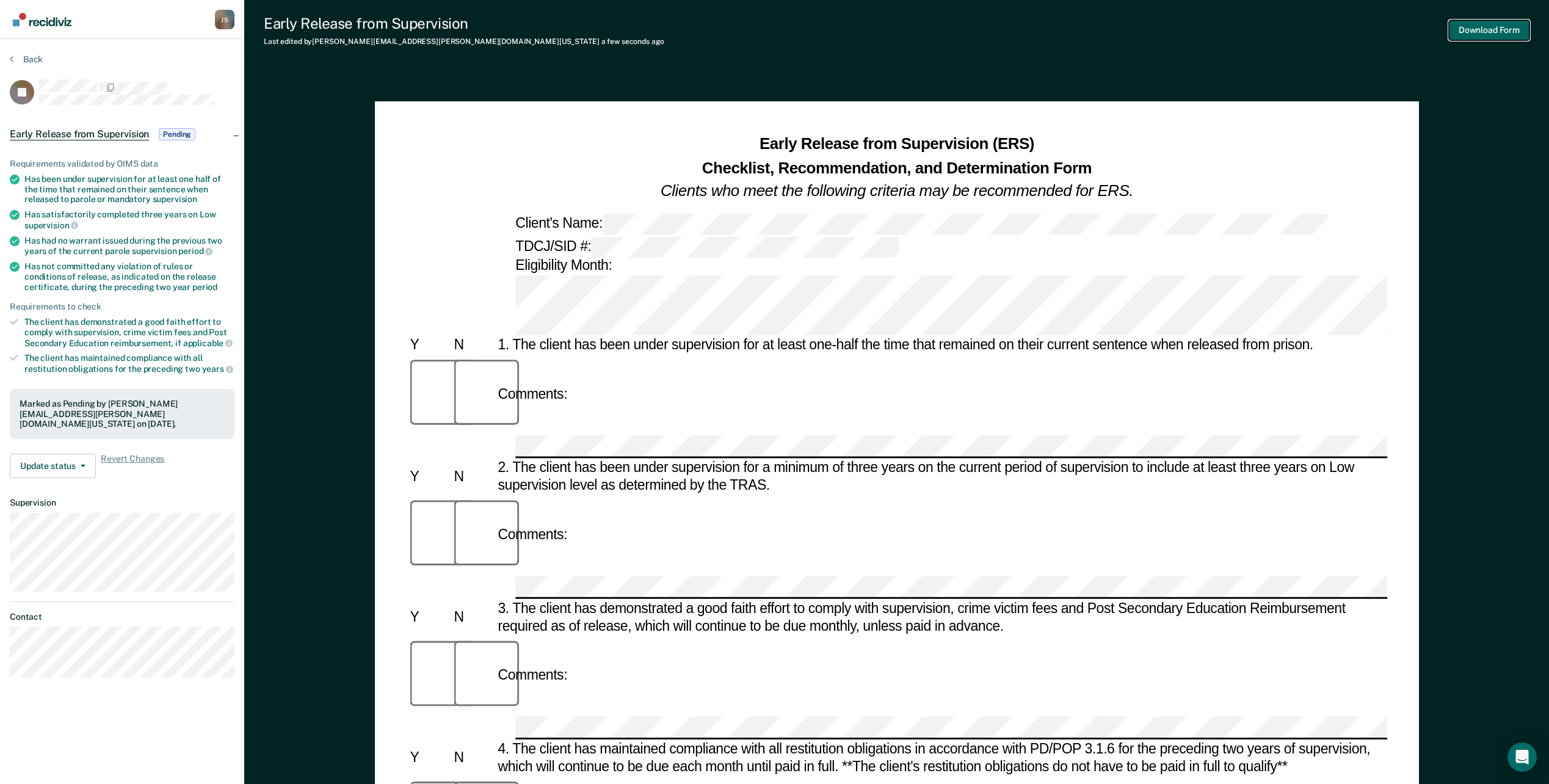
click at [1477, 32] on button "Download Form" at bounding box center [1489, 30] width 80 height 20
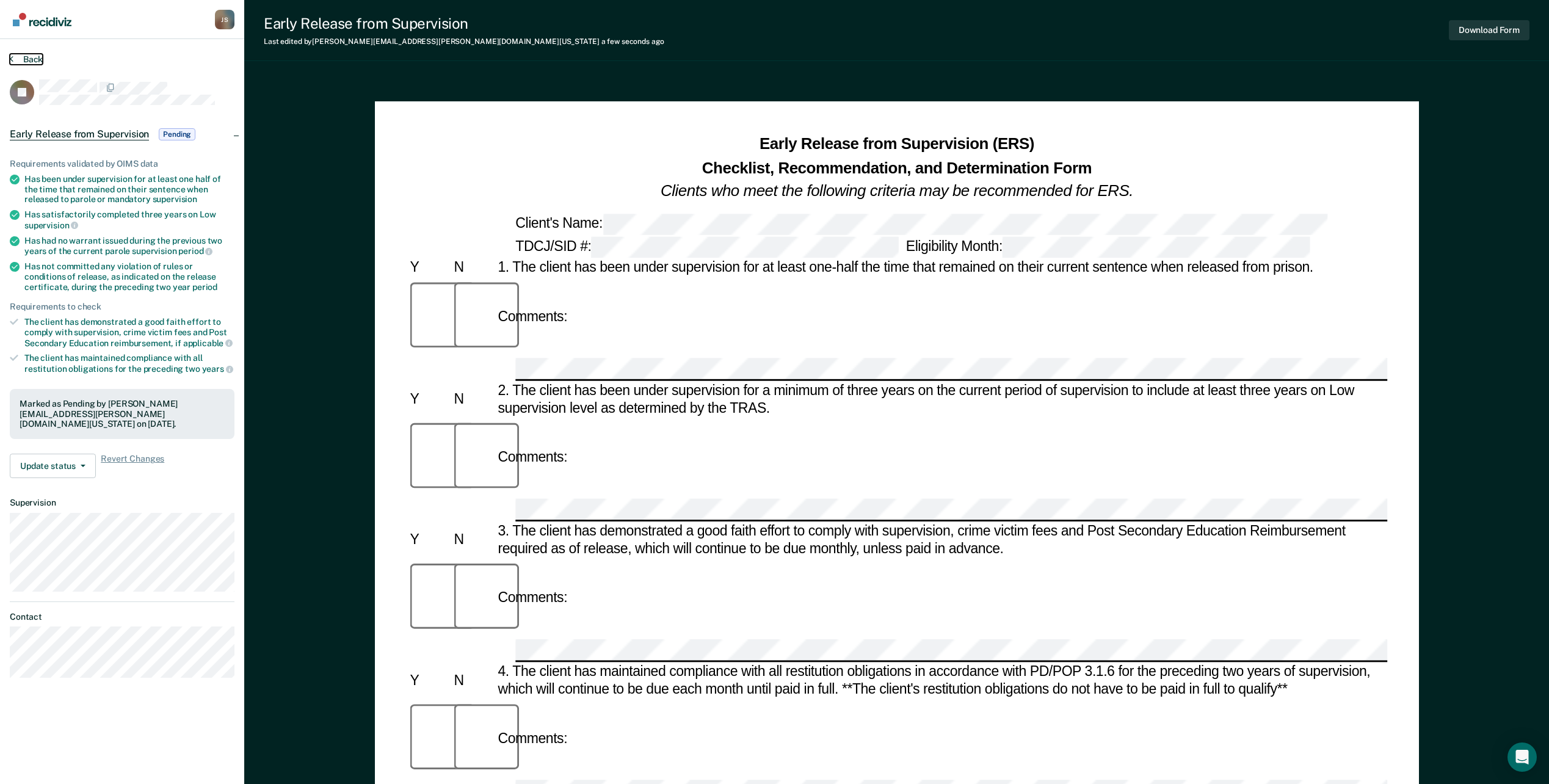
click at [27, 55] on button "Back" at bounding box center [26, 59] width 33 height 11
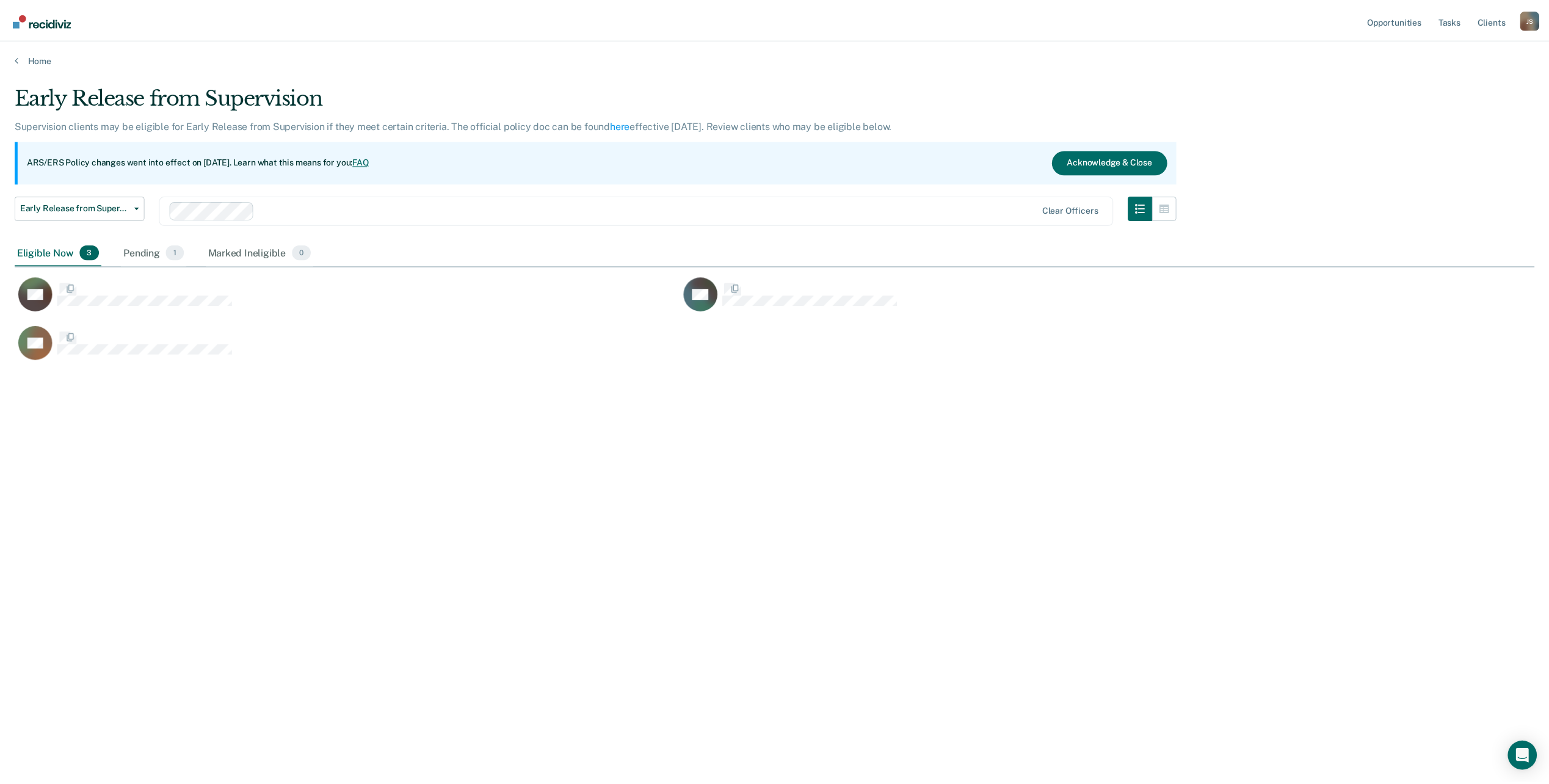
scroll to position [599, 1520]
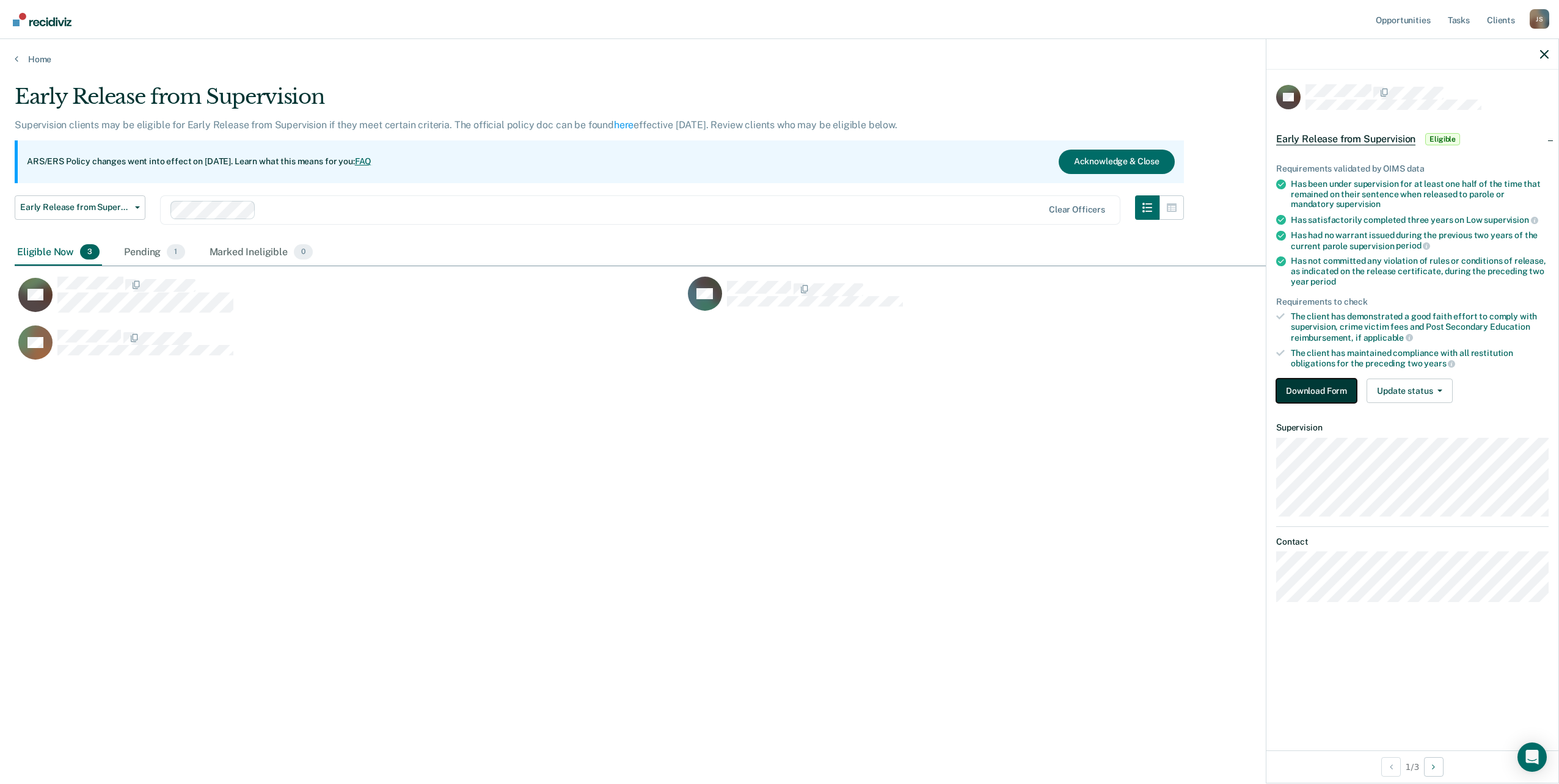
click at [1337, 393] on button "Download Form" at bounding box center [1316, 391] width 80 height 25
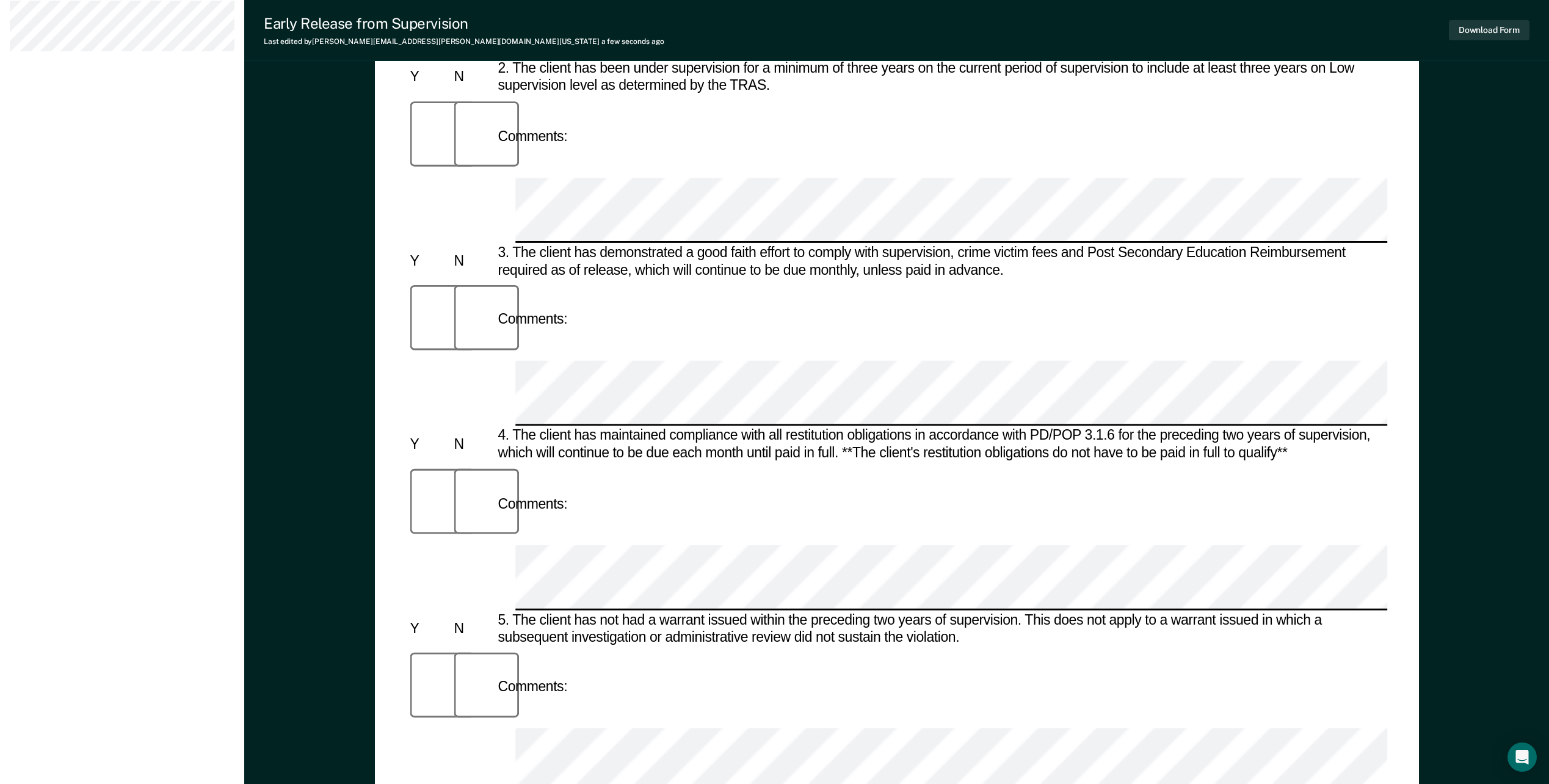
scroll to position [568, 0]
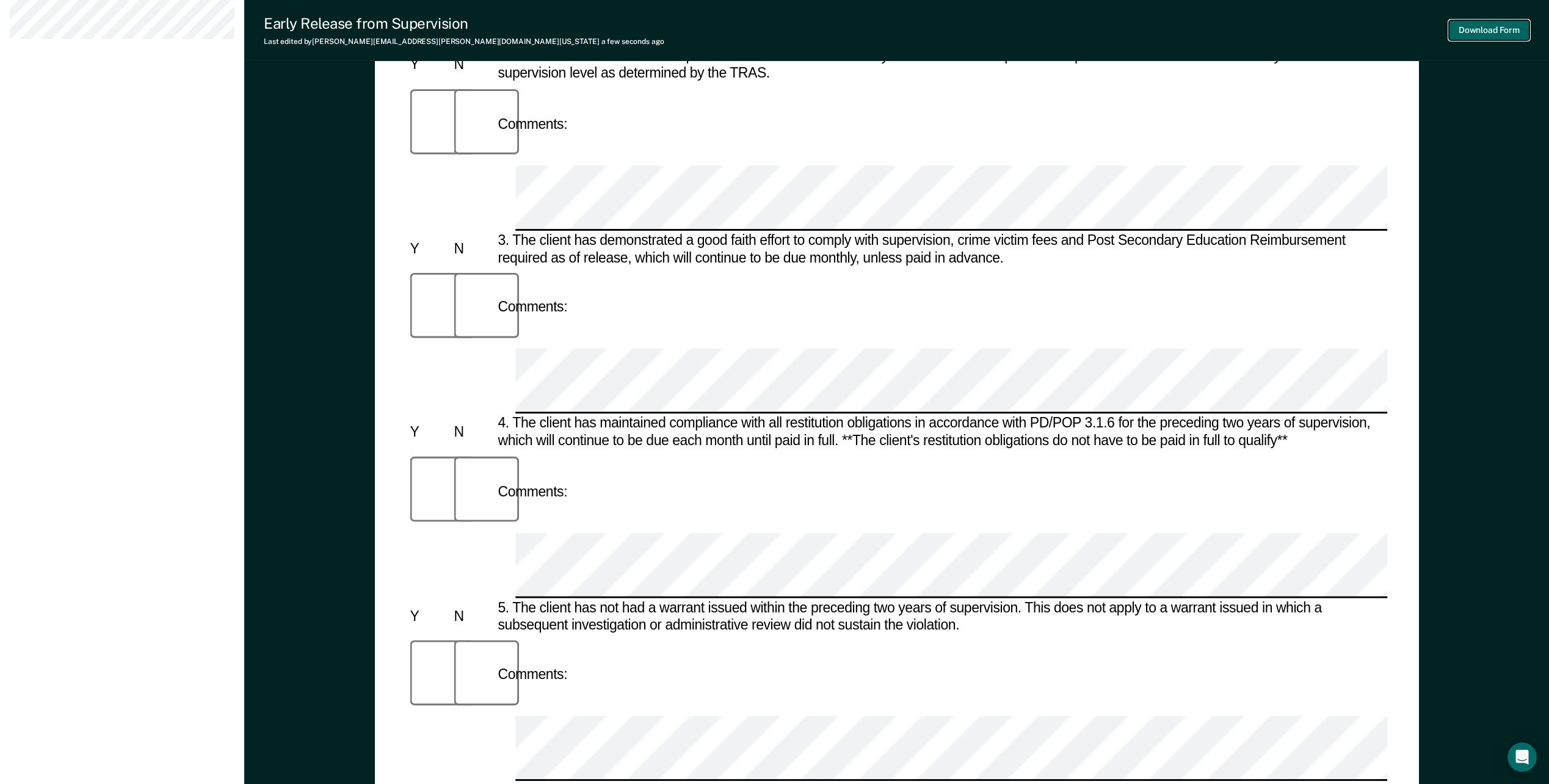
click at [1494, 30] on button "Download Form" at bounding box center [1489, 30] width 80 height 20
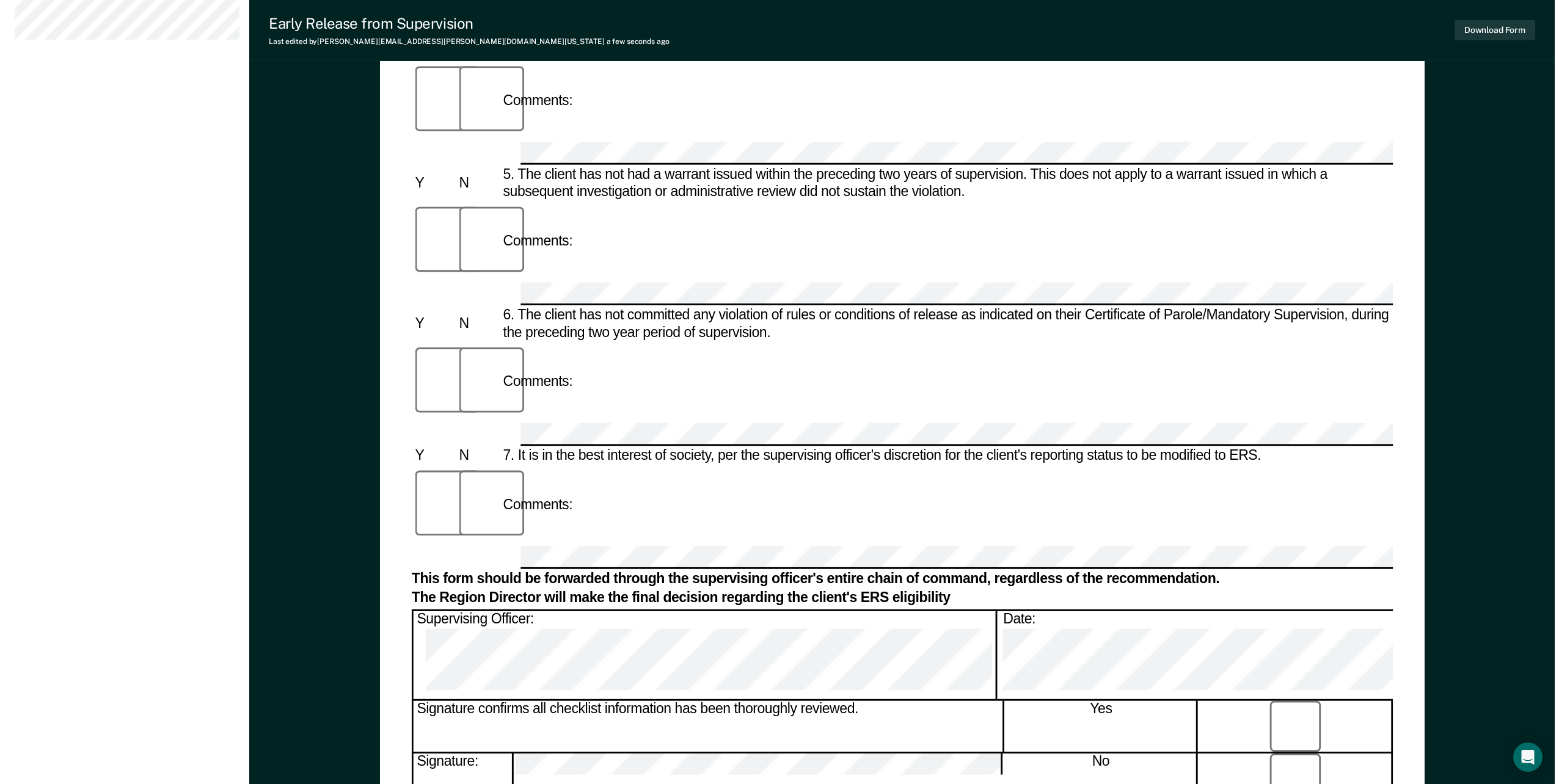
scroll to position [0, 0]
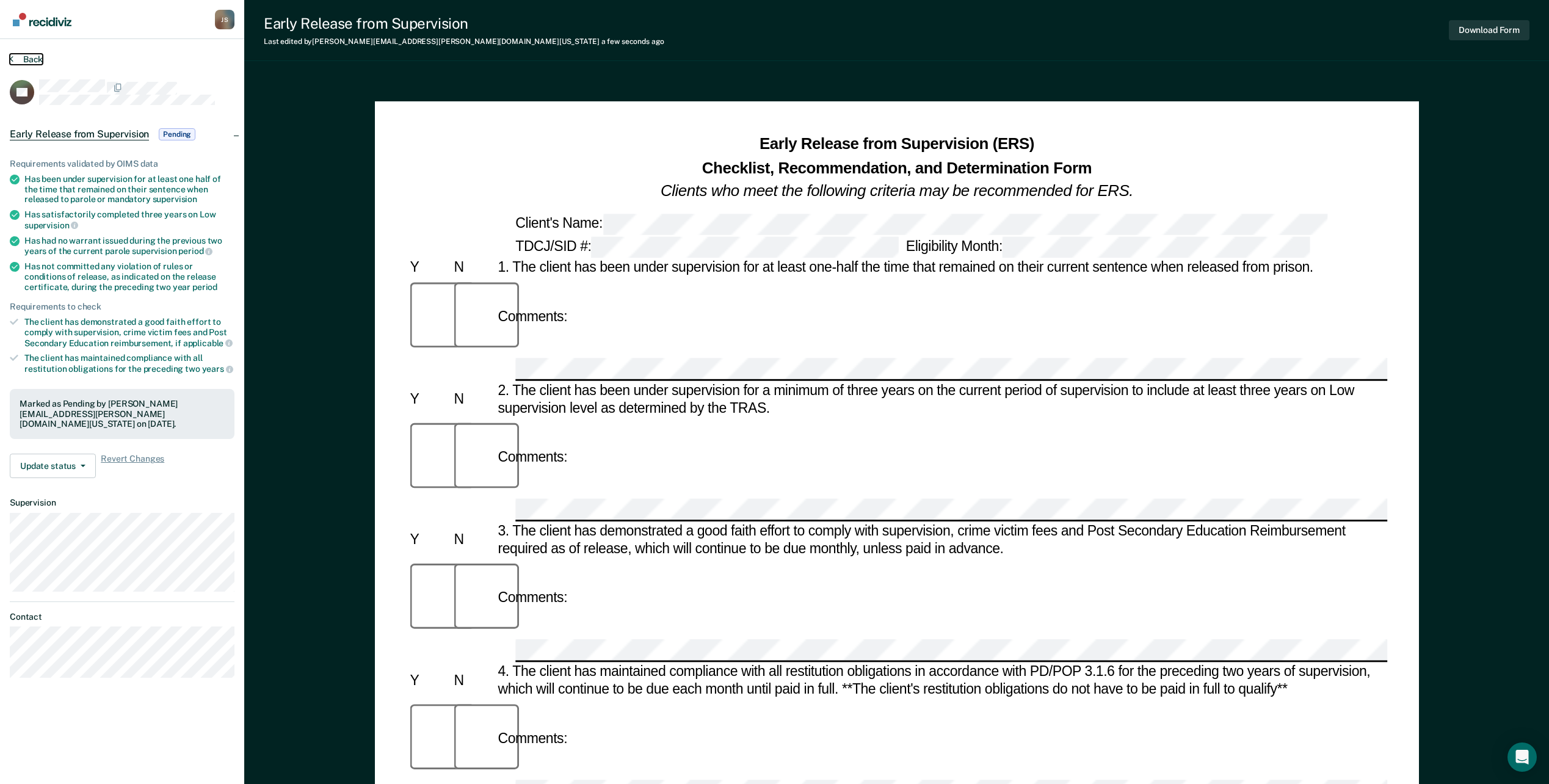
click at [41, 56] on button "Back" at bounding box center [26, 59] width 33 height 11
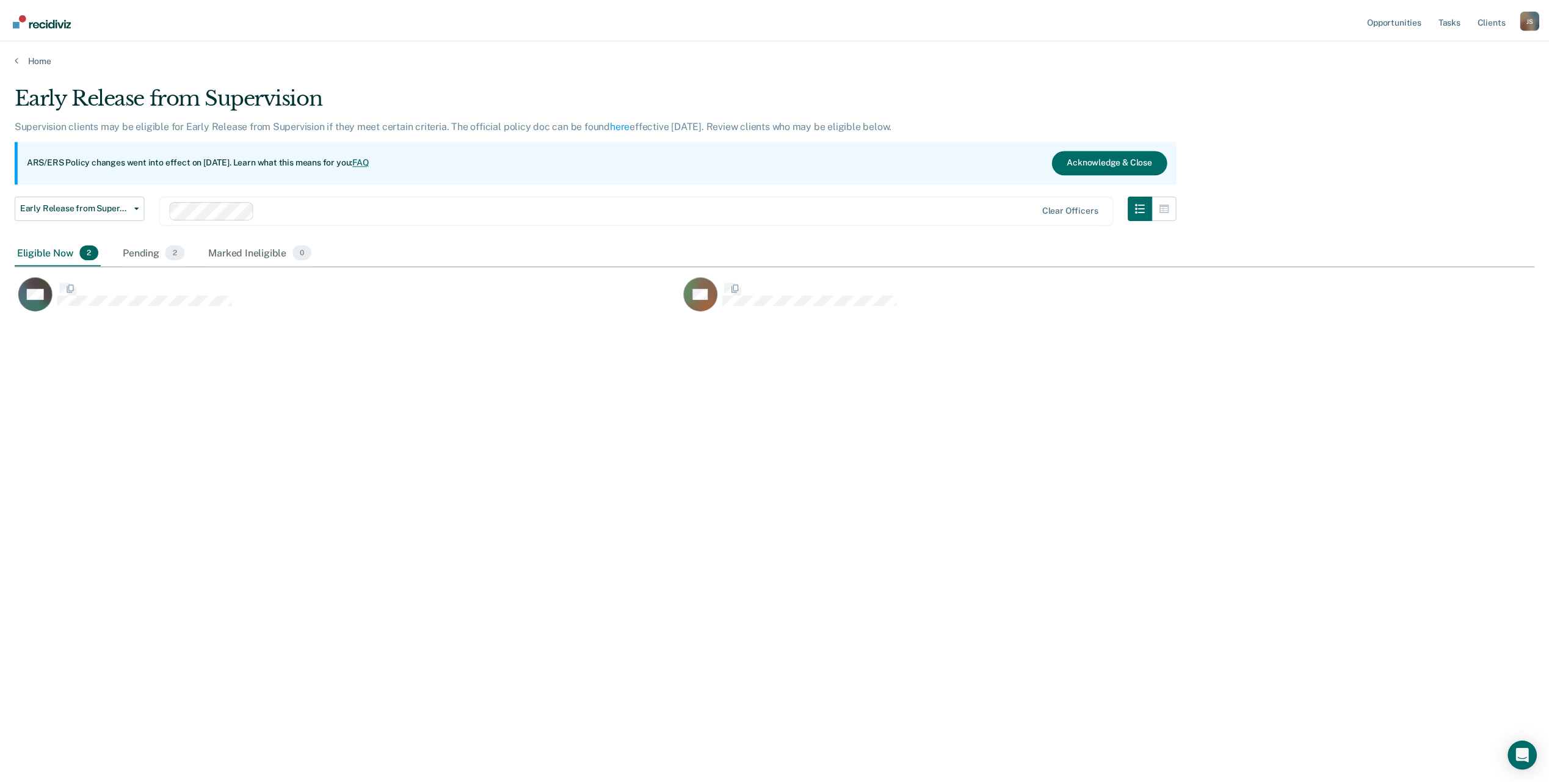
scroll to position [599, 1520]
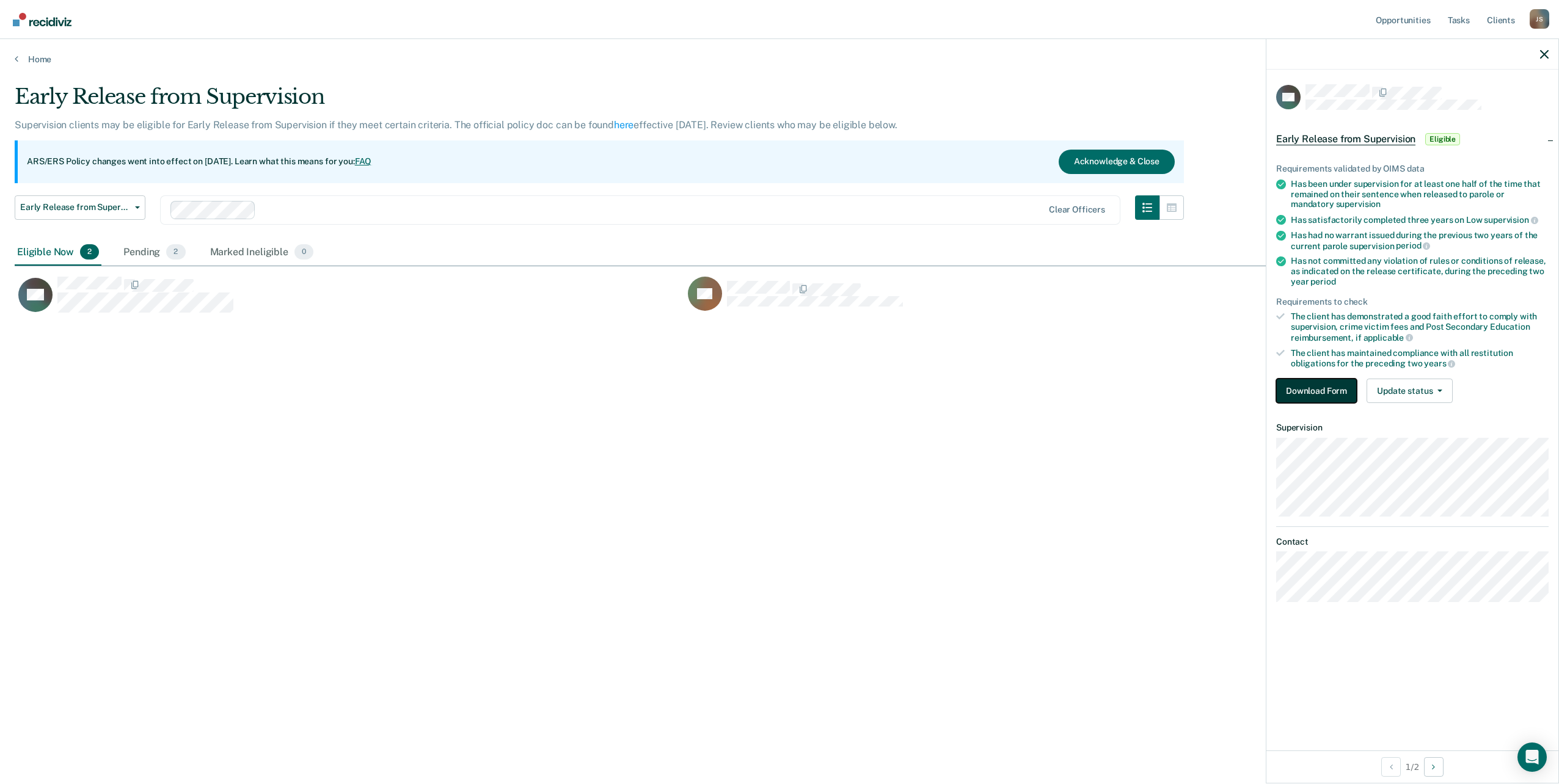
click at [1288, 391] on button "Download Form" at bounding box center [1316, 391] width 80 height 25
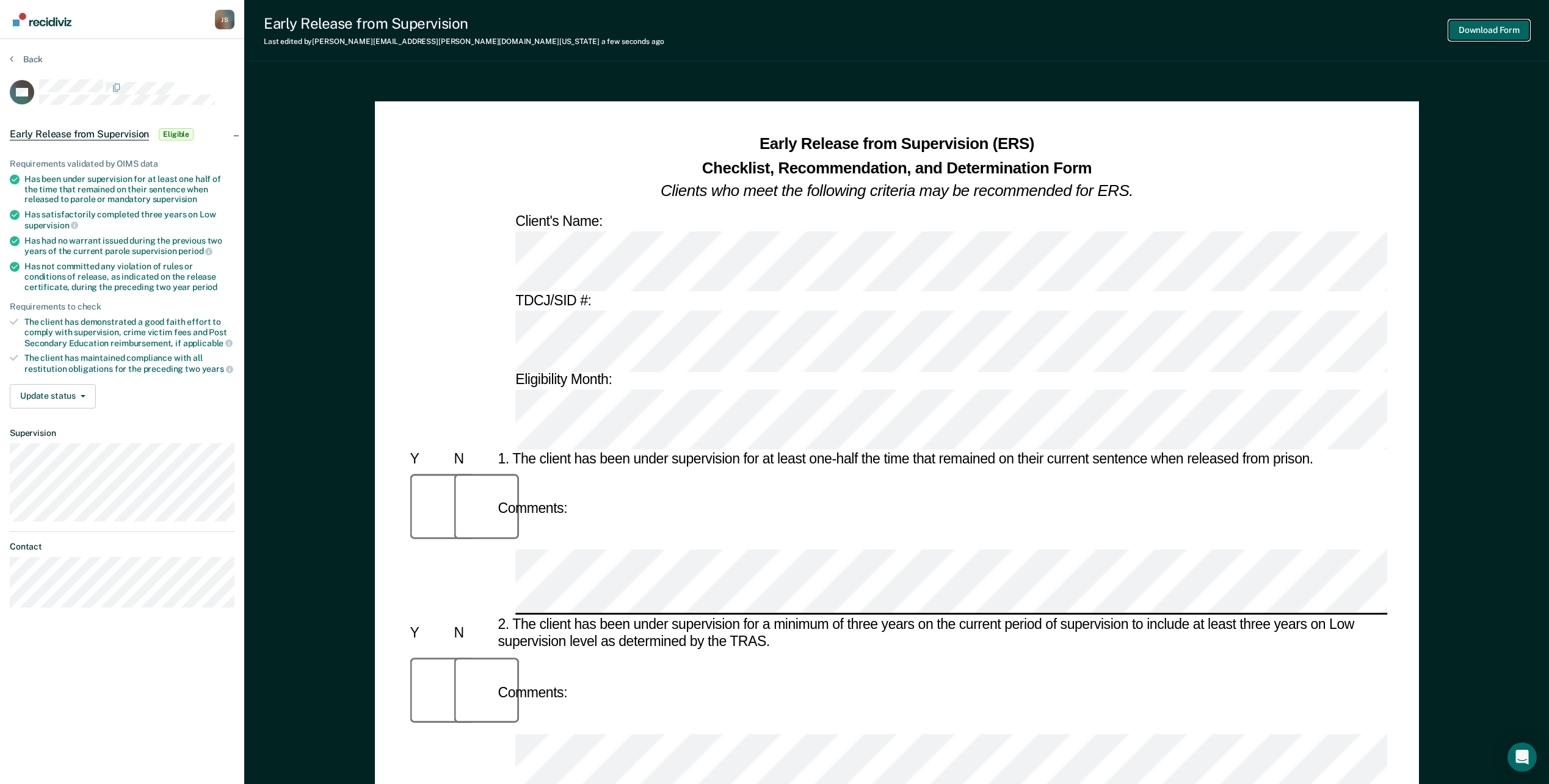
click at [1473, 25] on button "Download Form" at bounding box center [1489, 30] width 80 height 20
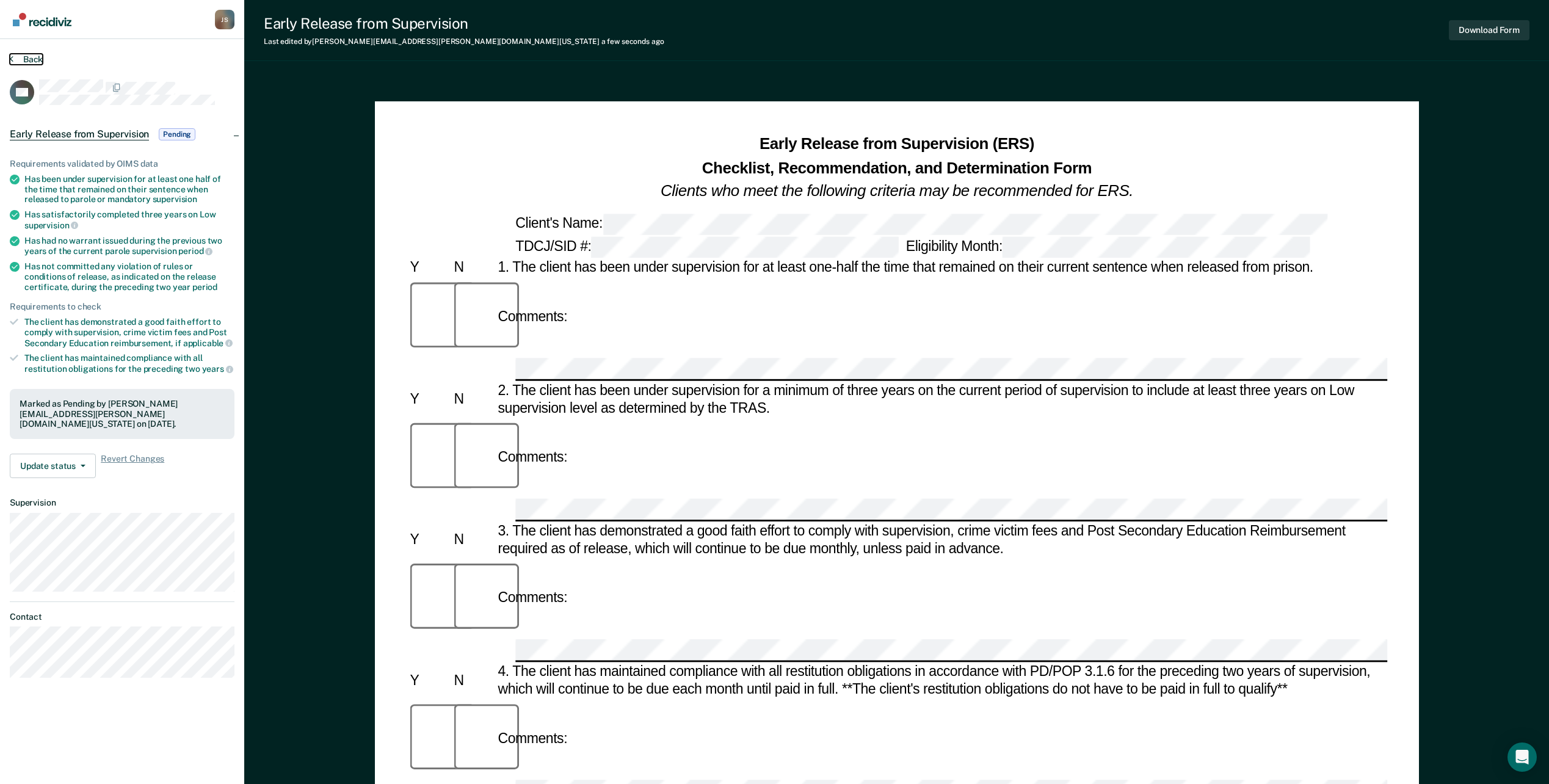
click at [31, 56] on button "Back" at bounding box center [26, 59] width 33 height 11
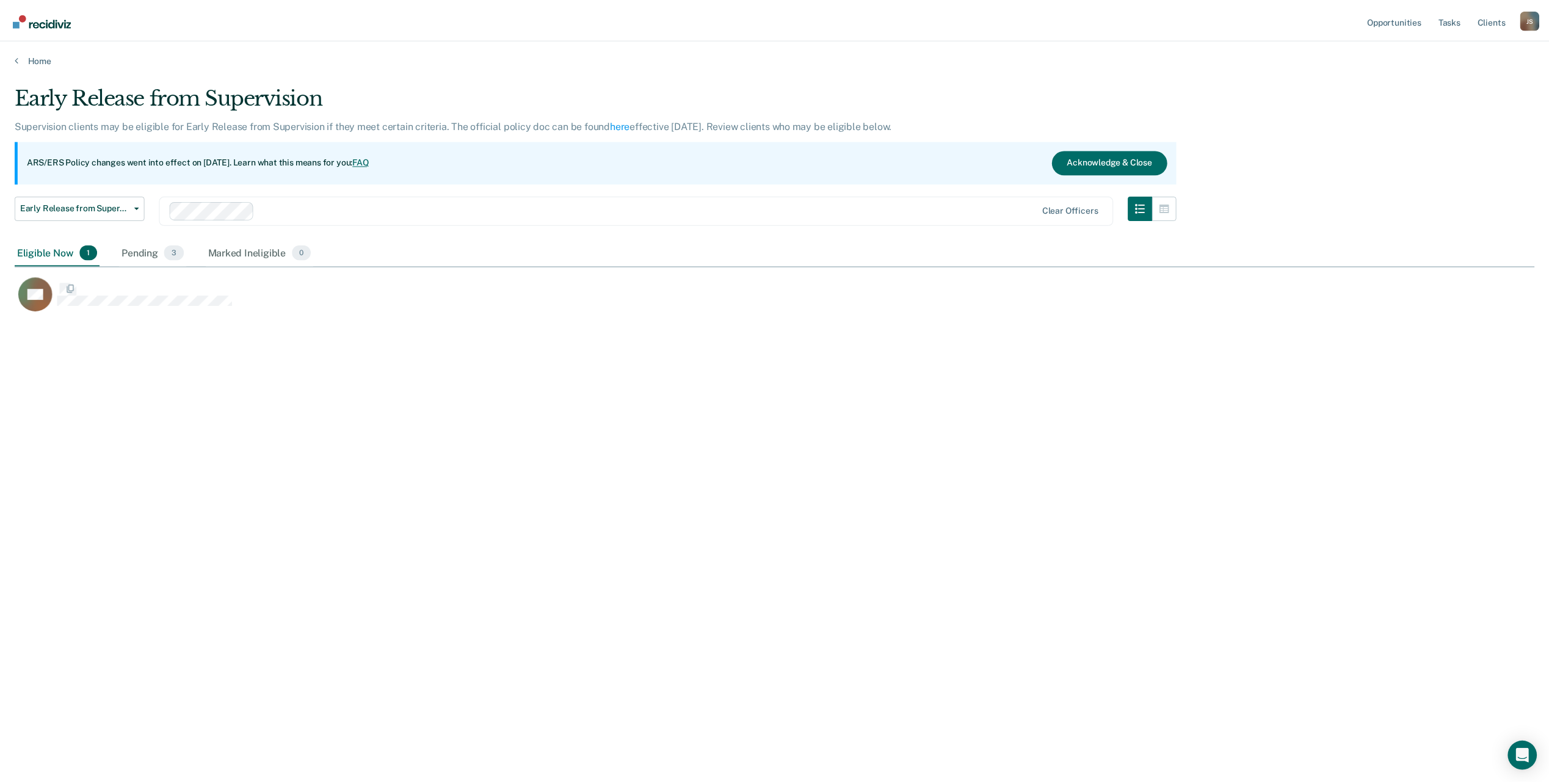
scroll to position [599, 1520]
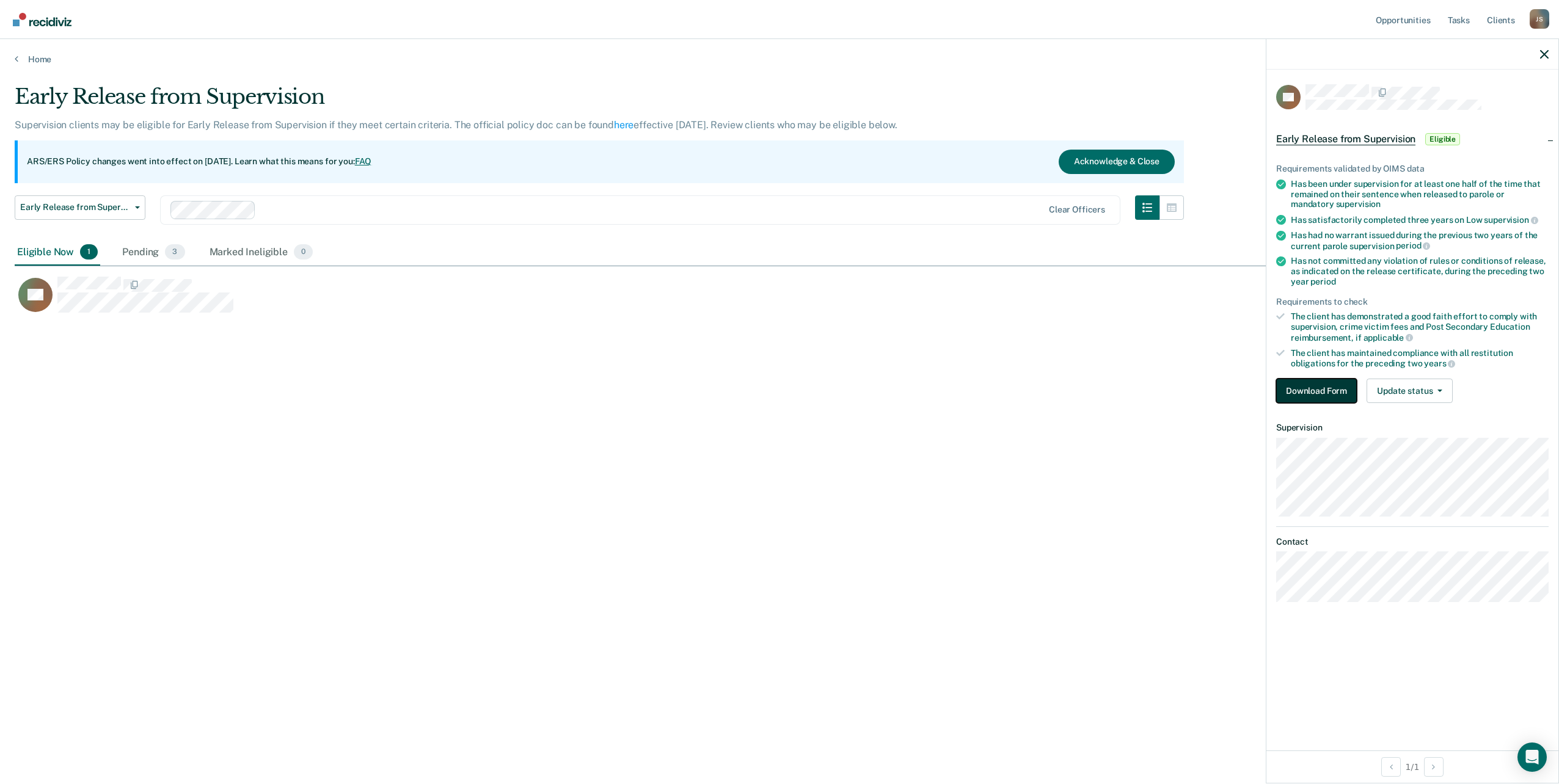
click at [1334, 389] on button "Download Form" at bounding box center [1316, 391] width 80 height 25
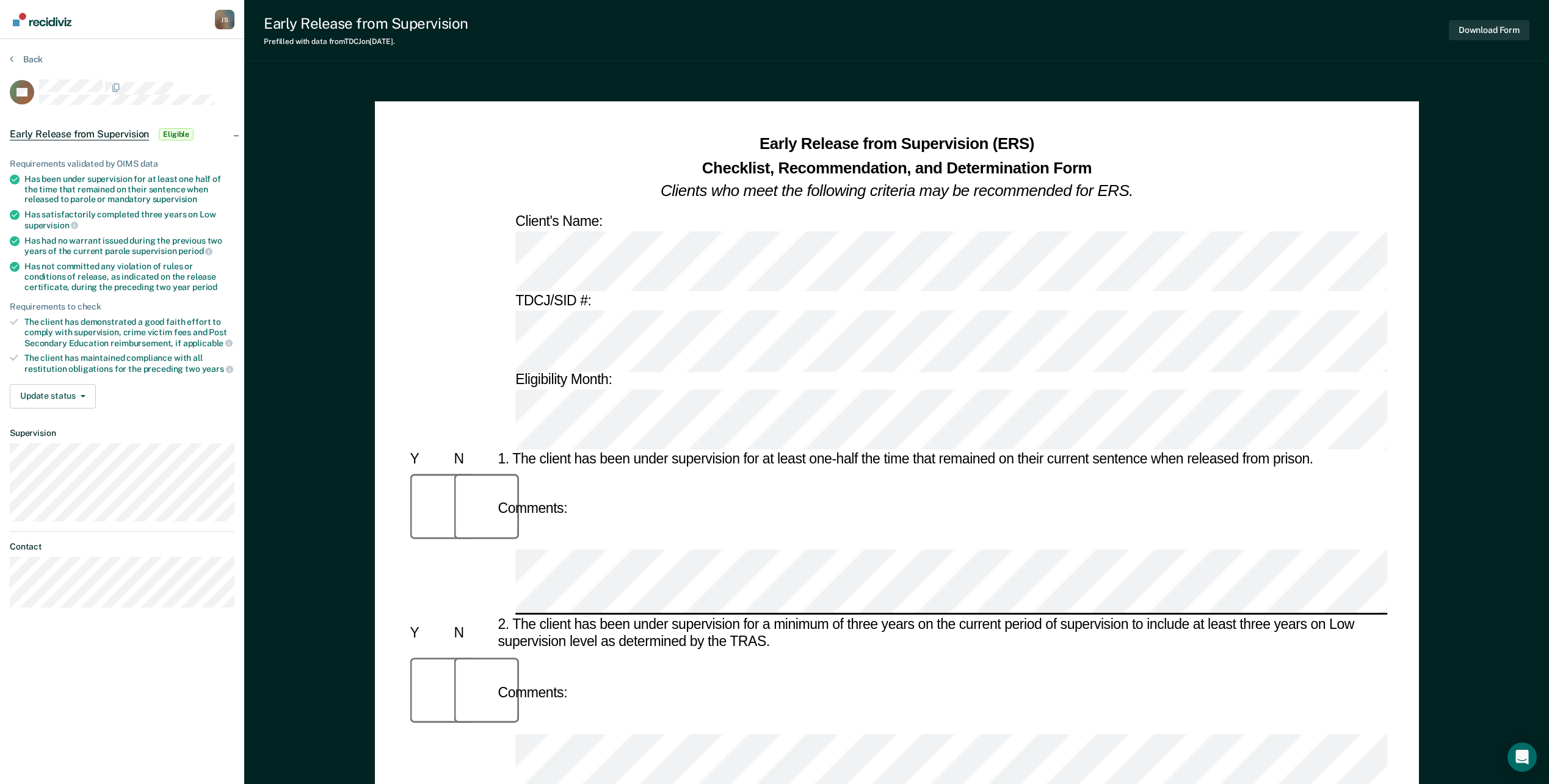
click at [474, 469] on div at bounding box center [472, 509] width 44 height 81
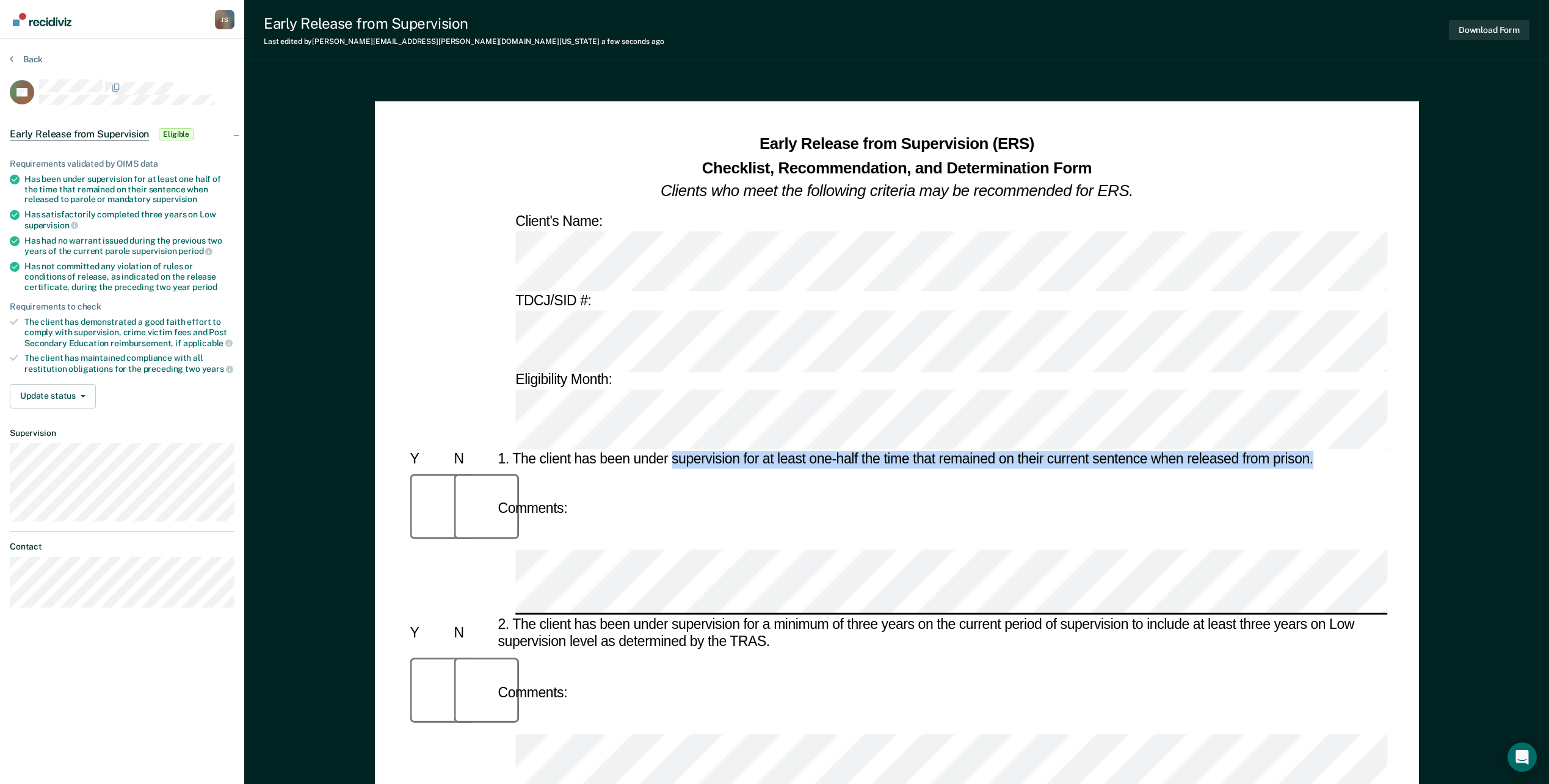
drag, startPoint x: 674, startPoint y: 270, endPoint x: 1321, endPoint y: 263, distance: 647.0
click at [1321, 451] on div "1. The client has been under supervision for at least one-half the time that re…" at bounding box center [940, 460] width 892 height 18
copy div "supervision for at least one-half the time that remained on their current sente…"
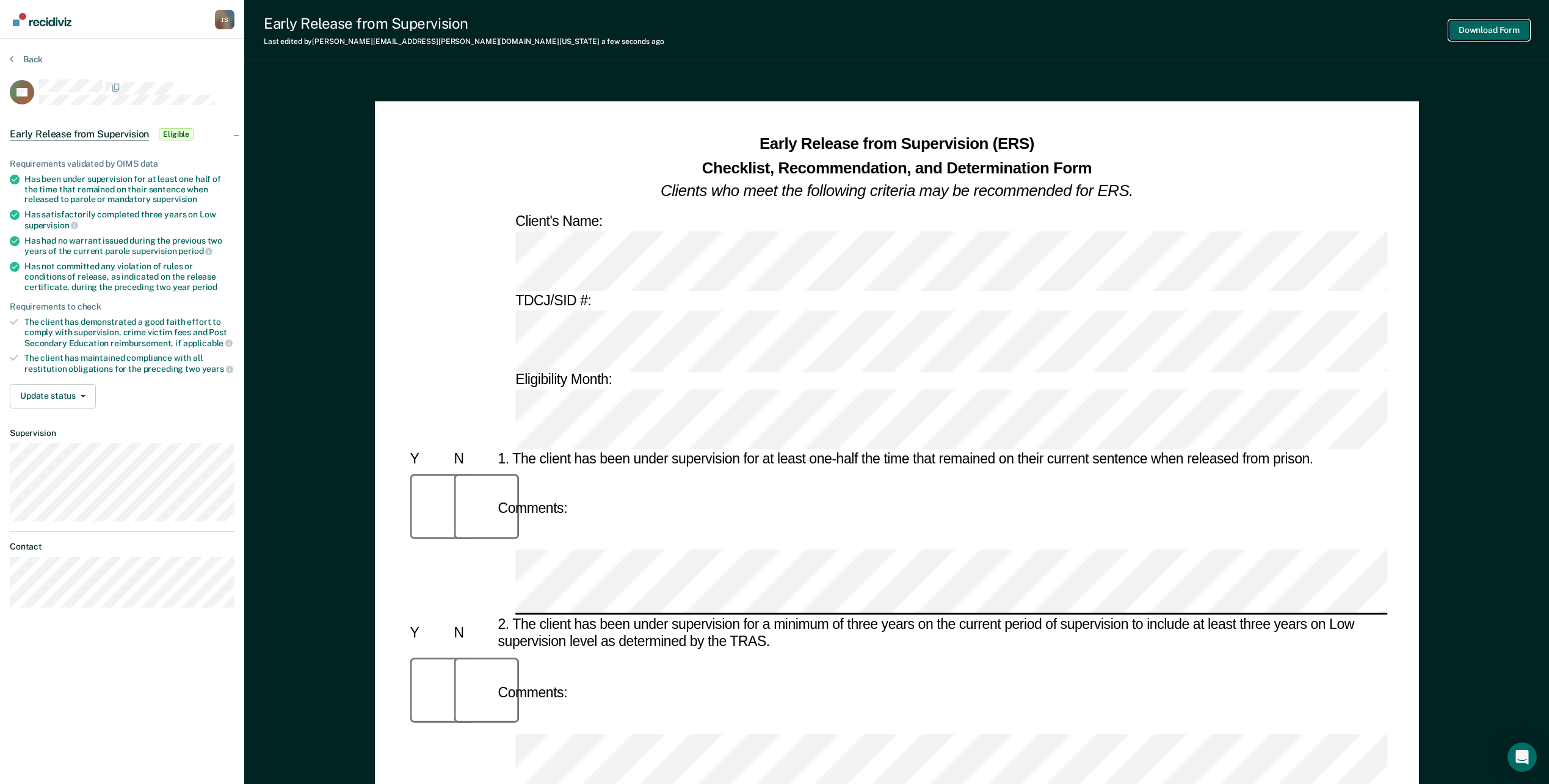
click at [1484, 29] on button "Download Form" at bounding box center [1489, 30] width 80 height 20
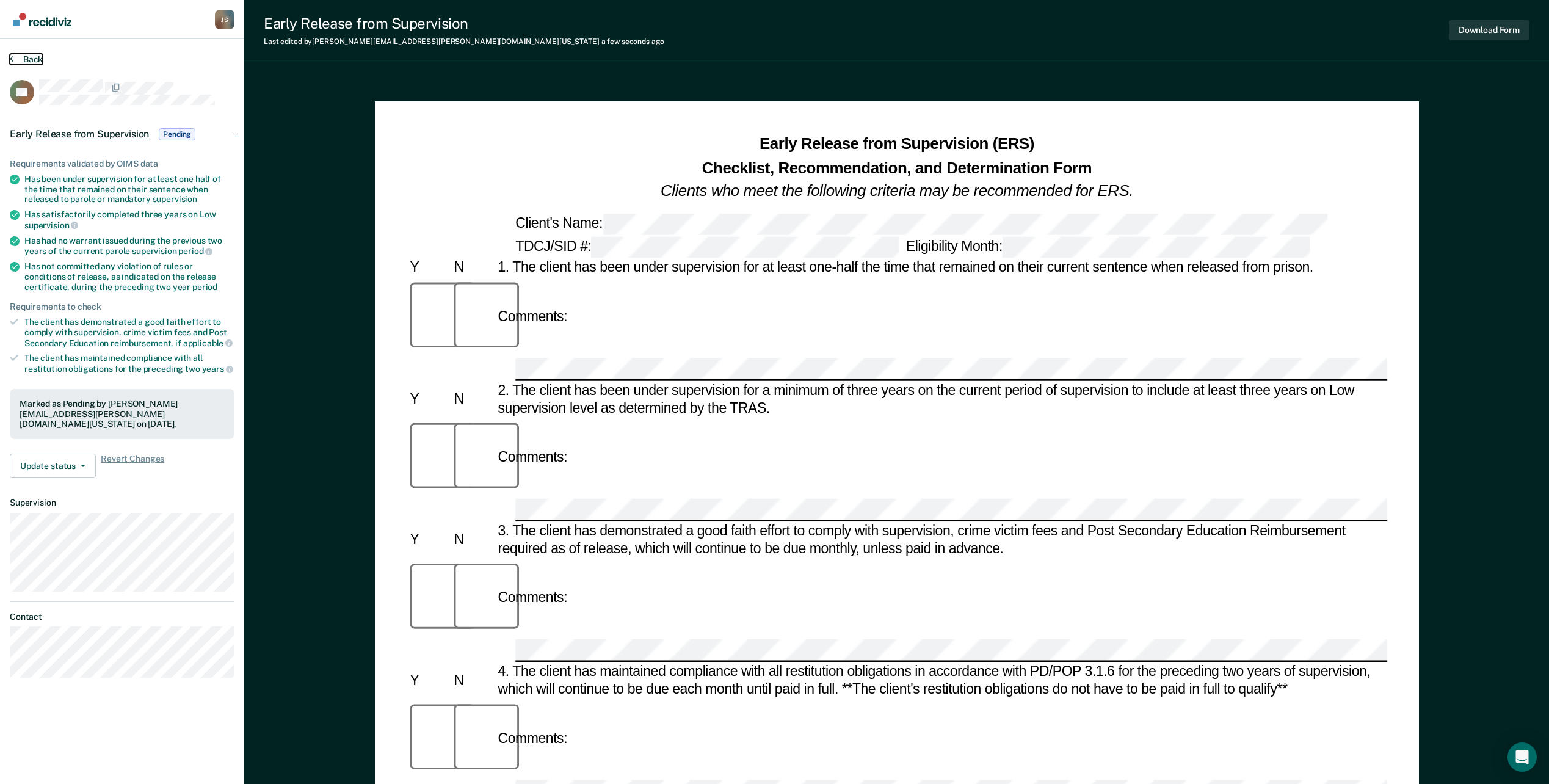
click at [27, 58] on button "Back" at bounding box center [26, 59] width 33 height 11
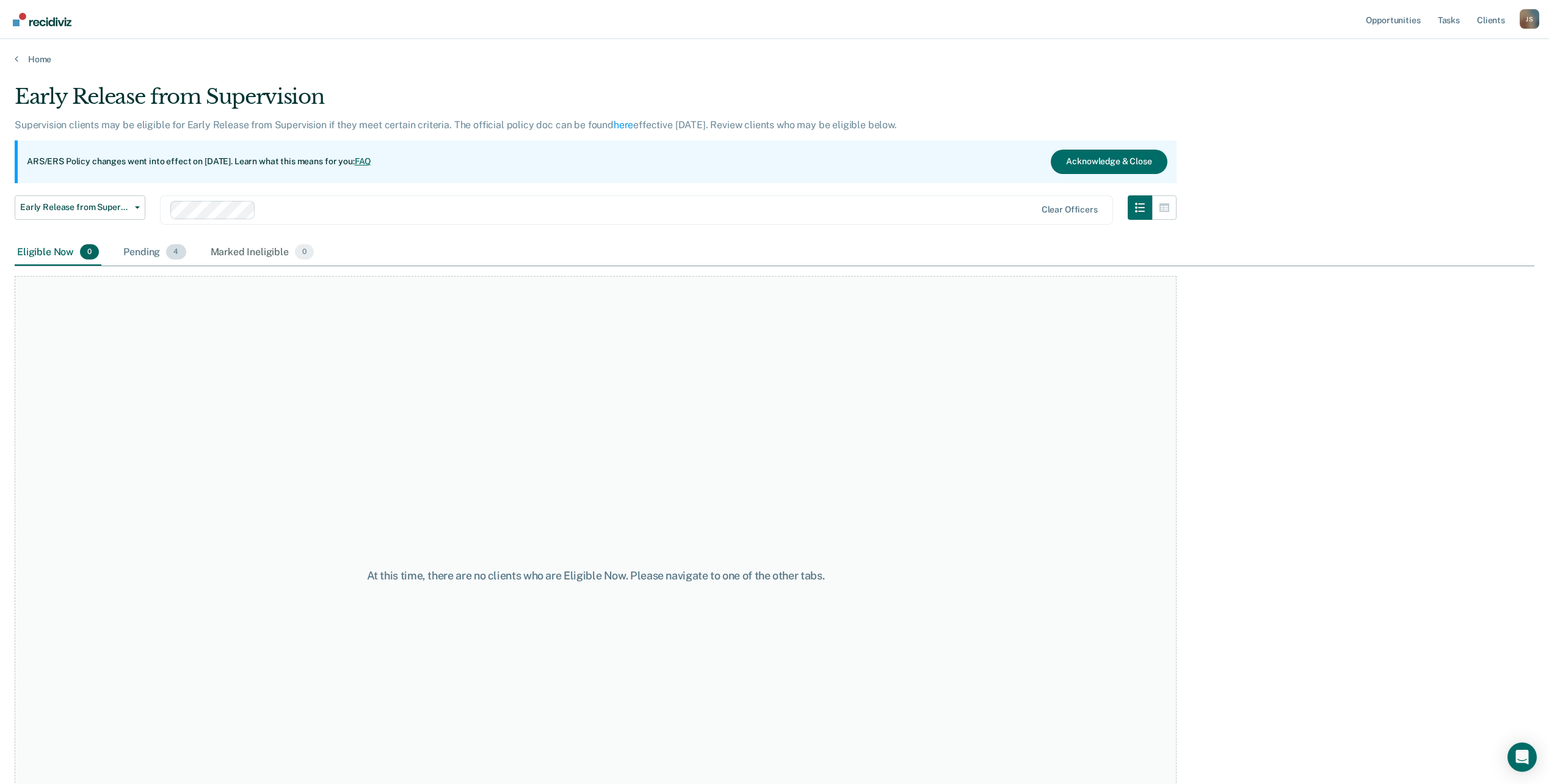
click at [158, 248] on div "Pending 4" at bounding box center [154, 253] width 67 height 27
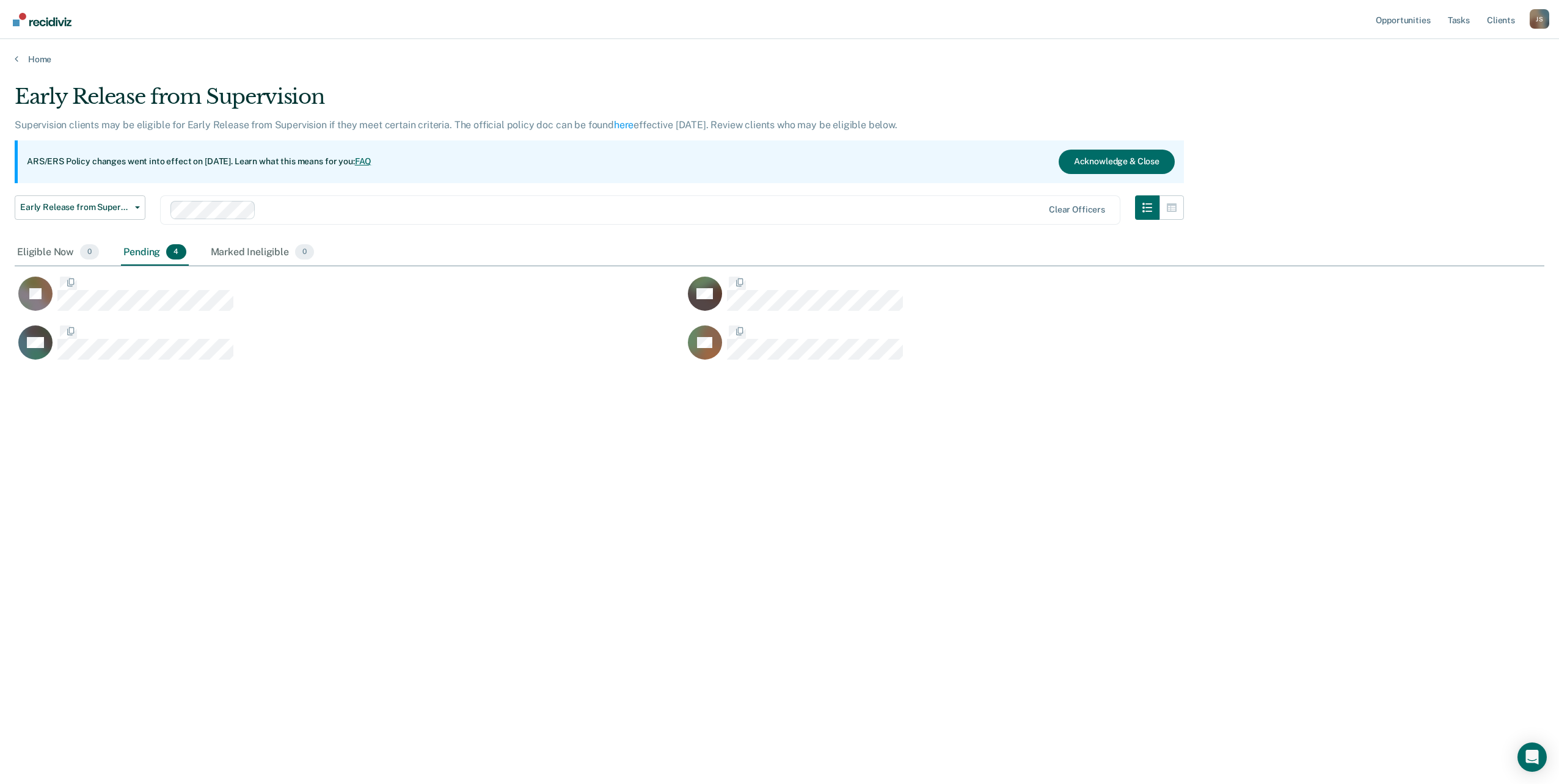
scroll to position [599, 1520]
click at [1006, 519] on div "Early Release from Supervision Supervision clients may be eligible for Early Re…" at bounding box center [780, 388] width 1530 height 608
click at [35, 60] on link "Home" at bounding box center [780, 59] width 1530 height 11
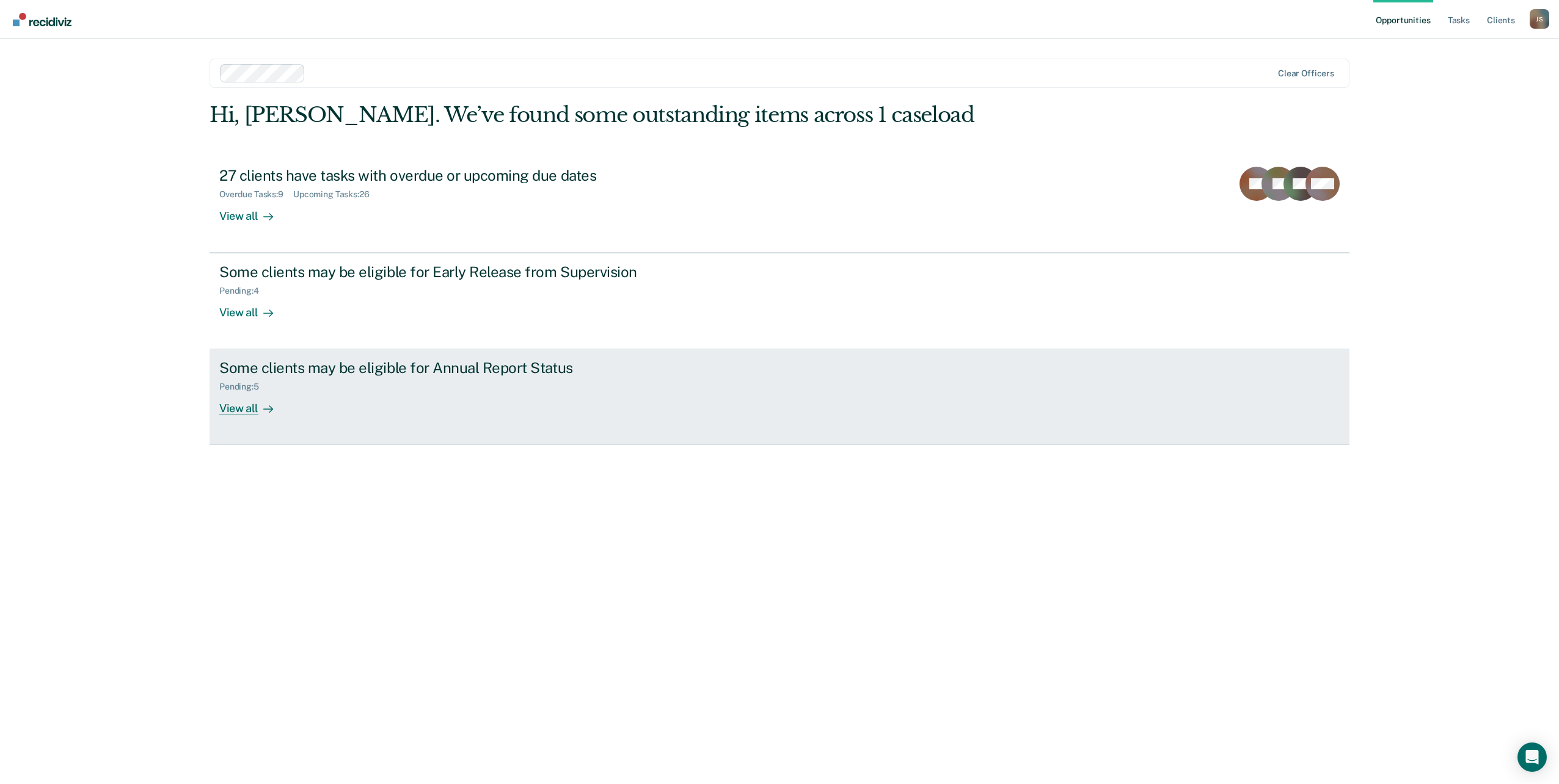
click at [421, 371] on div "Some clients may be eligible for Annual Report Status" at bounding box center [434, 368] width 429 height 18
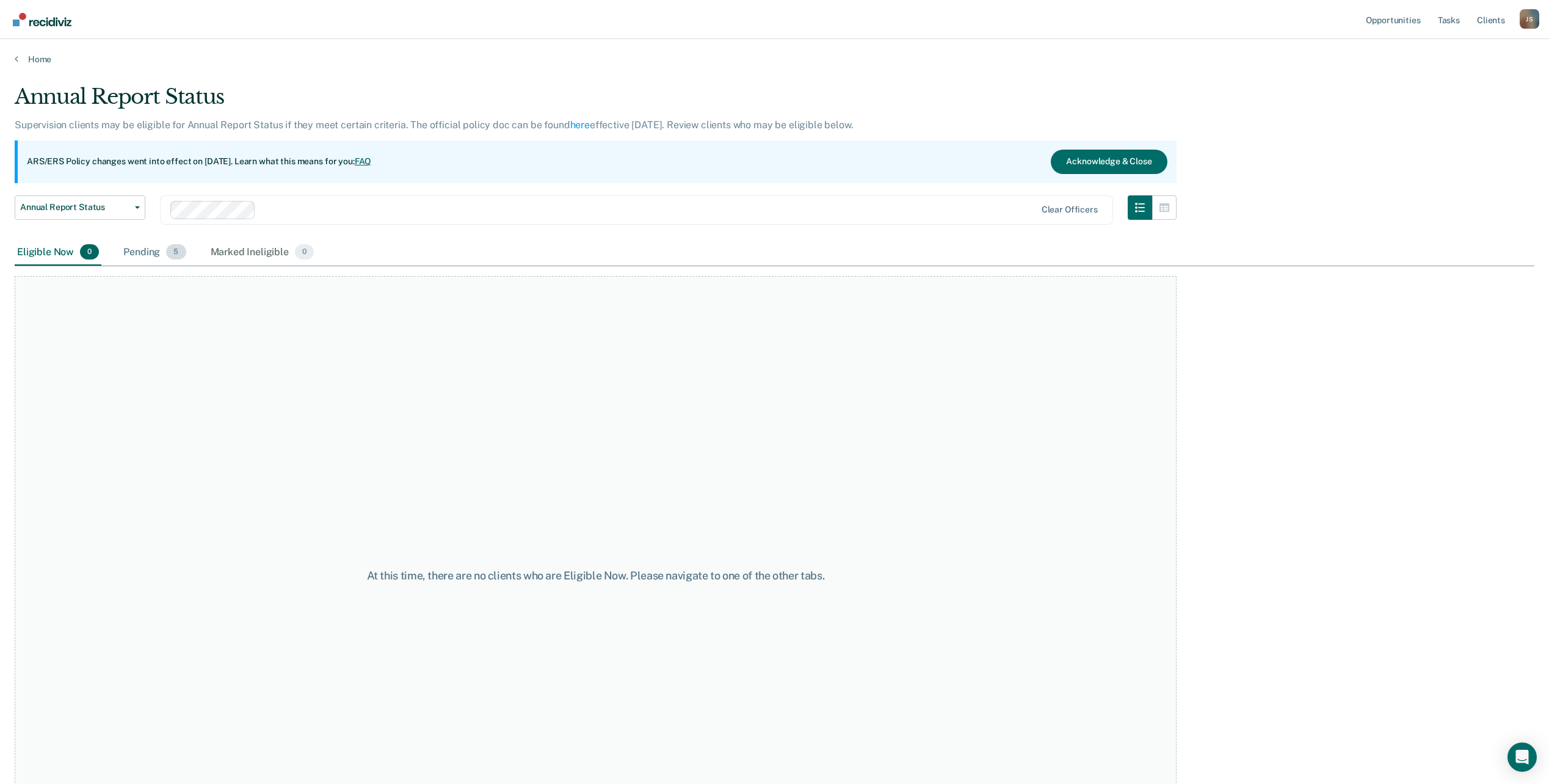
click at [139, 250] on div "Pending 5" at bounding box center [154, 253] width 67 height 27
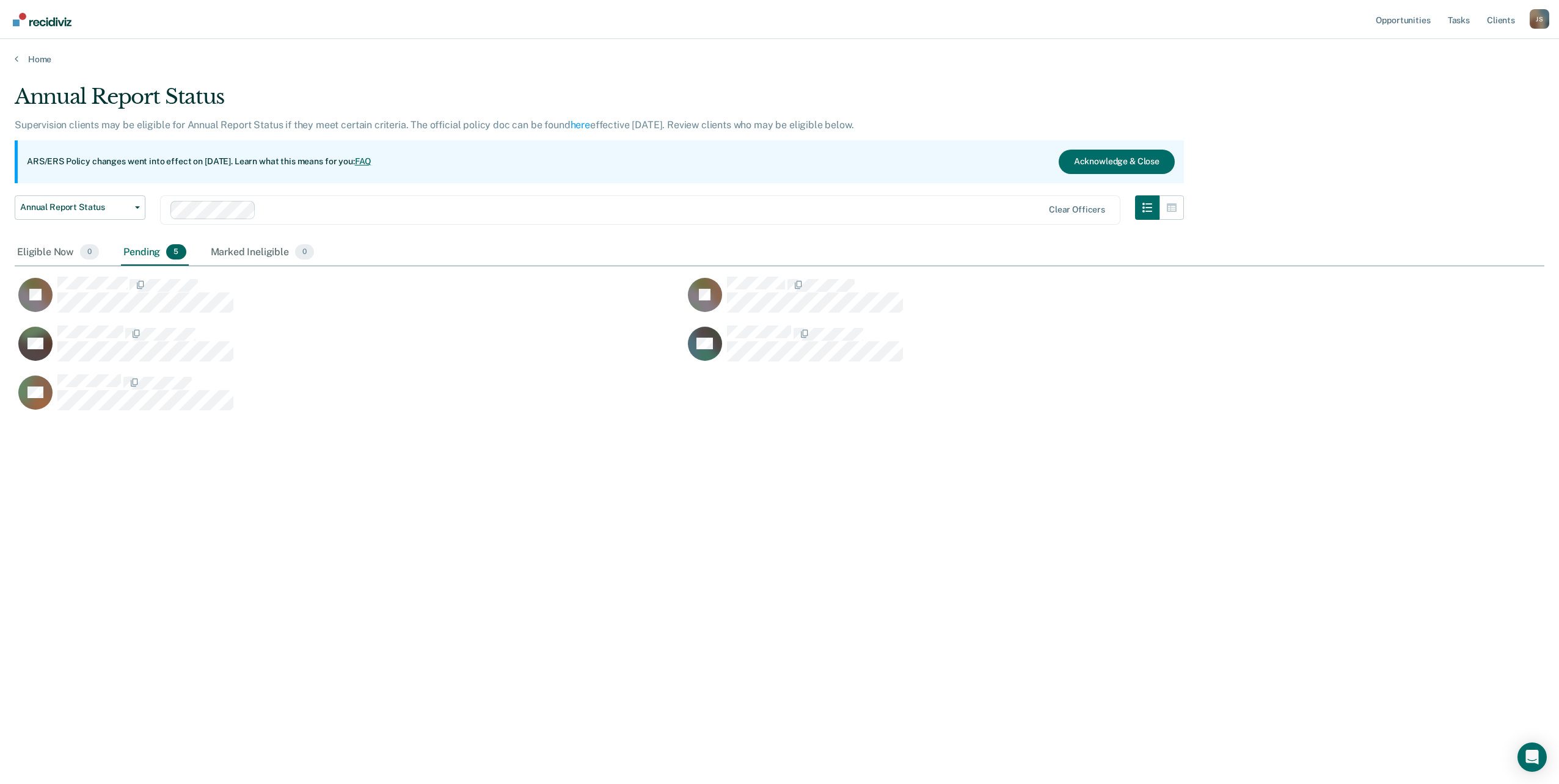
scroll to position [599, 1520]
click at [27, 61] on link "Home" at bounding box center [780, 59] width 1530 height 11
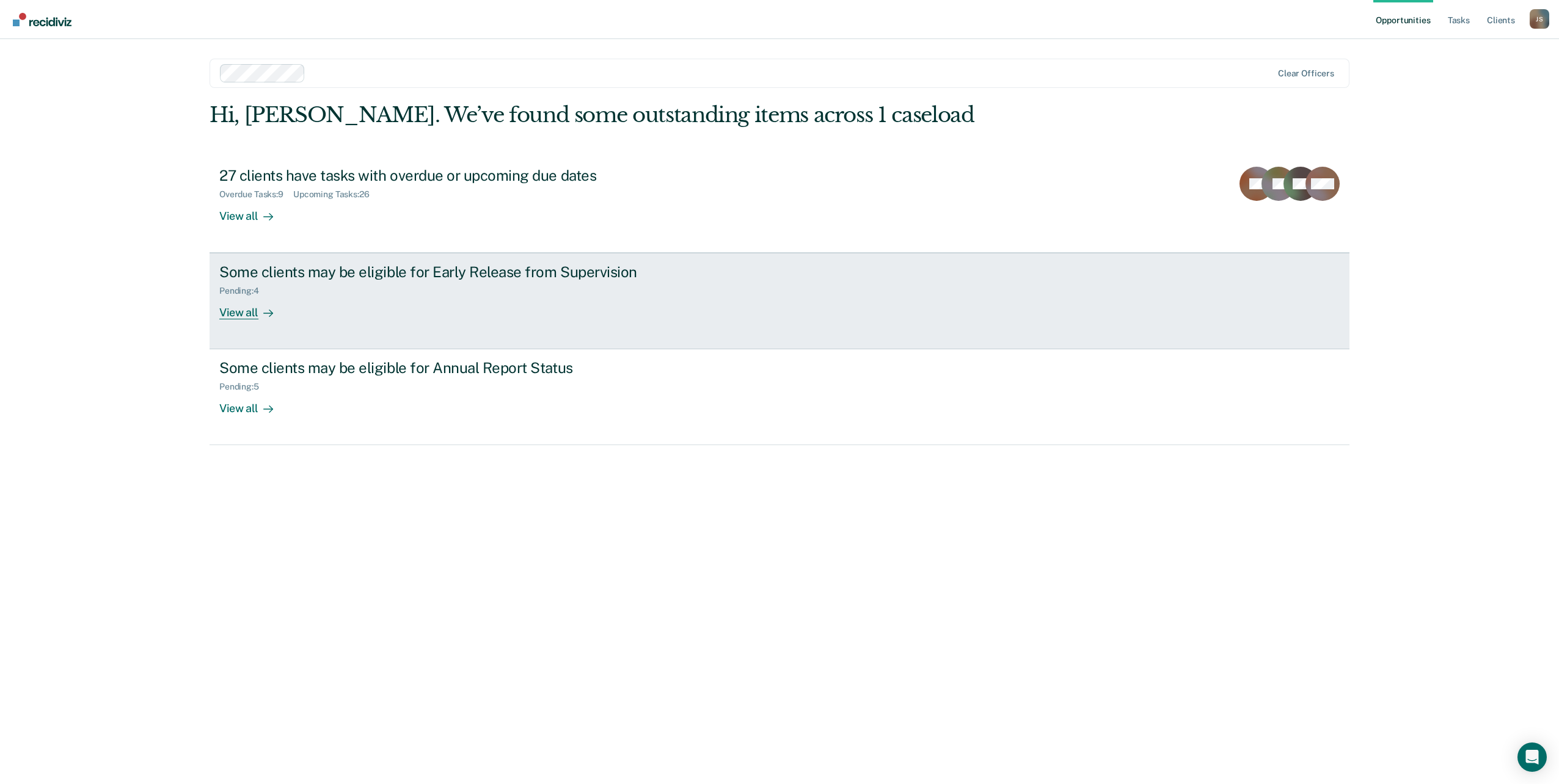
click at [413, 284] on div "Pending : 4" at bounding box center [434, 288] width 429 height 15
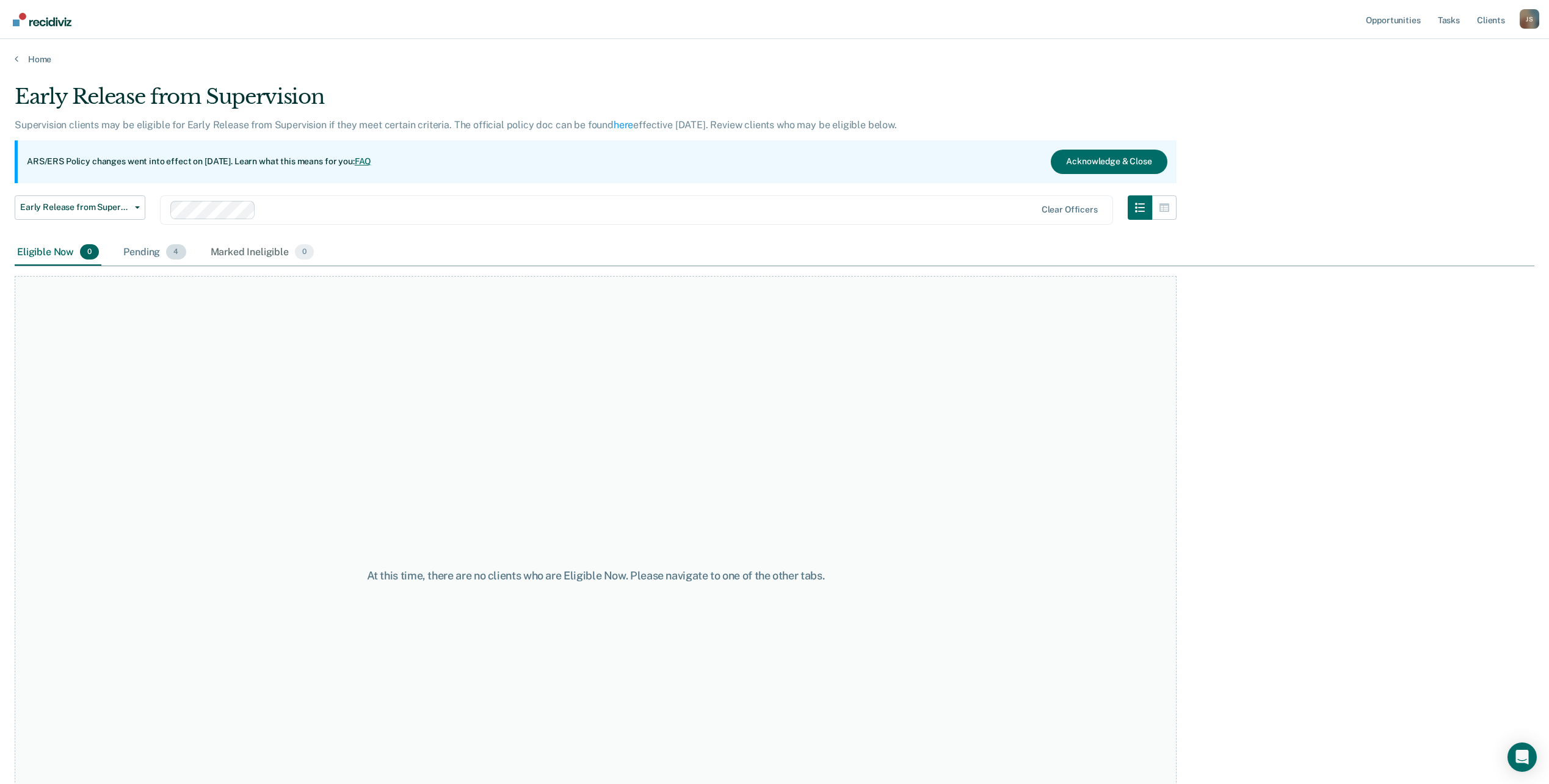
click at [129, 247] on div "Pending 4" at bounding box center [154, 253] width 67 height 27
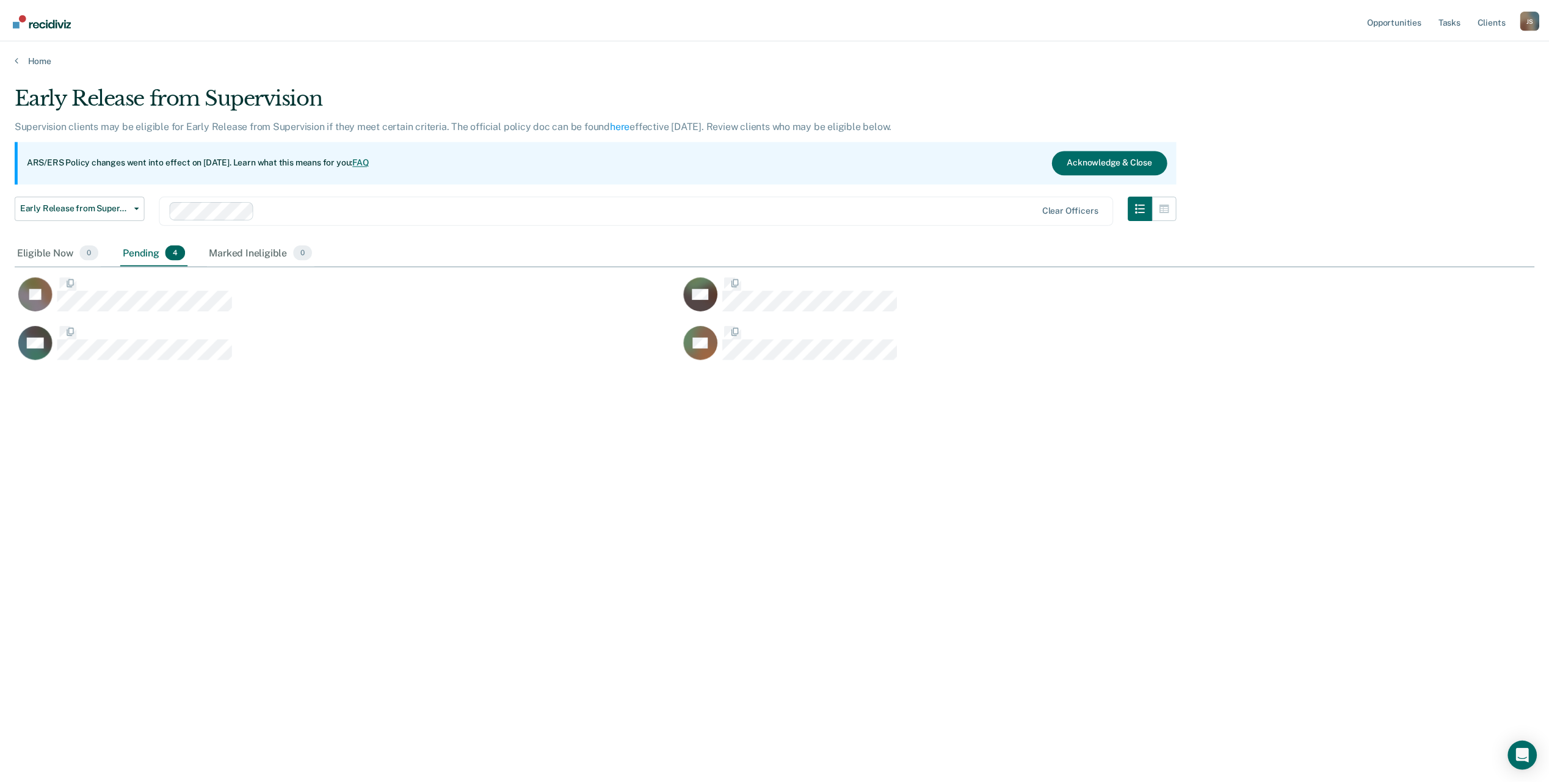
scroll to position [599, 1520]
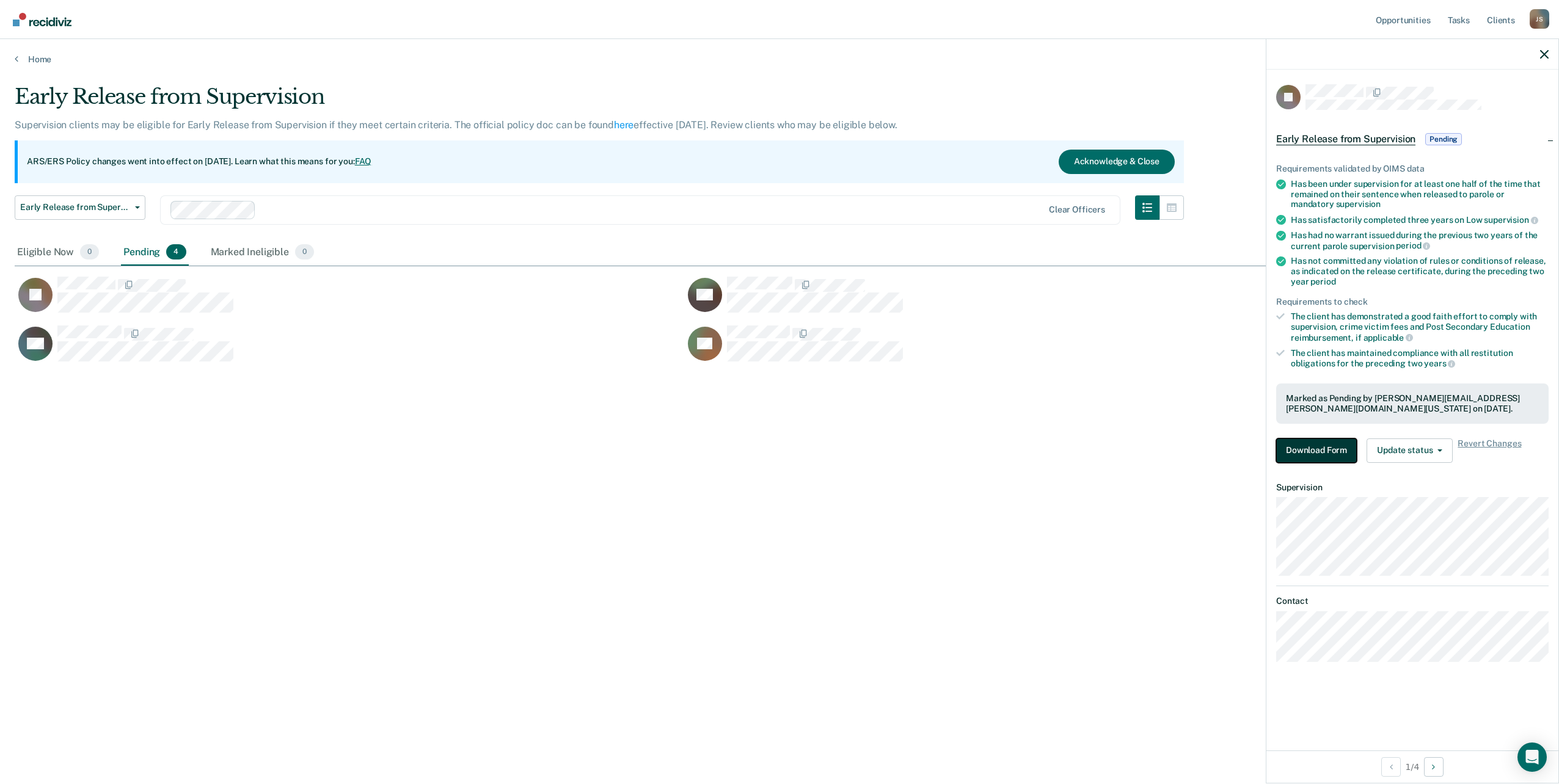
click at [1331, 442] on button "Download Form" at bounding box center [1316, 451] width 80 height 25
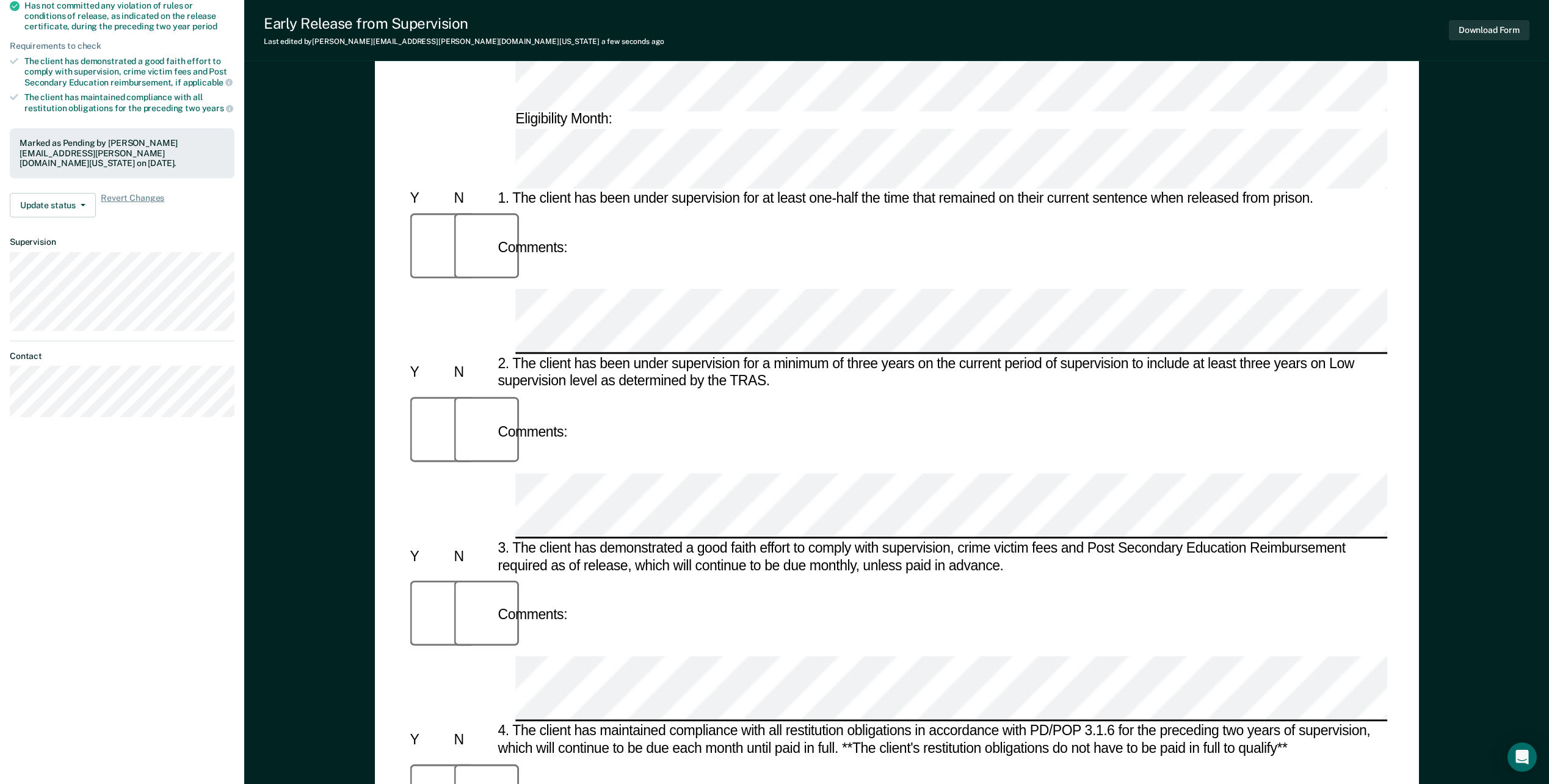
scroll to position [268, 0]
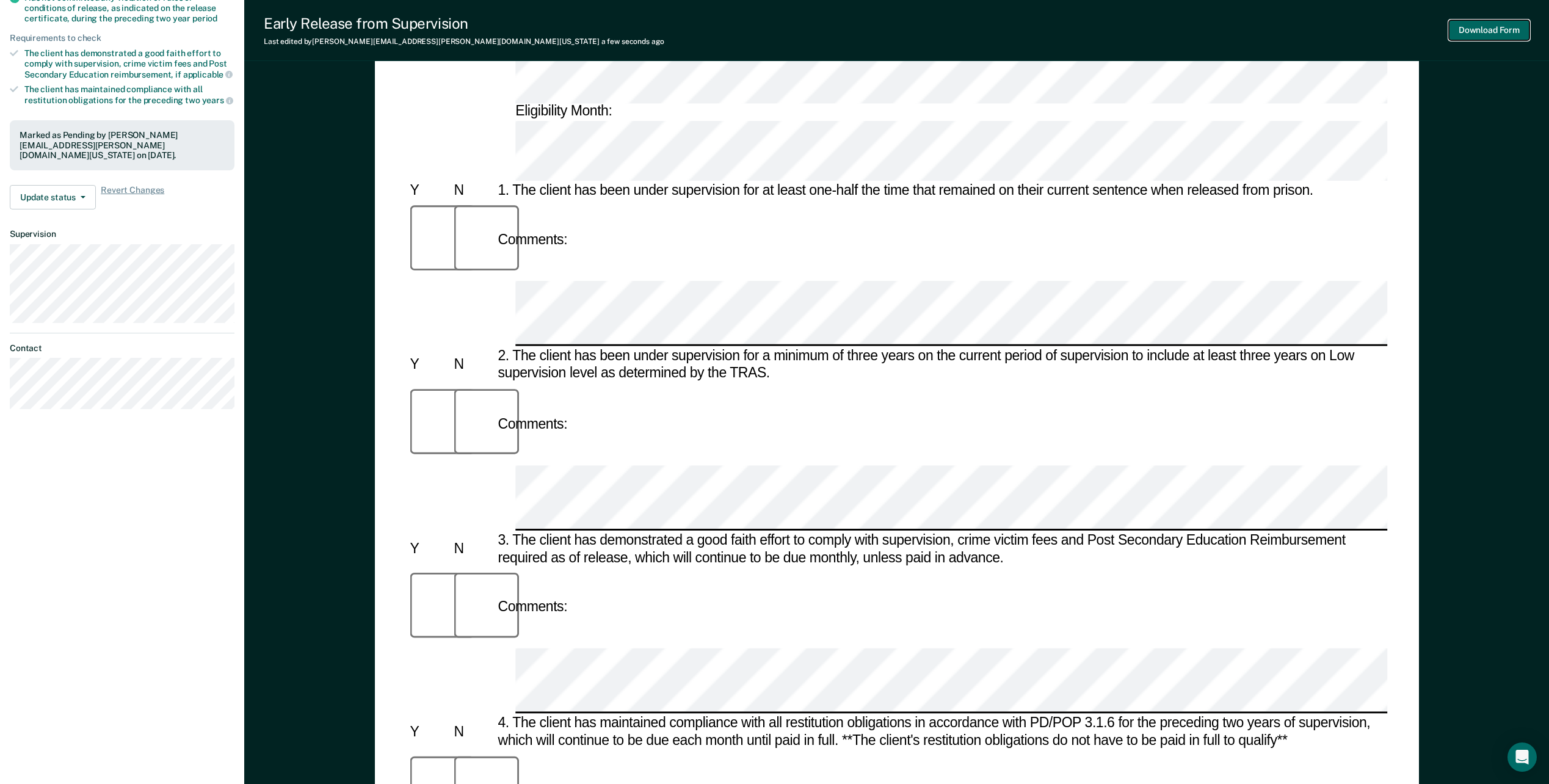
click at [1468, 23] on button "Download Form" at bounding box center [1489, 30] width 80 height 20
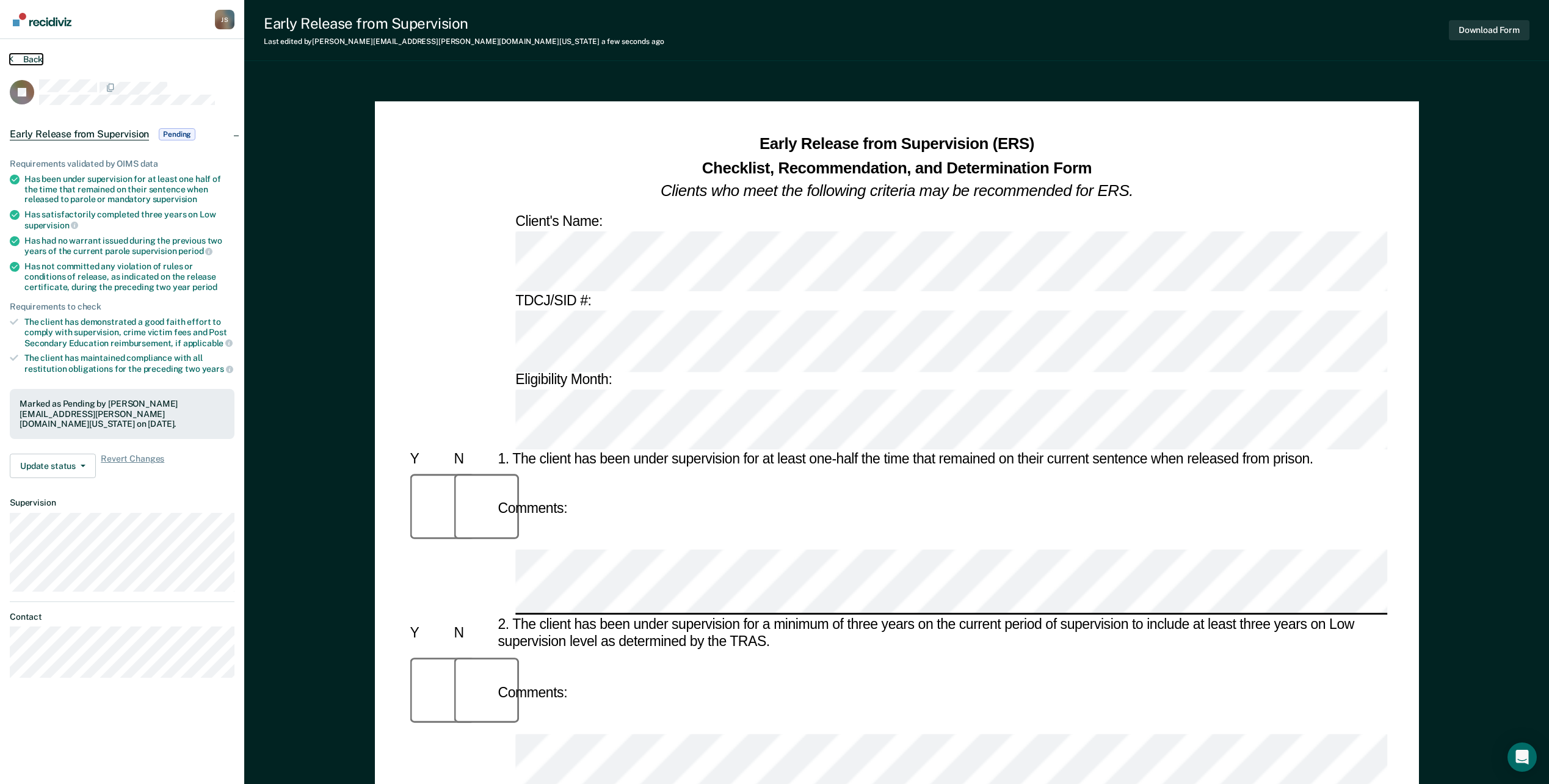
click at [27, 54] on button "Back" at bounding box center [26, 59] width 33 height 11
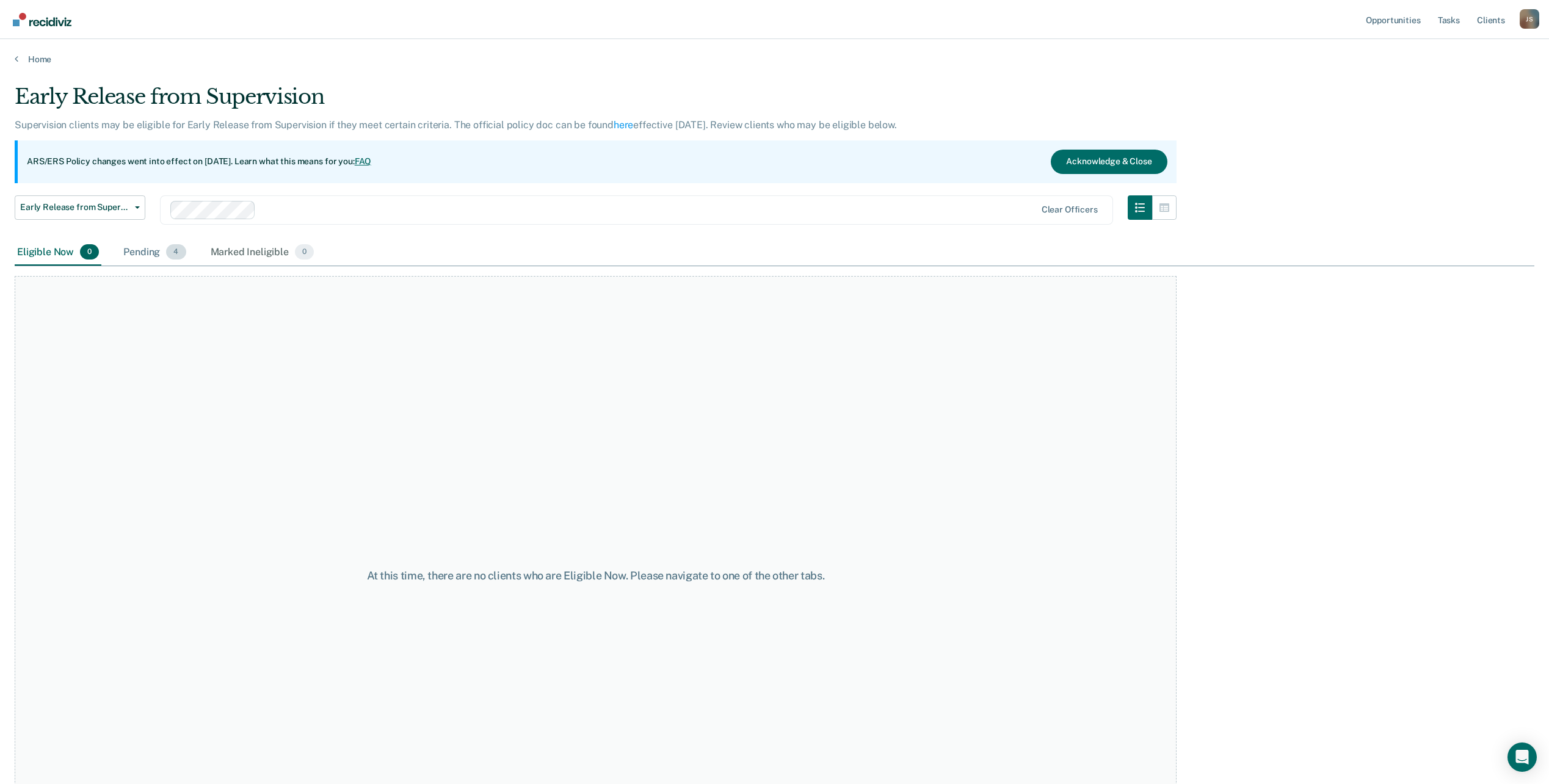
click at [155, 246] on div "Pending 4" at bounding box center [154, 253] width 67 height 27
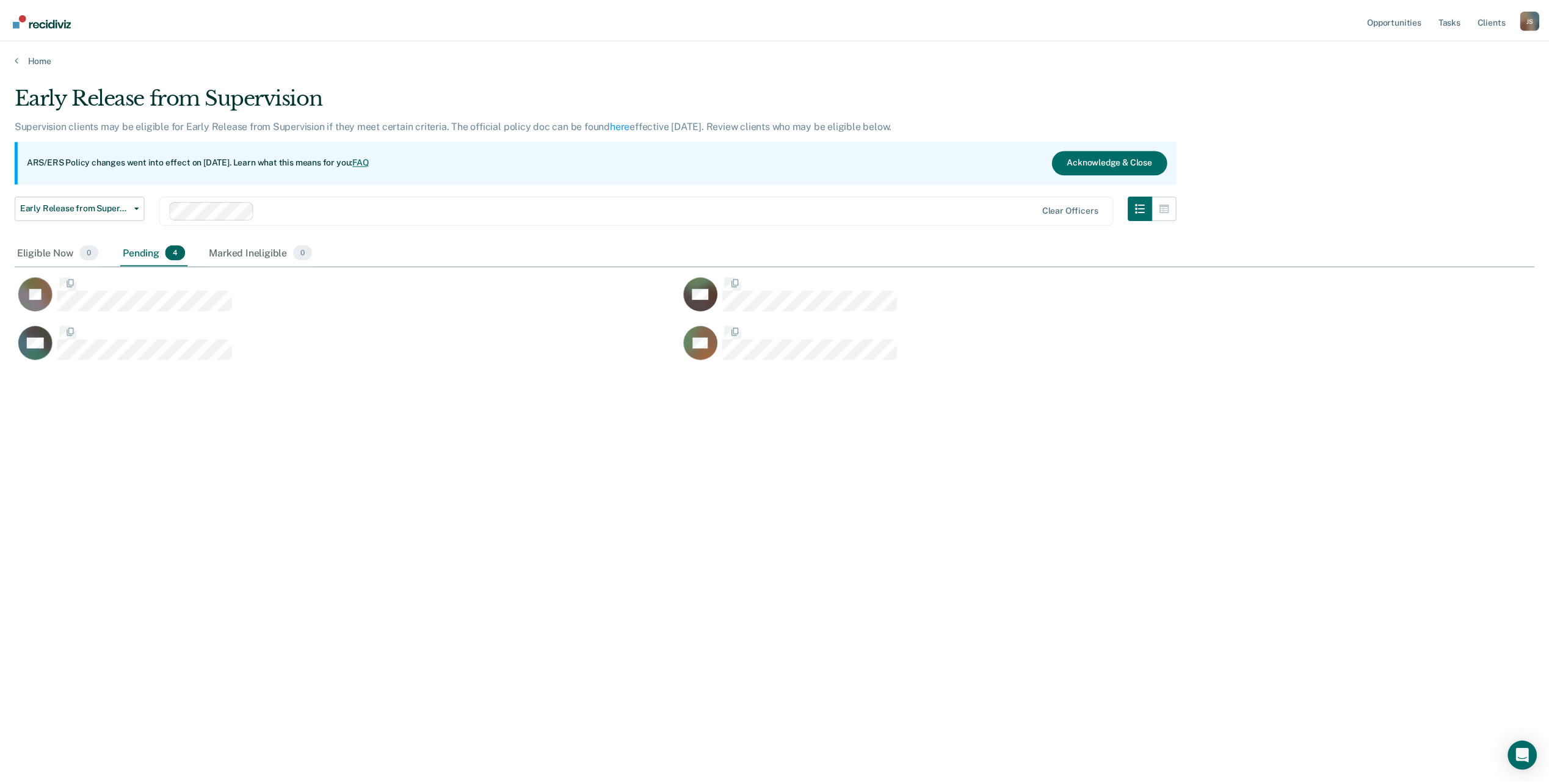
scroll to position [599, 1520]
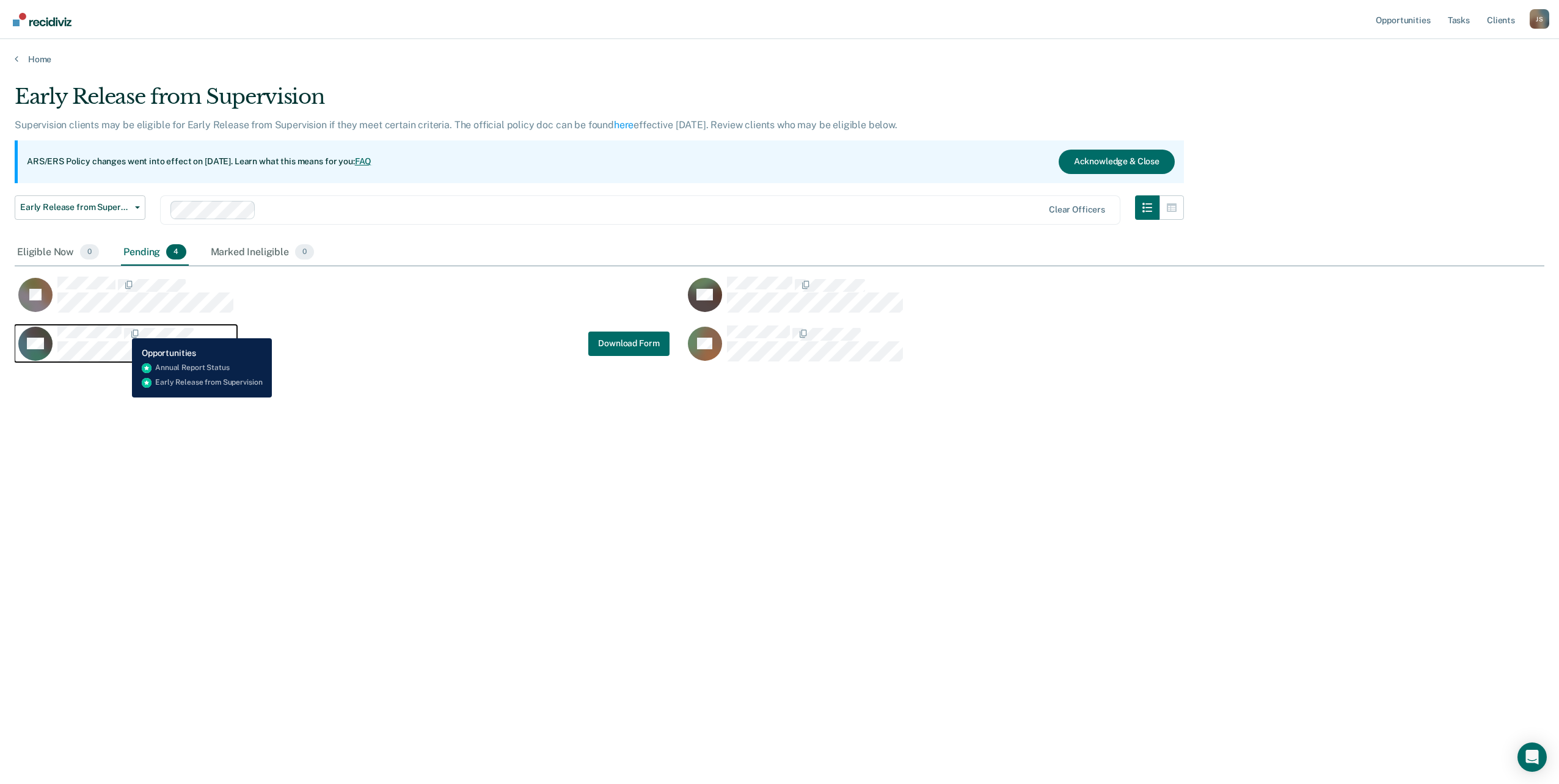
click at [123, 329] on span "CaseloadOpportunityCell-07923250" at bounding box center [123, 334] width 2 height 13
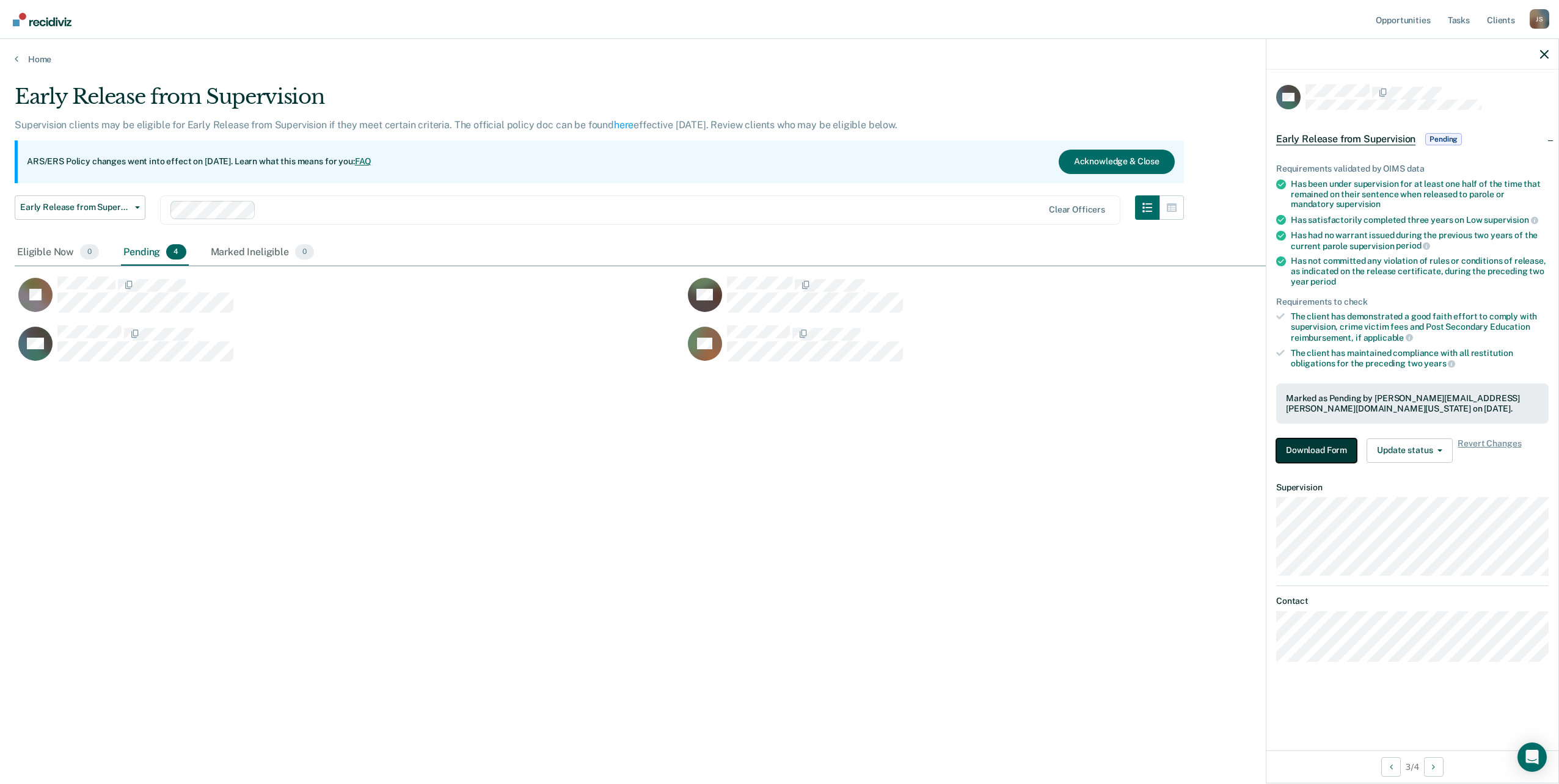
click at [1309, 451] on button "Download Form" at bounding box center [1316, 451] width 80 height 25
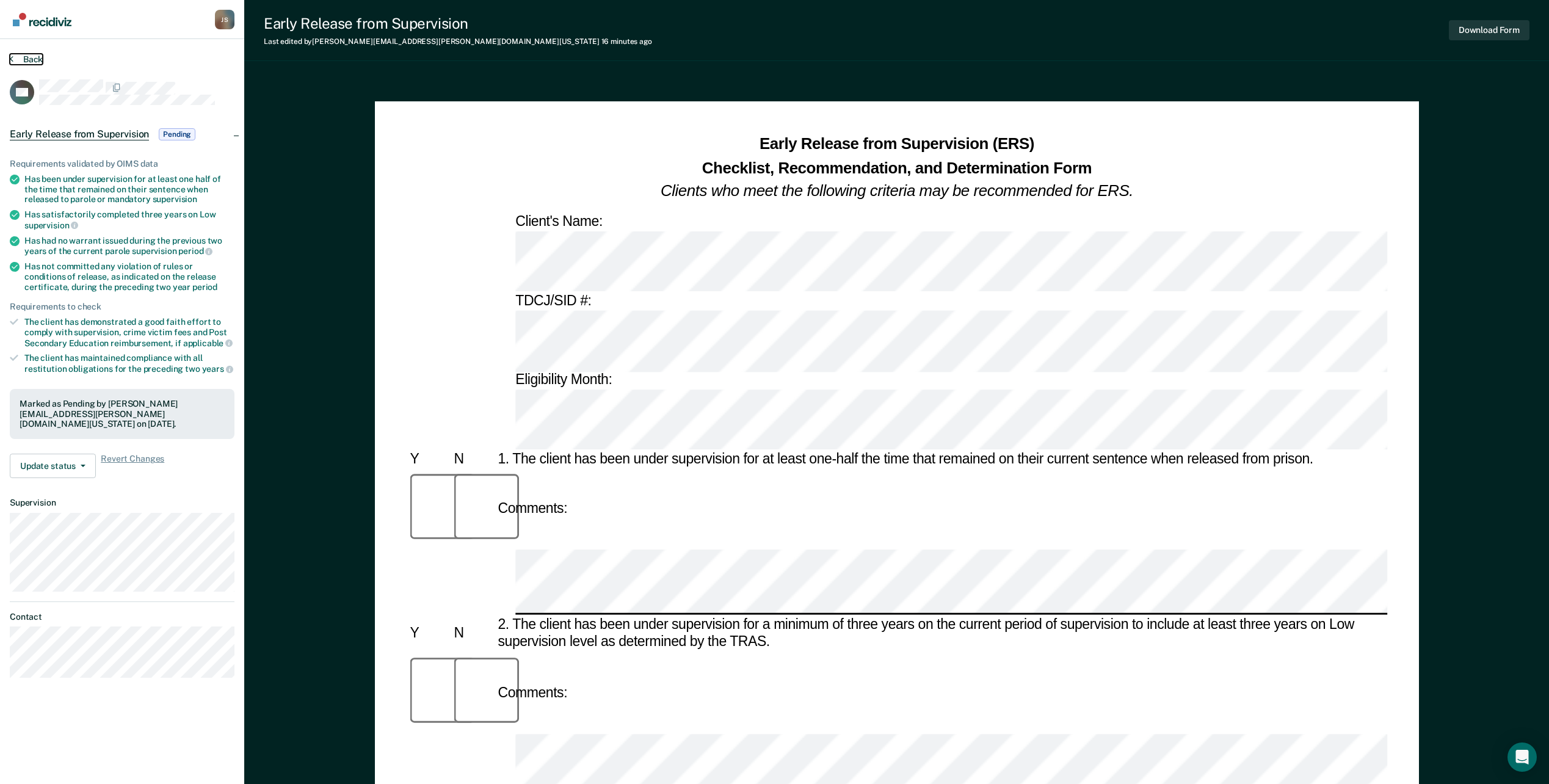
click at [26, 56] on button "Back" at bounding box center [26, 59] width 33 height 11
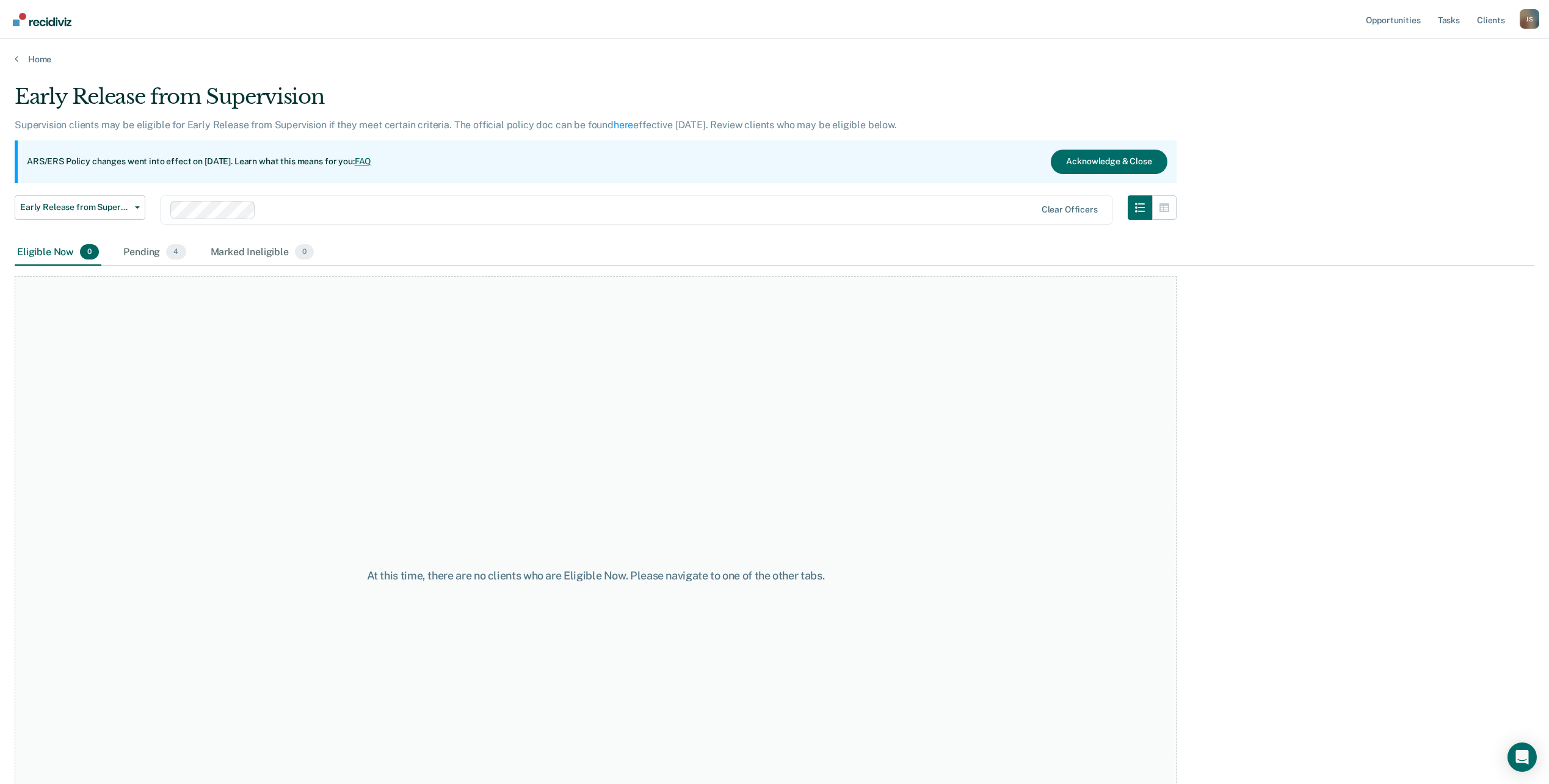
click at [560, 440] on div "At this time, there are no clients who are Eligible Now. Please navigate to one…" at bounding box center [596, 575] width 1162 height 598
click at [146, 249] on div "Pending 4" at bounding box center [154, 253] width 67 height 27
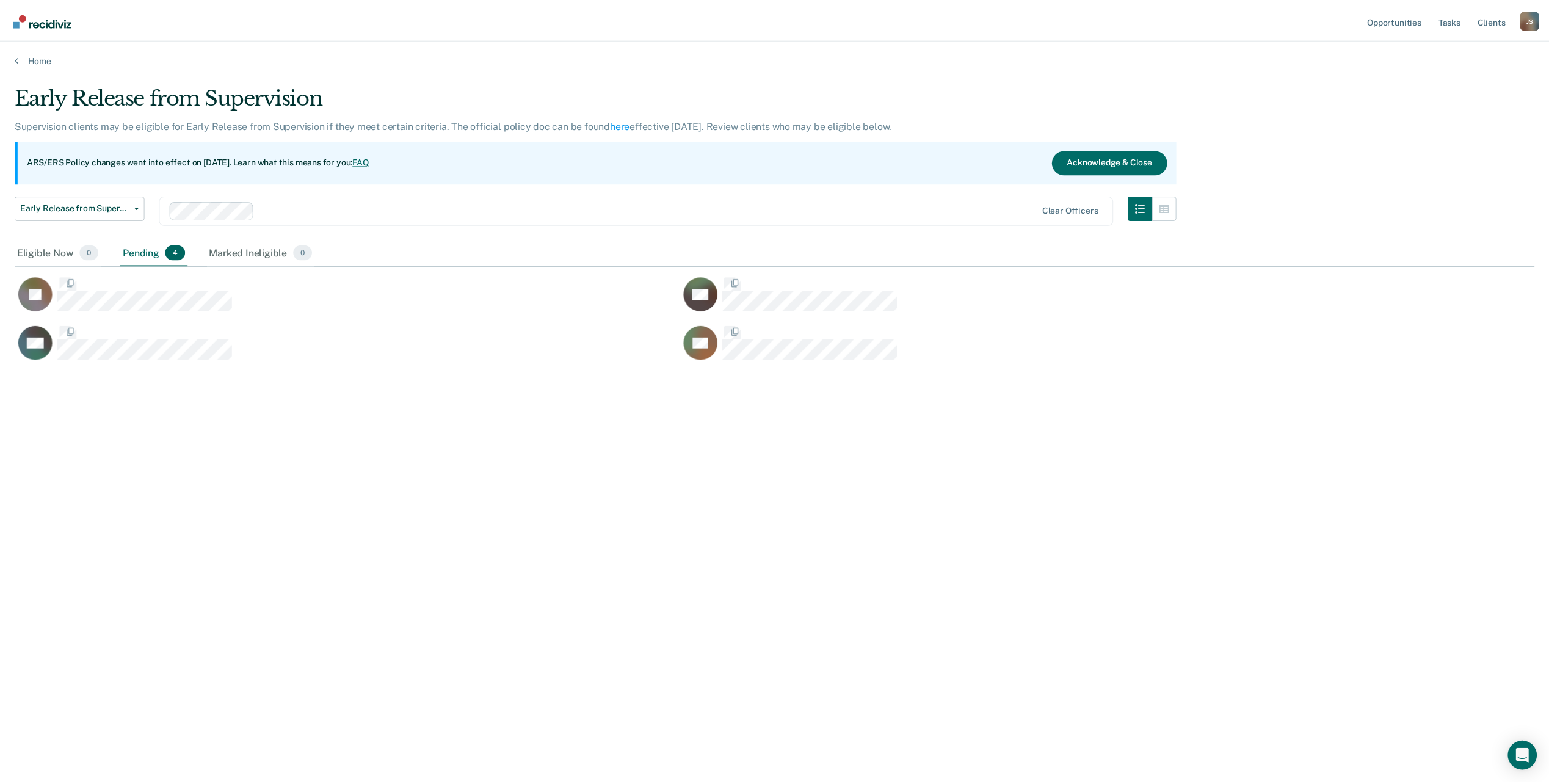
scroll to position [599, 1520]
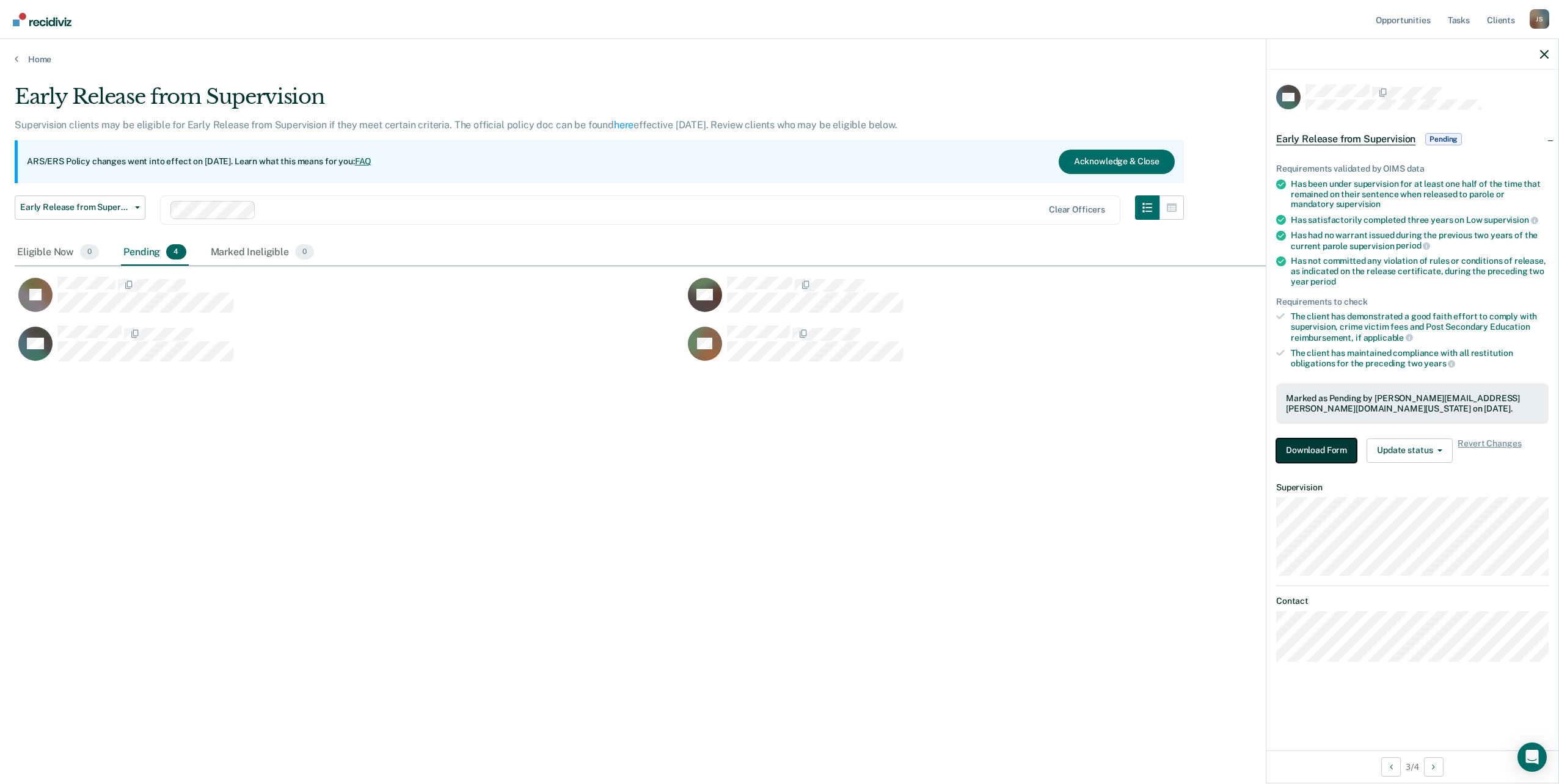
click at [1330, 444] on button "Download Form" at bounding box center [1316, 451] width 80 height 25
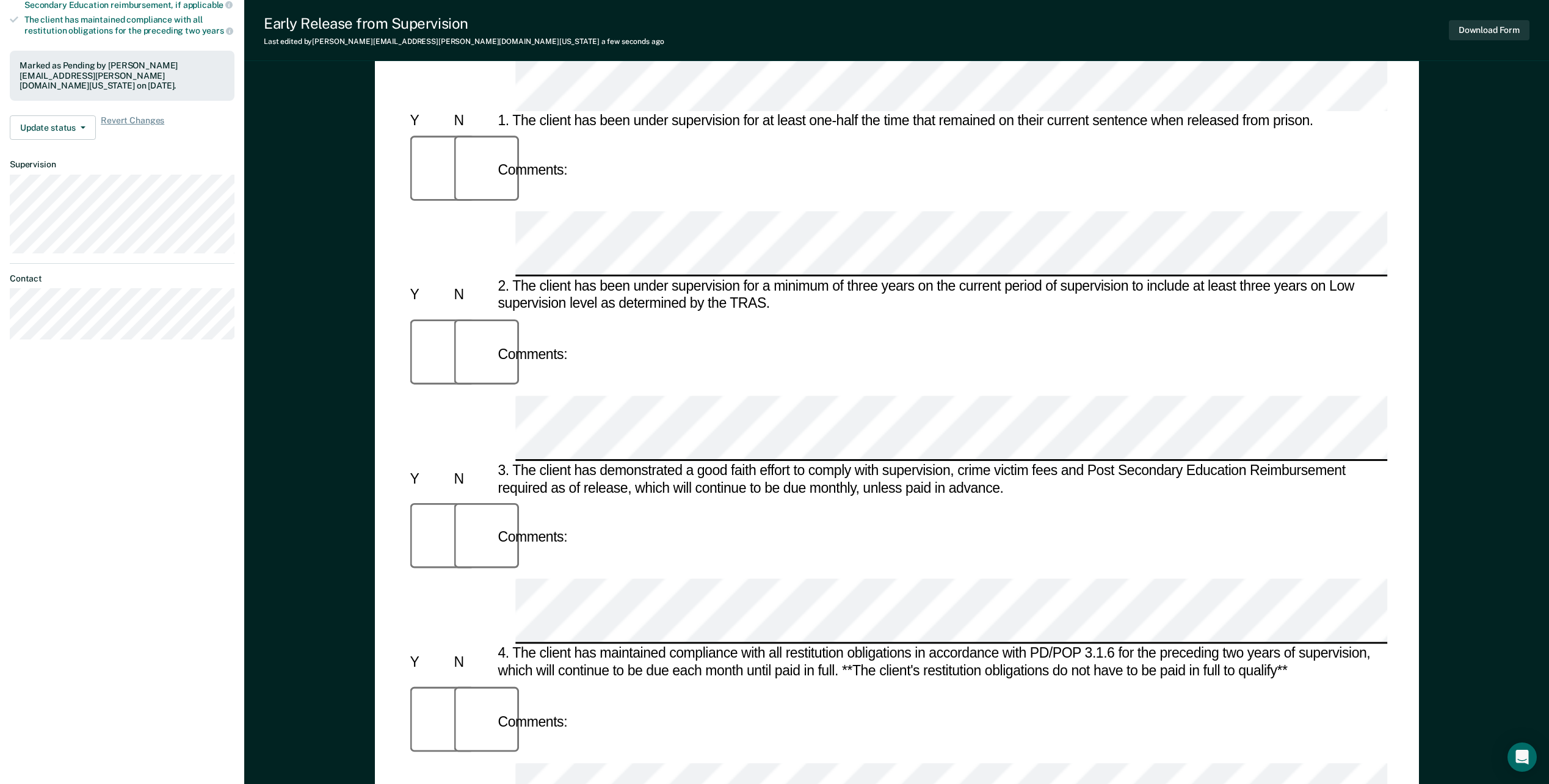
scroll to position [348, 0]
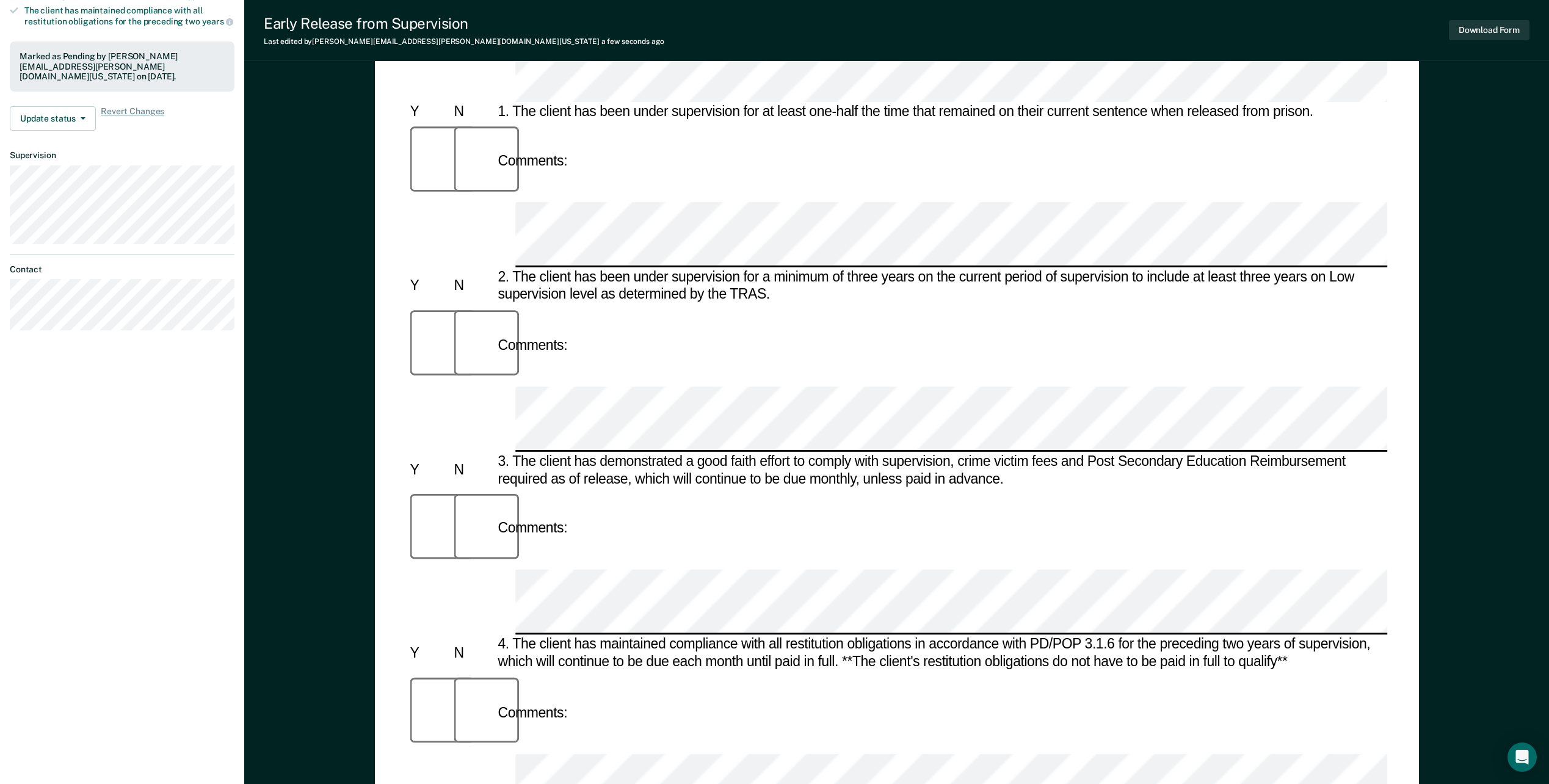
drag, startPoint x: 1257, startPoint y: 449, endPoint x: 513, endPoint y: 451, distance: 744.0
copy div "It is in the best interest of society, per the supervising officer's discretion…"
drag, startPoint x: 563, startPoint y: 515, endPoint x: 413, endPoint y: 621, distance: 183.7
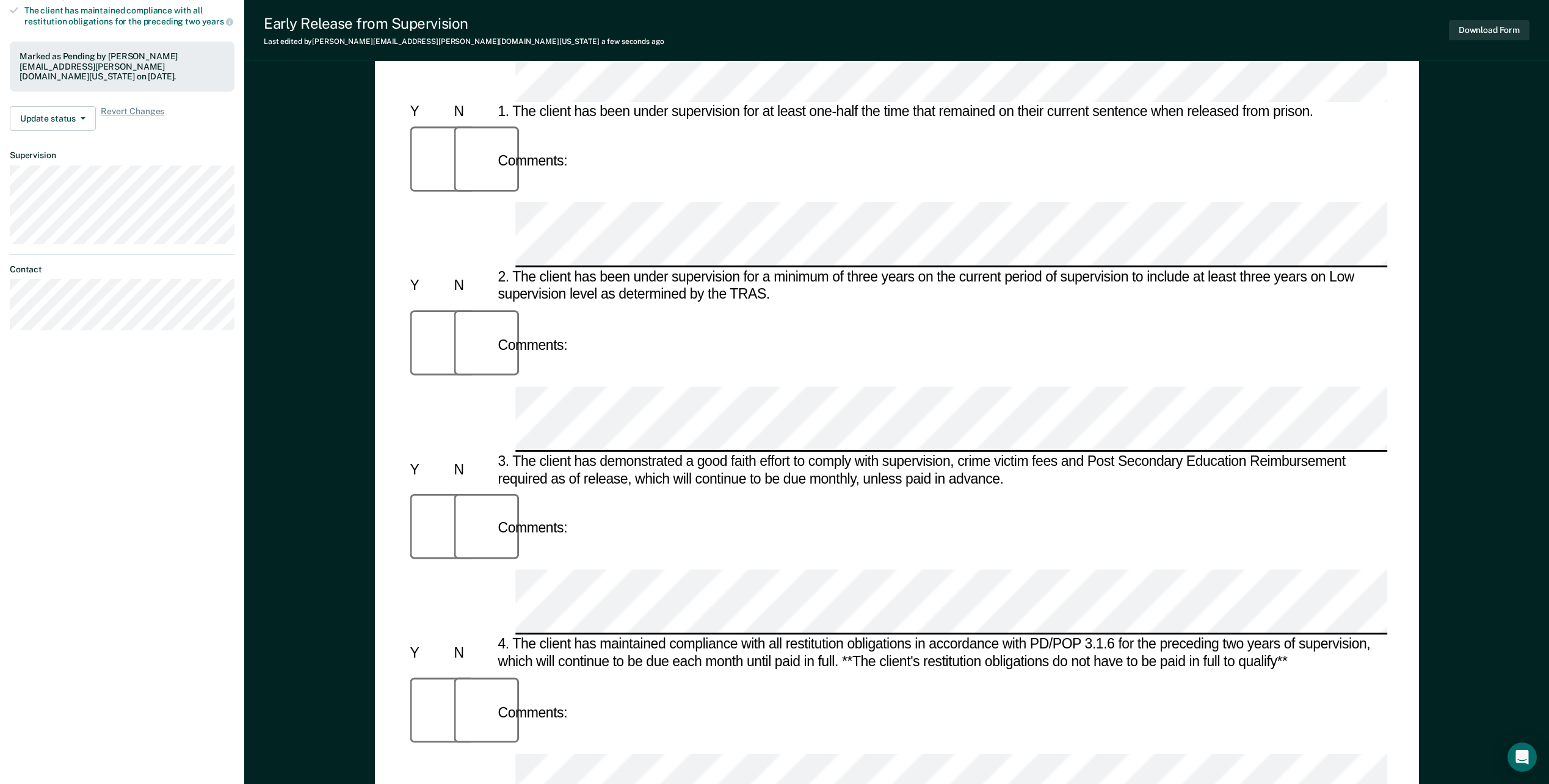
click at [1418, 601] on div "Early Release from Supervision (ERS) Checklist, Recommendation, and Determinati…" at bounding box center [897, 434] width 1044 height 1360
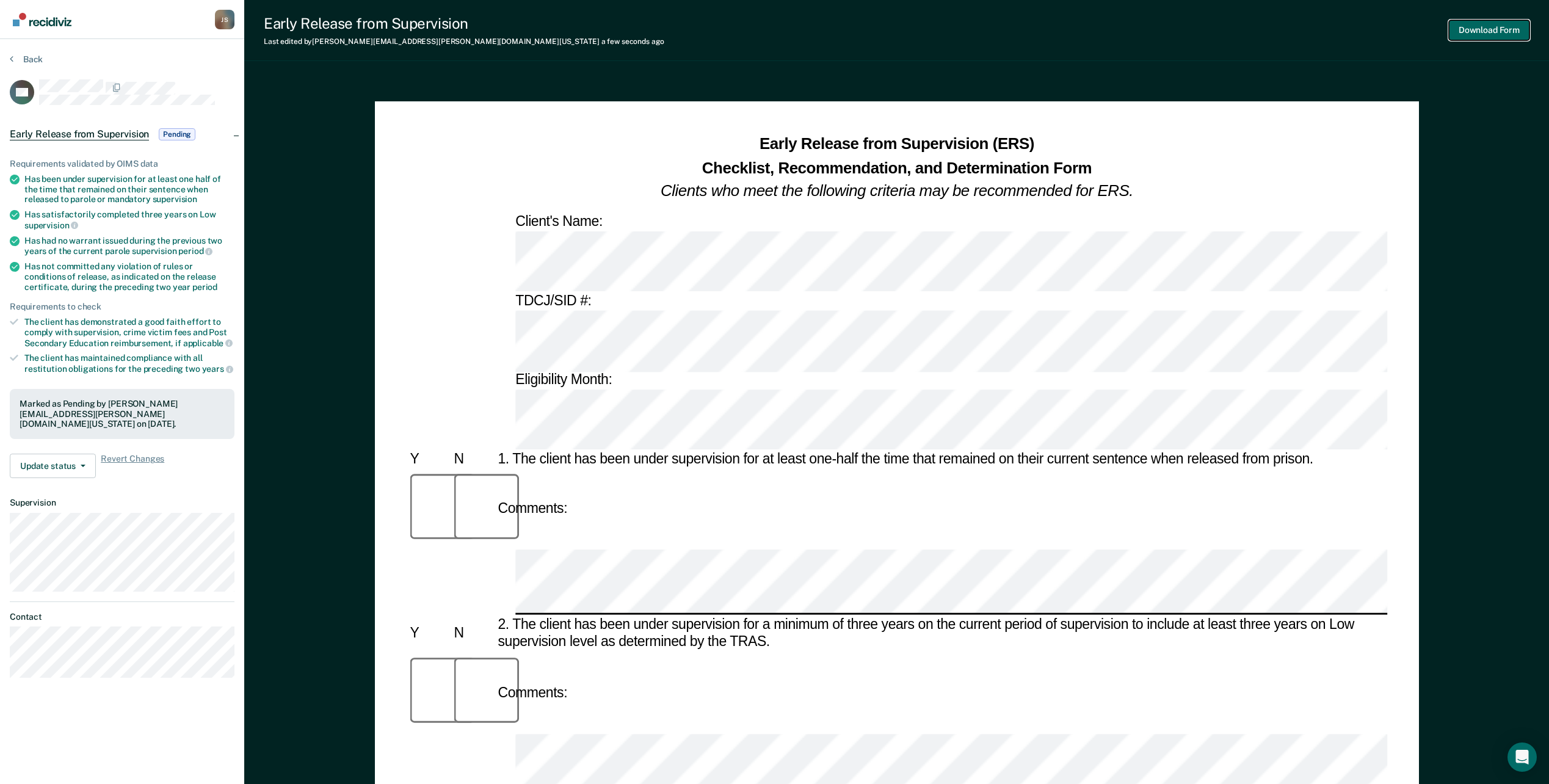
click at [1501, 39] on button "Download Form" at bounding box center [1489, 30] width 80 height 20
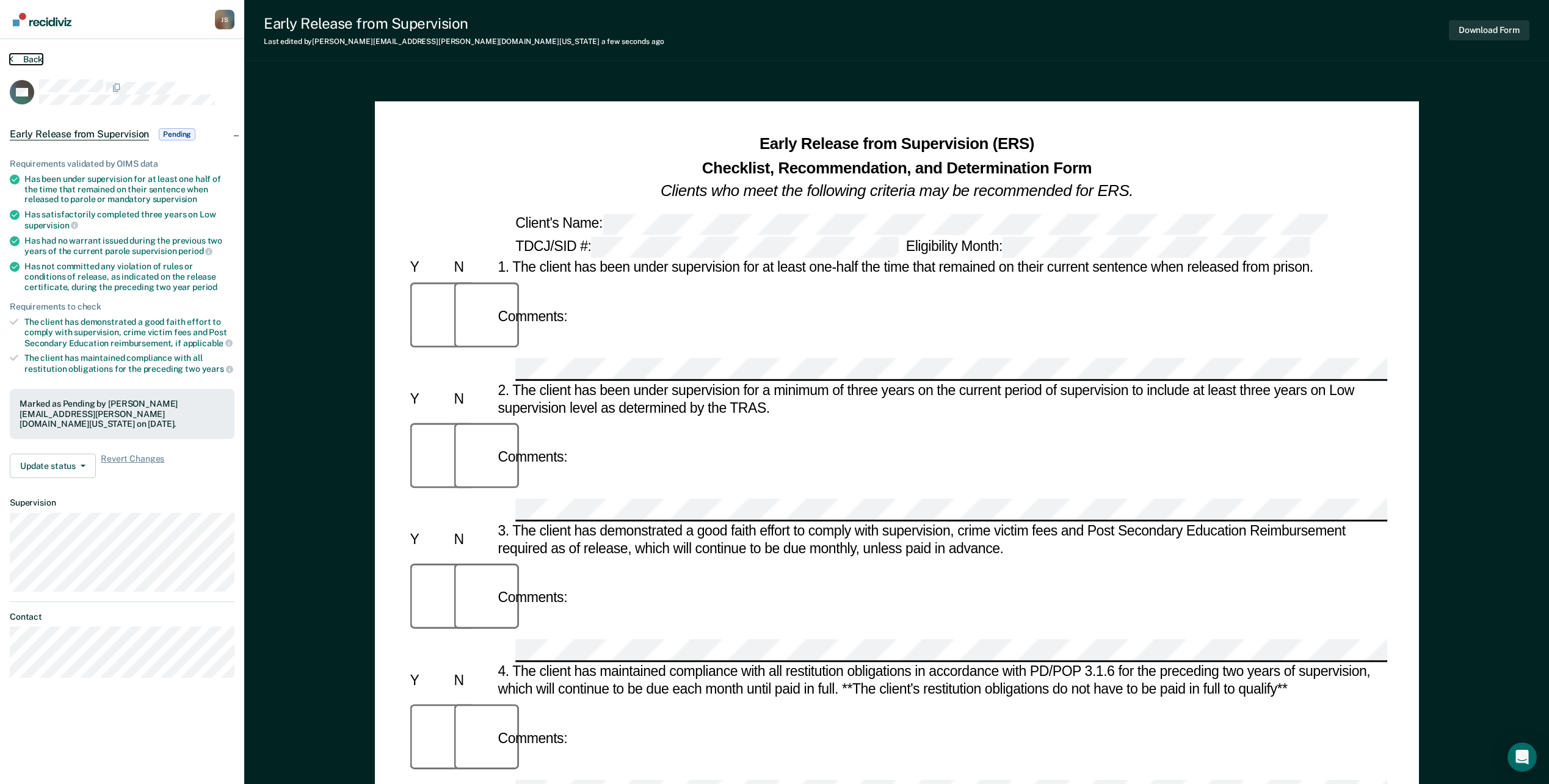
click at [32, 55] on button "Back" at bounding box center [26, 59] width 33 height 11
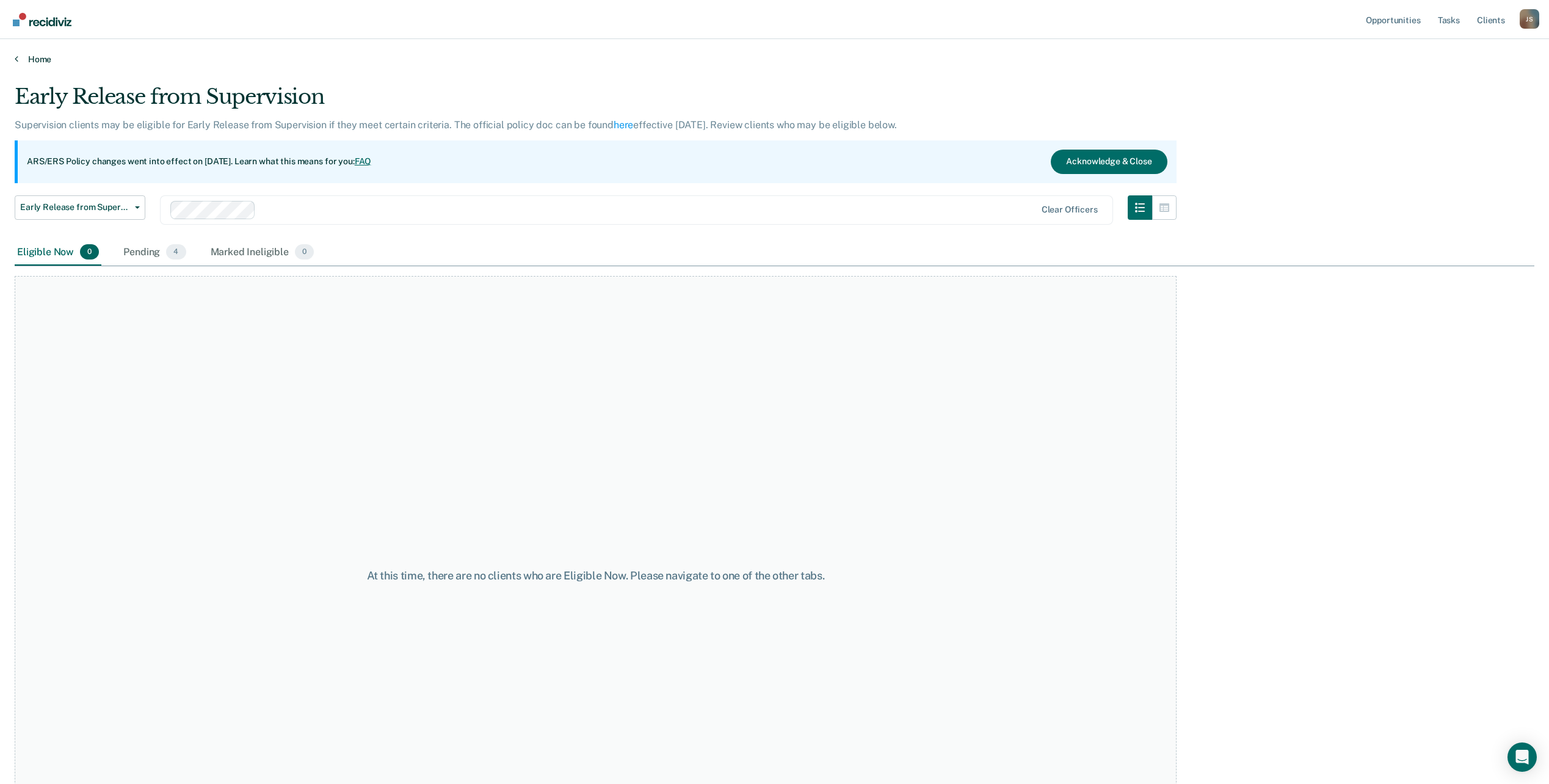
click at [36, 64] on link "Home" at bounding box center [774, 59] width 1520 height 11
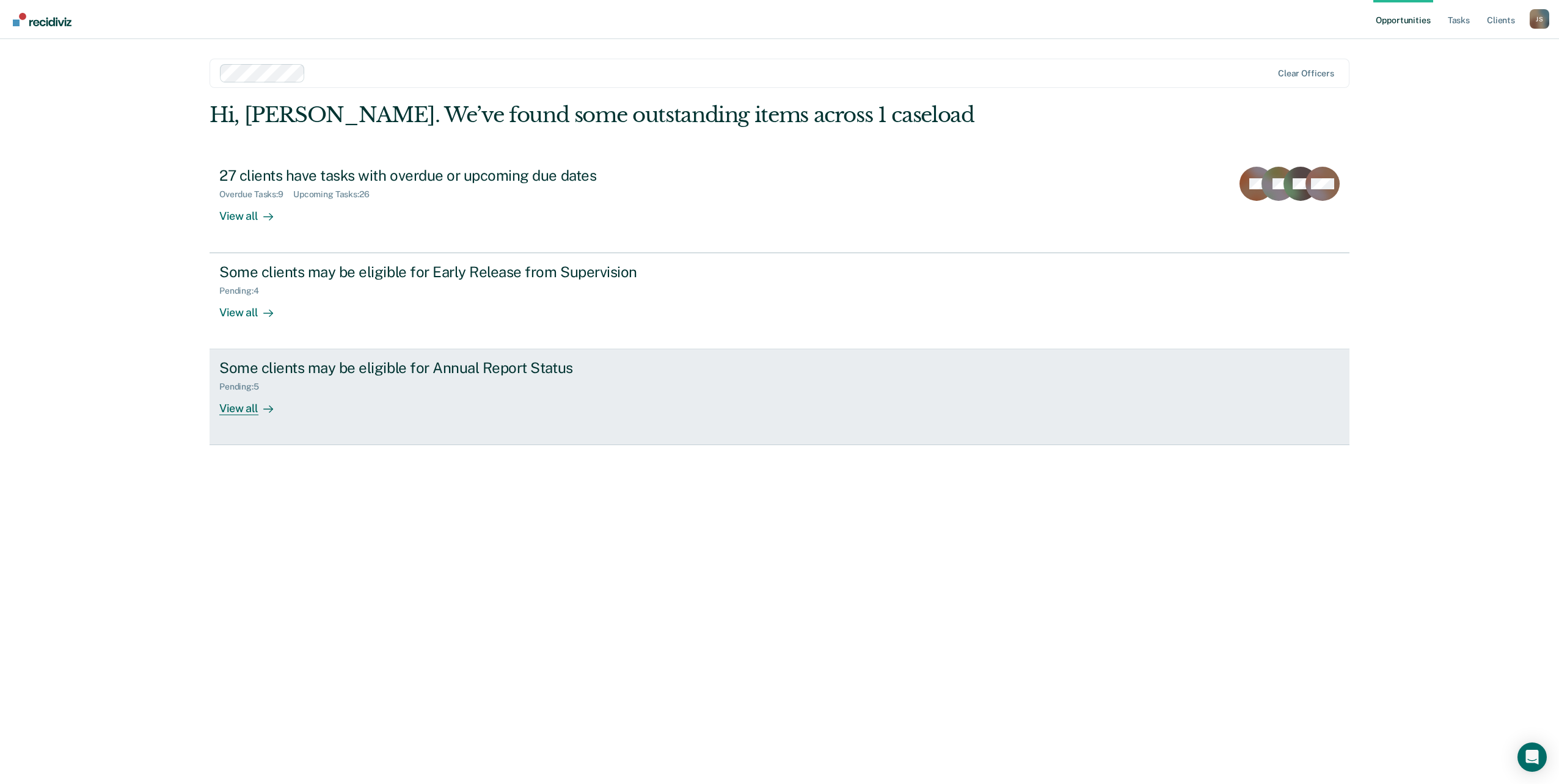
click at [307, 371] on div "Some clients may be eligible for Annual Report Status" at bounding box center [434, 368] width 429 height 18
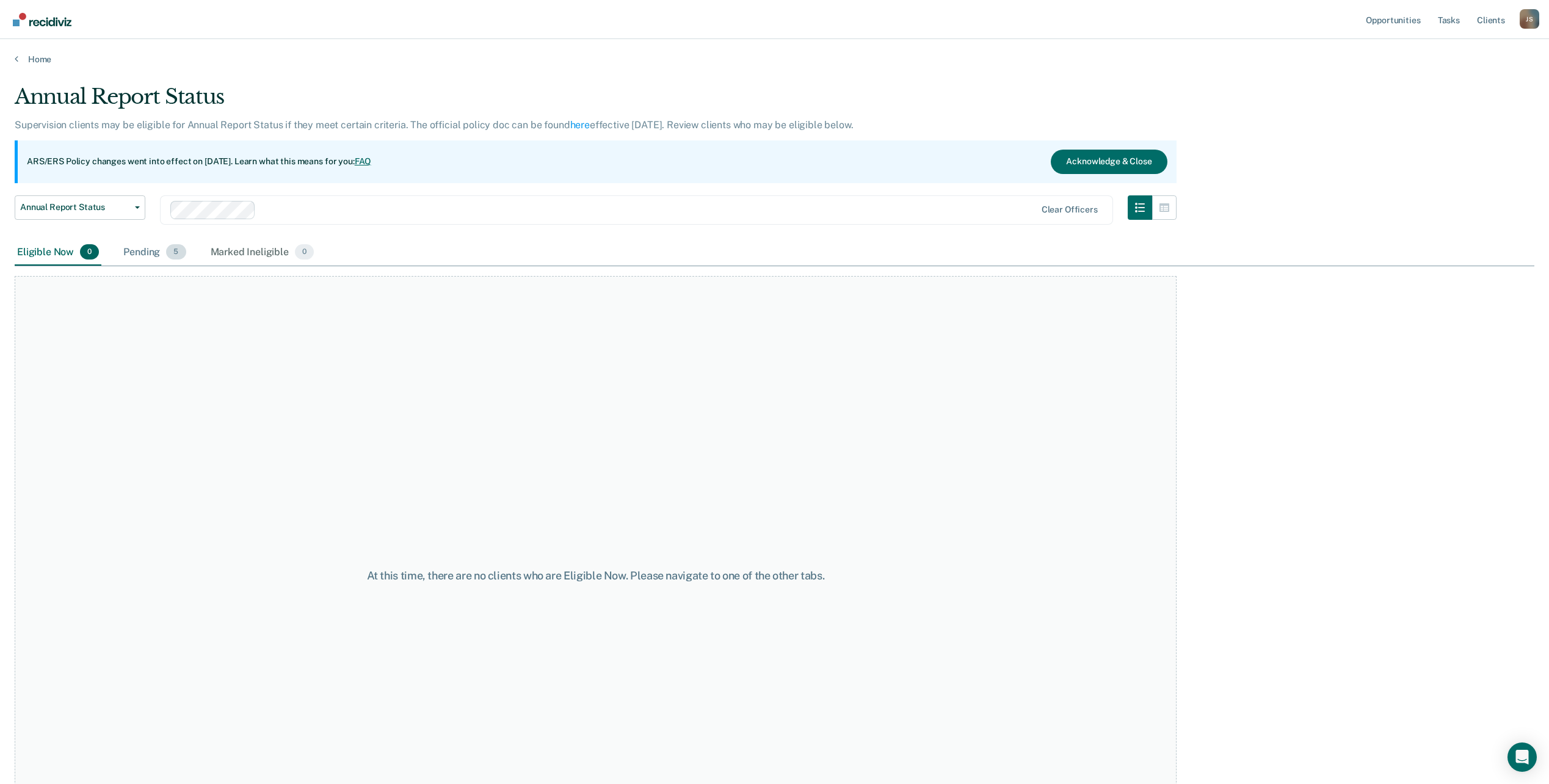
click at [143, 251] on div "Pending 5" at bounding box center [154, 253] width 67 height 27
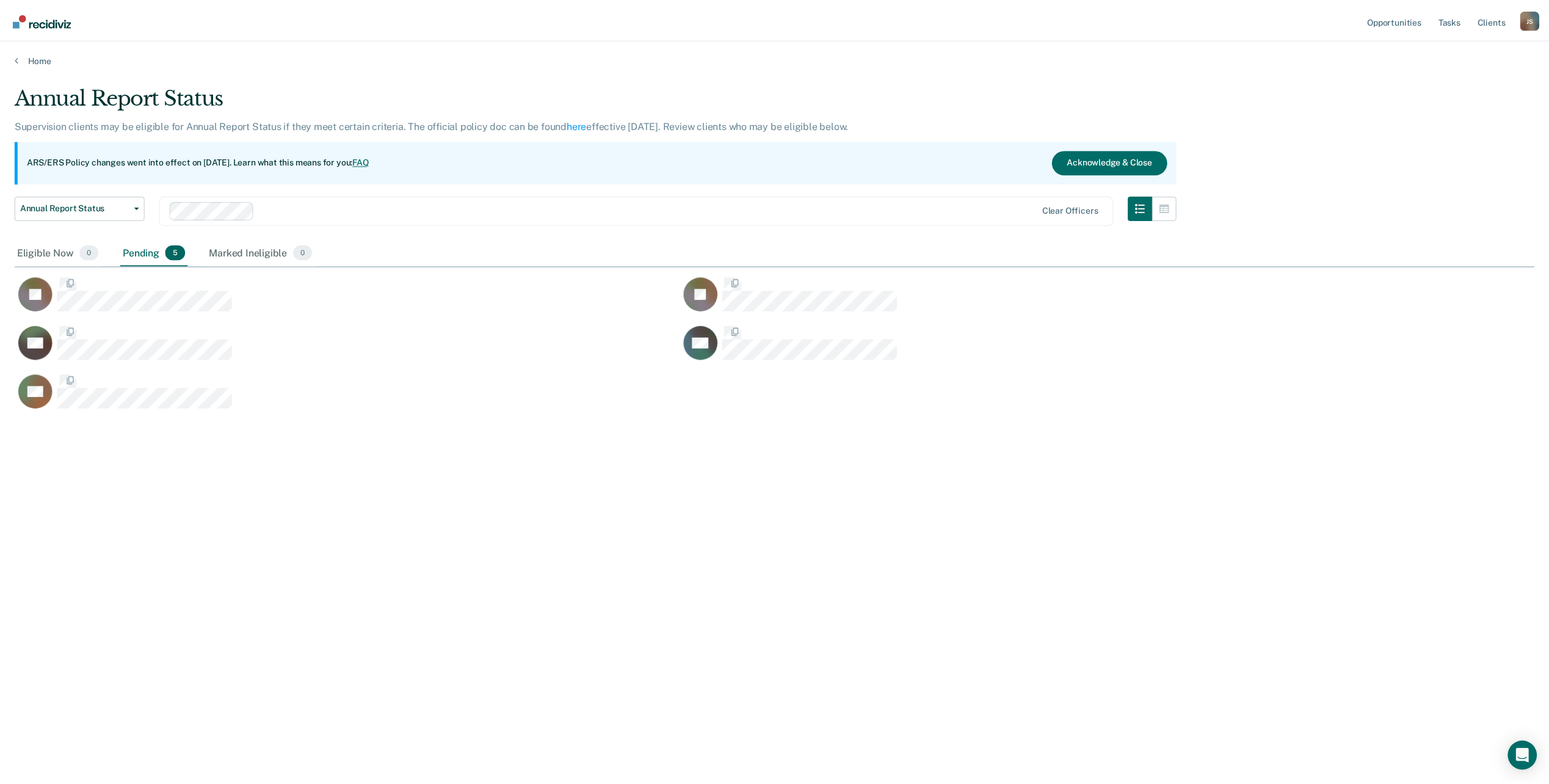
scroll to position [599, 1520]
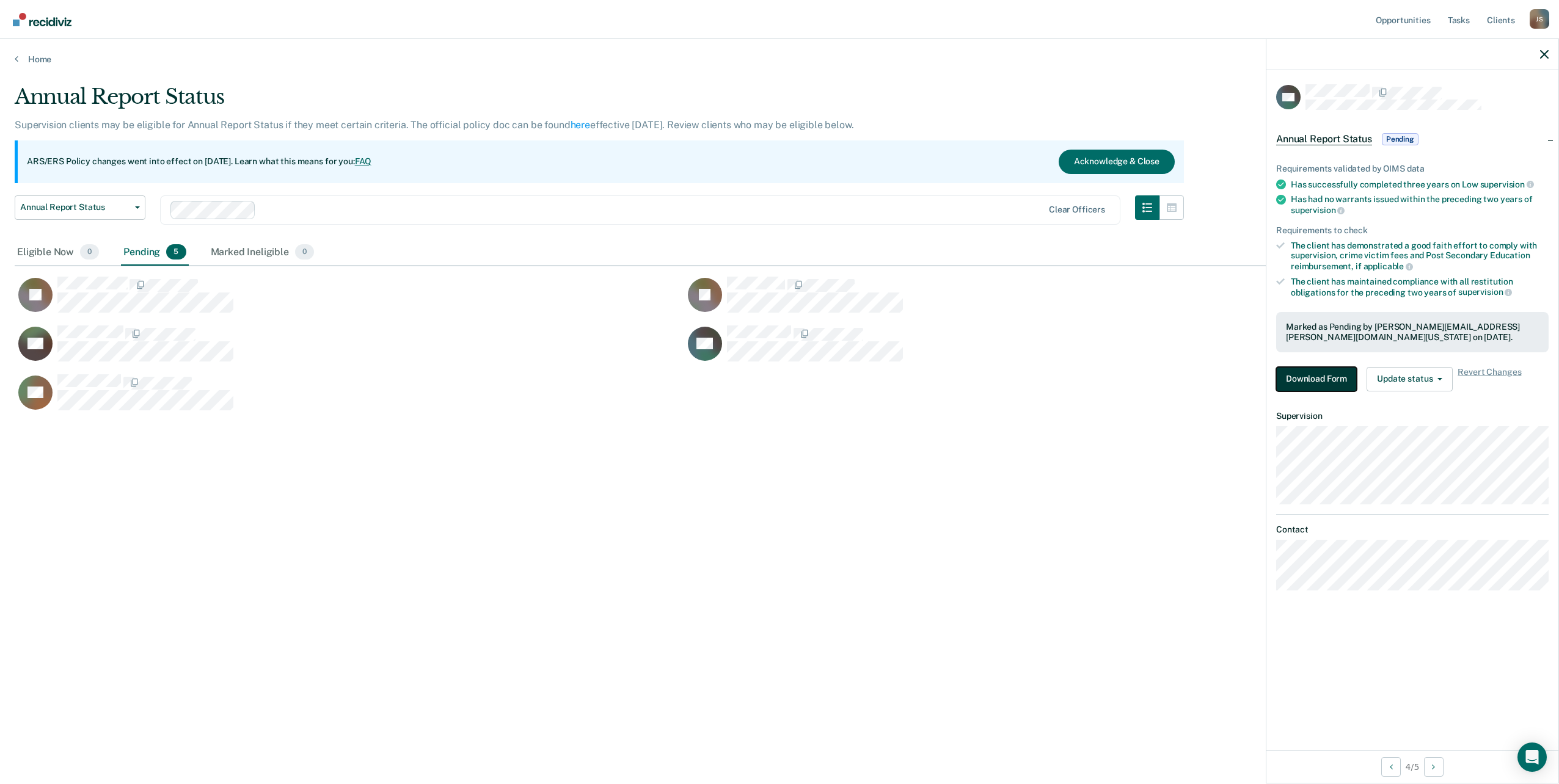
click at [1303, 380] on button "Download Form" at bounding box center [1316, 379] width 80 height 25
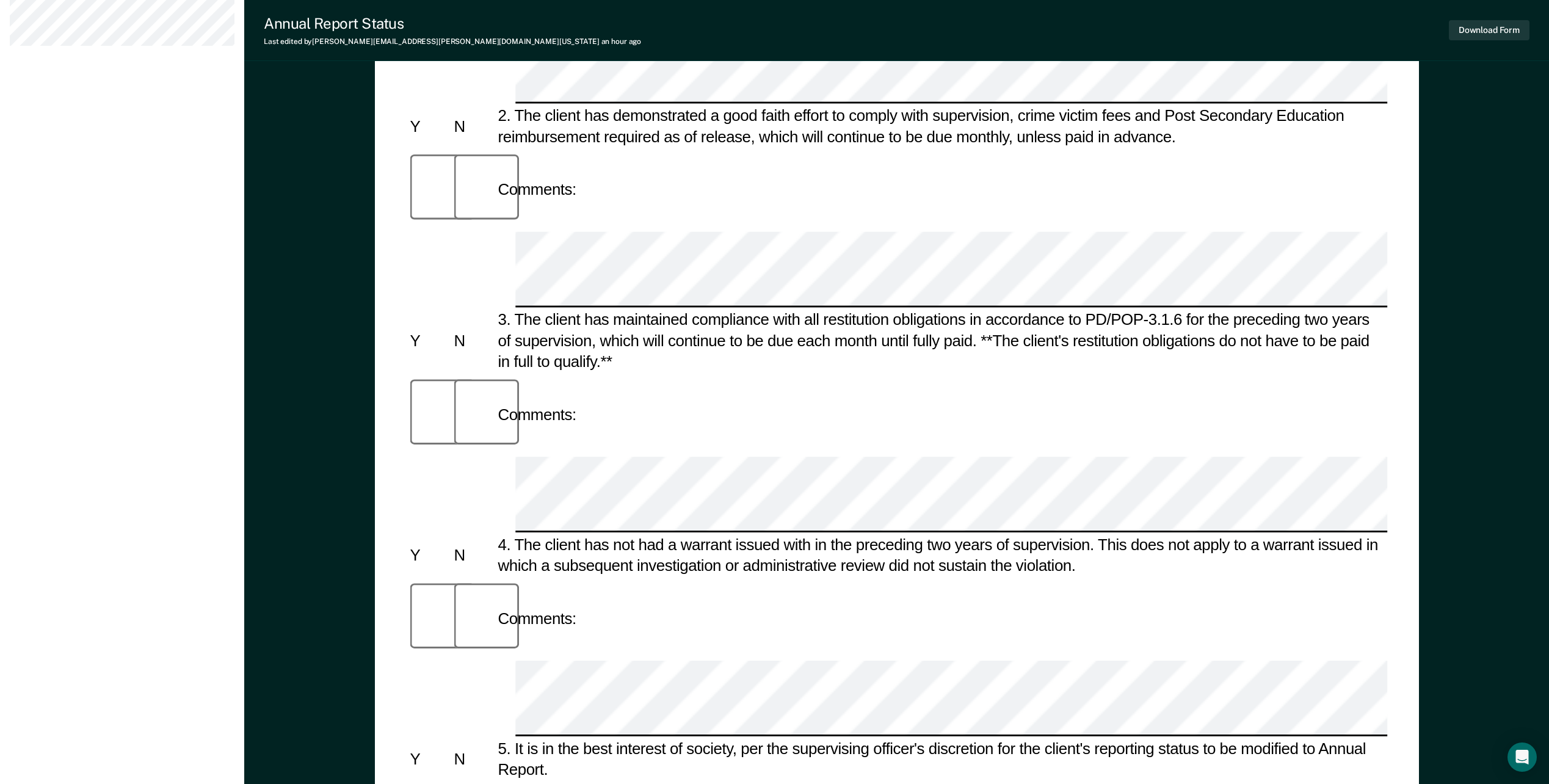
scroll to position [603, 0]
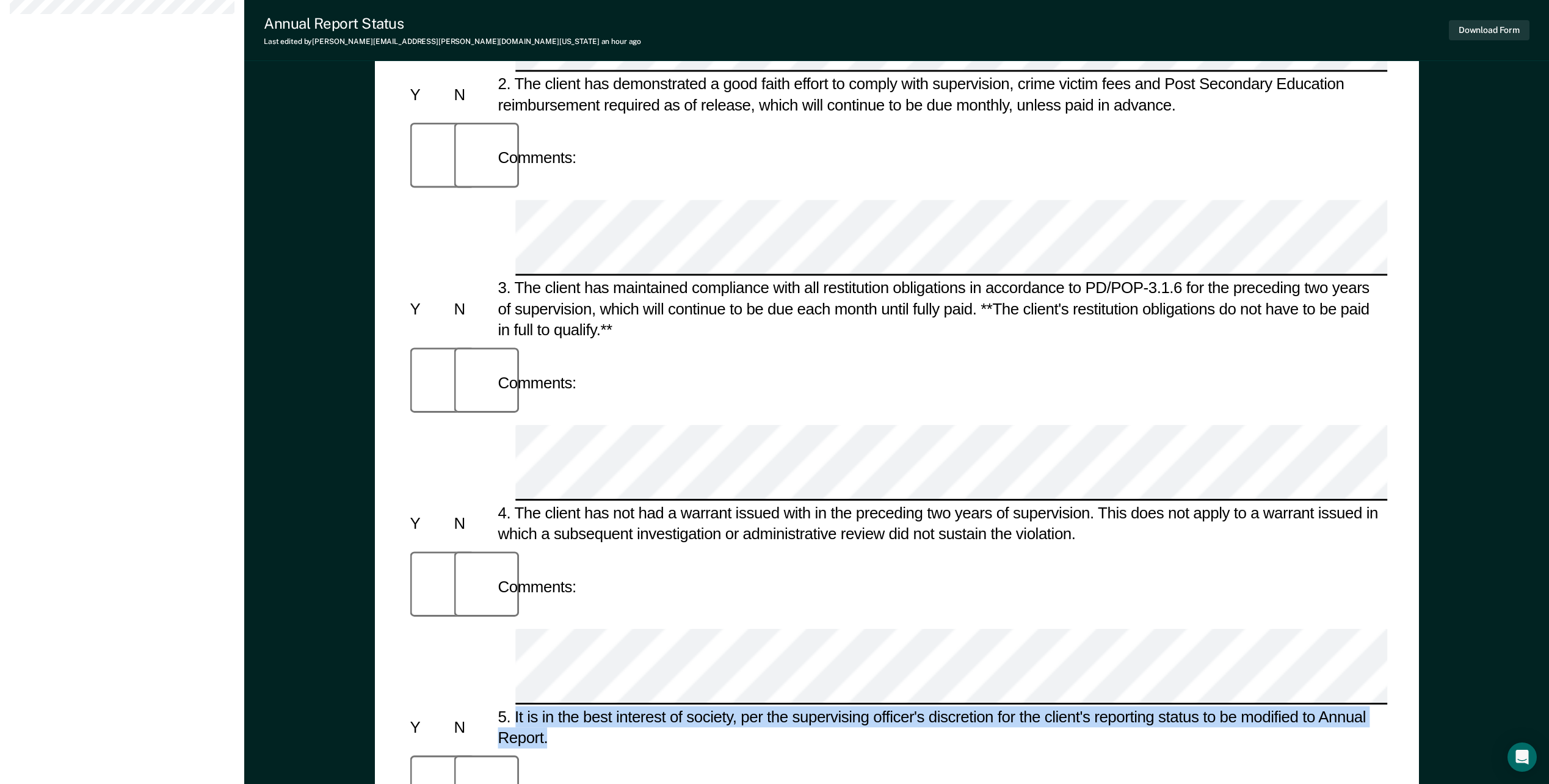
drag, startPoint x: 552, startPoint y: 113, endPoint x: 516, endPoint y: 91, distance: 42.2
click at [516, 707] on div "5. It is in the best interest of society, per the supervising officer's discret…" at bounding box center [940, 728] width 892 height 42
copy div "It is in the best interest of society, per the supervising officer's discretion…"
drag, startPoint x: 577, startPoint y: 112, endPoint x: 514, endPoint y: 98, distance: 64.5
click at [514, 707] on div "5. It is in the best interest of society, per the supervising officer's discret…" at bounding box center [940, 728] width 892 height 42
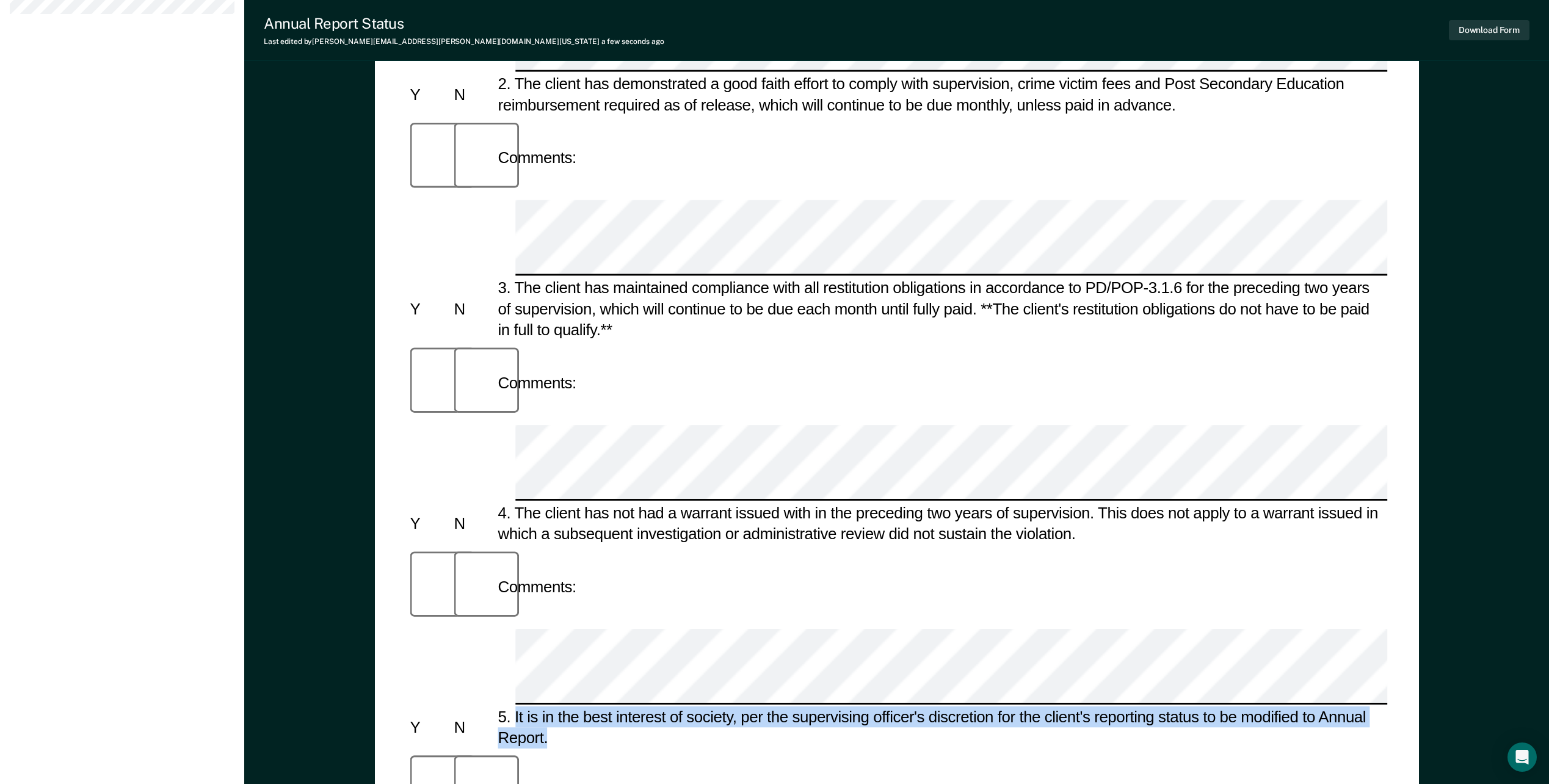
copy div "It is in the best interest of society, per the supervising officer's discretion…"
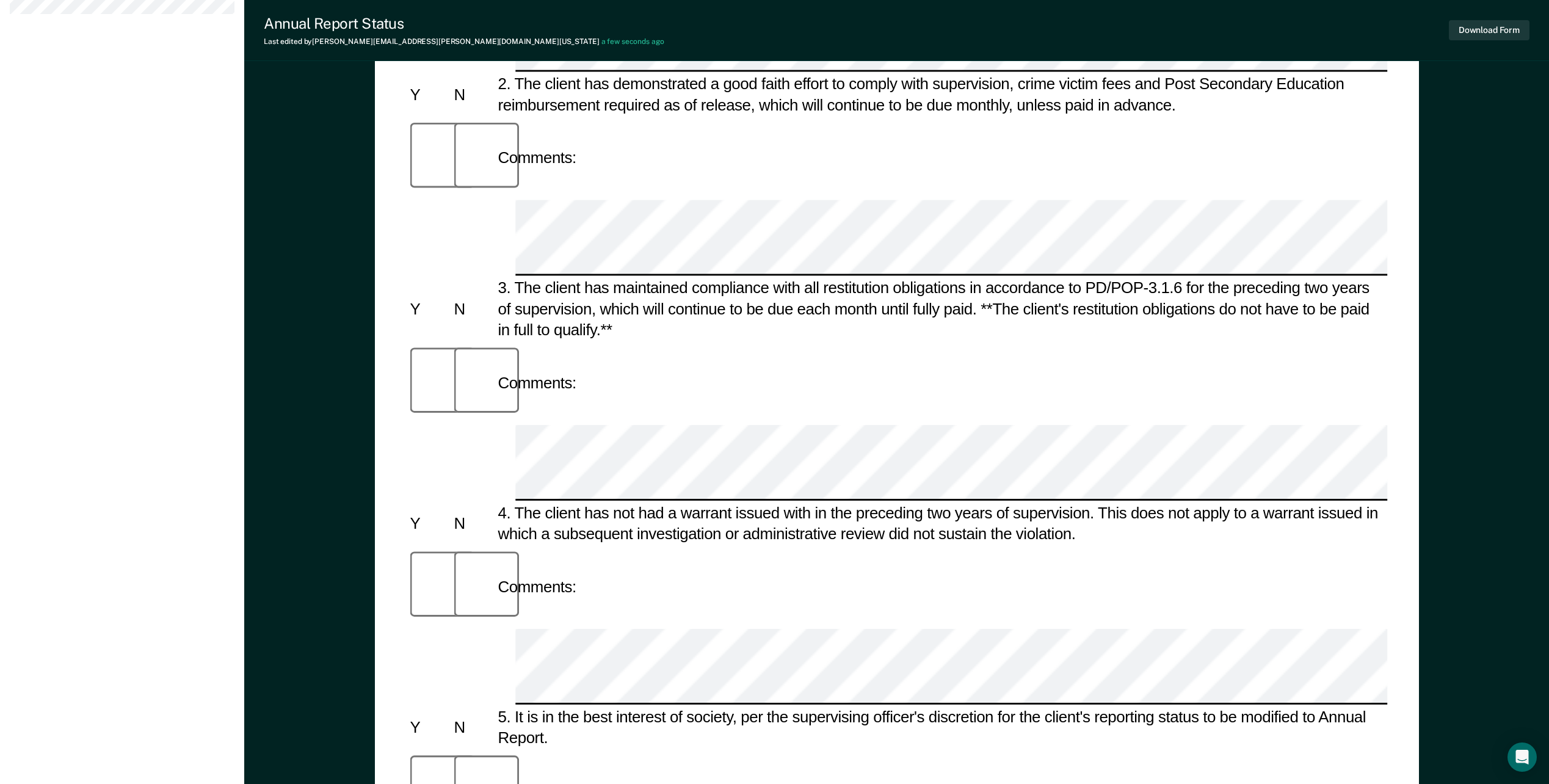
scroll to position [0, 0]
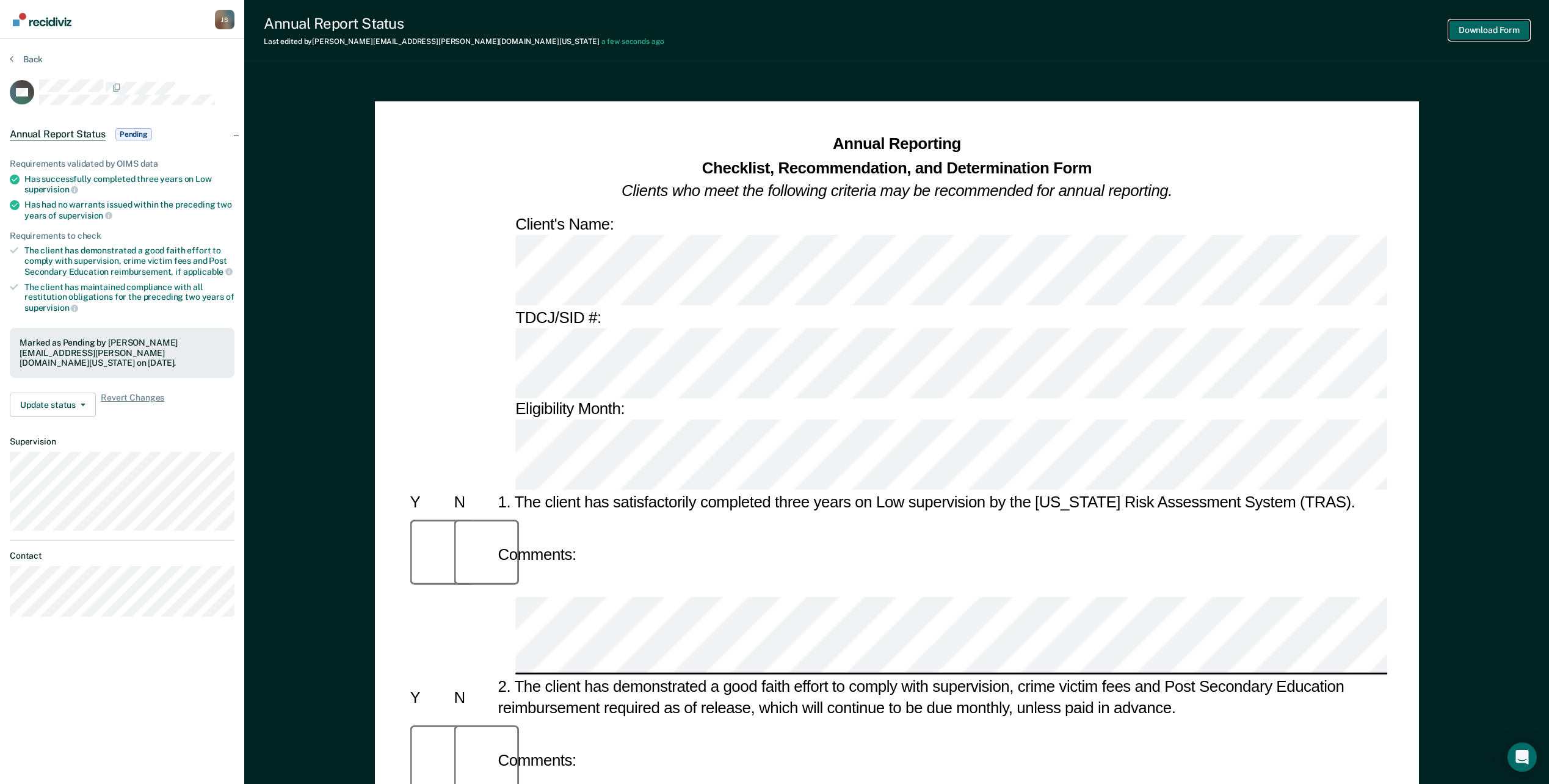
click at [1464, 32] on button "Download Form" at bounding box center [1489, 30] width 80 height 20
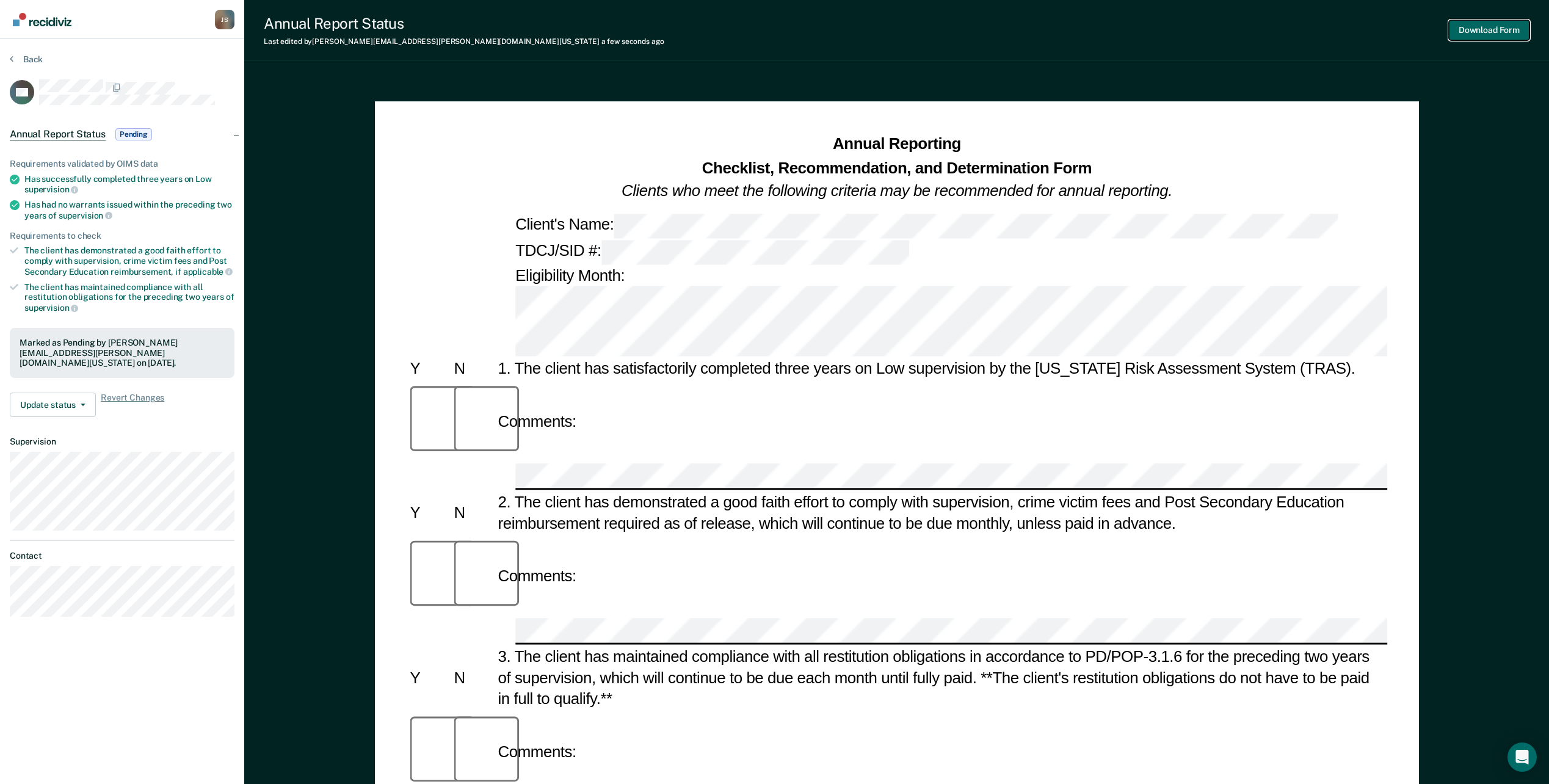
click at [1493, 34] on button "Download Form" at bounding box center [1489, 30] width 80 height 20
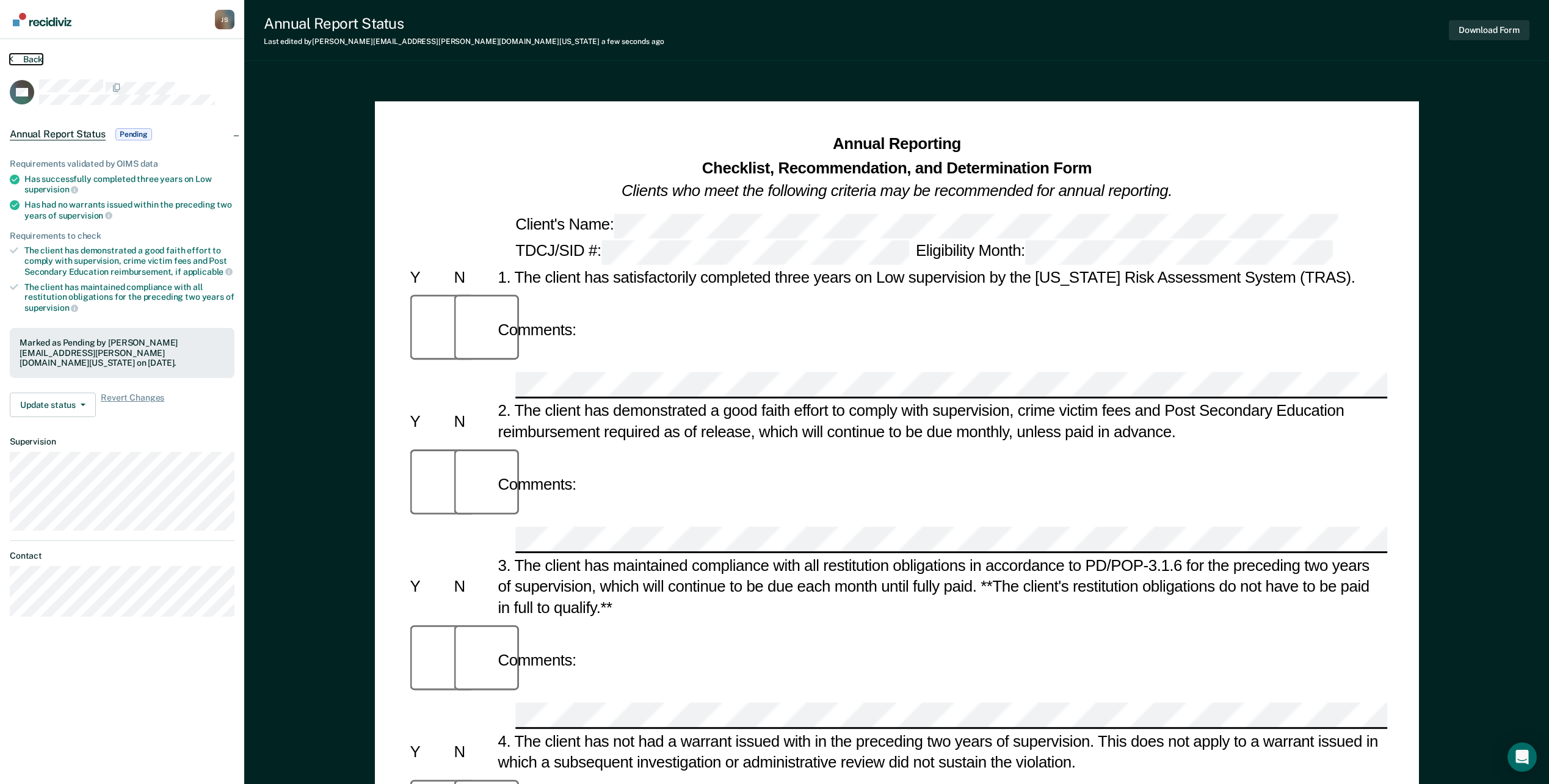
click at [31, 59] on button "Back" at bounding box center [26, 59] width 33 height 11
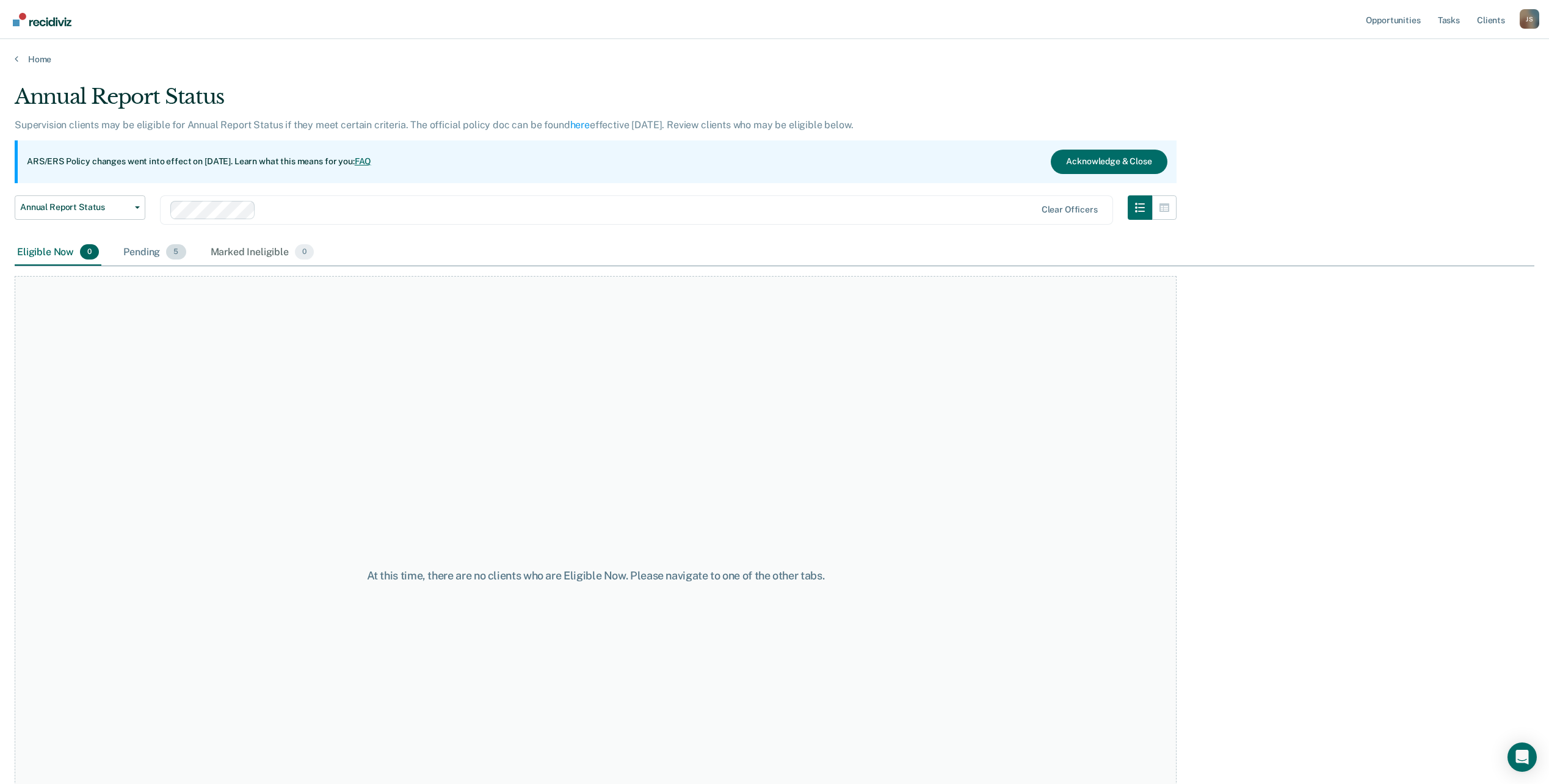
click at [146, 247] on div "Pending 5" at bounding box center [154, 253] width 67 height 27
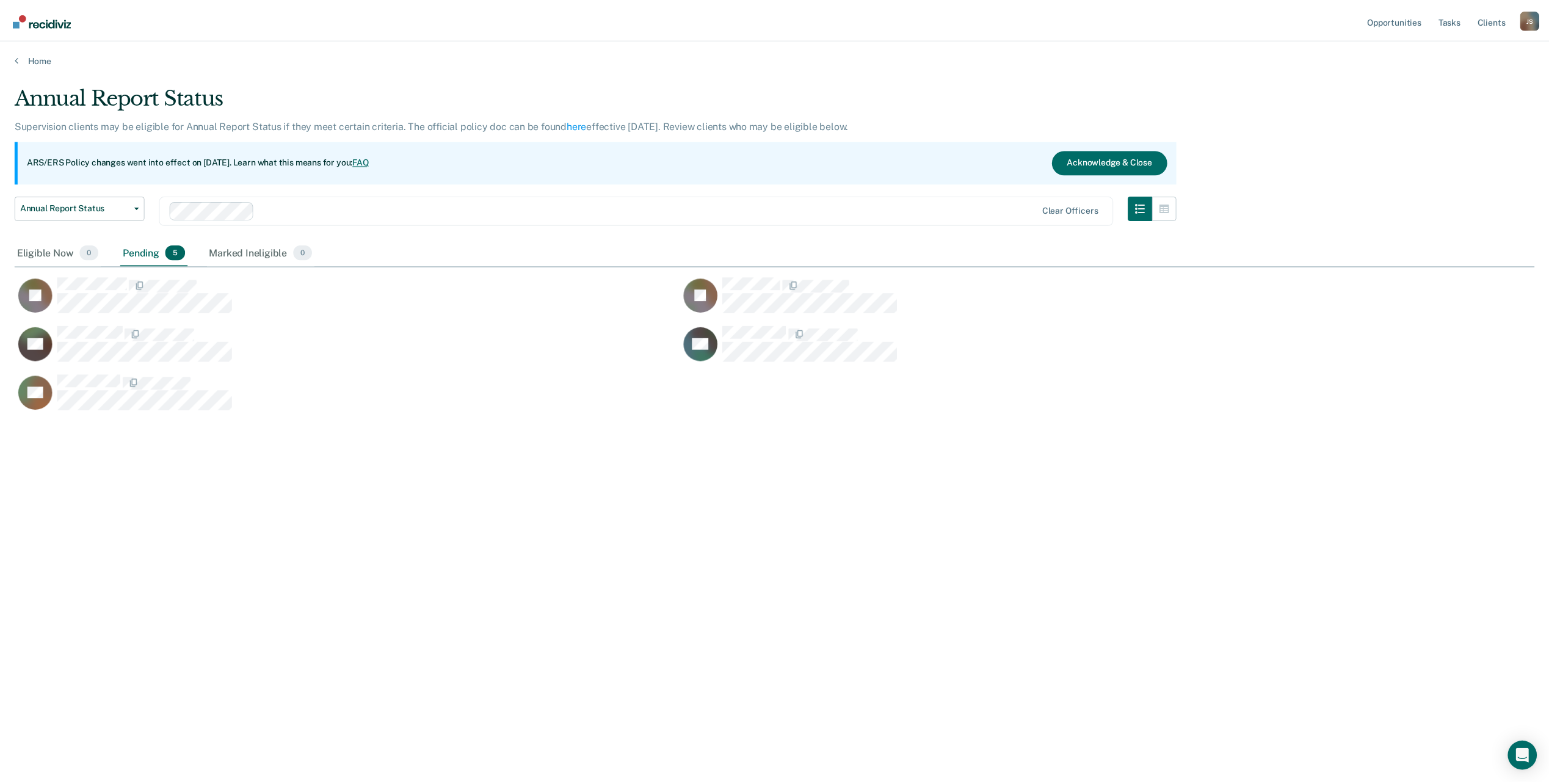
scroll to position [599, 1520]
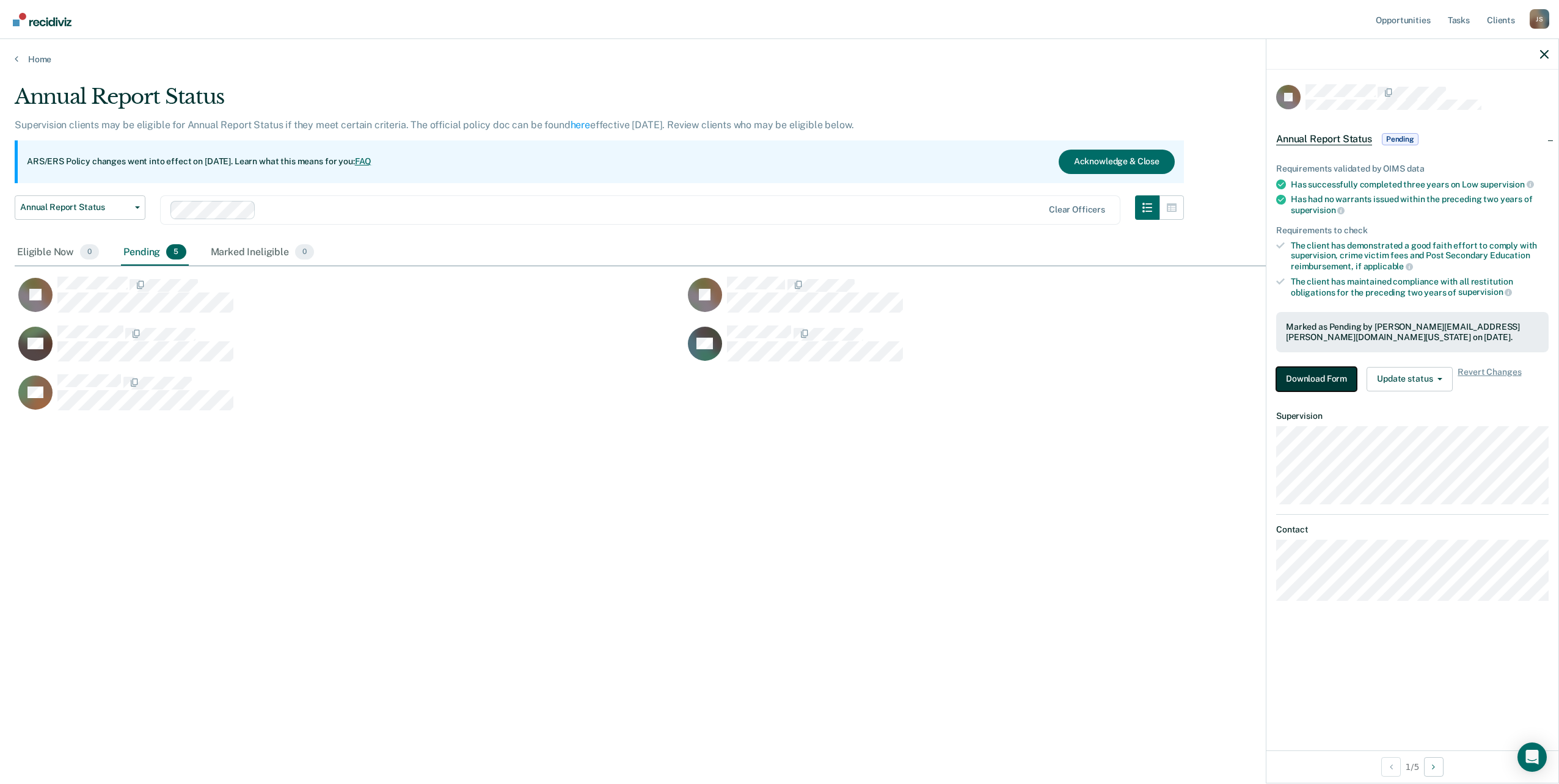
click at [1341, 370] on button "Download Form" at bounding box center [1316, 379] width 80 height 25
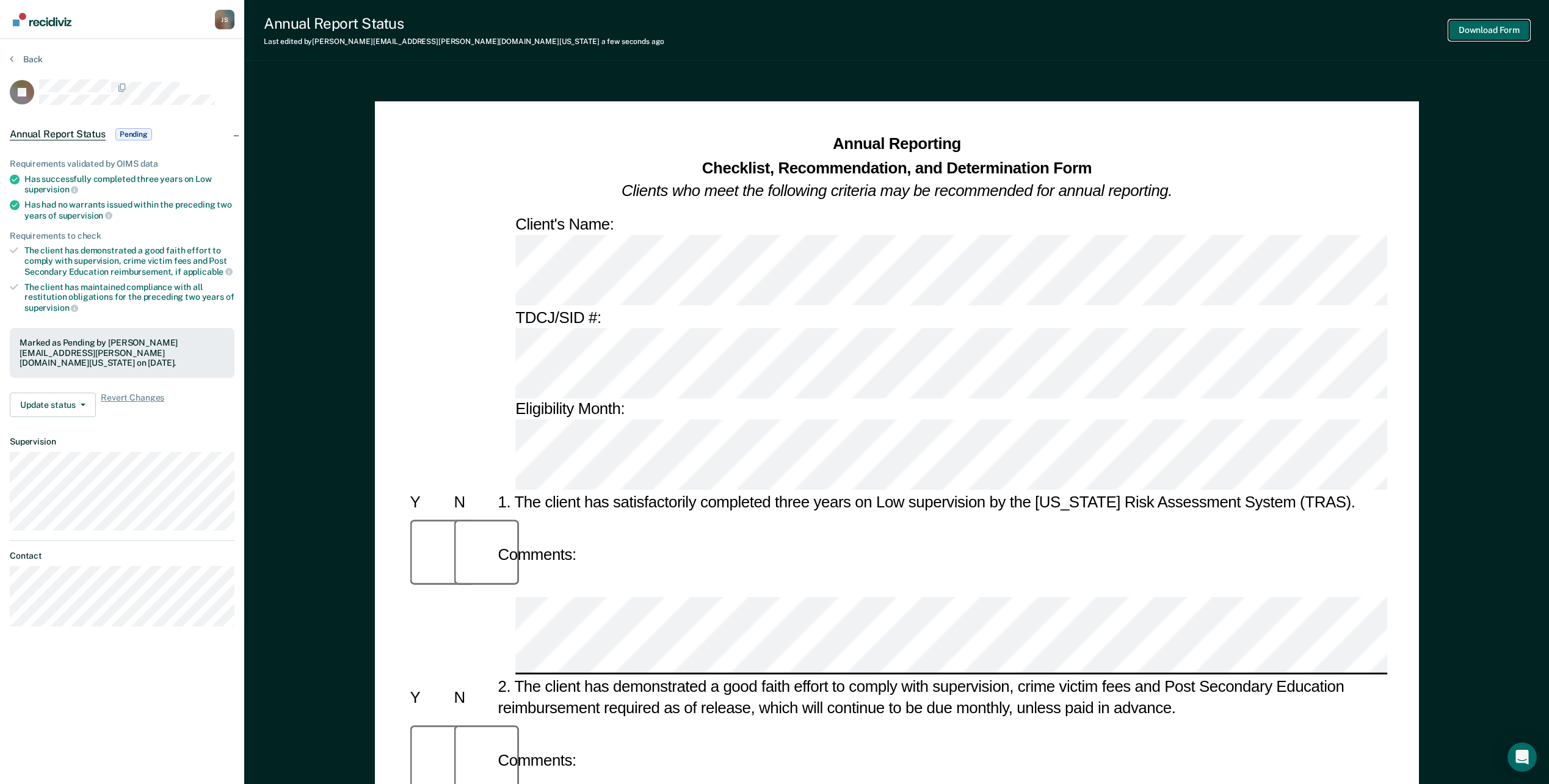
click at [1498, 21] on button "Download Form" at bounding box center [1489, 30] width 80 height 20
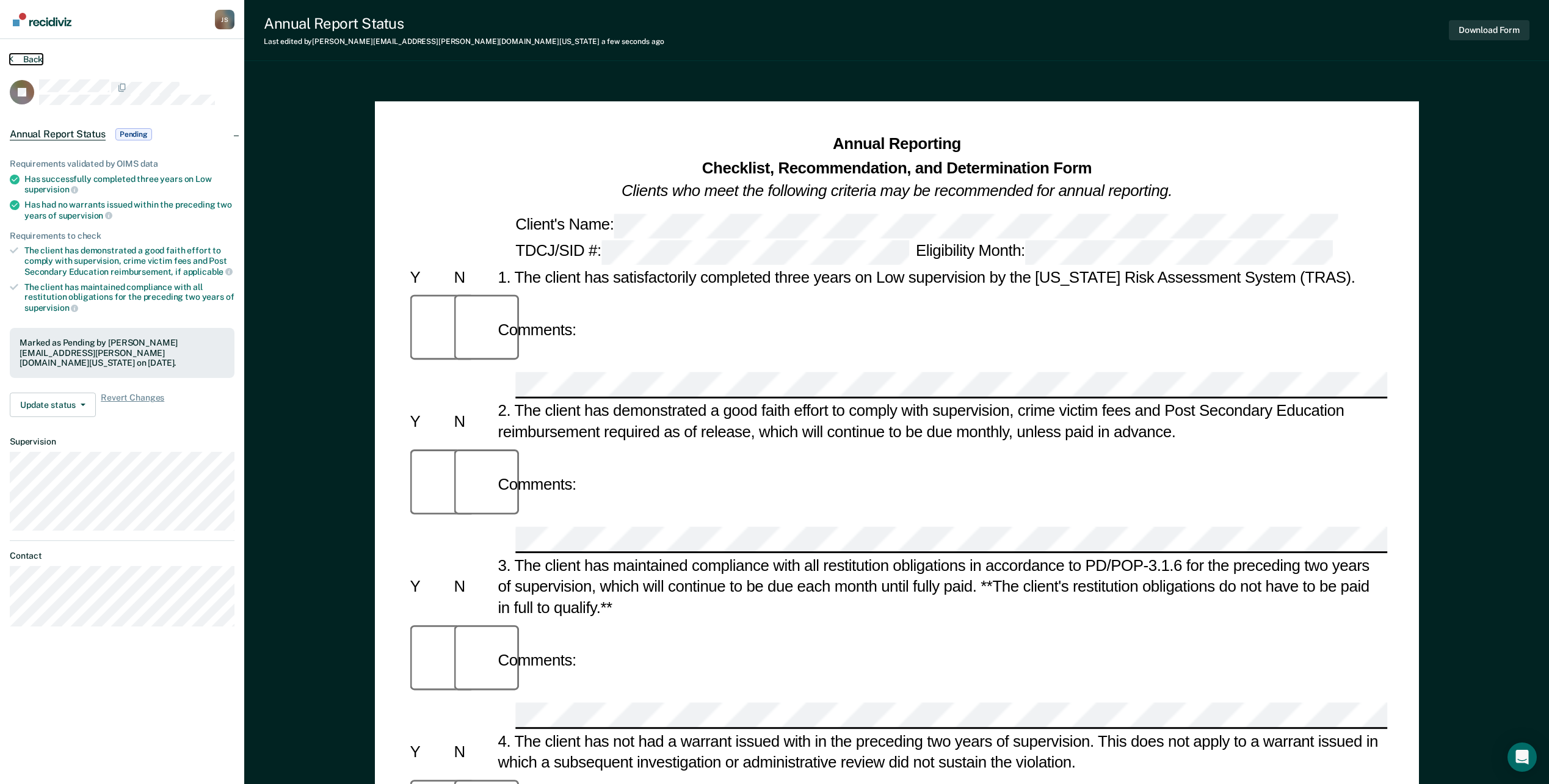
click at [29, 55] on button "Back" at bounding box center [26, 59] width 33 height 11
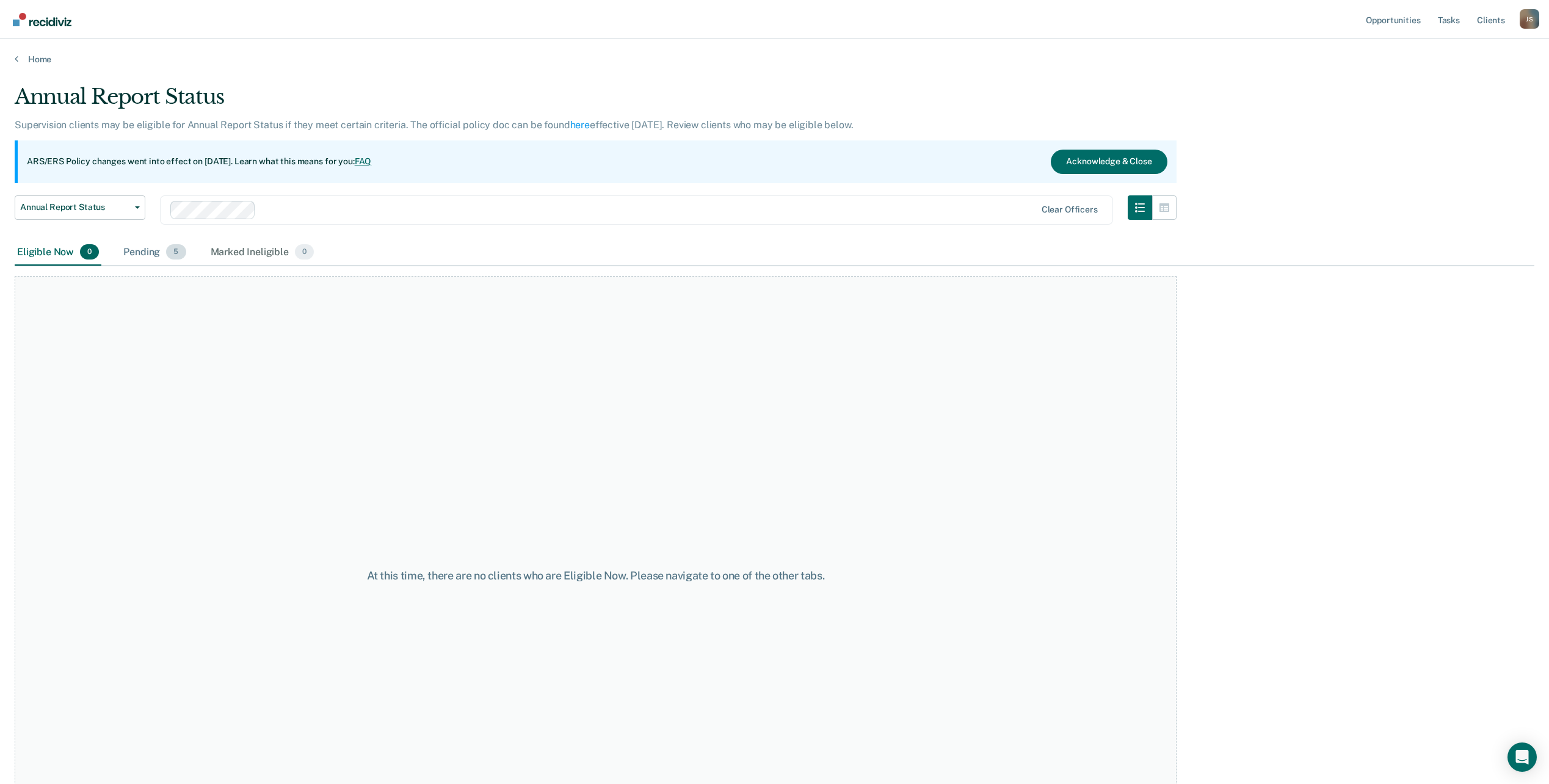
click at [140, 252] on div "Pending 5" at bounding box center [154, 253] width 67 height 27
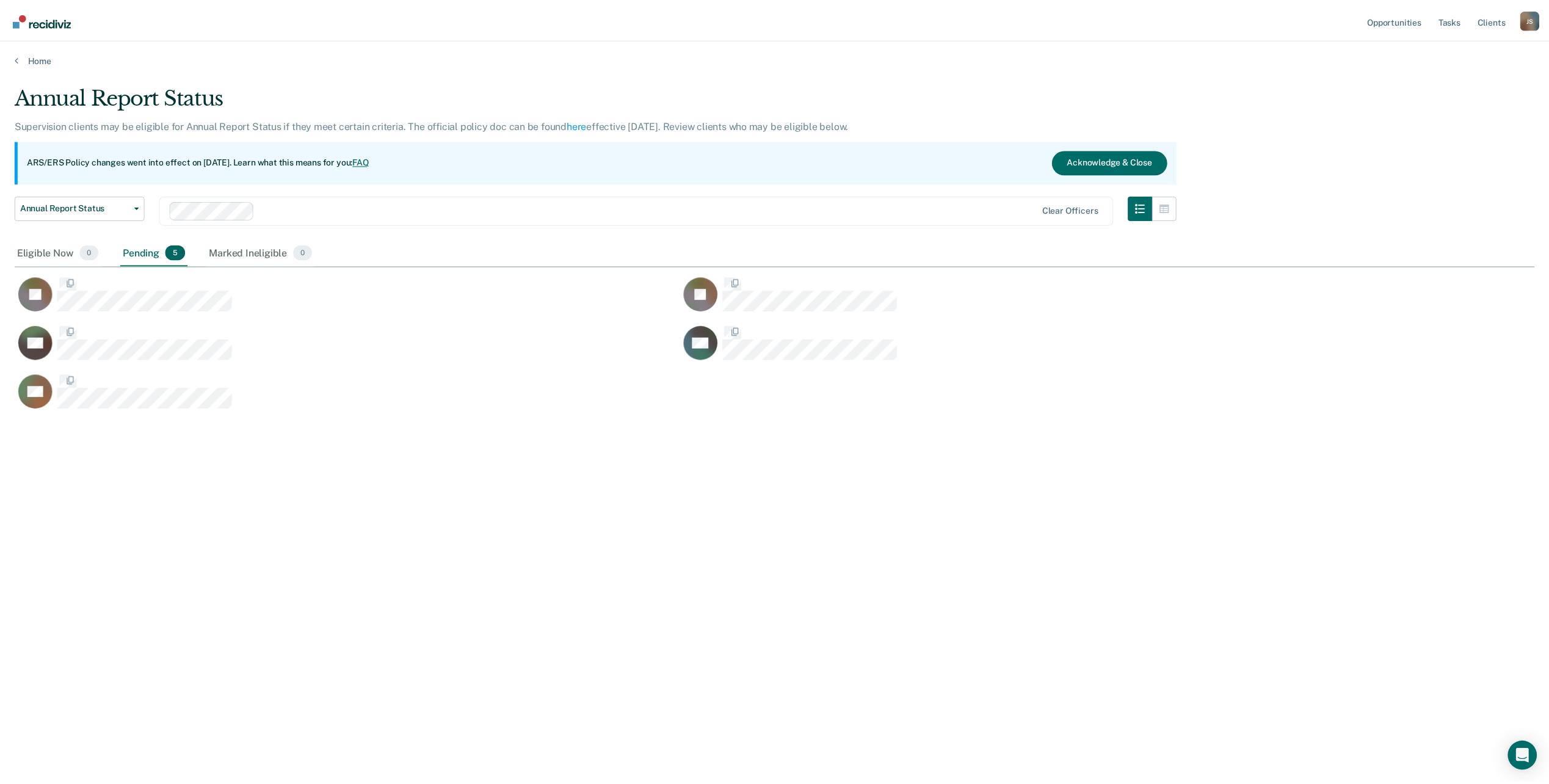
scroll to position [599, 1520]
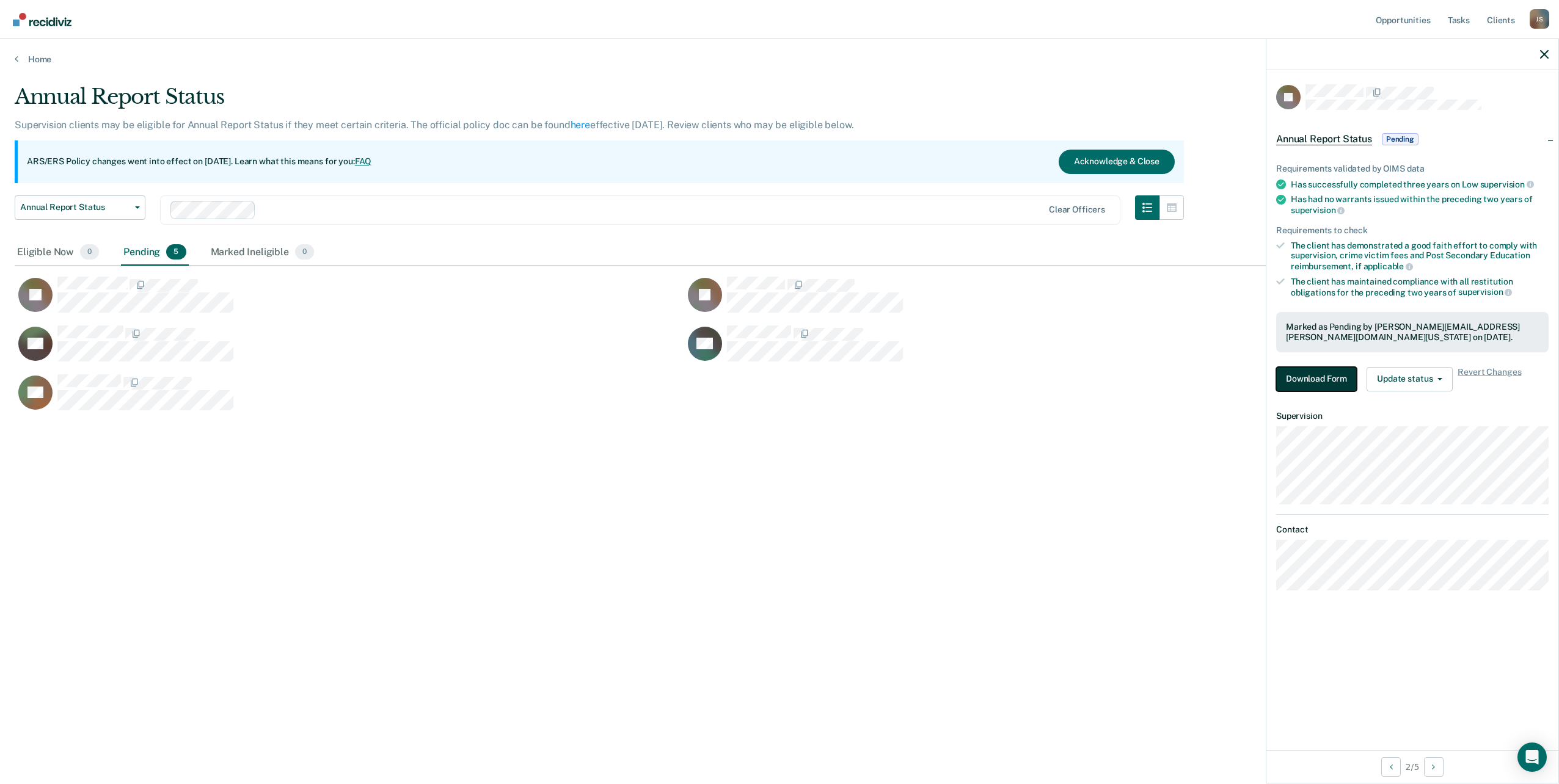
click at [1319, 380] on button "Download Form" at bounding box center [1316, 379] width 80 height 25
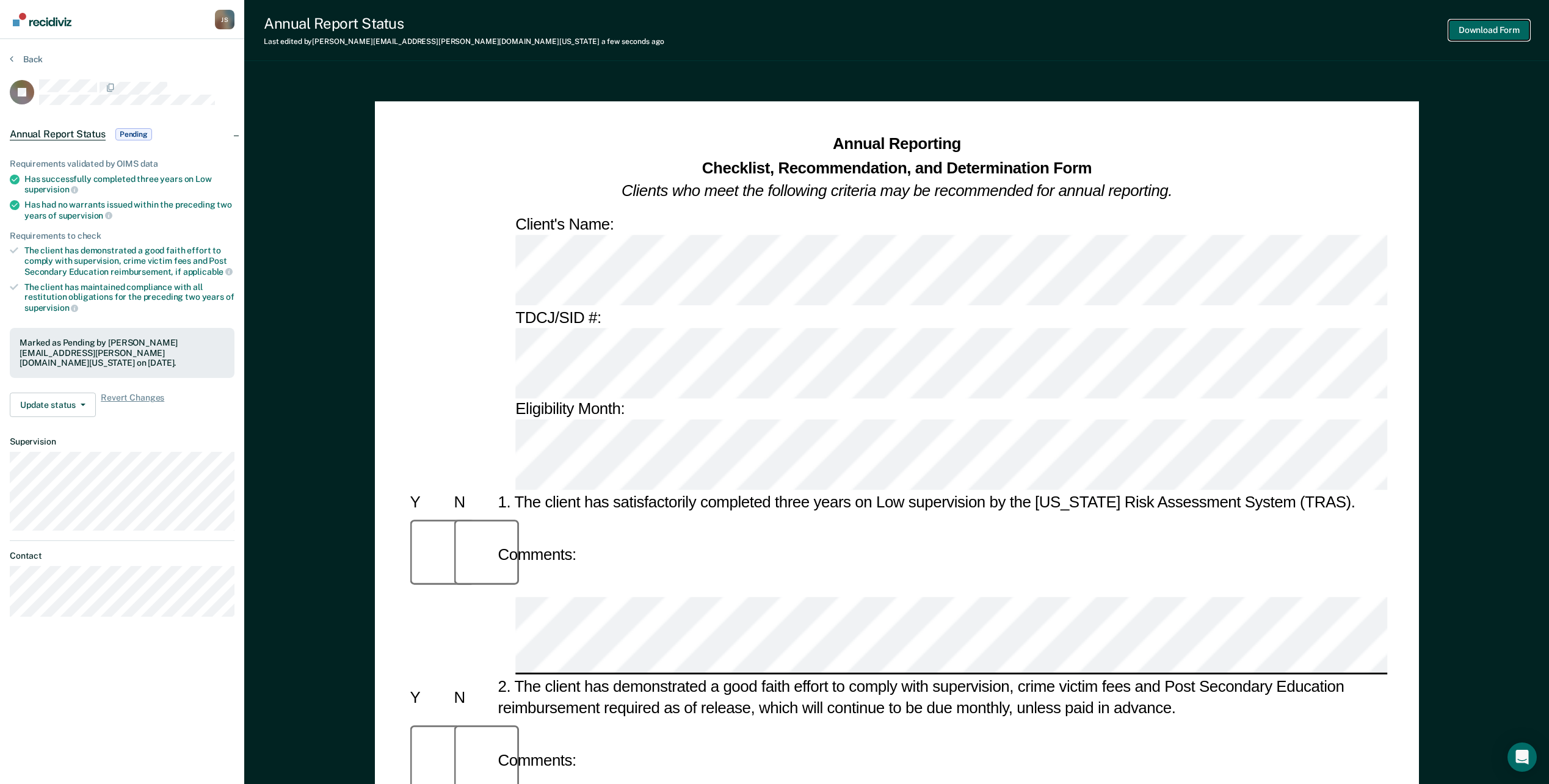
click at [1470, 34] on button "Download Form" at bounding box center [1489, 30] width 80 height 20
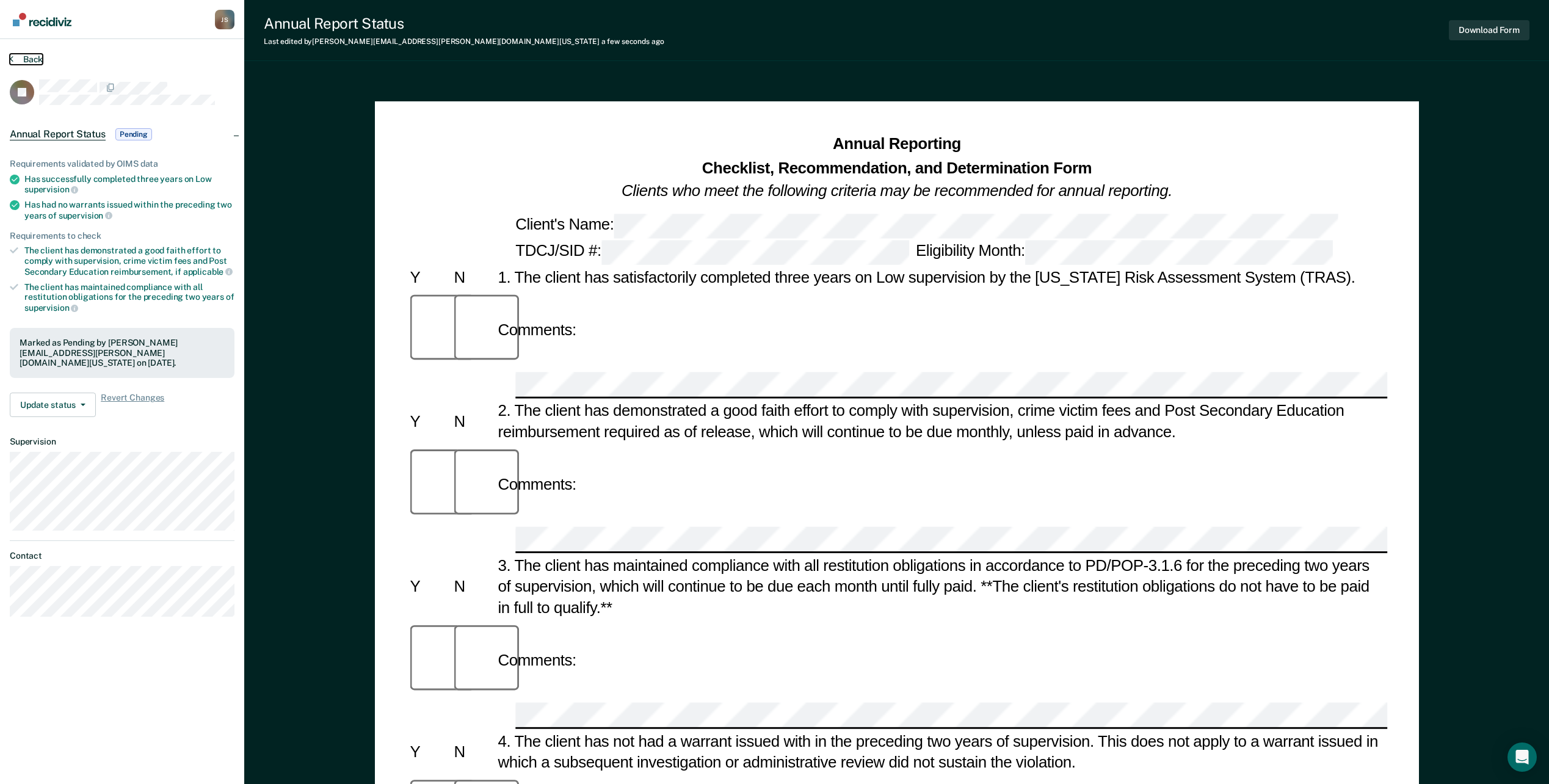
click at [23, 58] on button "Back" at bounding box center [26, 59] width 33 height 11
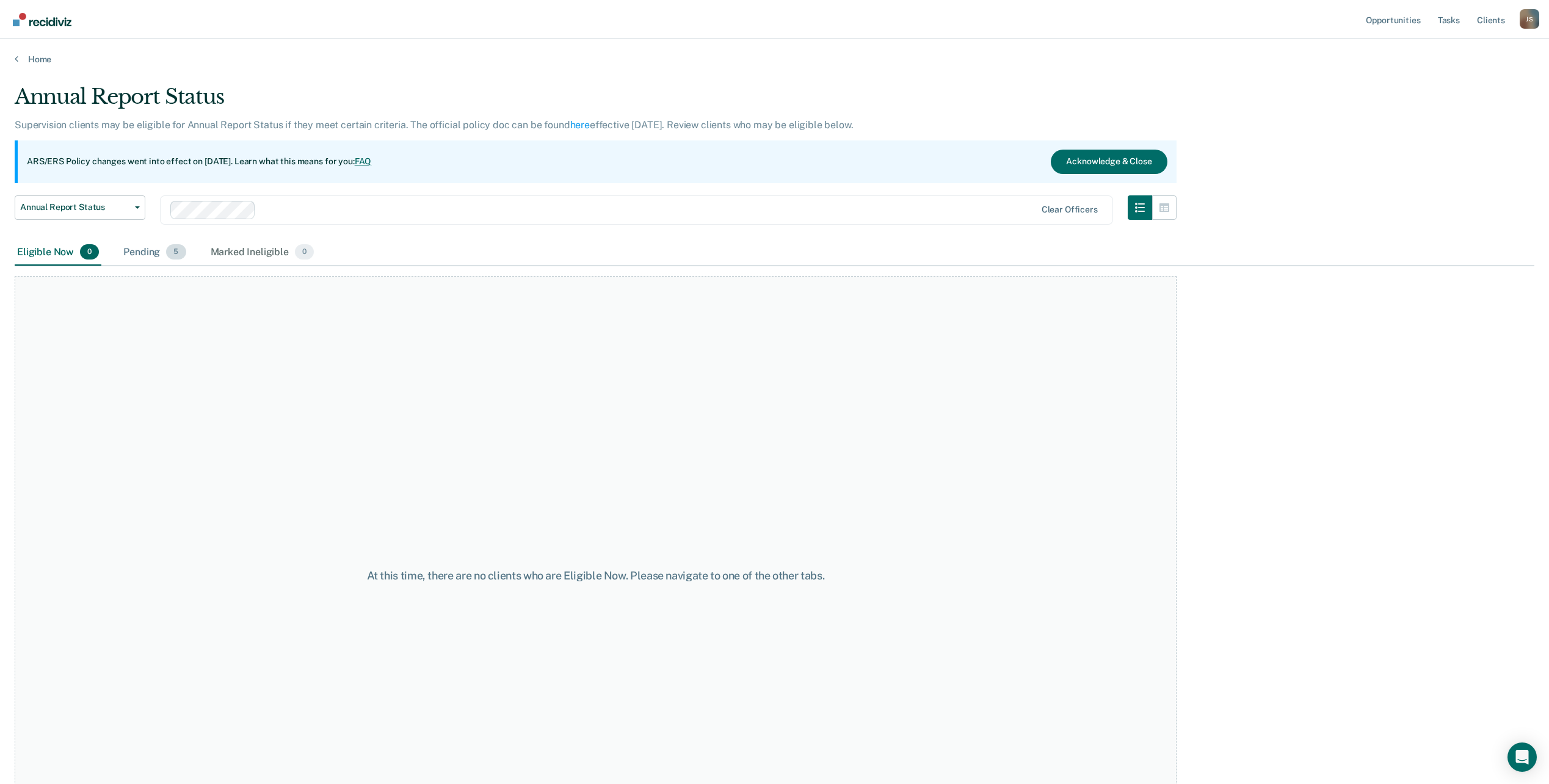
click at [121, 254] on div "Pending 5" at bounding box center [154, 253] width 67 height 27
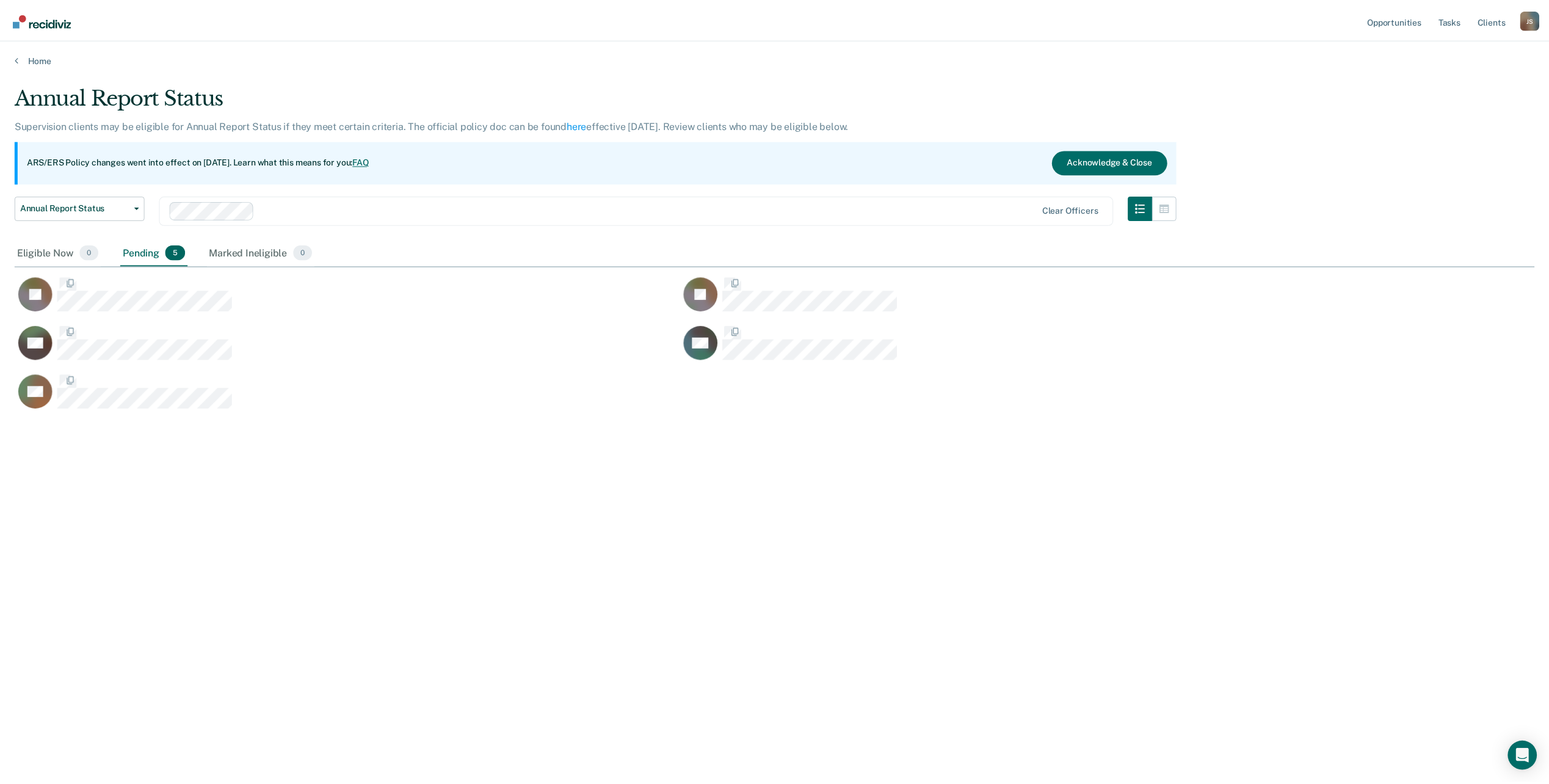
scroll to position [599, 1520]
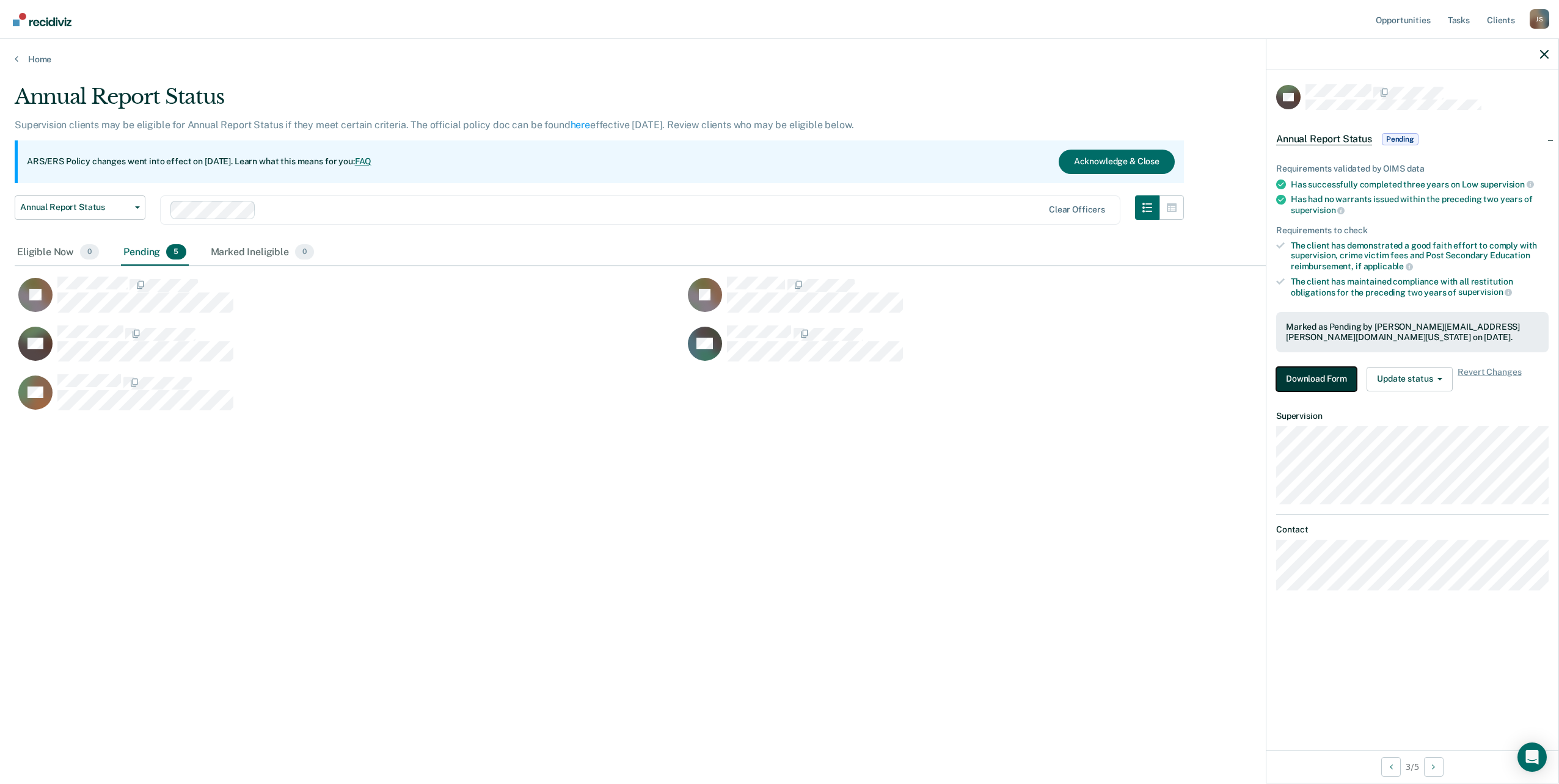
click at [1347, 379] on button "Download Form" at bounding box center [1316, 379] width 80 height 25
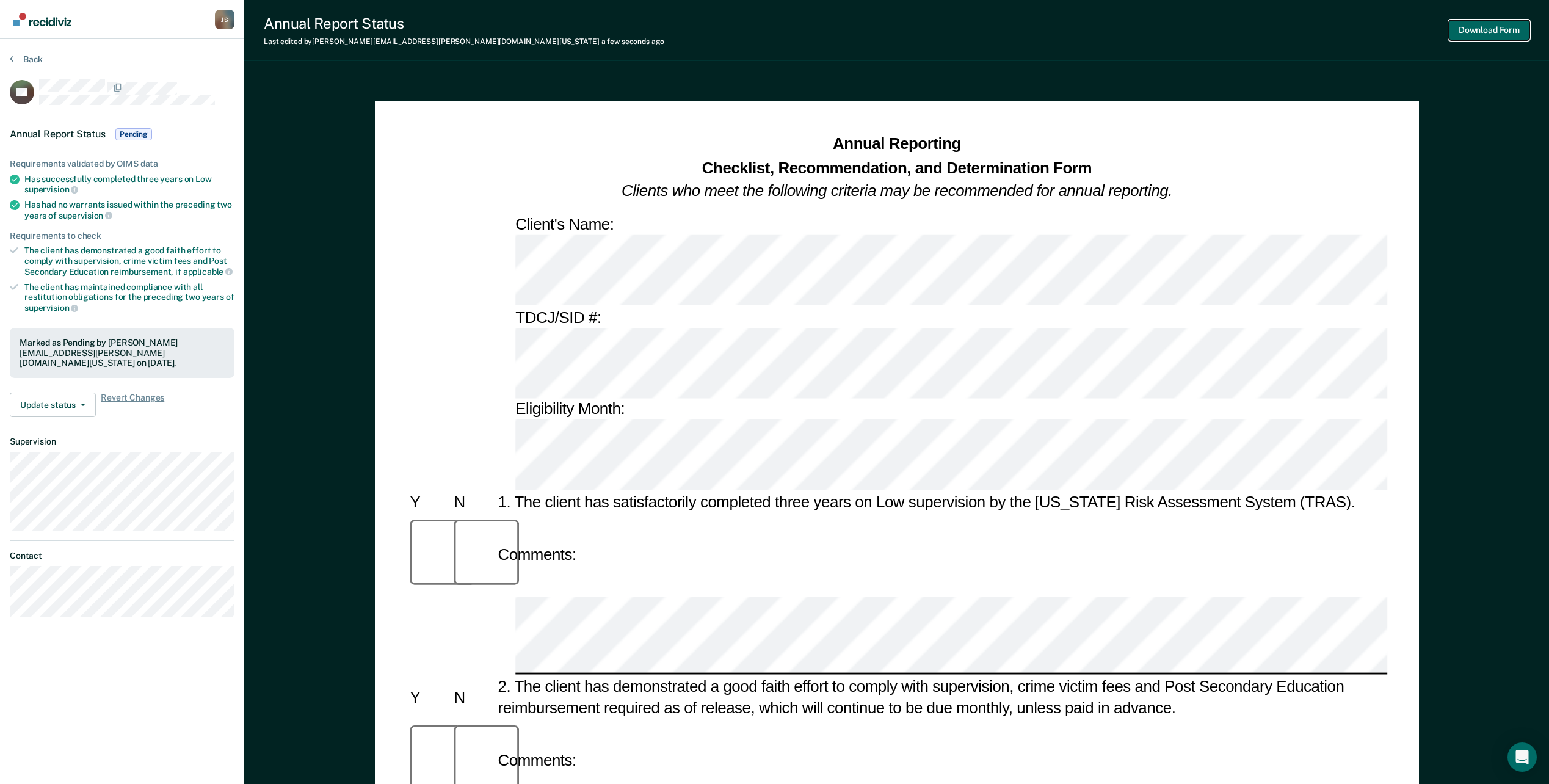
click at [1471, 31] on button "Download Form" at bounding box center [1489, 30] width 80 height 20
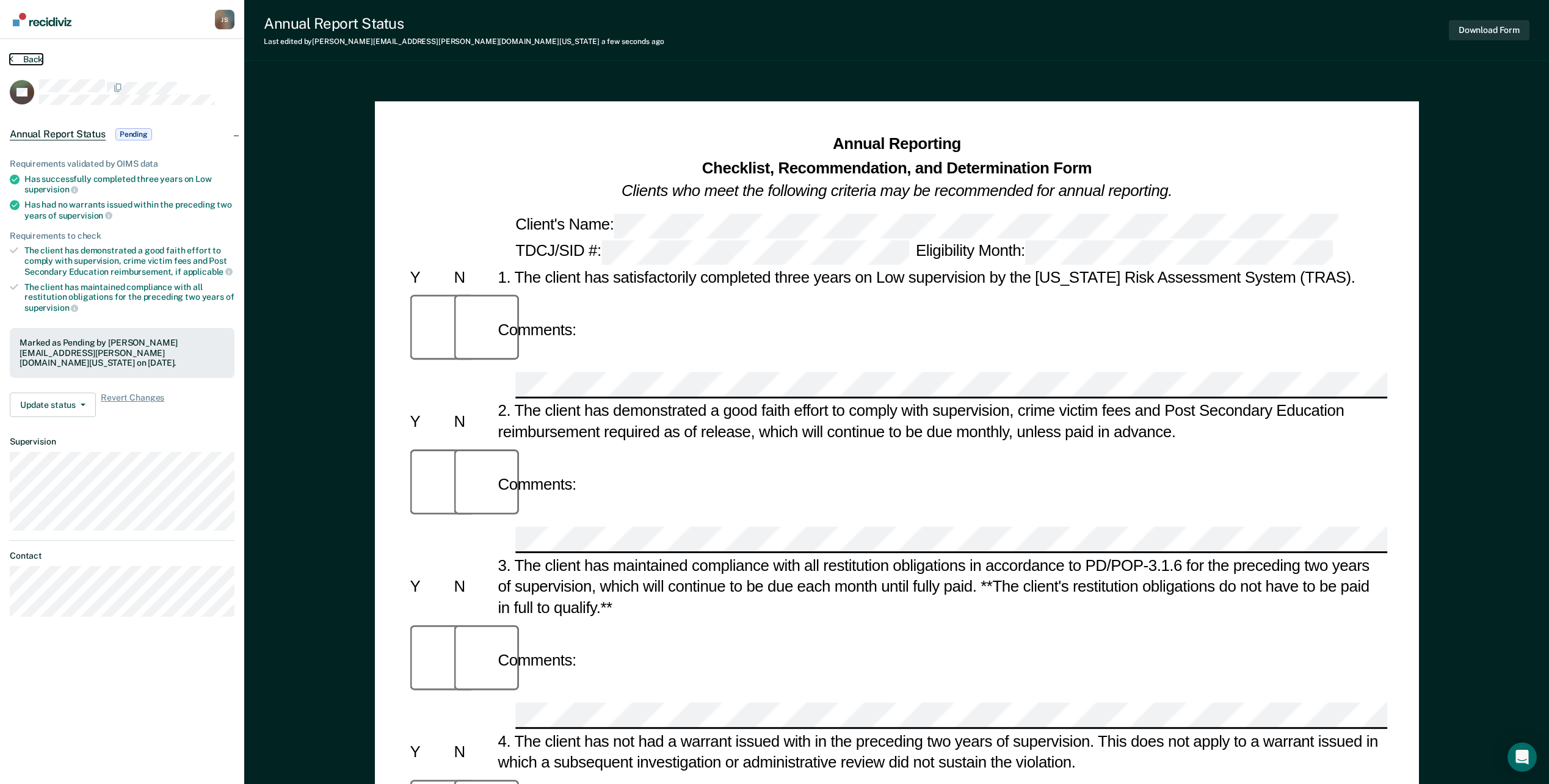
click at [29, 59] on button "Back" at bounding box center [26, 59] width 33 height 11
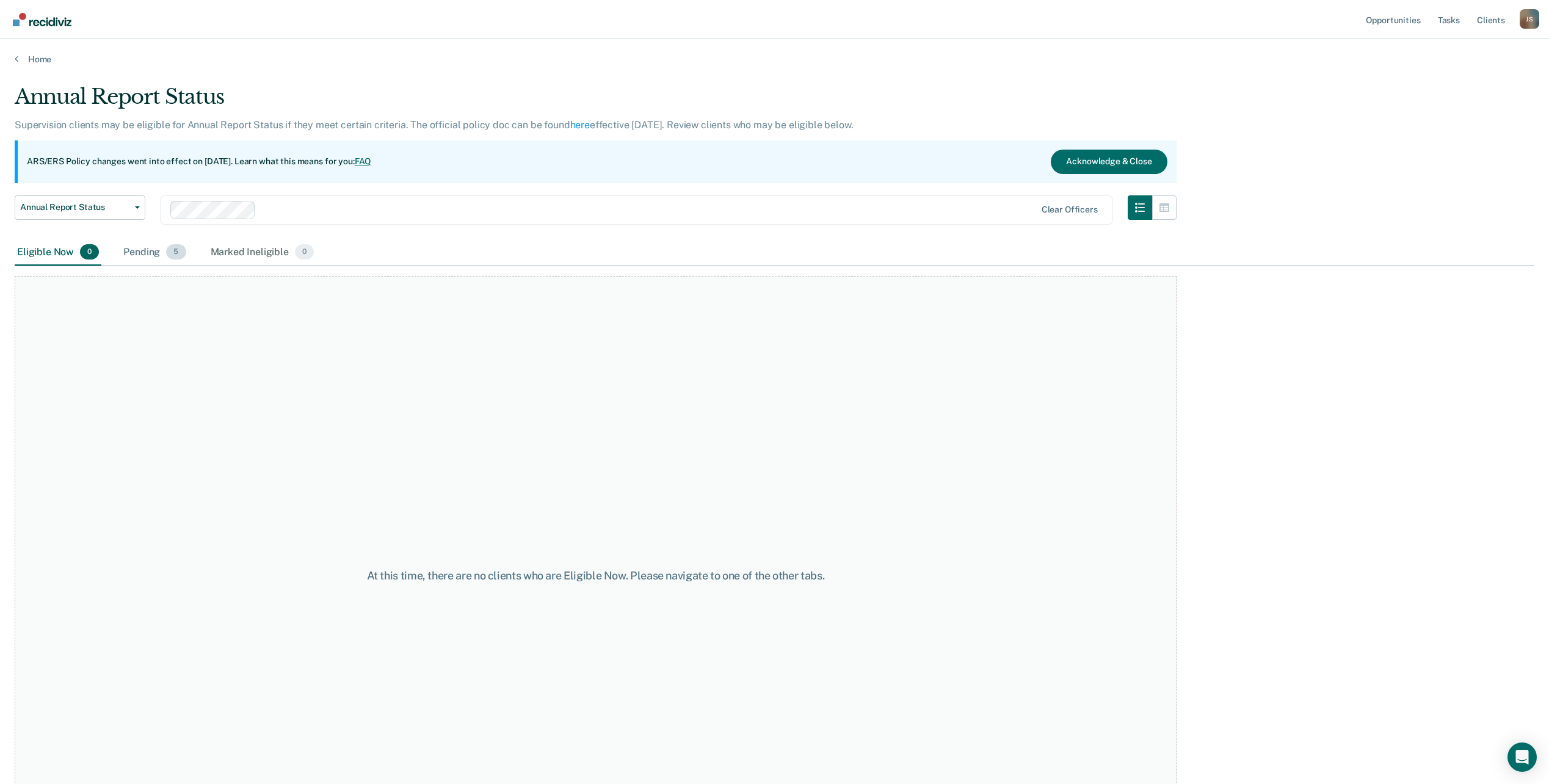
click at [150, 246] on div "Pending 5" at bounding box center [154, 253] width 67 height 27
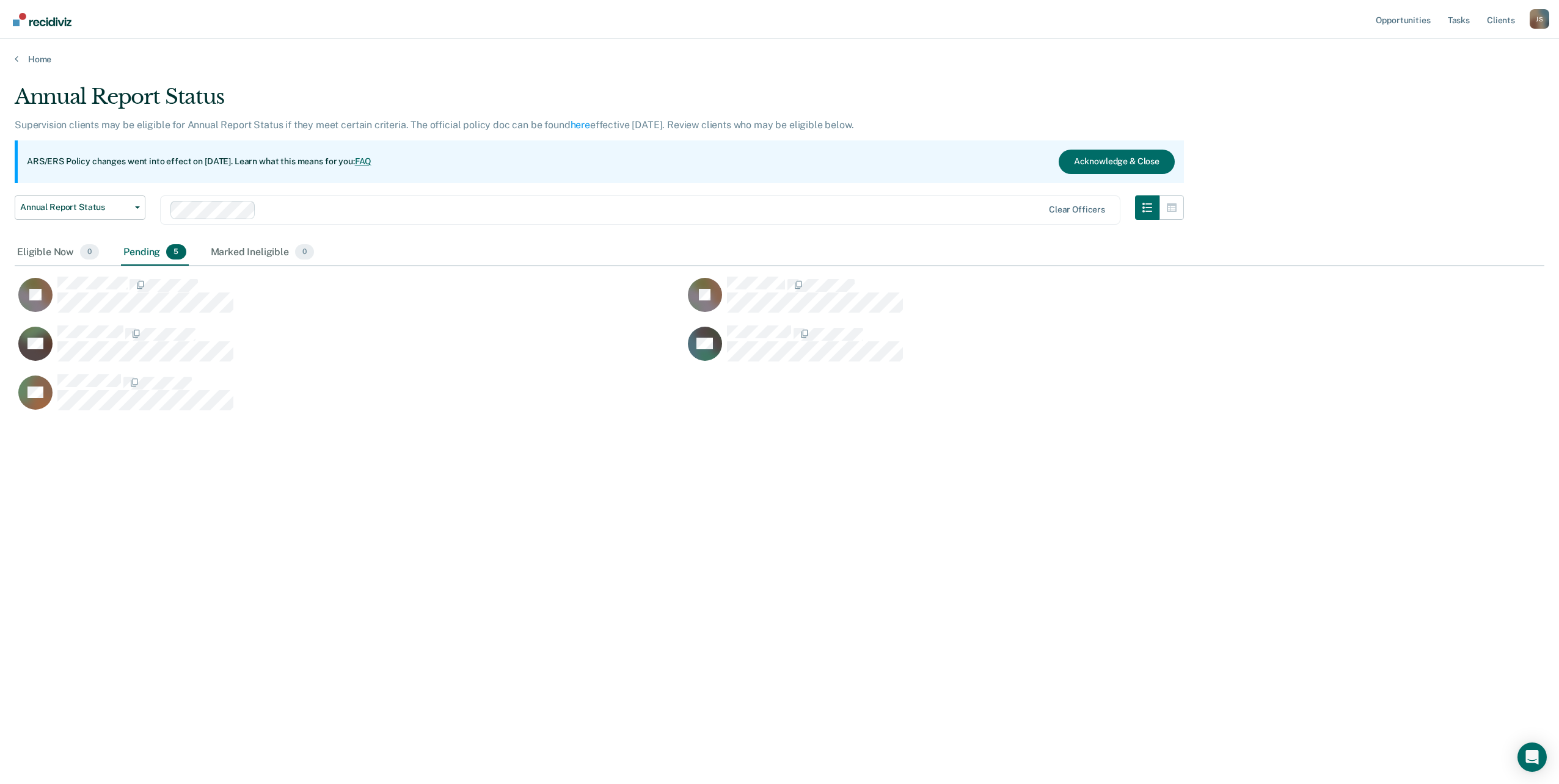
scroll to position [599, 1520]
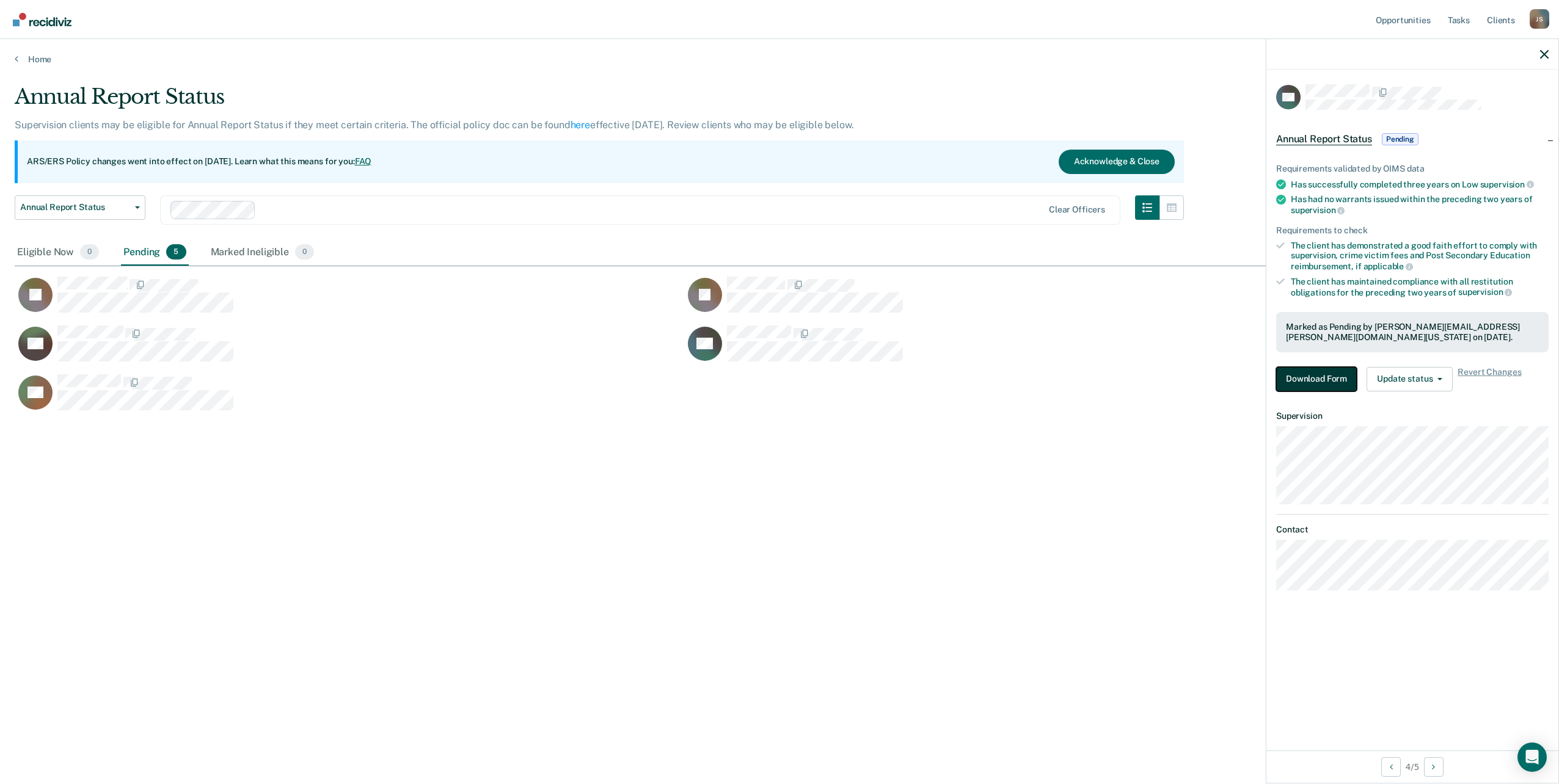
click at [1326, 379] on button "Download Form" at bounding box center [1316, 379] width 80 height 25
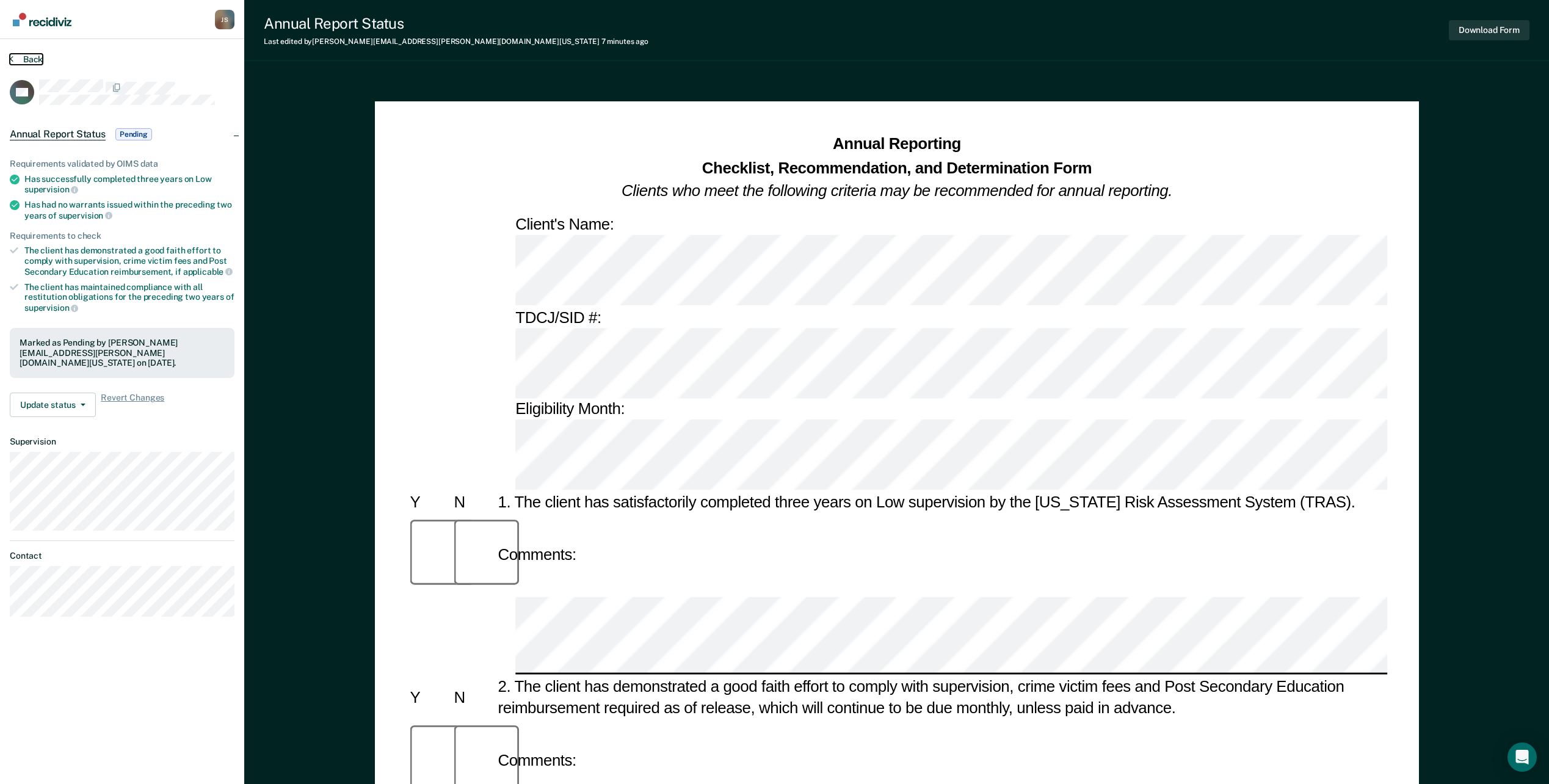
click at [29, 60] on button "Back" at bounding box center [26, 59] width 33 height 11
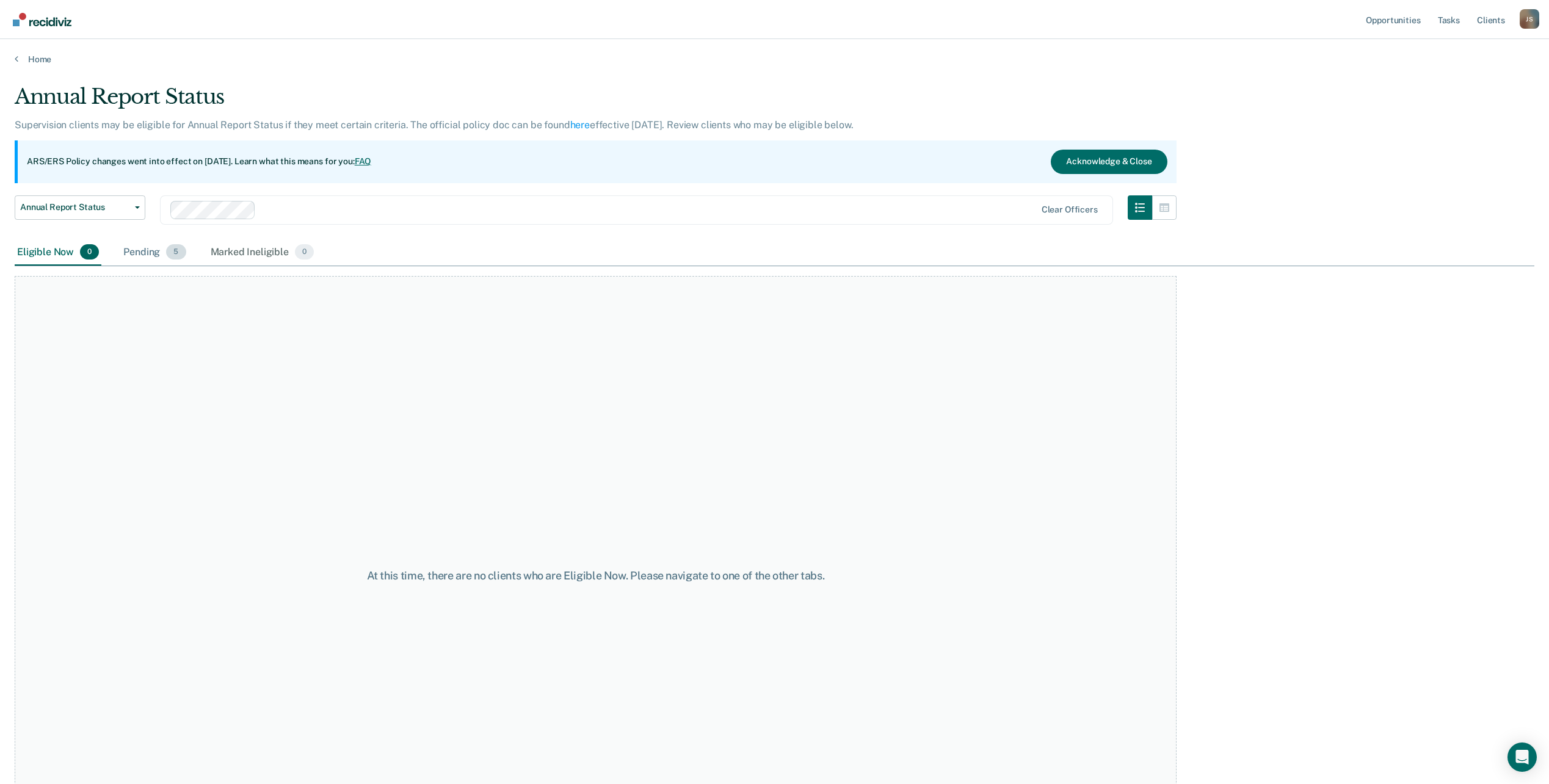
click at [139, 248] on div "Pending 5" at bounding box center [154, 253] width 67 height 27
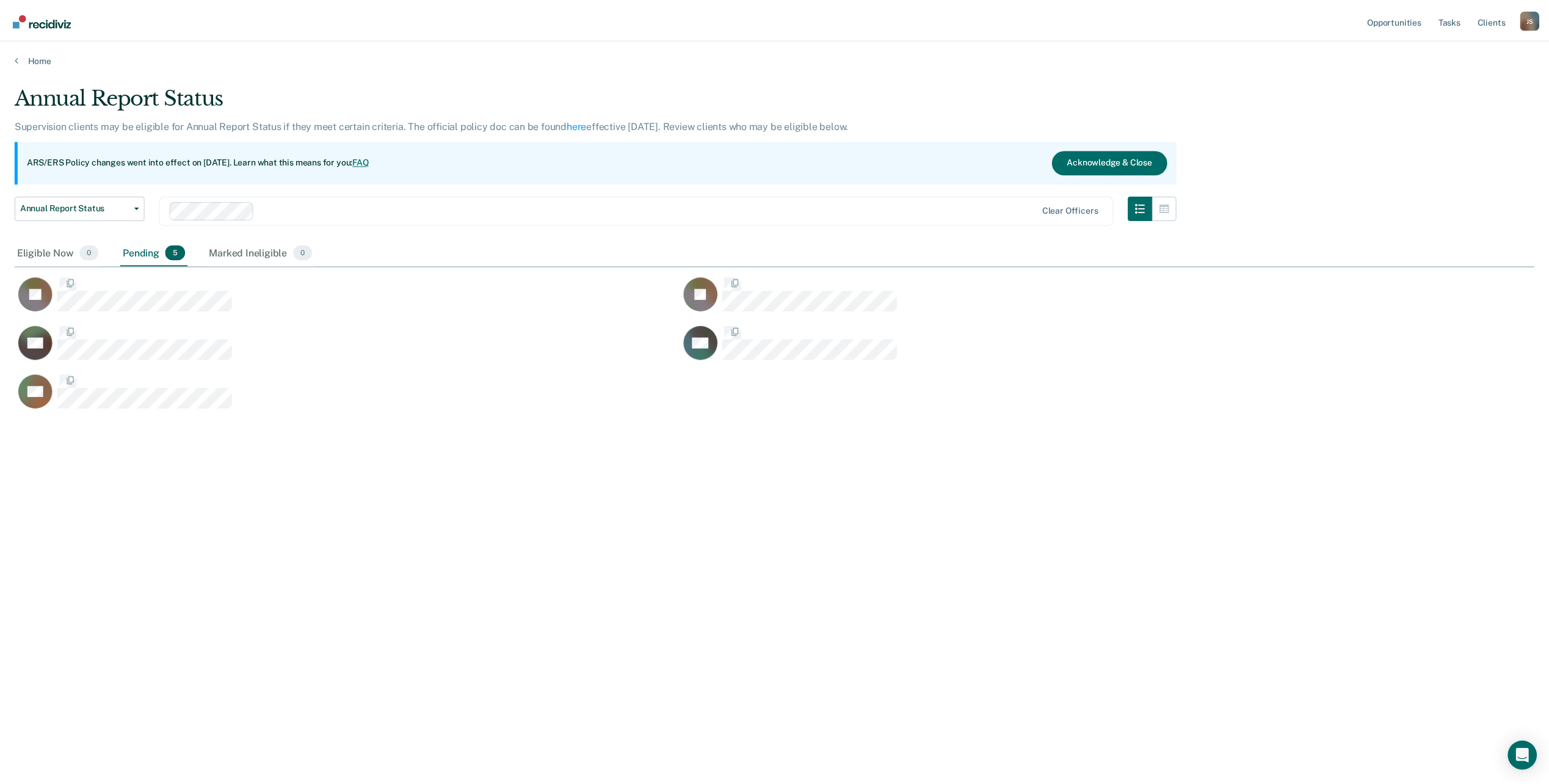
scroll to position [599, 1520]
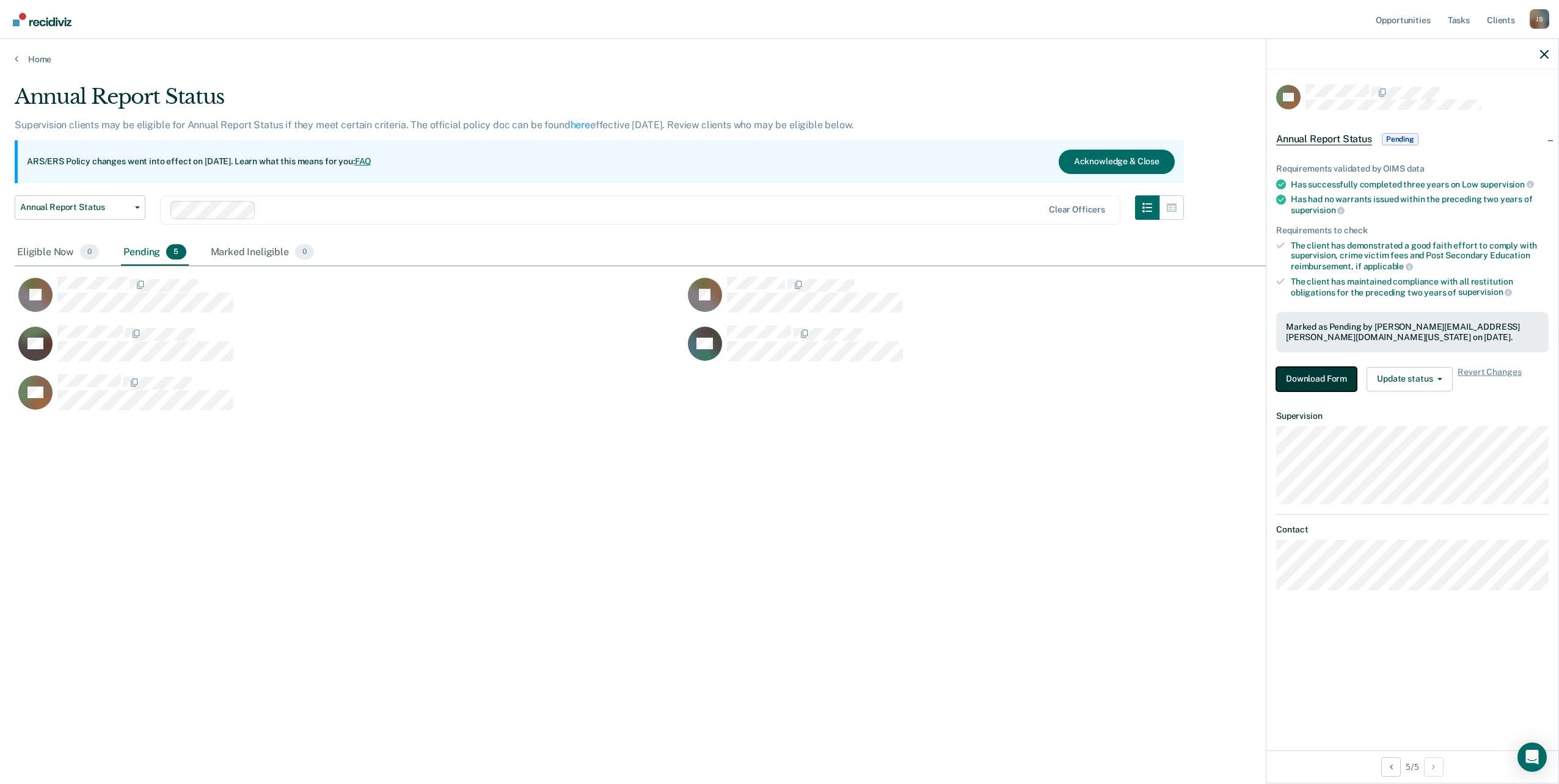
click at [1327, 375] on button "Download Form" at bounding box center [1316, 379] width 80 height 25
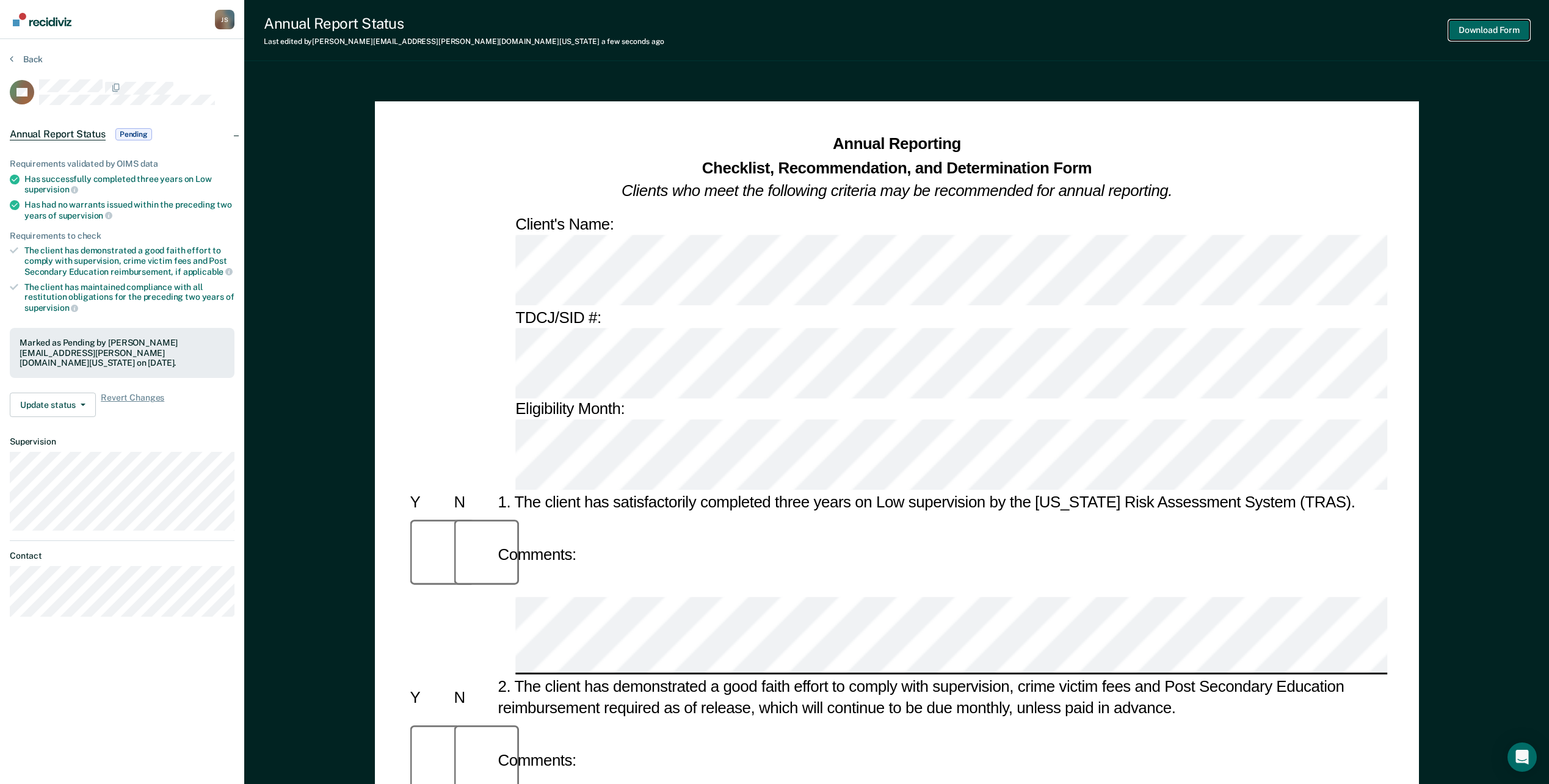
click at [1523, 25] on button "Download Form" at bounding box center [1489, 30] width 80 height 20
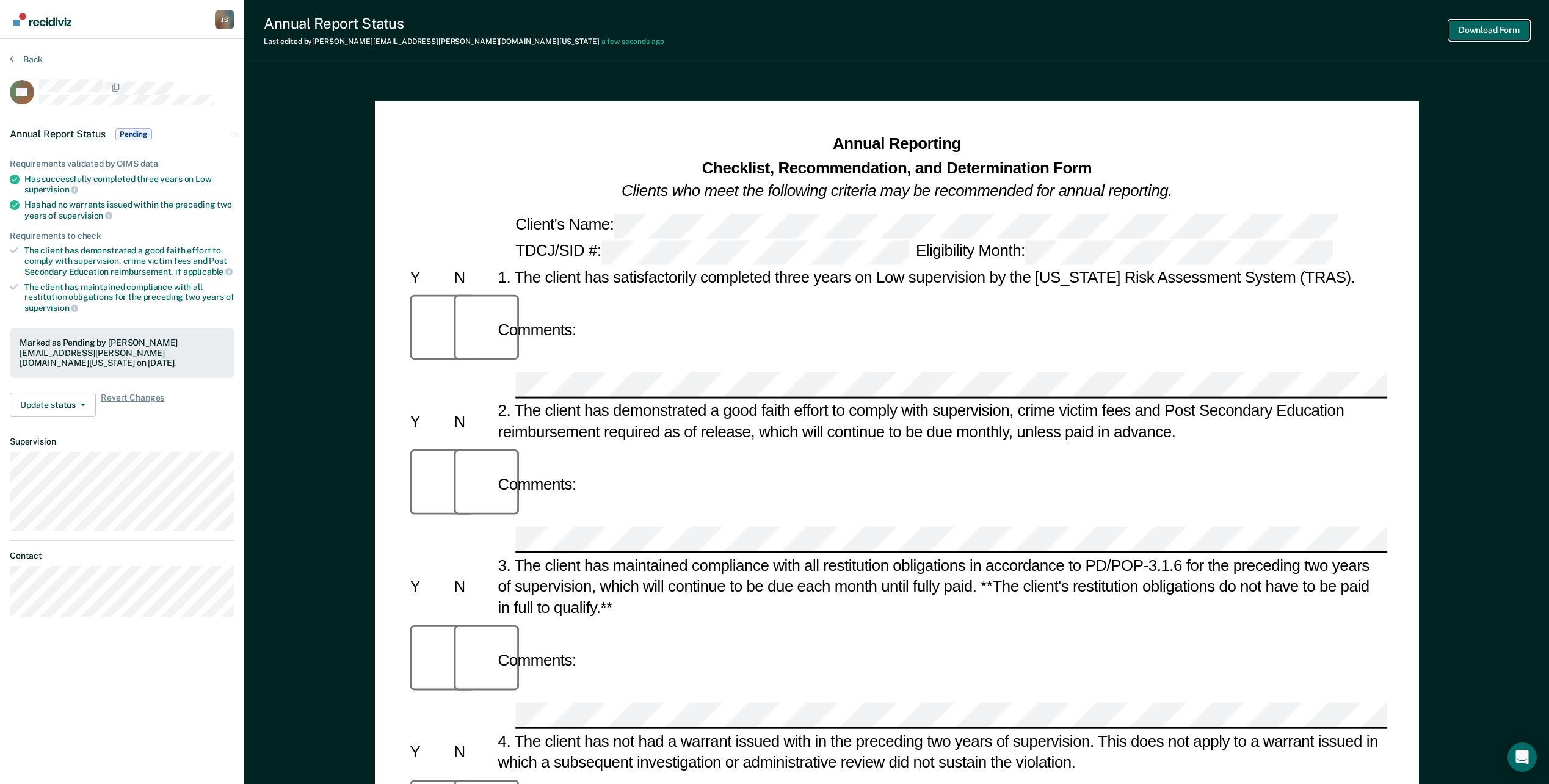
click at [1471, 31] on button "Download Form" at bounding box center [1489, 30] width 80 height 20
click at [37, 59] on button "Back" at bounding box center [26, 59] width 33 height 11
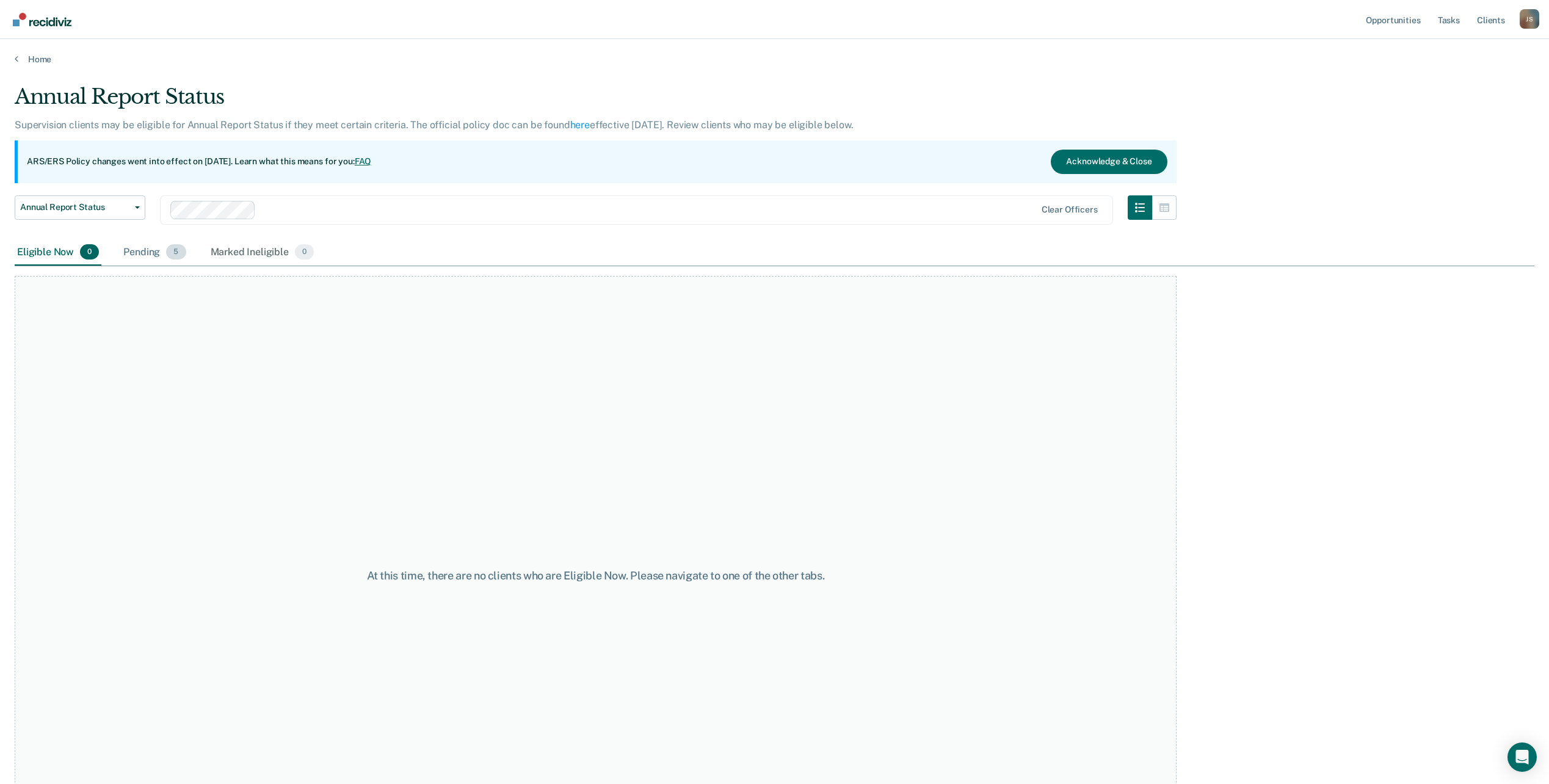
click at [145, 253] on div "Pending 5" at bounding box center [154, 253] width 67 height 27
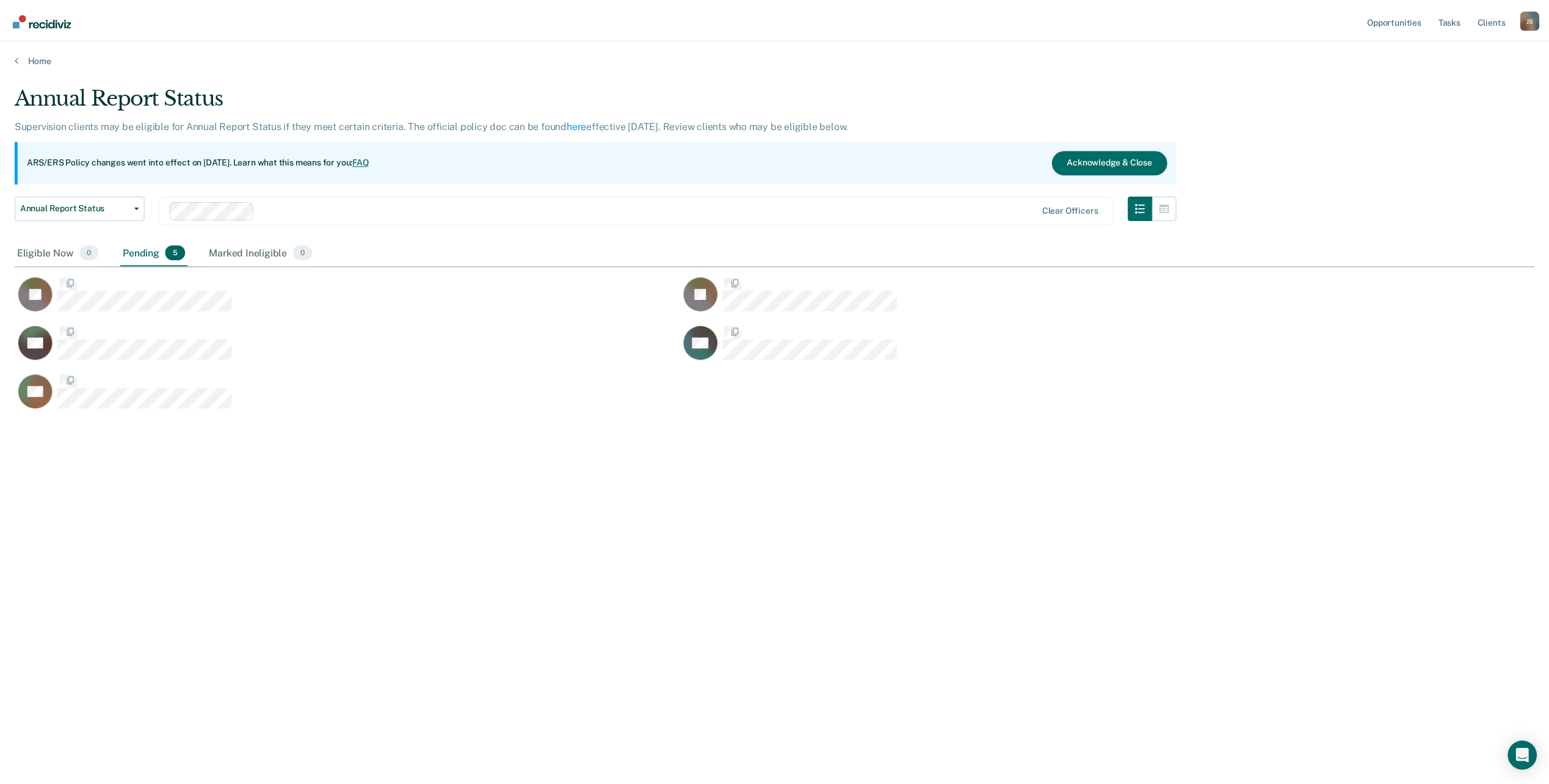
scroll to position [599, 1520]
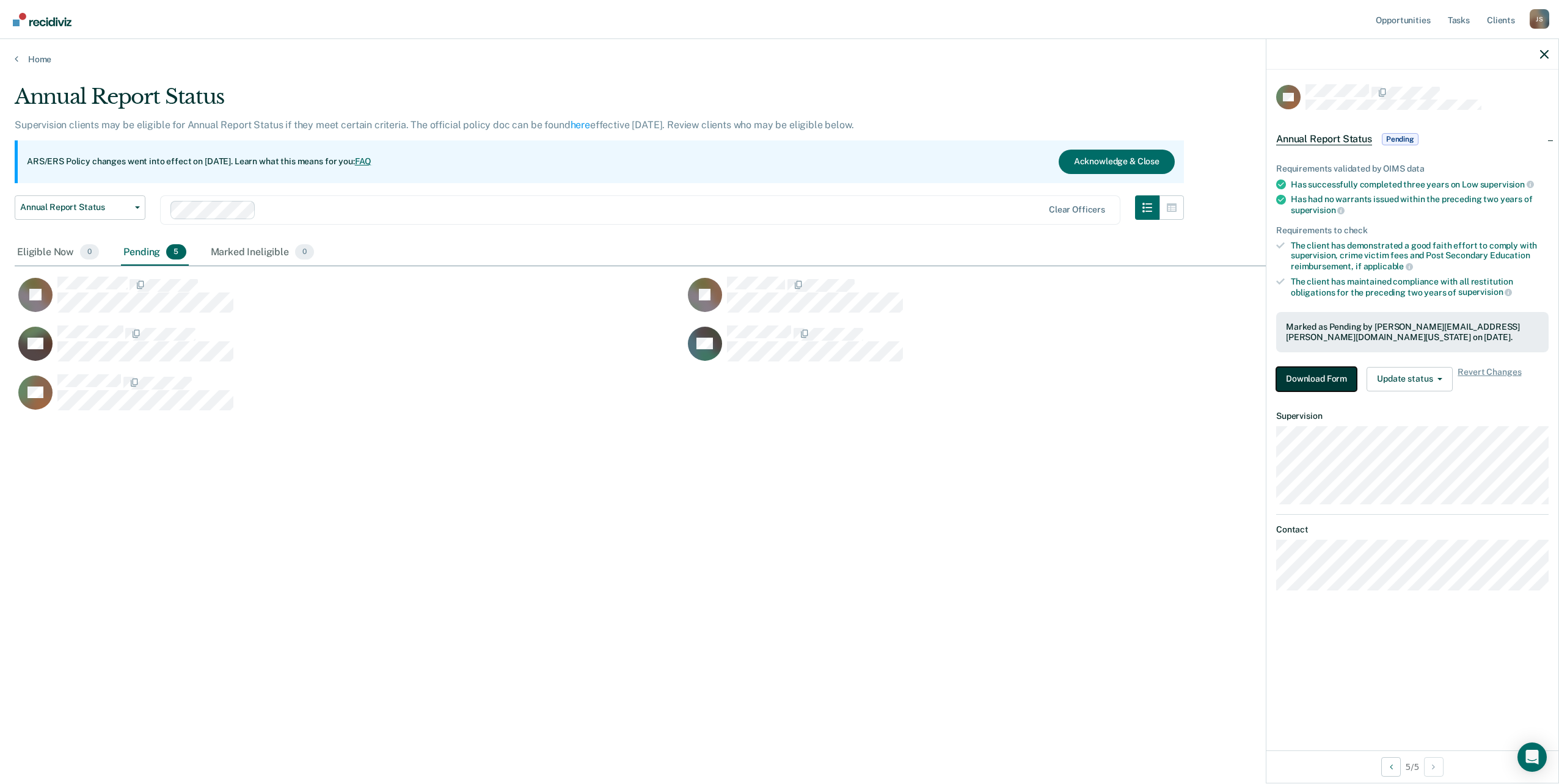
click at [1328, 381] on button "Download Form" at bounding box center [1316, 379] width 80 height 25
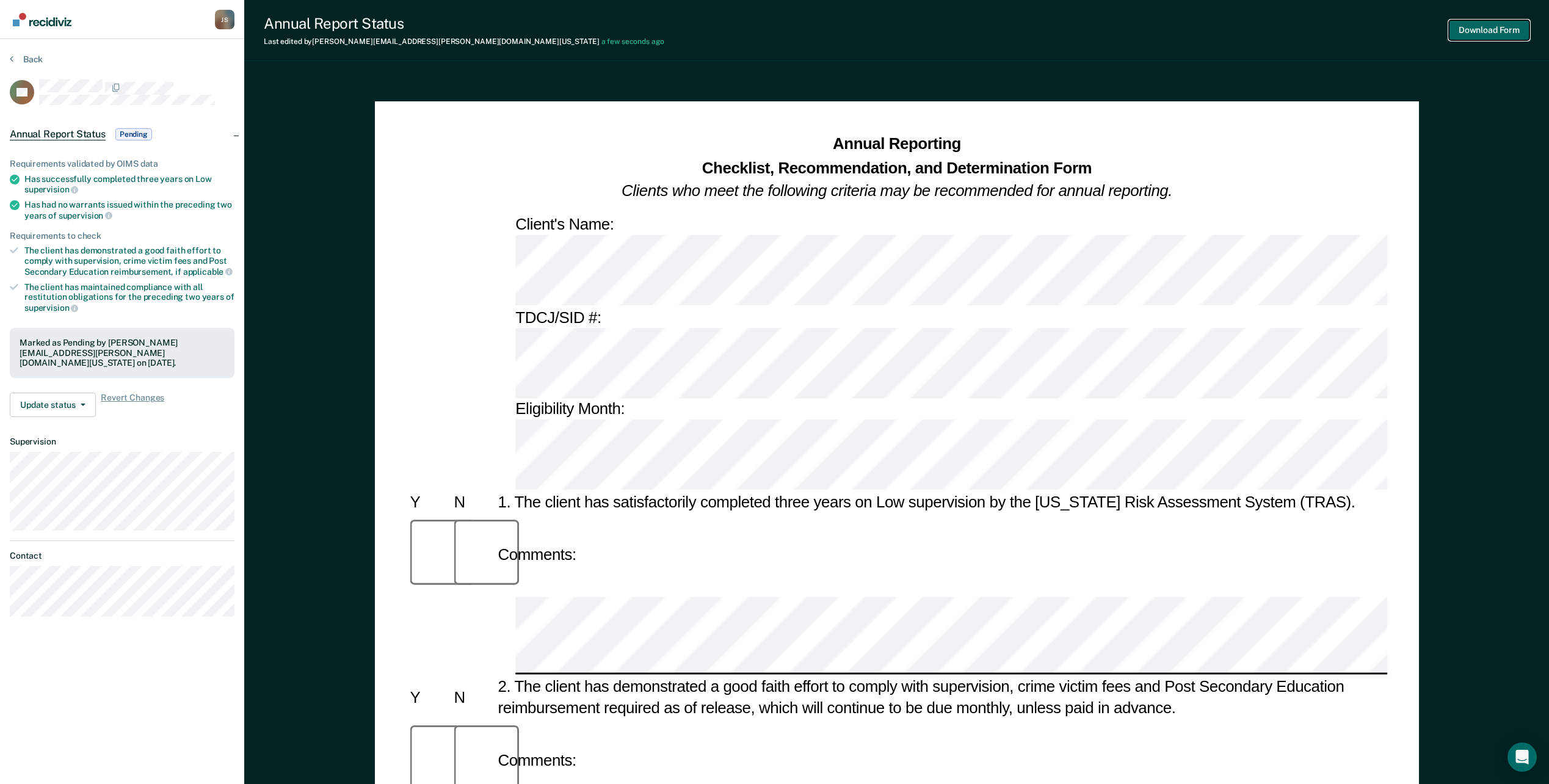
click at [1456, 34] on button "Download Form" at bounding box center [1489, 30] width 80 height 20
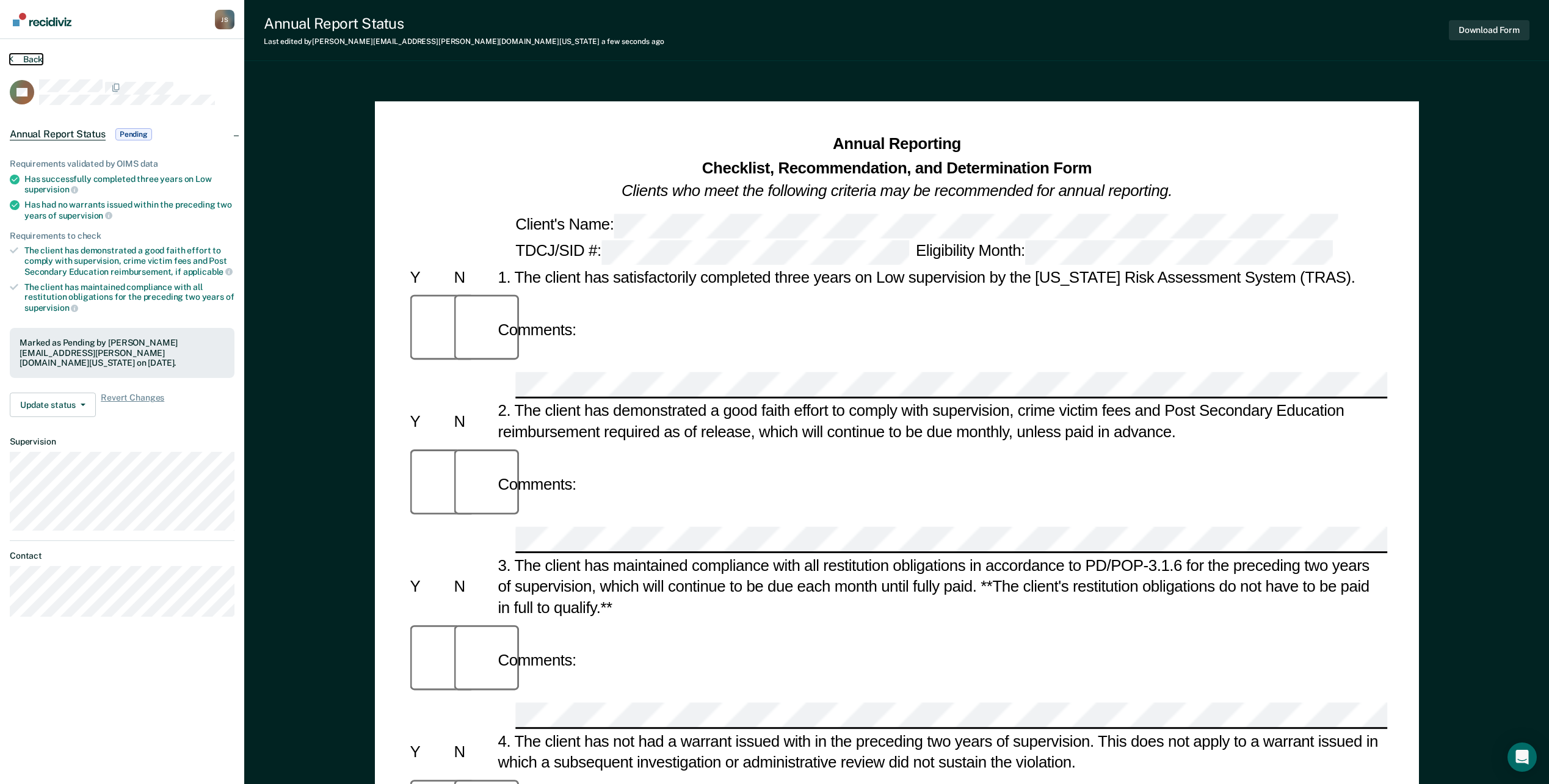
click at [29, 60] on button "Back" at bounding box center [26, 59] width 33 height 11
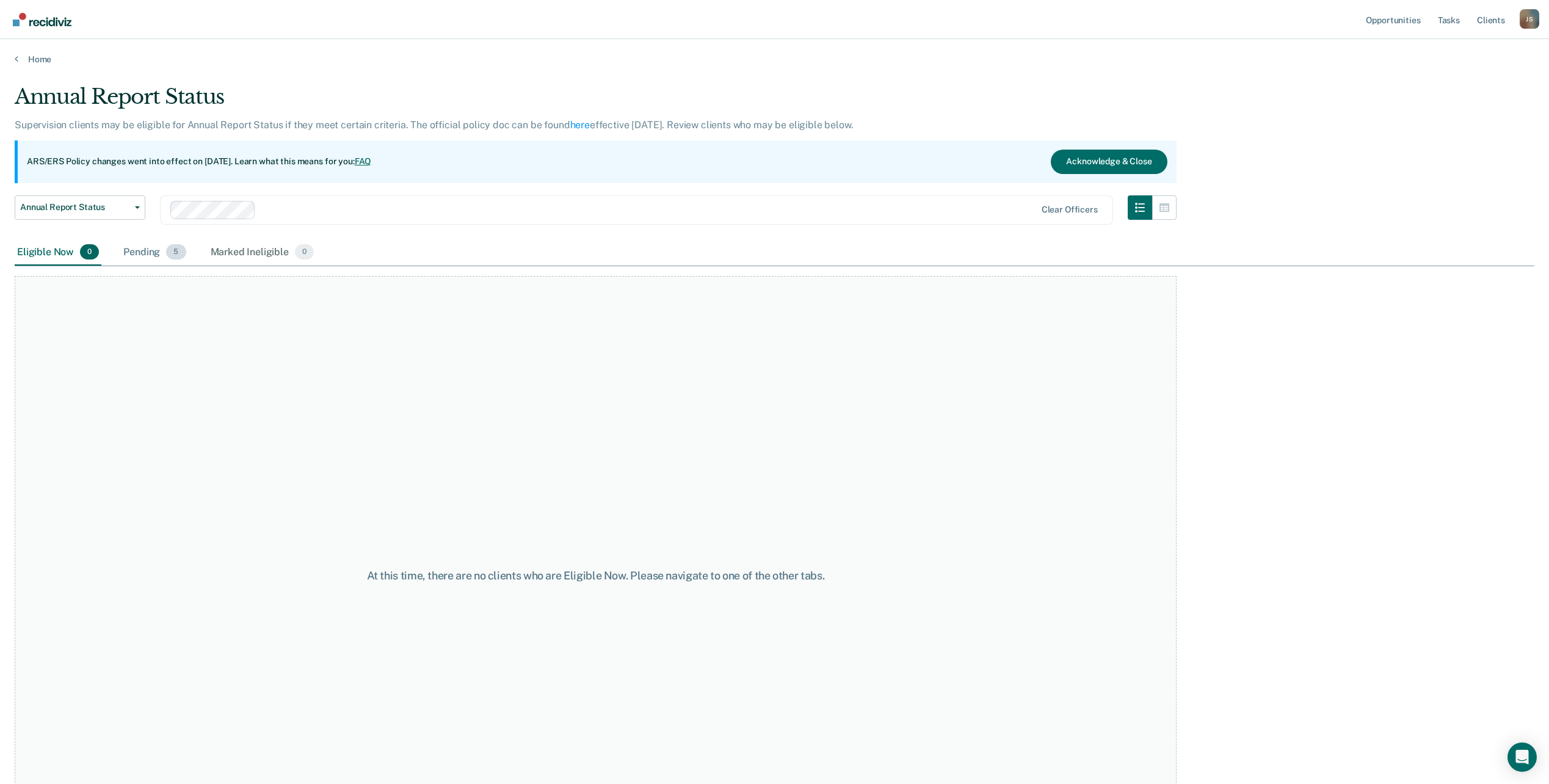
click at [147, 251] on div "Pending 5" at bounding box center [154, 253] width 67 height 27
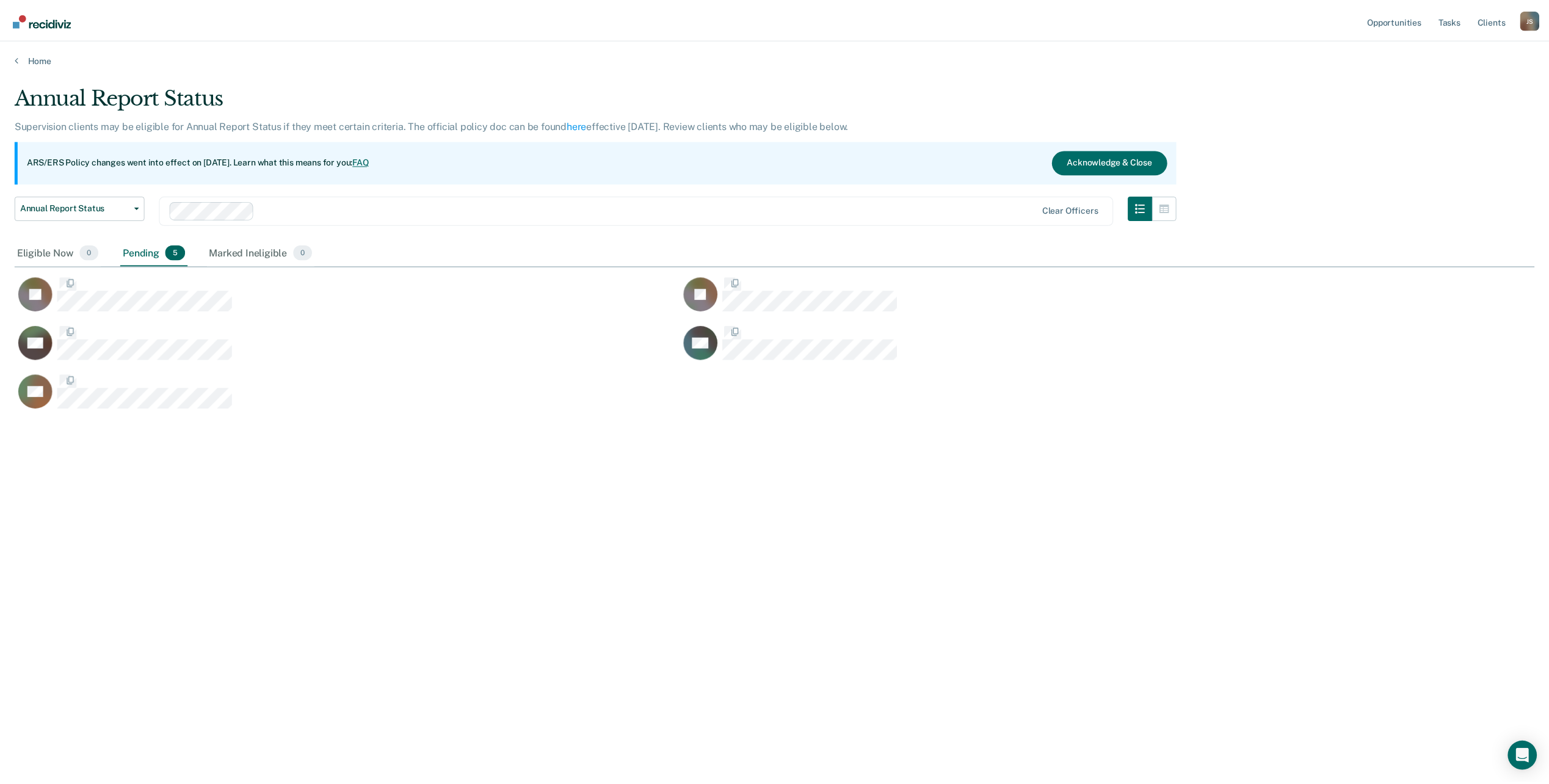
scroll to position [599, 1520]
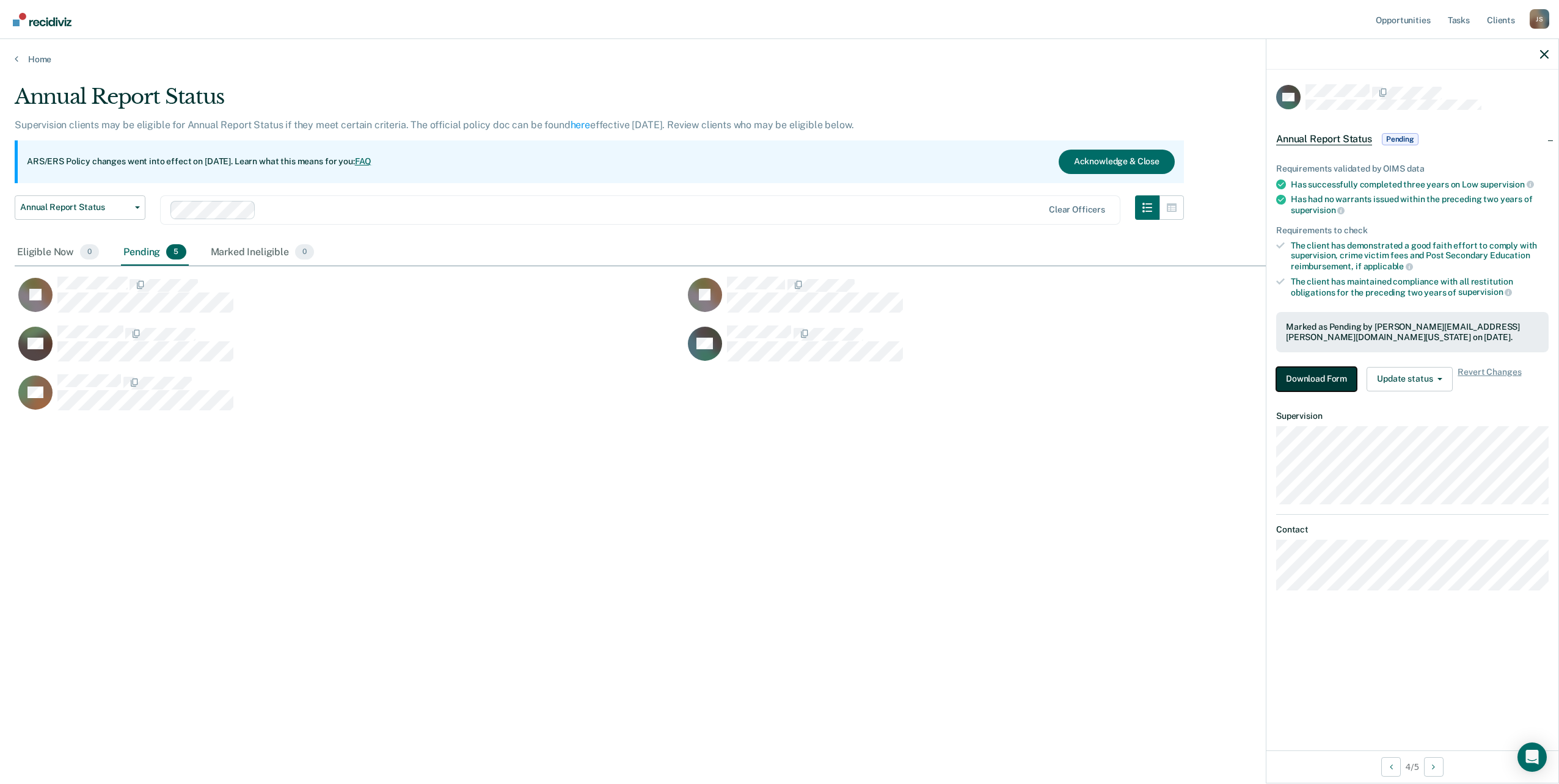
click at [1319, 386] on button "Download Form" at bounding box center [1316, 379] width 80 height 25
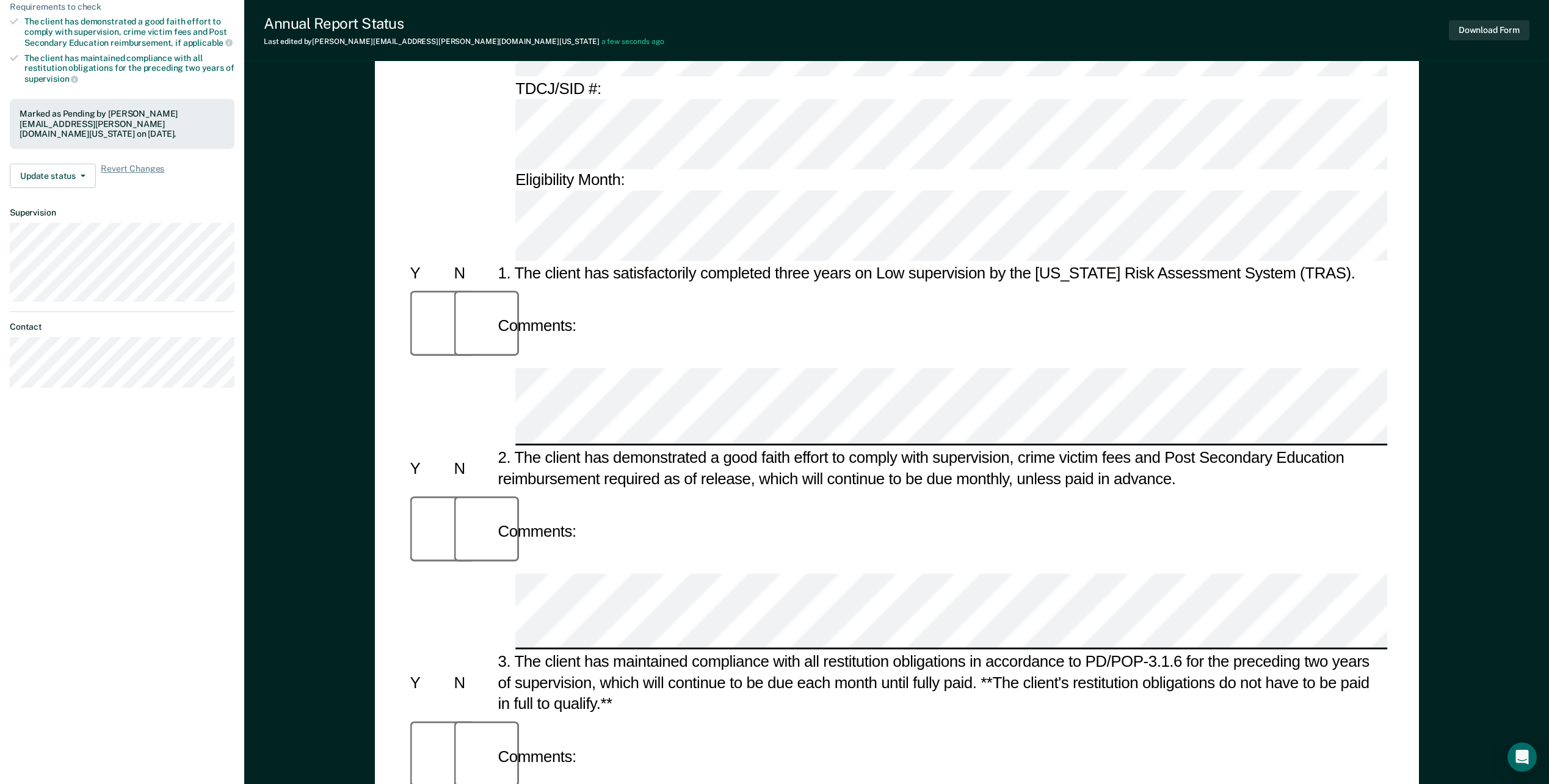
scroll to position [235, 0]
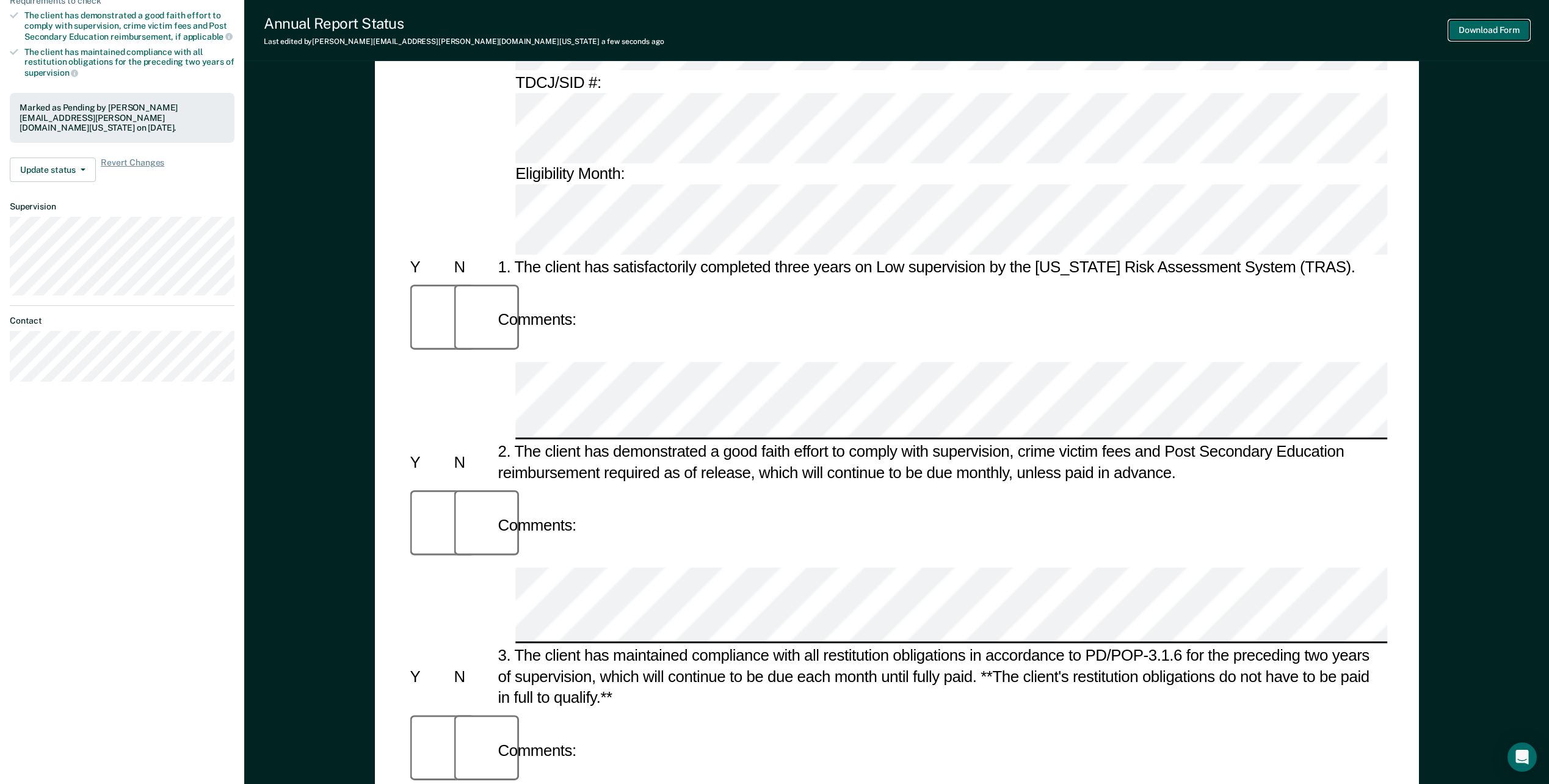
click at [1473, 32] on button "Download Form" at bounding box center [1489, 30] width 80 height 20
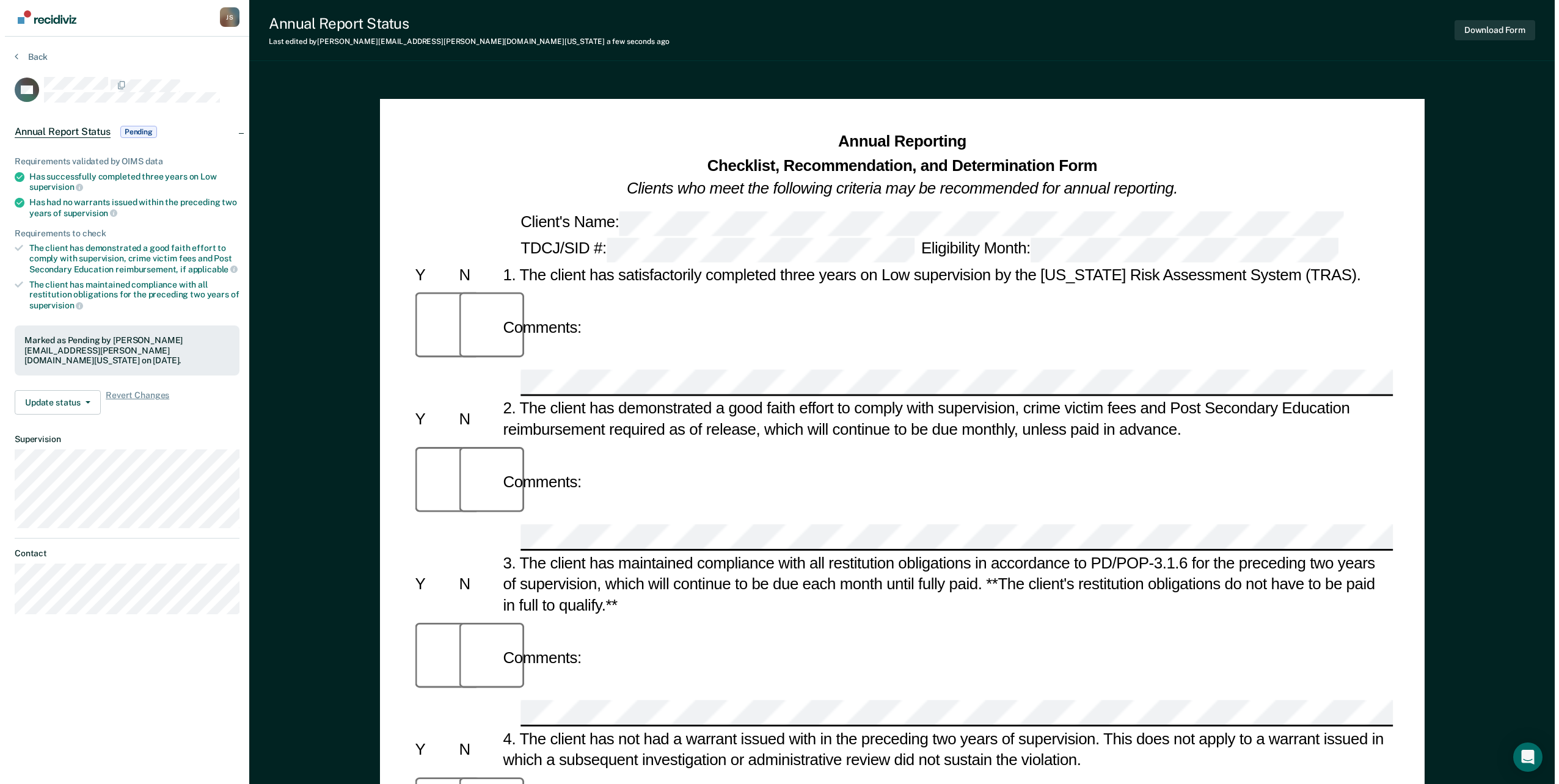
scroll to position [0, 0]
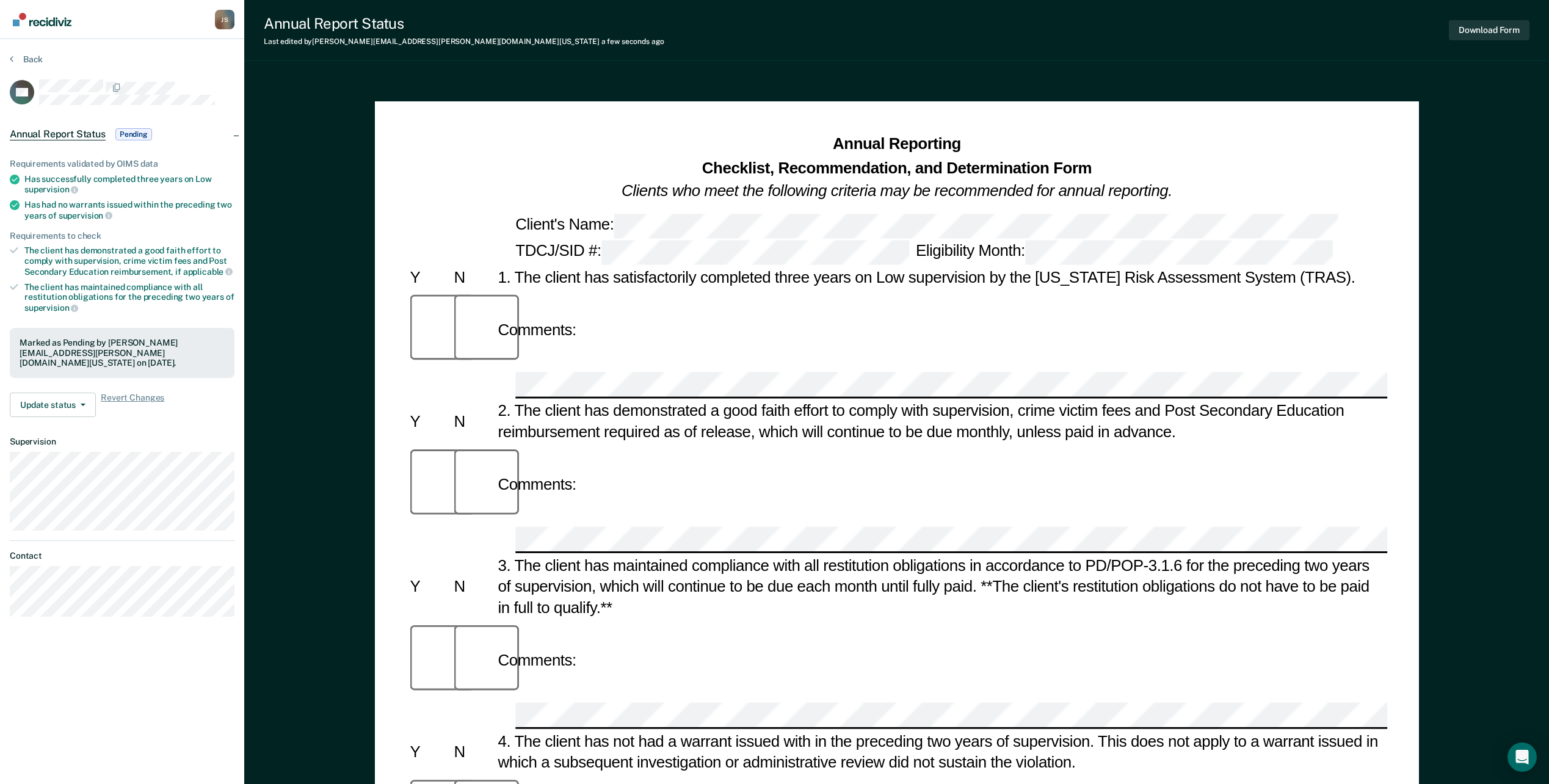
click at [27, 52] on section "Back DH Annual Report Status Pending Requirements validated by OIMS data Has su…" at bounding box center [122, 340] width 244 height 602
click at [28, 53] on section "Back DH Annual Report Status Pending Requirements validated by OIMS data Has su…" at bounding box center [122, 340] width 244 height 602
click at [29, 56] on button "Back" at bounding box center [26, 59] width 33 height 11
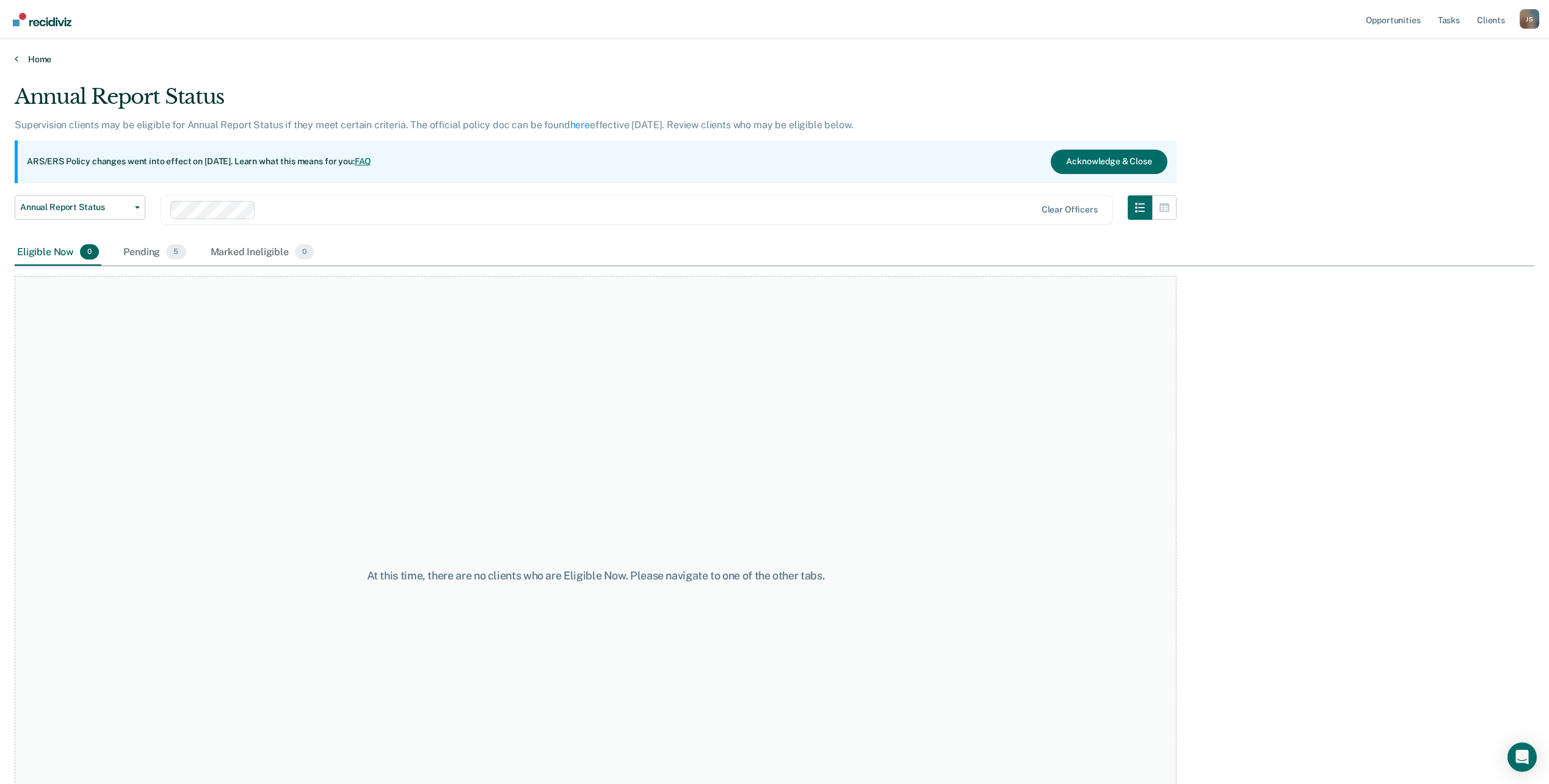
click at [31, 64] on link "Home" at bounding box center [774, 59] width 1520 height 11
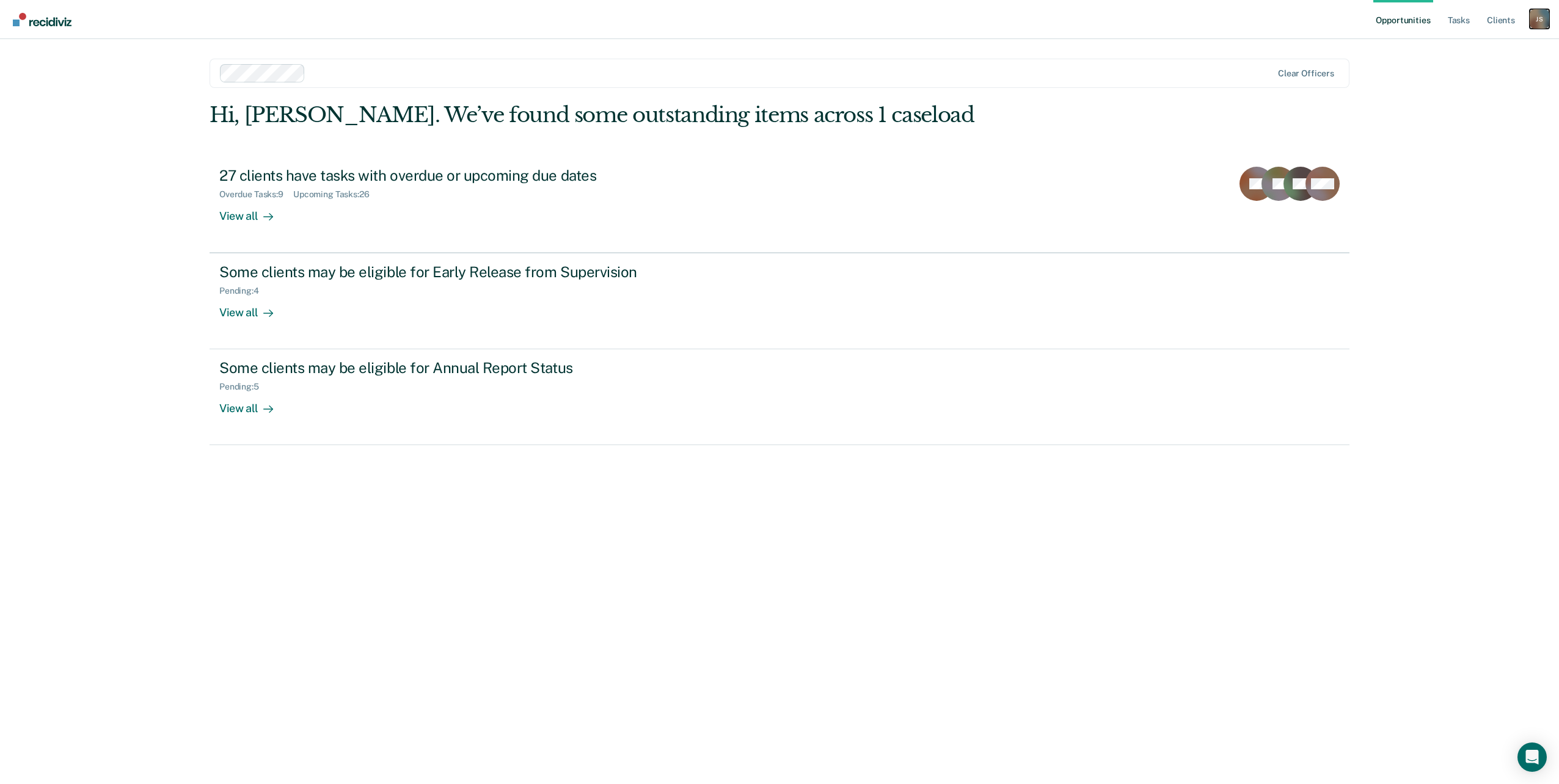
click at [1544, 21] on div "J S" at bounding box center [1539, 19] width 20 height 20
click at [1466, 80] on link "Log Out" at bounding box center [1490, 80] width 98 height 10
